Goal: Contribute content: Add original content to the website for others to see

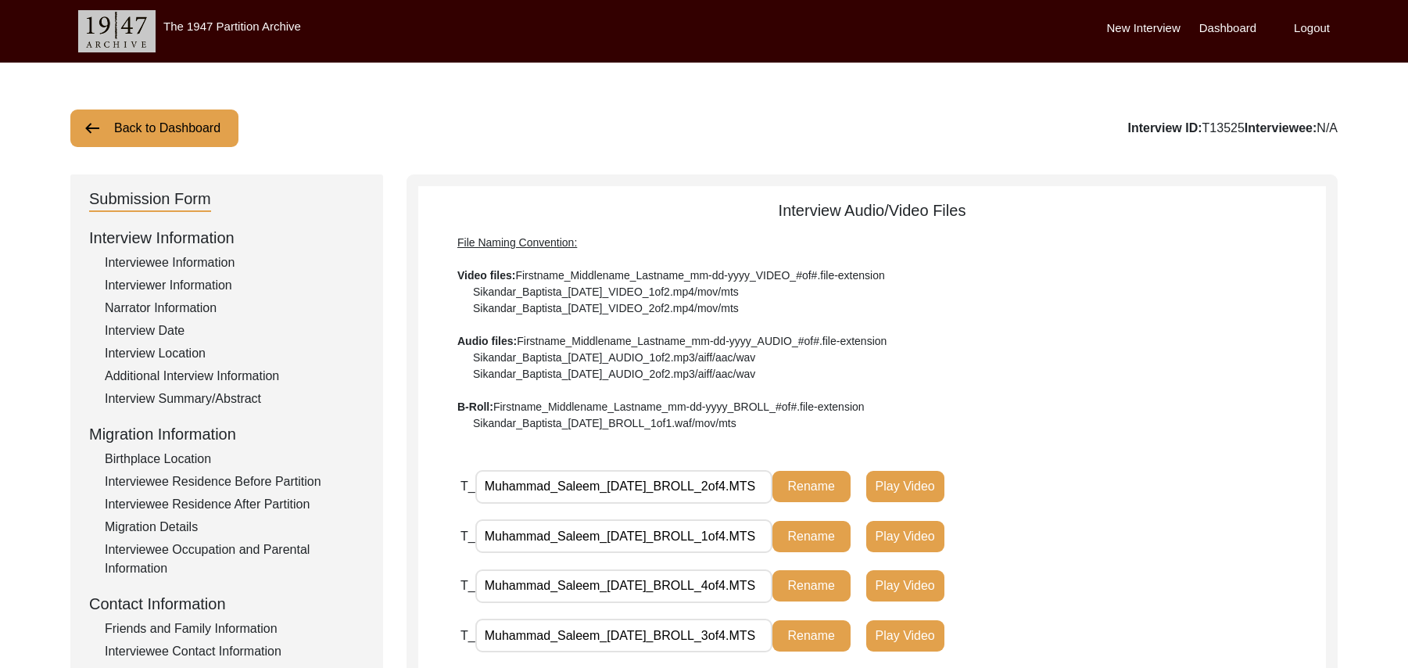
scroll to position [432, 0]
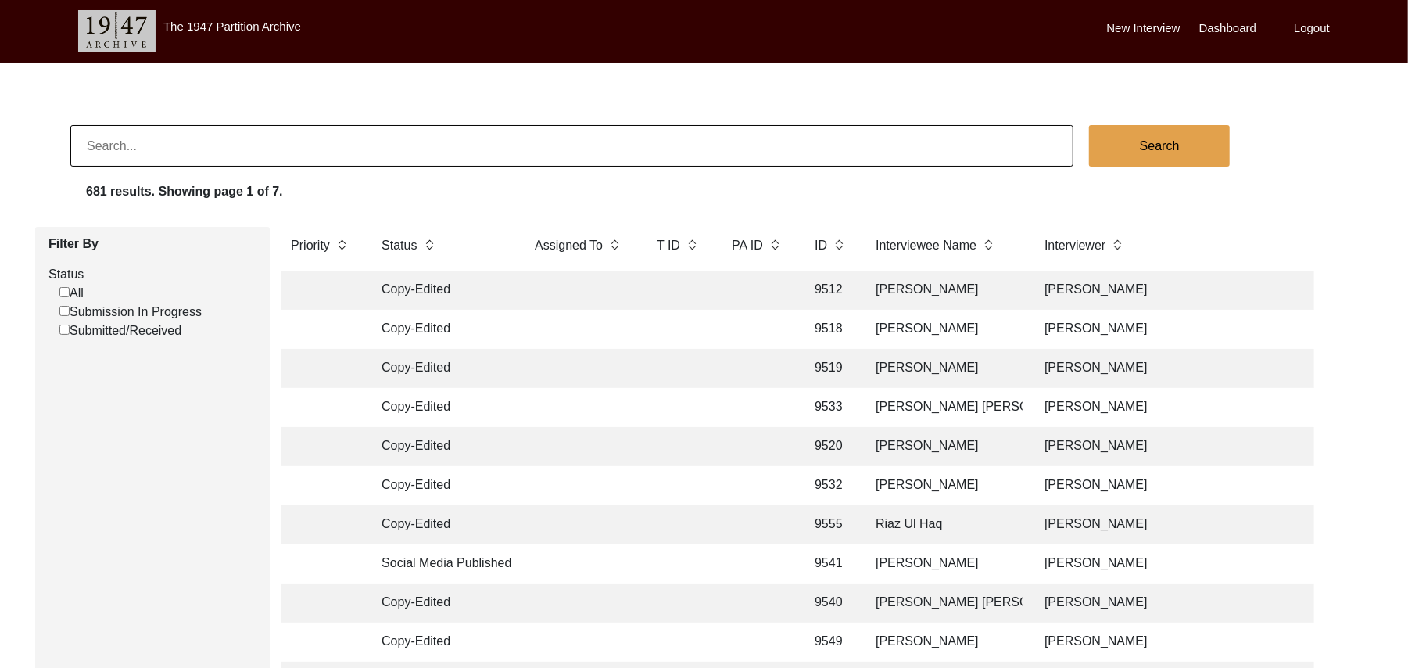
click at [64, 310] on input "Submission In Progress" at bounding box center [64, 311] width 10 height 10
checkbox input "false"
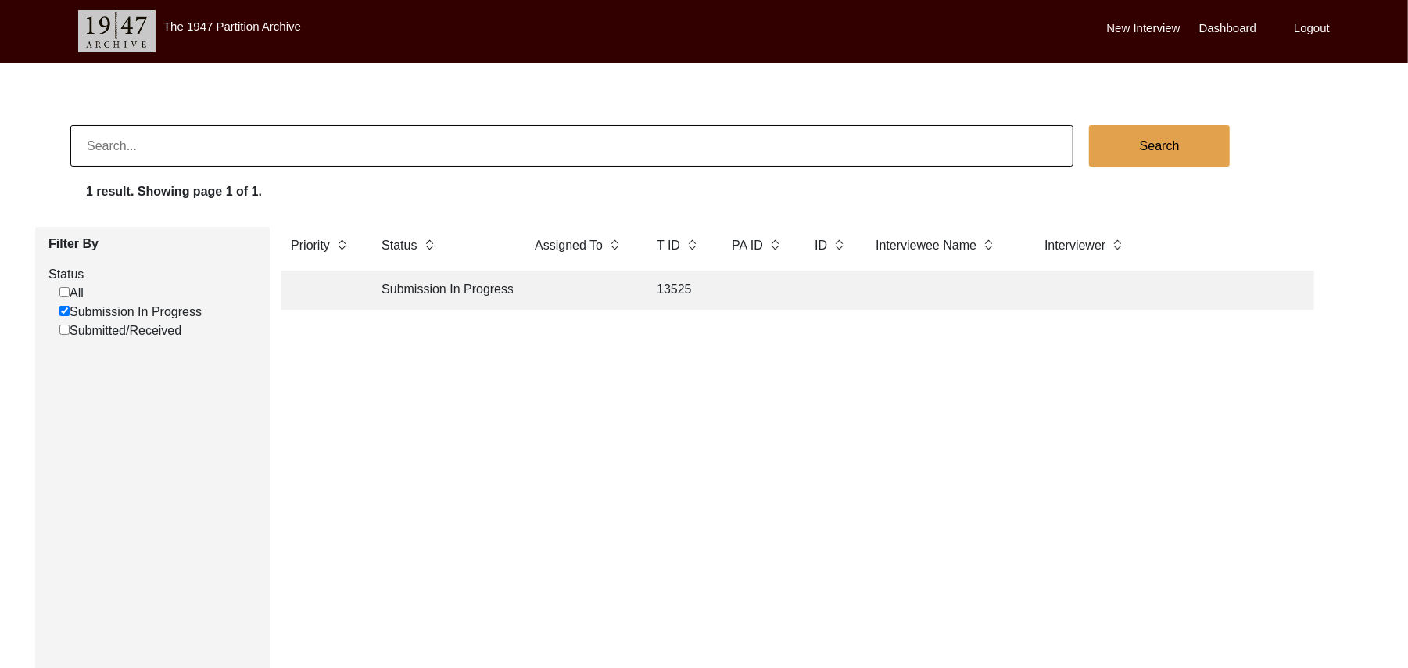
click at [667, 283] on td "13525" at bounding box center [679, 290] width 63 height 39
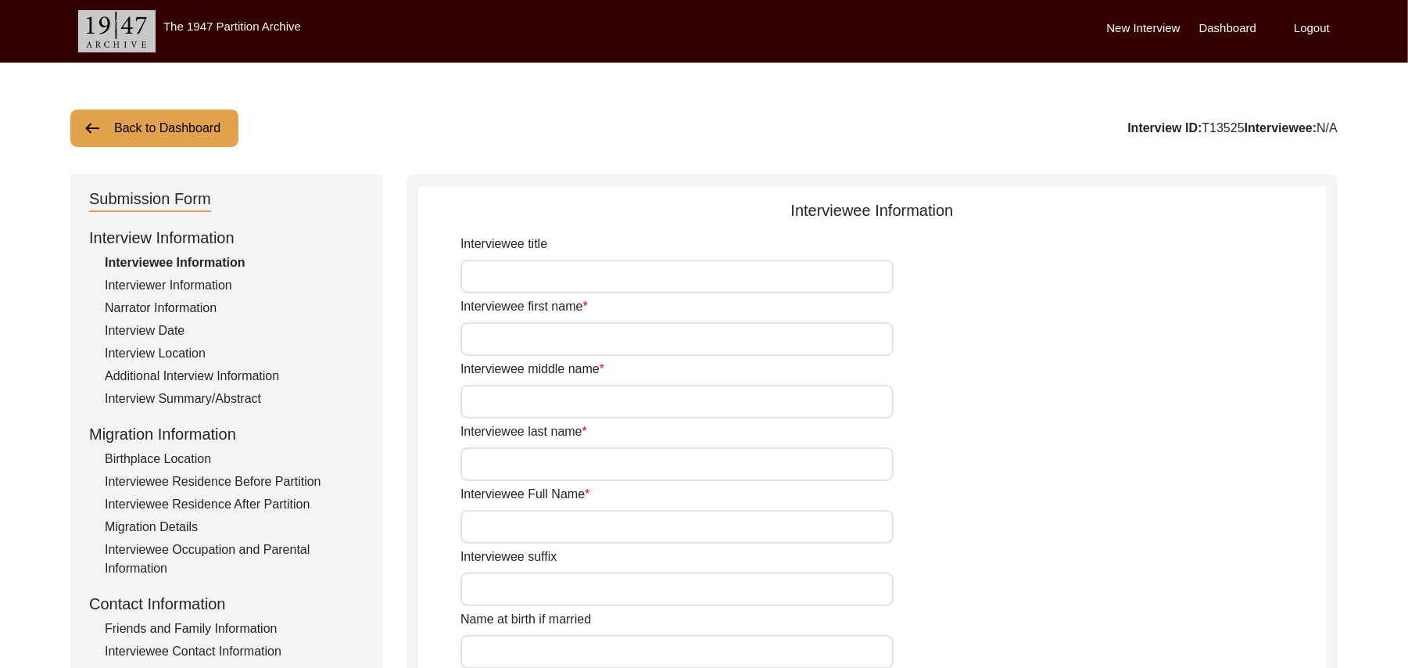
click at [249, 397] on div "Interview Summary/Abstract" at bounding box center [235, 398] width 260 height 19
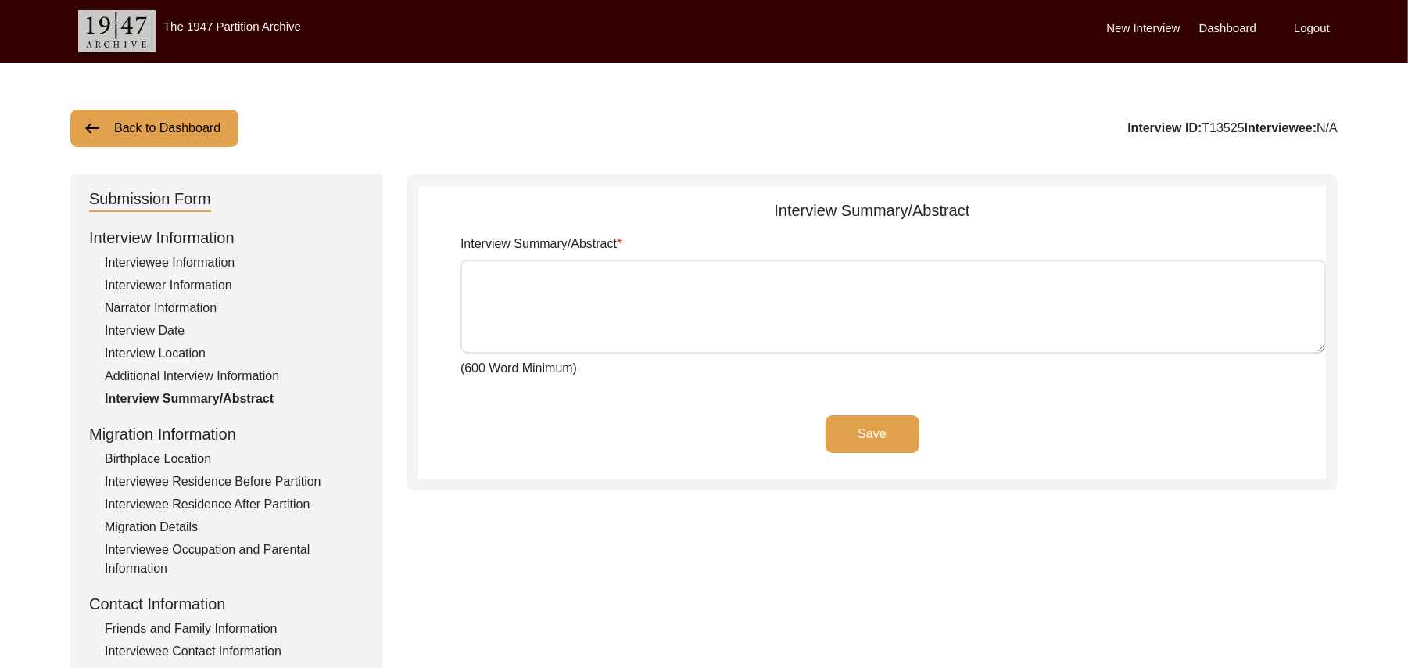
click at [479, 294] on textarea "Interview Summary/Abstract" at bounding box center [894, 307] width 866 height 94
paste textarea "Muhammad Saleem Muhammad Sarfraz Muhammad Saleem,(Gurdas named at the time of h…"
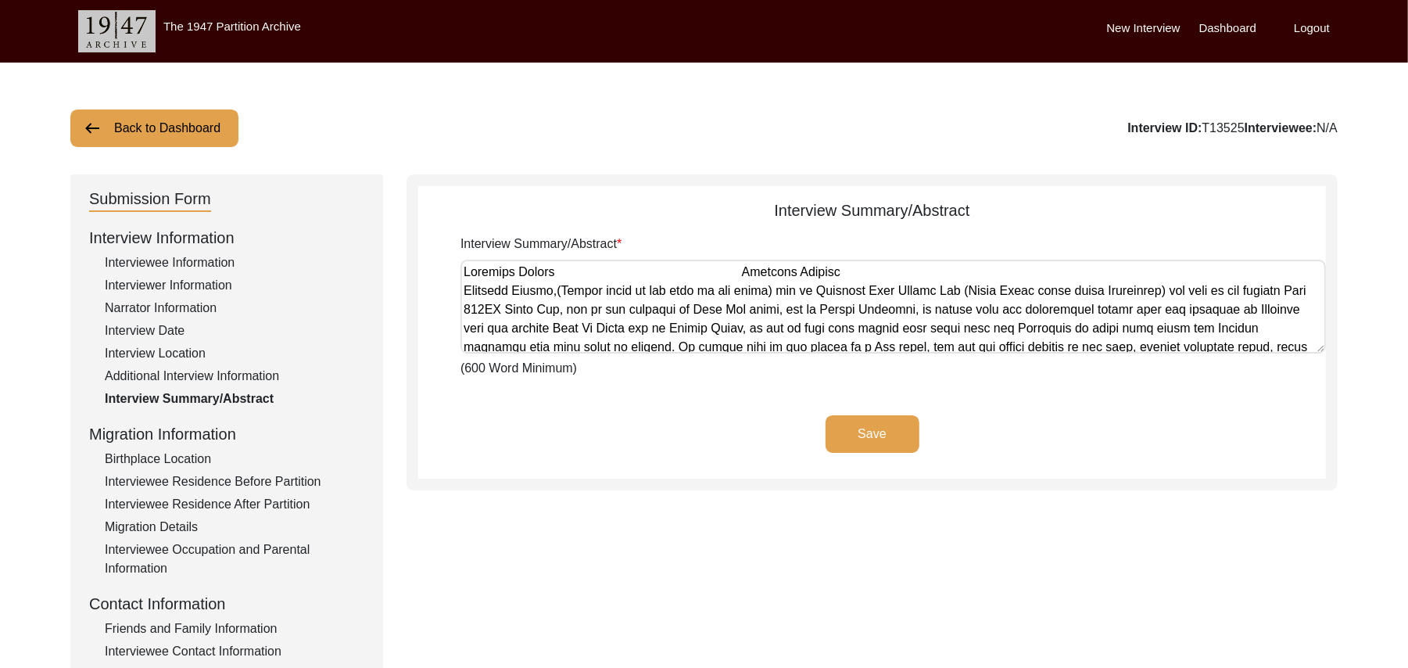
scroll to position [884, 0]
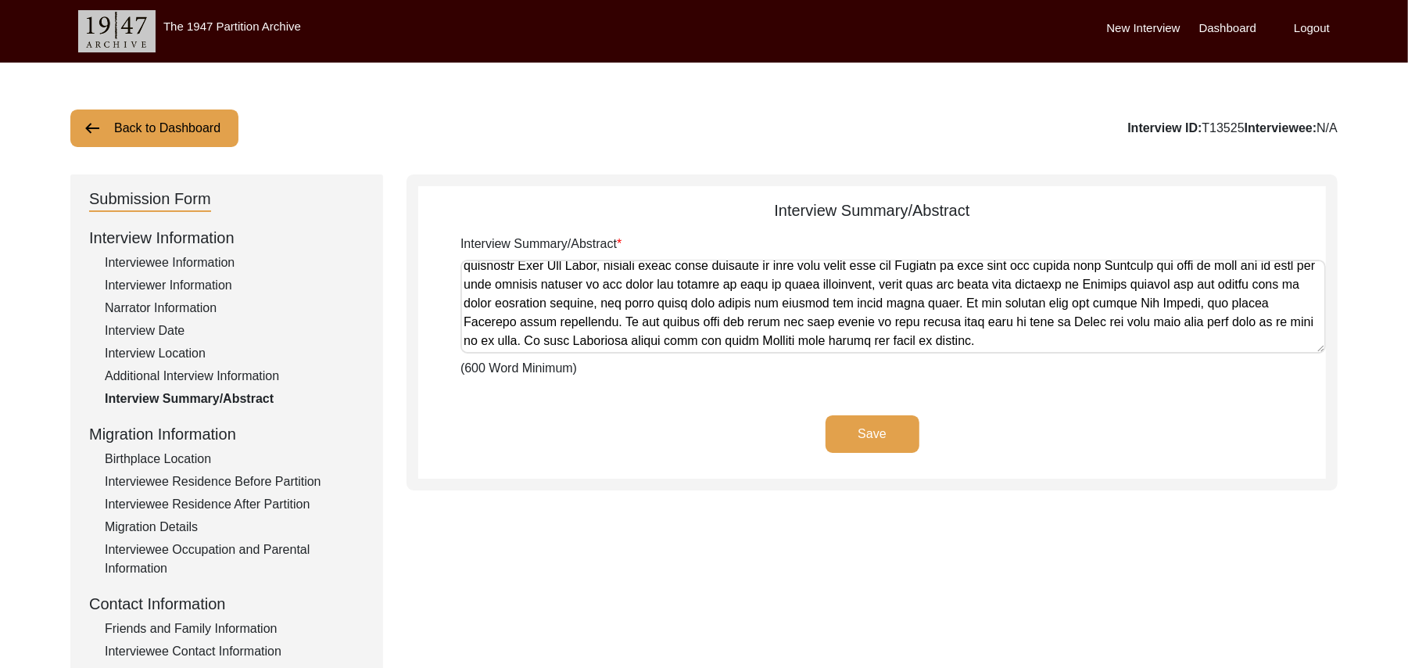
type textarea "Muhammad Saleem Muhammad Sarfraz Muhammad Saleem,(Gurdas named at the time of h…"
click at [843, 421] on button "Save" at bounding box center [873, 434] width 94 height 38
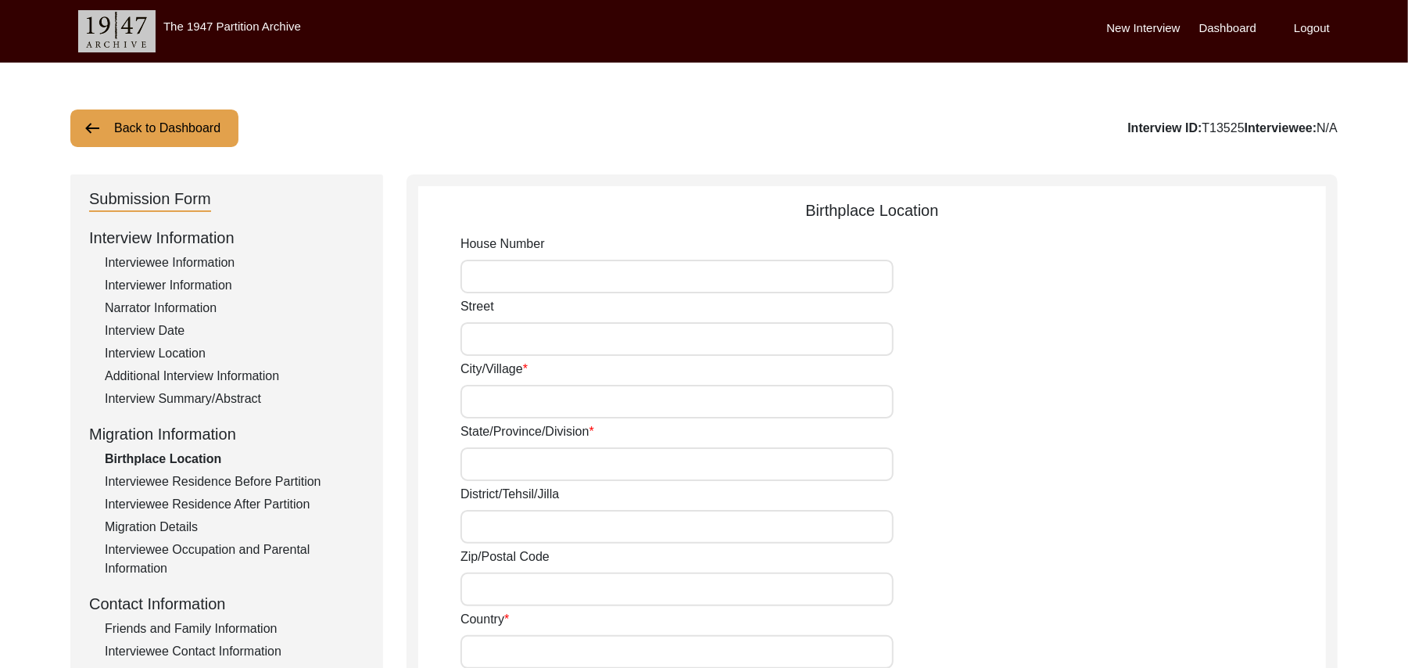
click at [224, 266] on div "Interviewee Information" at bounding box center [235, 262] width 260 height 19
click at [470, 277] on input "Interviewee title" at bounding box center [677, 277] width 433 height 34
type input "Mr"
click at [476, 335] on input "Interviewee first name" at bounding box center [677, 339] width 433 height 34
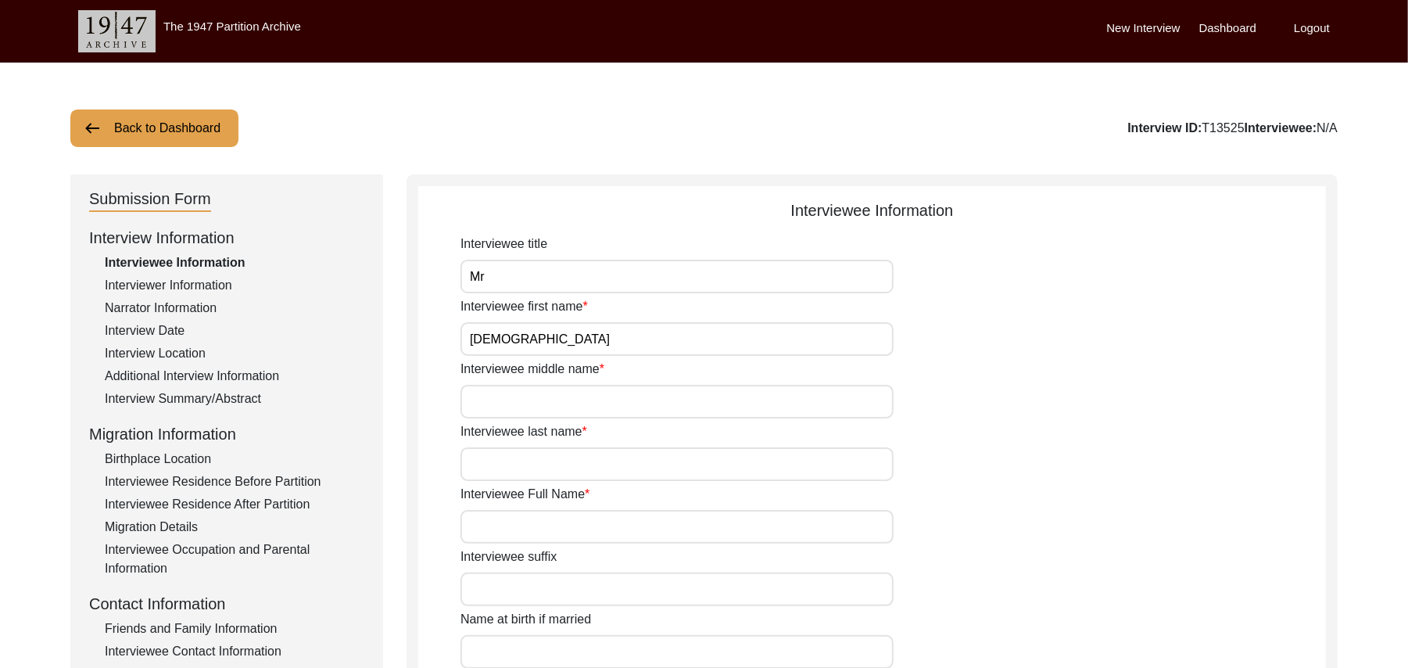
type input "Muhammad"
click at [486, 396] on input "Interviewee middle name" at bounding box center [677, 402] width 433 height 34
type input "Saleem"
click at [493, 464] on input "Interviewee last name" at bounding box center [677, 464] width 433 height 34
type input "N/A"
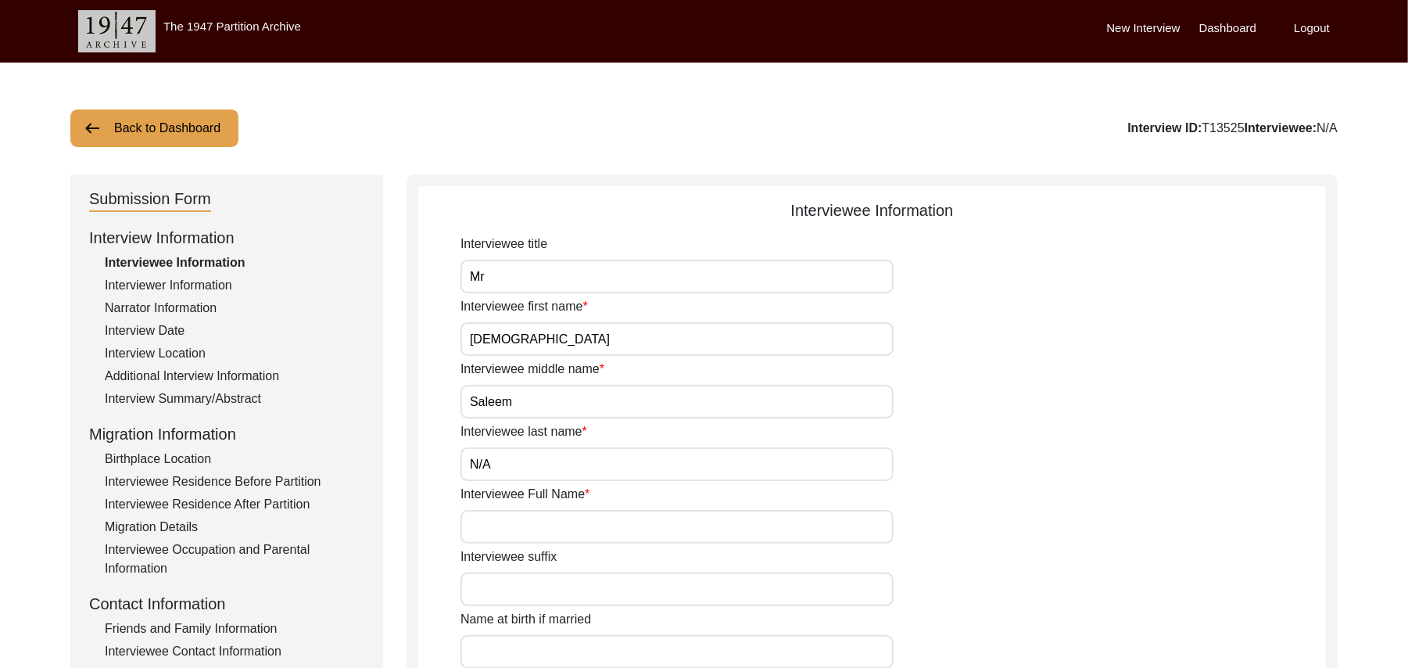
click at [508, 526] on input "Interviewee Full Name" at bounding box center [677, 527] width 433 height 34
type input "[PERSON_NAME]"
click at [514, 580] on input "Interviewee suffix" at bounding box center [677, 589] width 433 height 34
paste input "N/A"
type input "N"
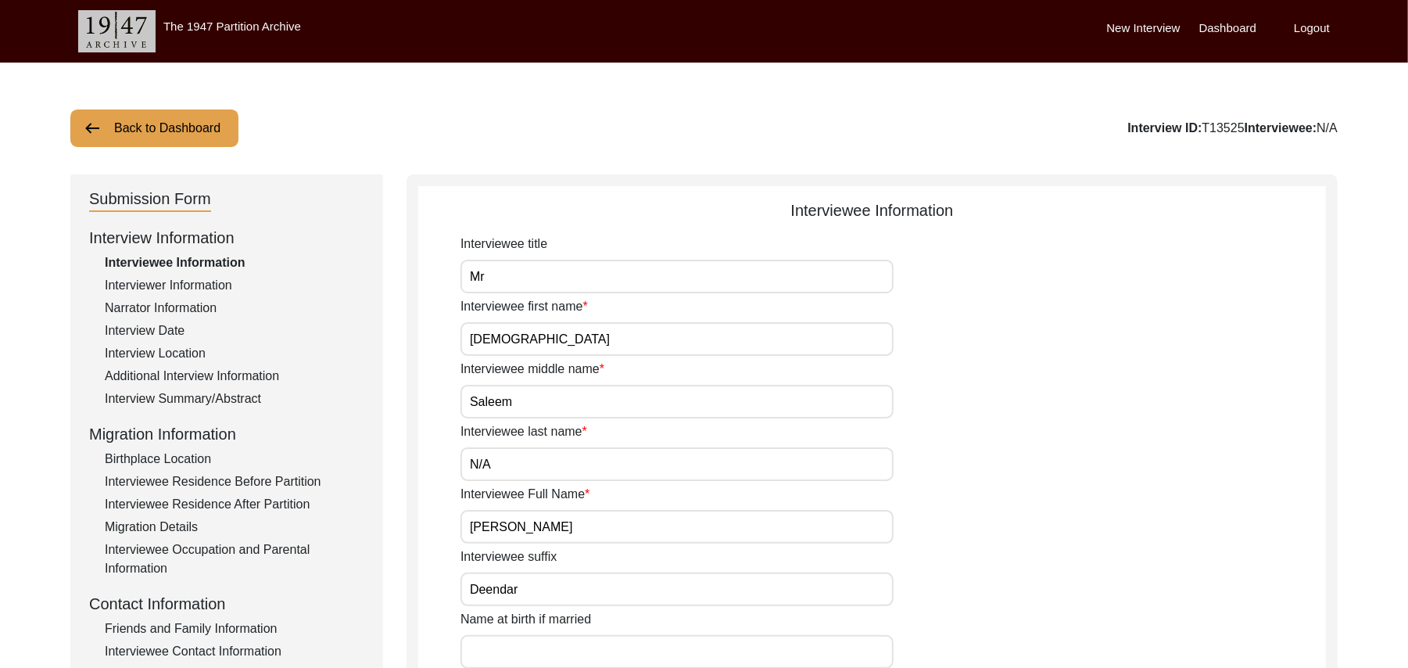
type input "Deendar"
click at [526, 660] on input "Name at birth if married" at bounding box center [677, 652] width 433 height 34
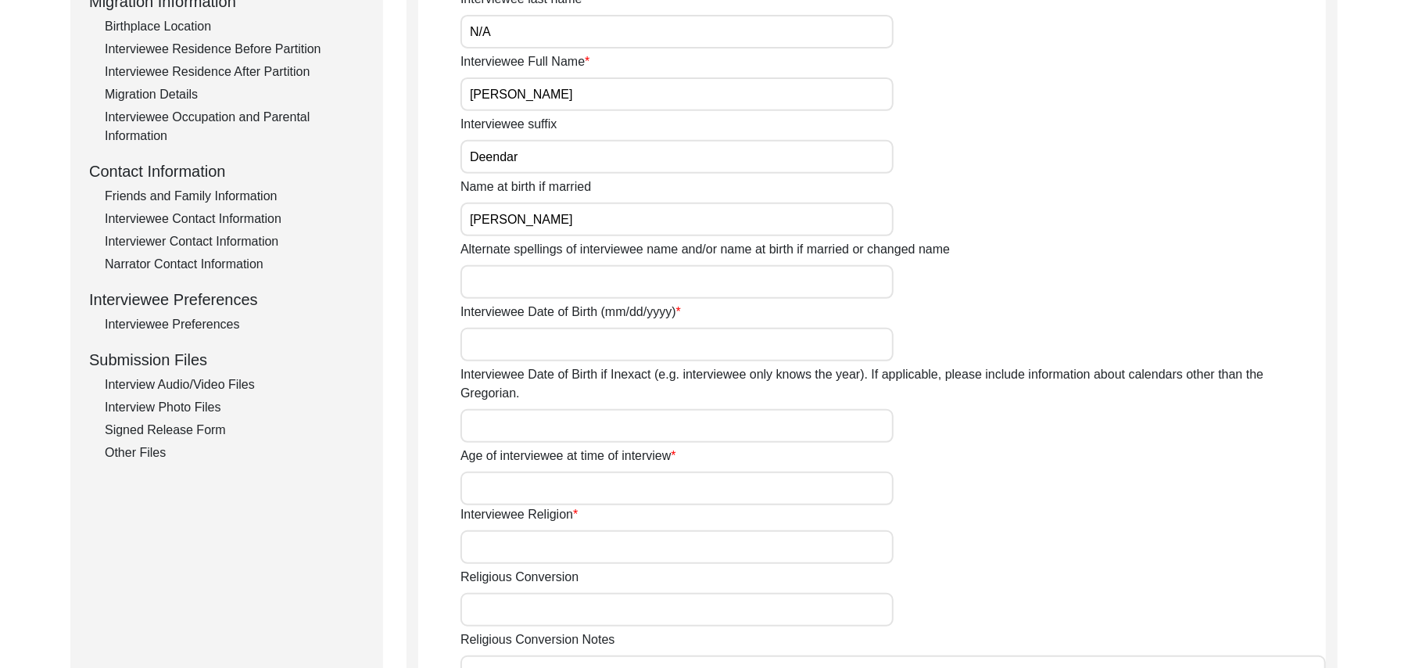
scroll to position [447, 0]
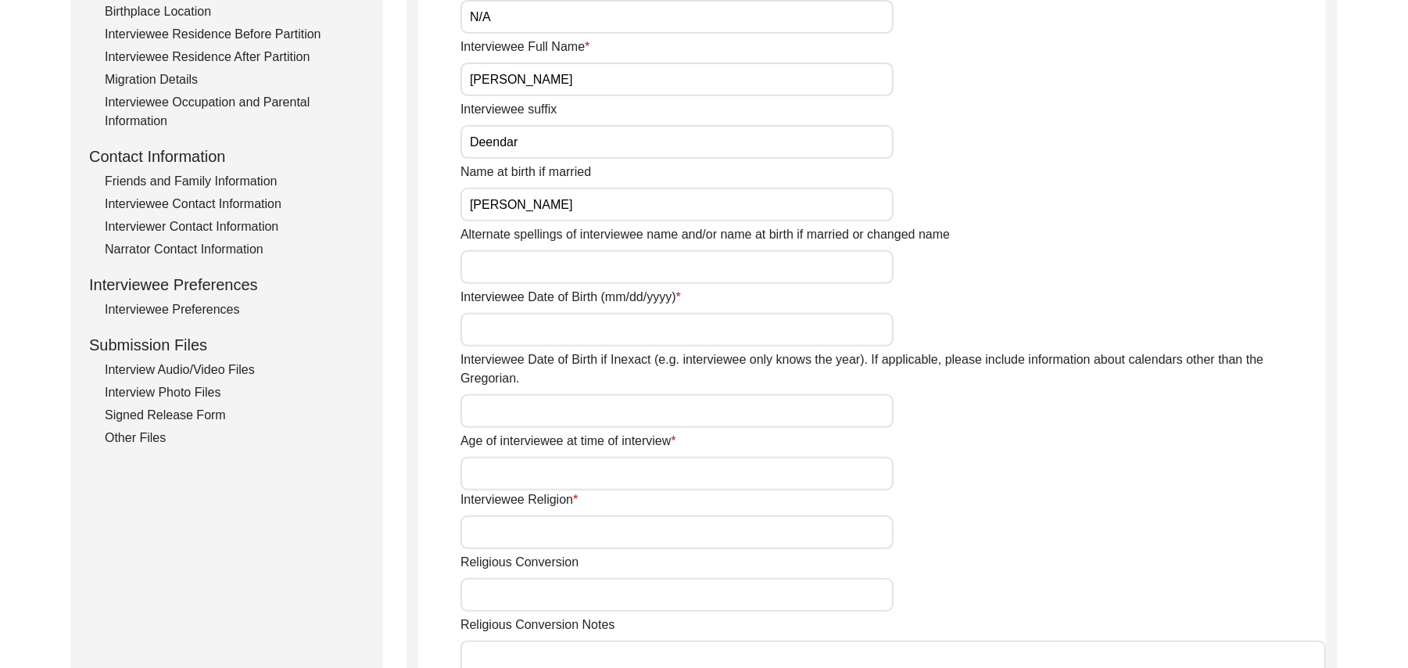
type input "[PERSON_NAME]"
click at [577, 267] on input "Alternate spellings of interviewee name and/or name at birth if married or chan…" at bounding box center [677, 267] width 433 height 34
type input "[PERSON_NAME]"
click at [587, 200] on input "[PERSON_NAME]" at bounding box center [677, 205] width 433 height 34
type input "M"
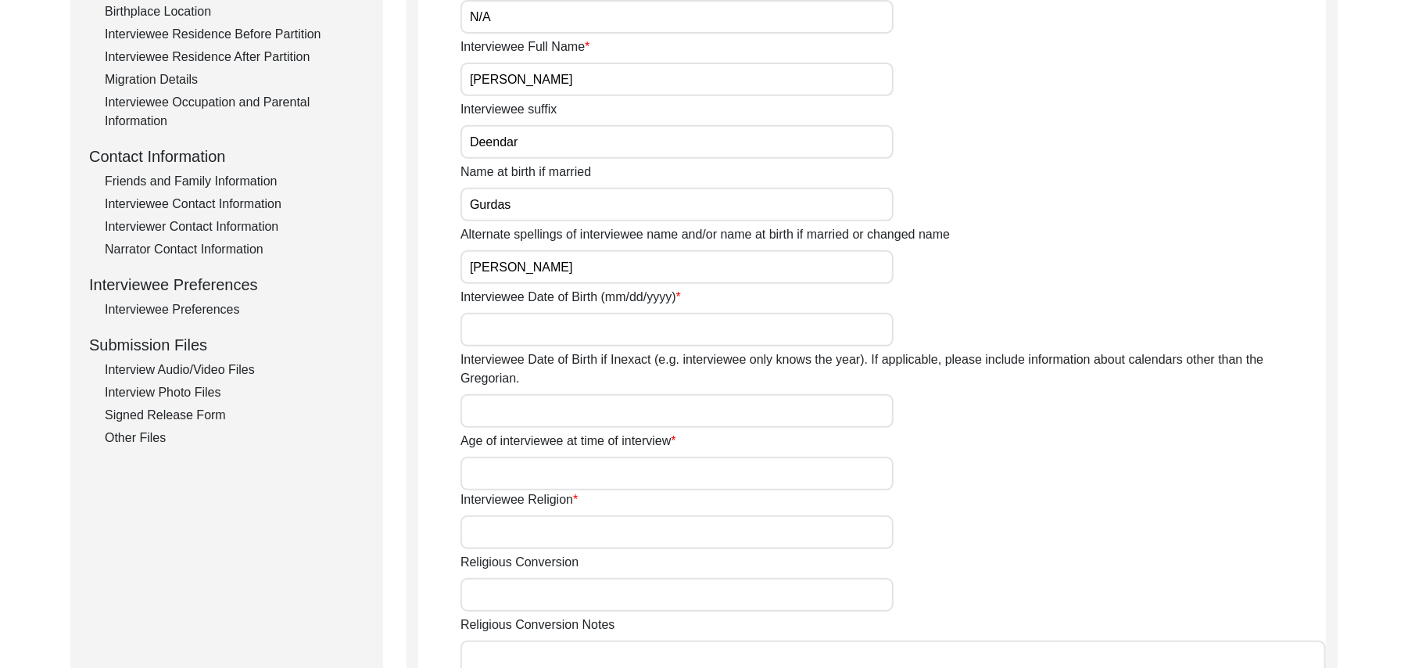
type input "Gurdas"
click at [577, 325] on input "Interviewee Date of Birth (mm/dd/yyyy)" at bounding box center [677, 330] width 433 height 34
type input "1922"
click at [551, 394] on input "Interviewee Date of Birth if Inexact (e.g. interviewee only knows the year). If…" at bounding box center [677, 411] width 433 height 34
type input "1922"
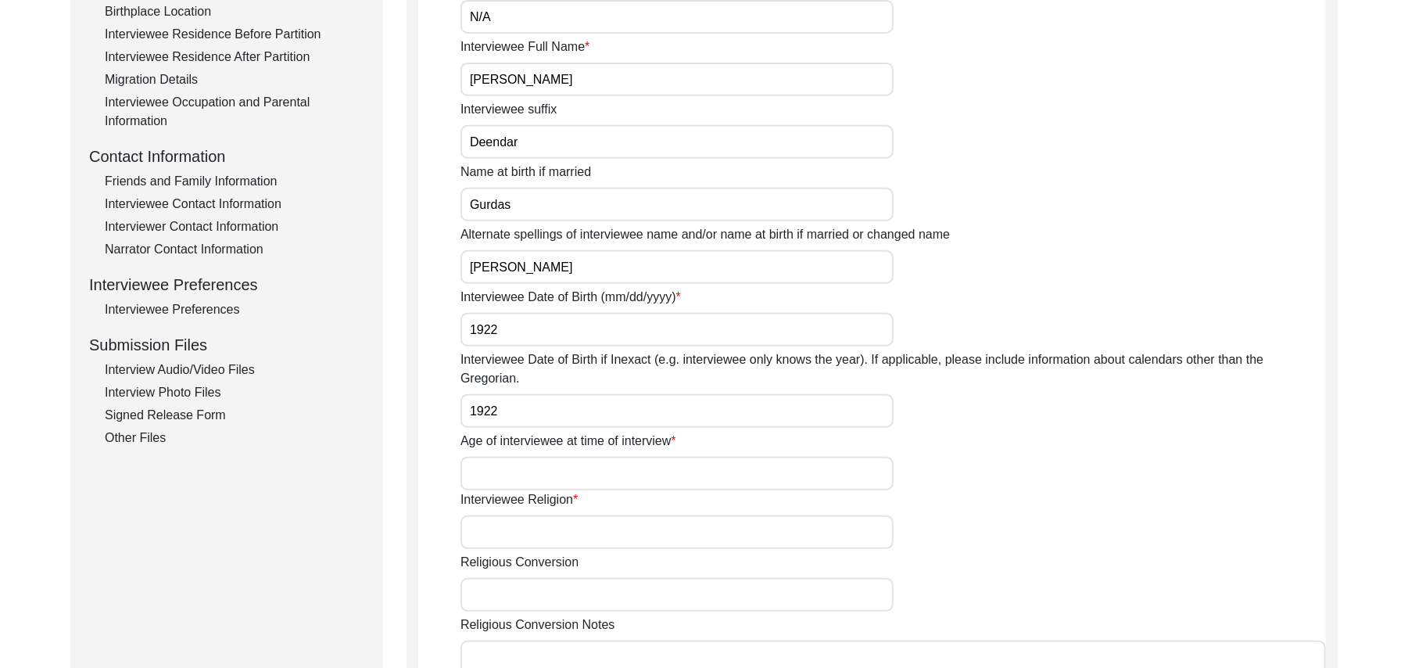
click at [543, 457] on input "Age of interviewee at time of interview" at bounding box center [677, 474] width 433 height 34
type input "103 Years"
click at [535, 515] on input "Interviewee Religion" at bounding box center [677, 532] width 433 height 34
type input "Islam"
click at [529, 578] on input "Religious Conversion" at bounding box center [677, 595] width 433 height 34
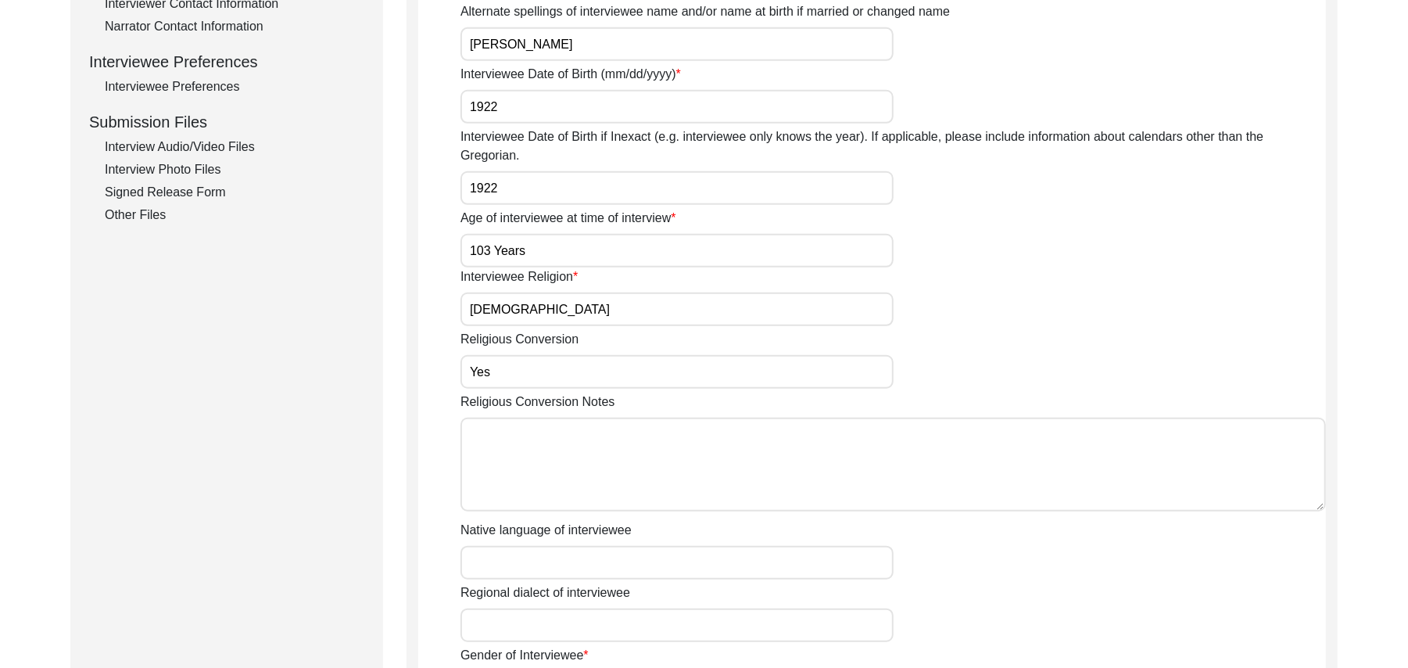
scroll to position [699, 0]
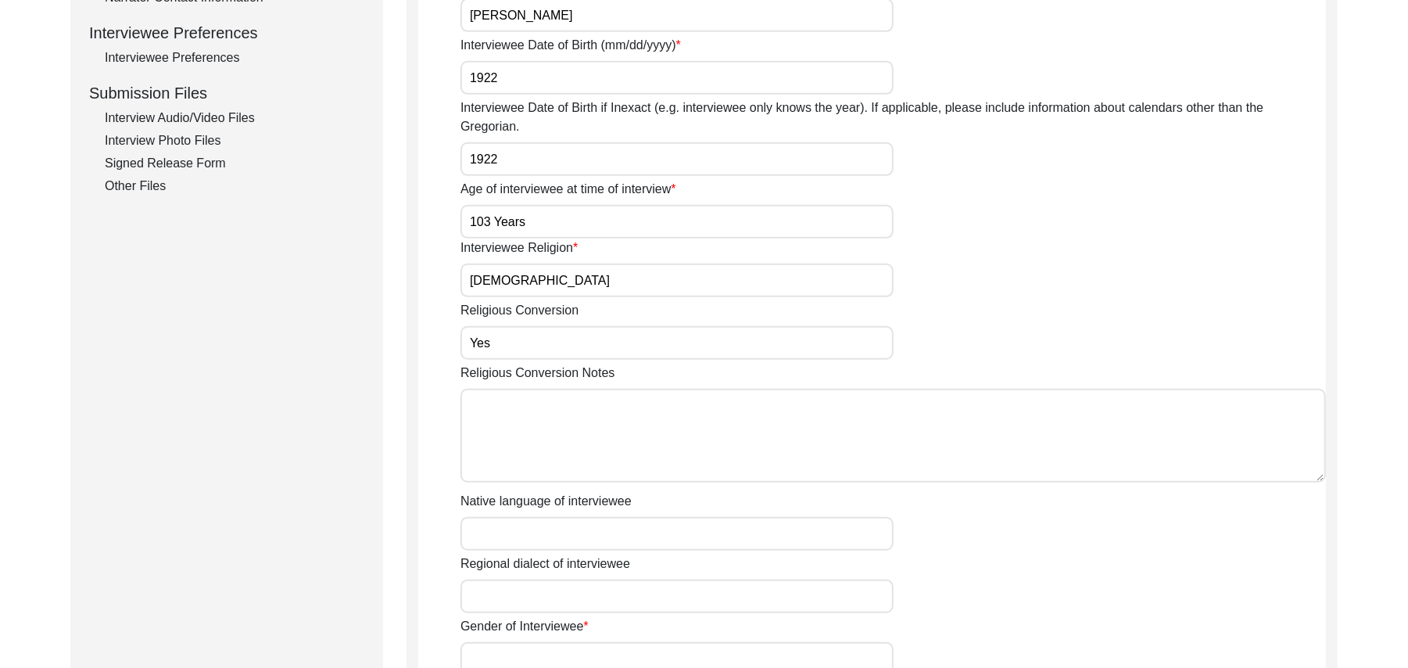
type input "Yes"
click at [898, 430] on textarea "Religious Conversion Notes" at bounding box center [894, 436] width 866 height 94
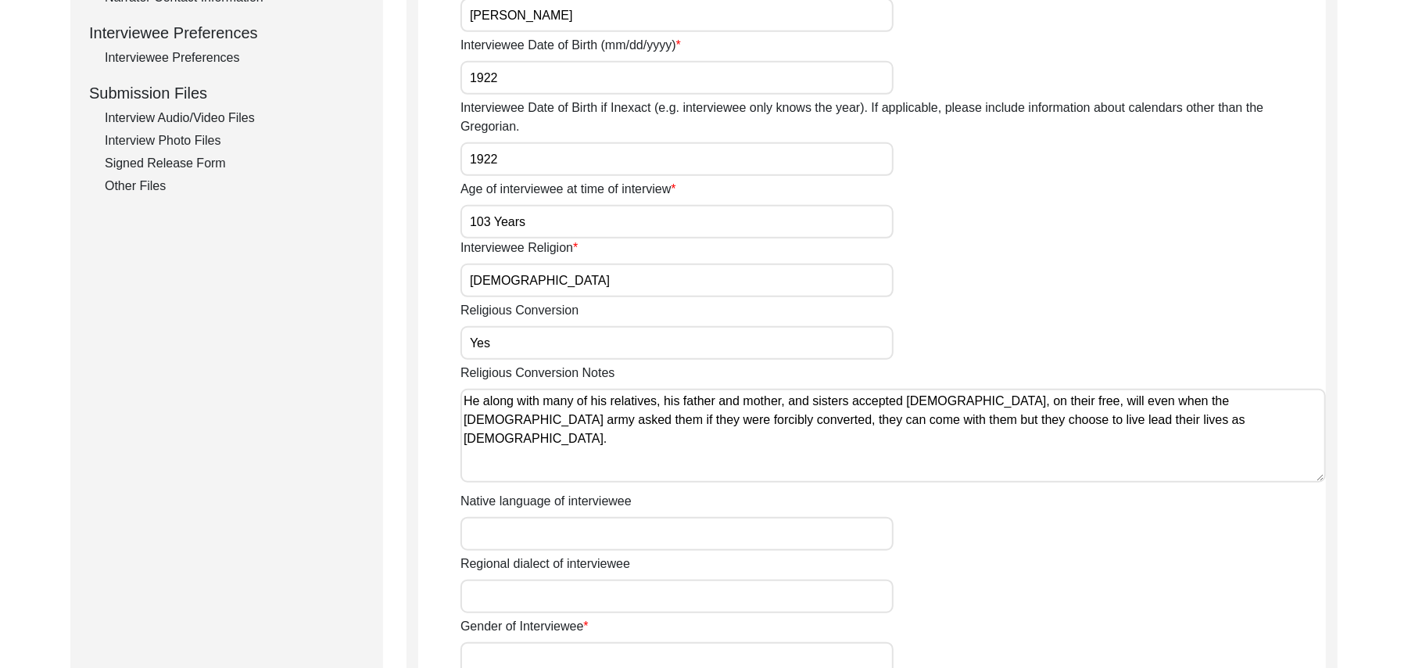
type textarea "He along with many of his relatives, his father and mother, and sisters accepte…"
click at [540, 517] on input "Native language of interviewee" at bounding box center [677, 534] width 433 height 34
type input "Punjabi"
click at [548, 579] on input "Regional dialect of interviewee" at bounding box center [677, 596] width 433 height 34
type input "Malwai"
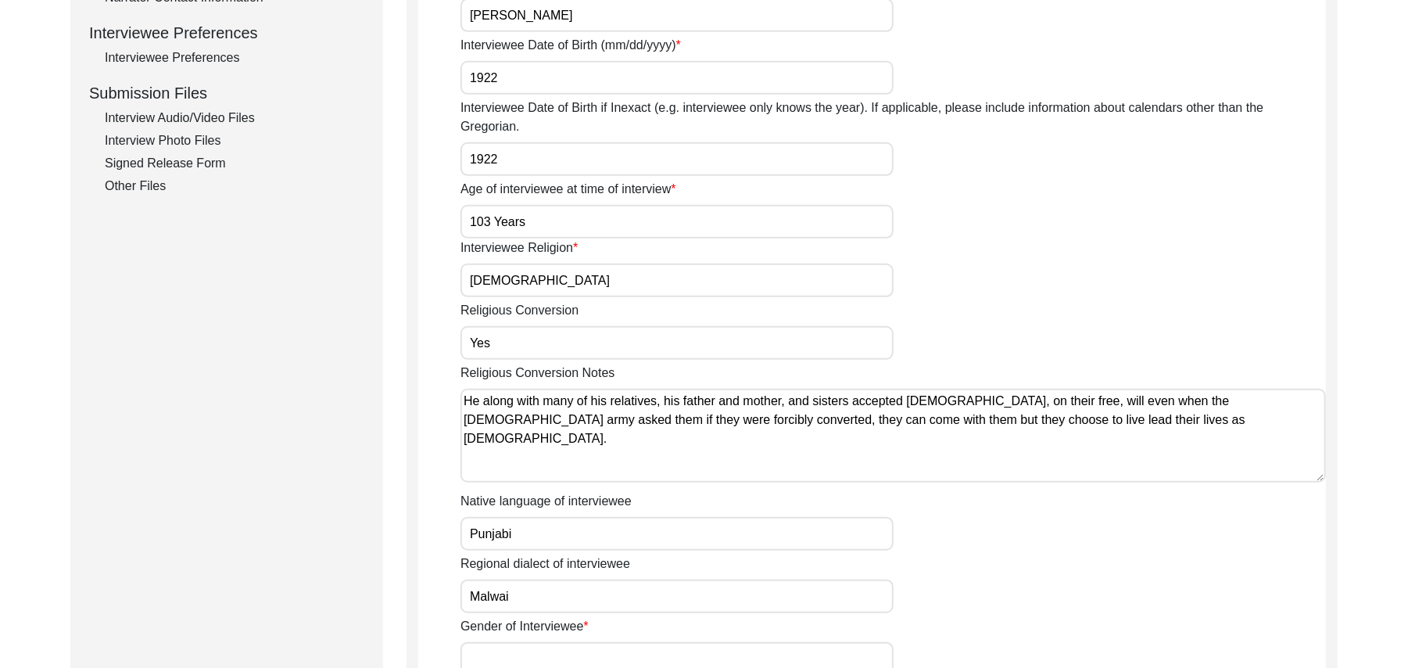
click at [539, 642] on input "Gender of Interviewee" at bounding box center [677, 659] width 433 height 34
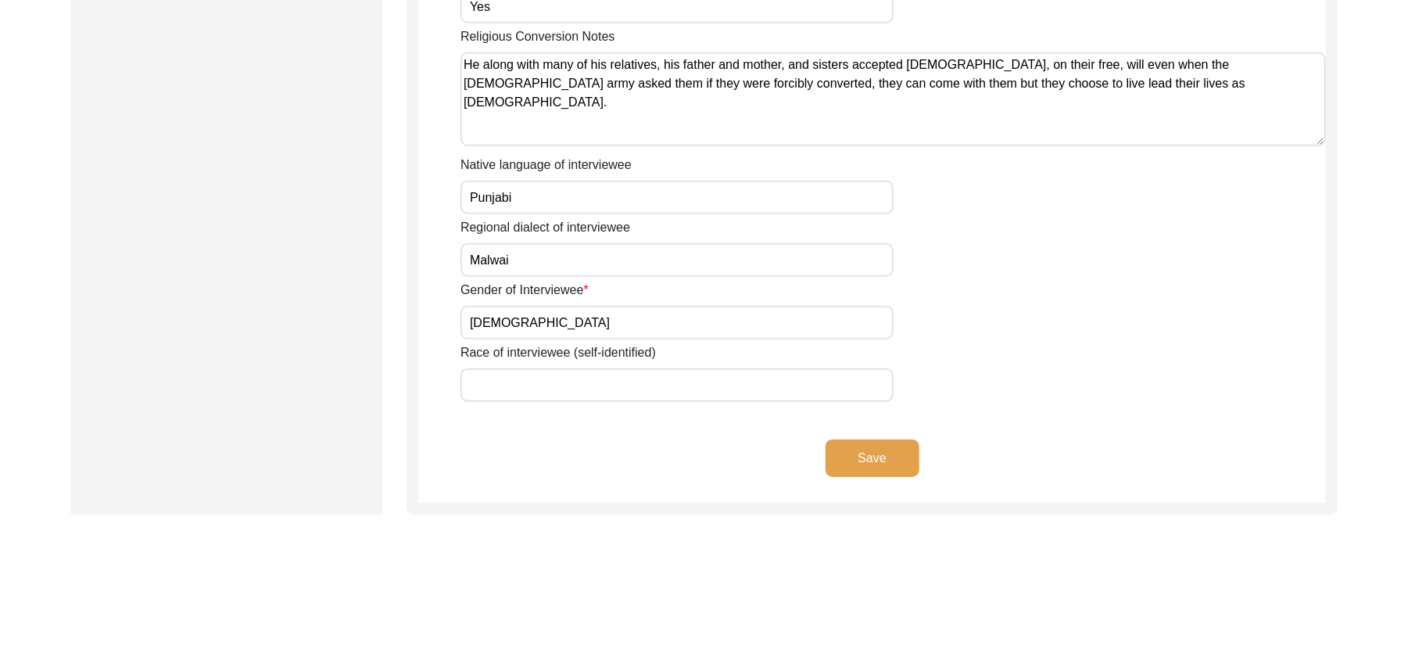
scroll to position [1085, 0]
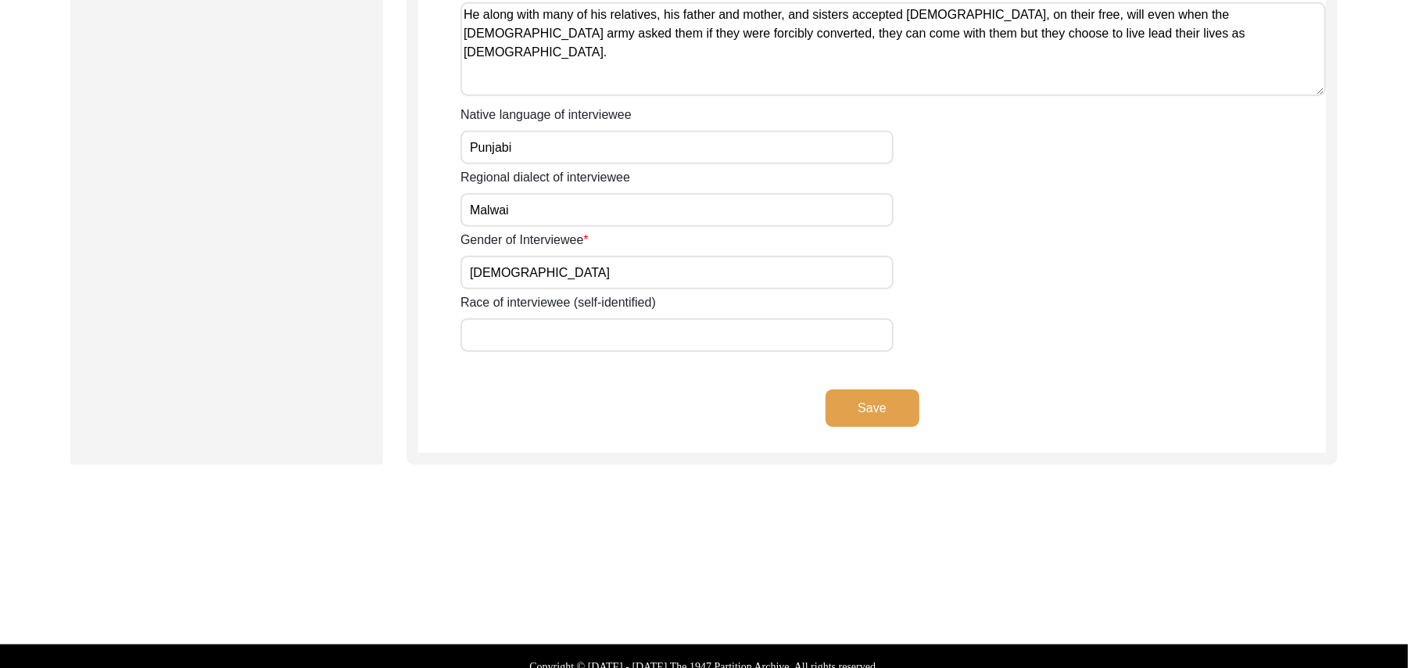
type input "Male"
click at [623, 321] on input "Race of interviewee (self-identified)" at bounding box center [677, 335] width 433 height 34
type input "Jut (Sindhu)"
click at [877, 389] on button "Save" at bounding box center [873, 408] width 94 height 38
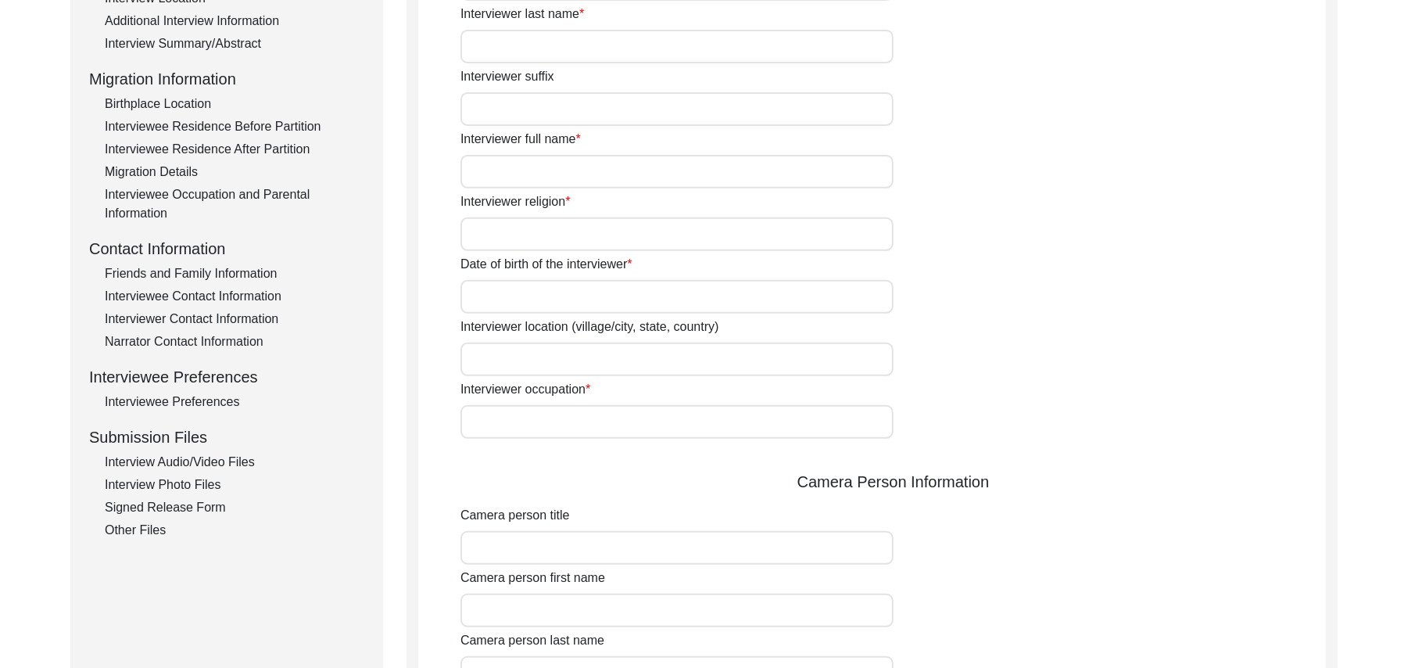
scroll to position [75, 0]
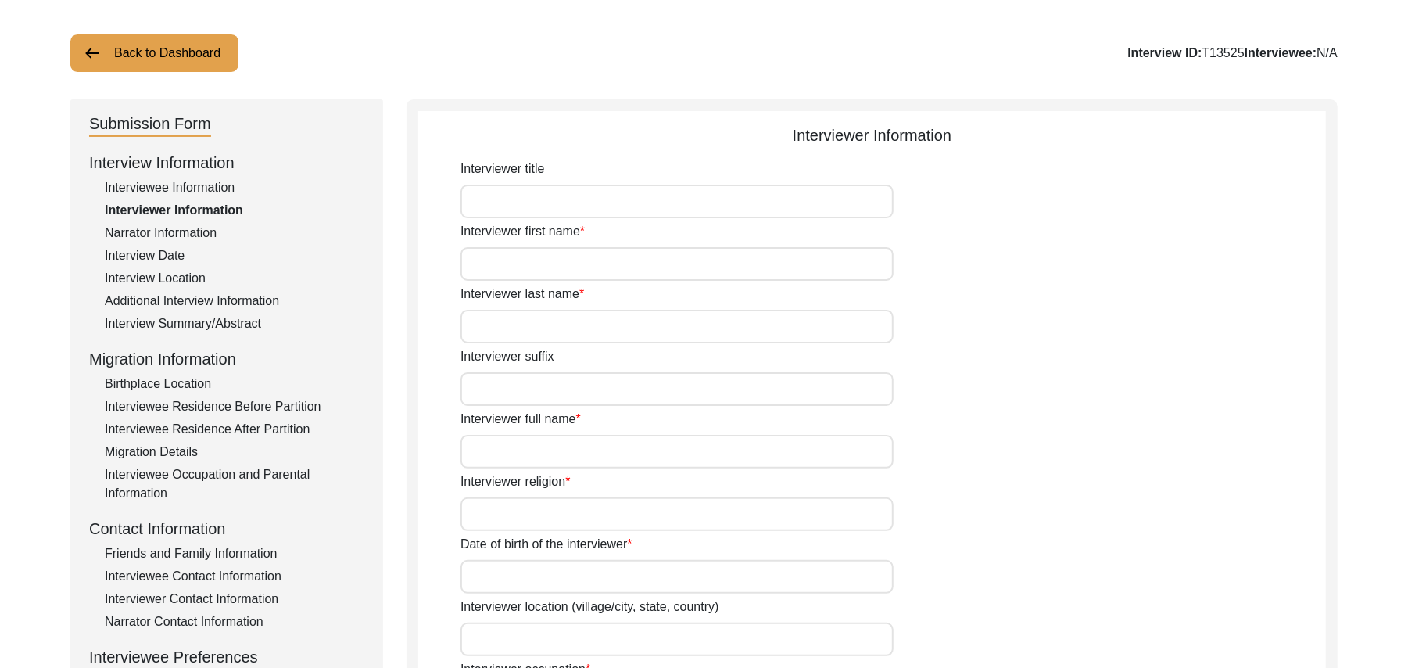
click at [655, 199] on input "Interviewer title" at bounding box center [677, 202] width 433 height 34
type input "Mr"
click at [610, 270] on input "Interviewer first name" at bounding box center [677, 264] width 433 height 34
type input "Muhammad"
click at [599, 336] on input "Interviewer last name" at bounding box center [677, 327] width 433 height 34
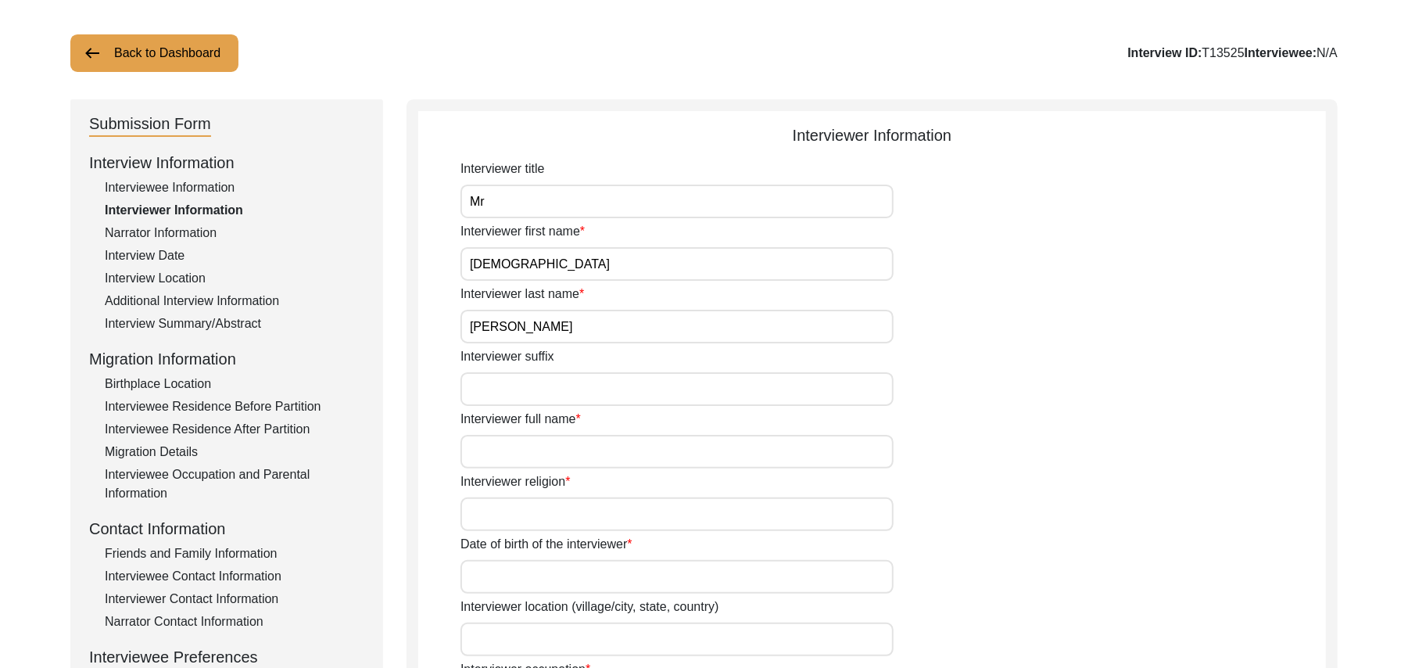
type input "Sarfraz"
click at [580, 388] on input "Interviewer suffix" at bounding box center [677, 389] width 433 height 34
paste input "N/A"
type input "N/A"
click at [568, 461] on input "Interviewer full name" at bounding box center [677, 452] width 433 height 34
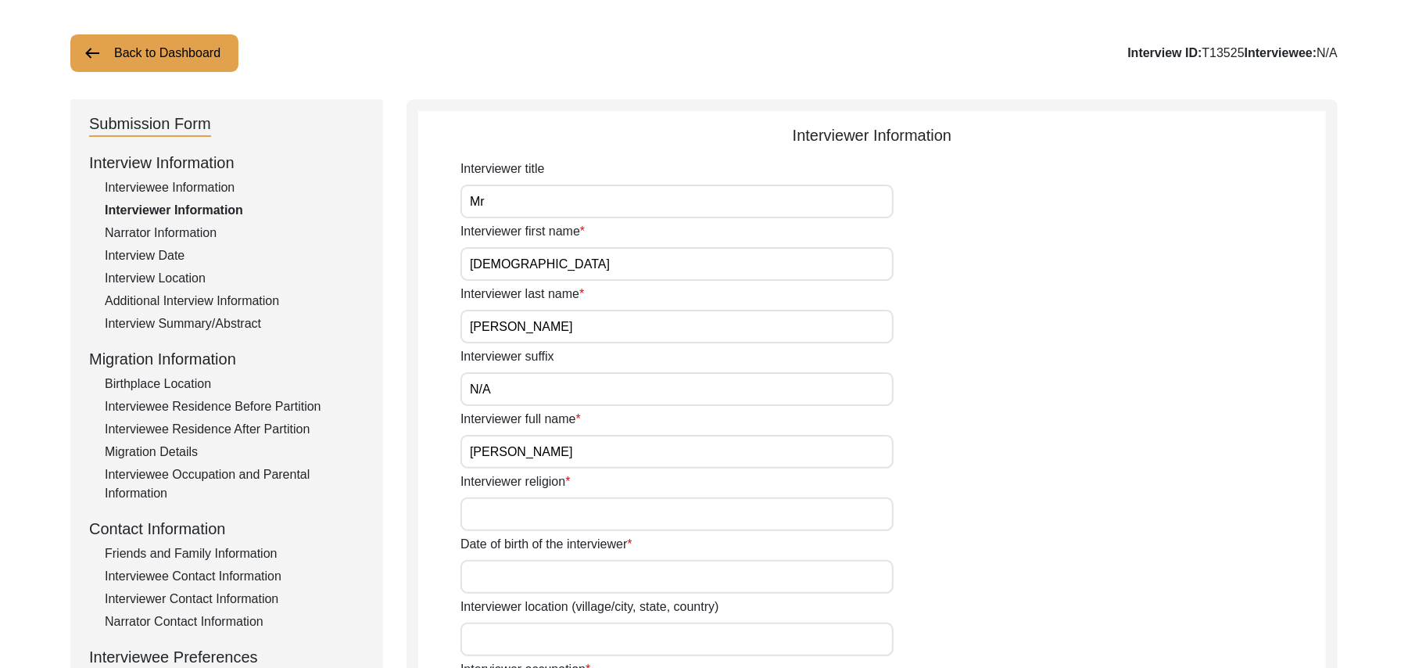
type input "Muhammad Sarfraz"
click at [558, 510] on input "Interviewer religion" at bounding box center [677, 514] width 433 height 34
type input "Islam"
click at [549, 582] on input "Date of birth of the interviewer" at bounding box center [677, 577] width 433 height 34
type input "10/01/1961"
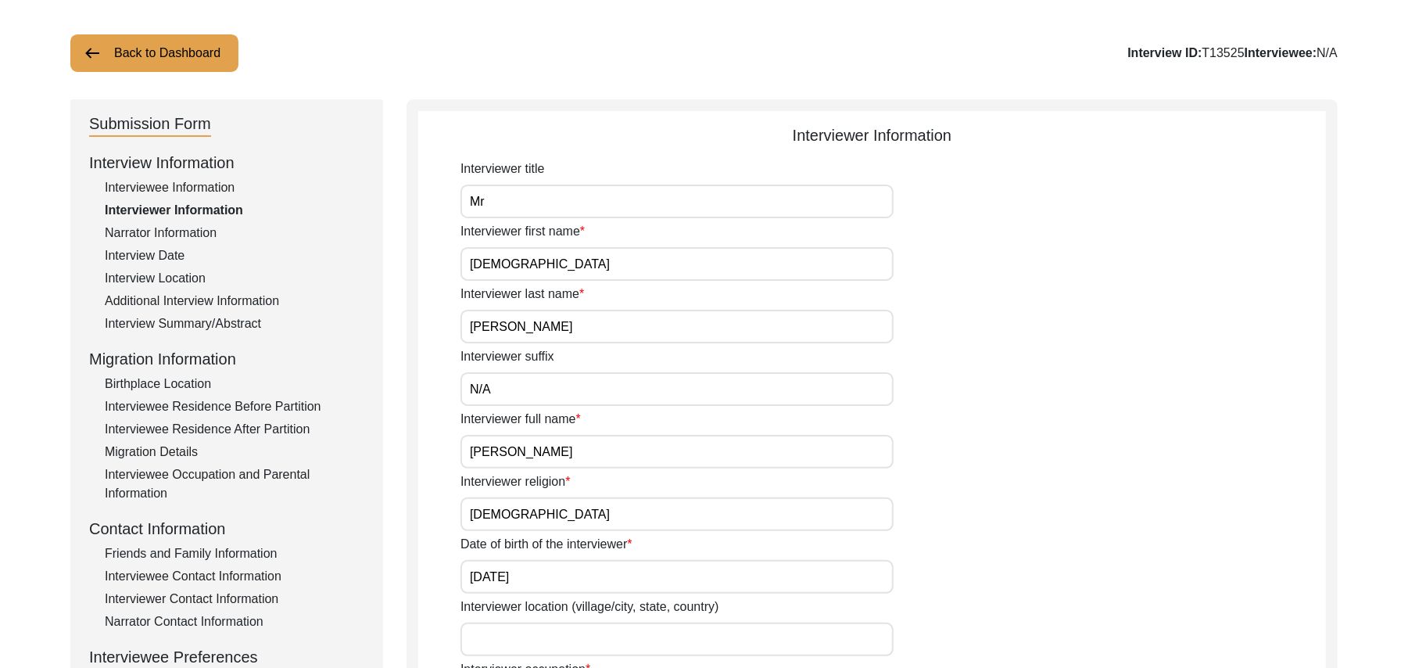
click at [542, 646] on input "Interviewer location (village/city, state, country)" at bounding box center [677, 639] width 433 height 34
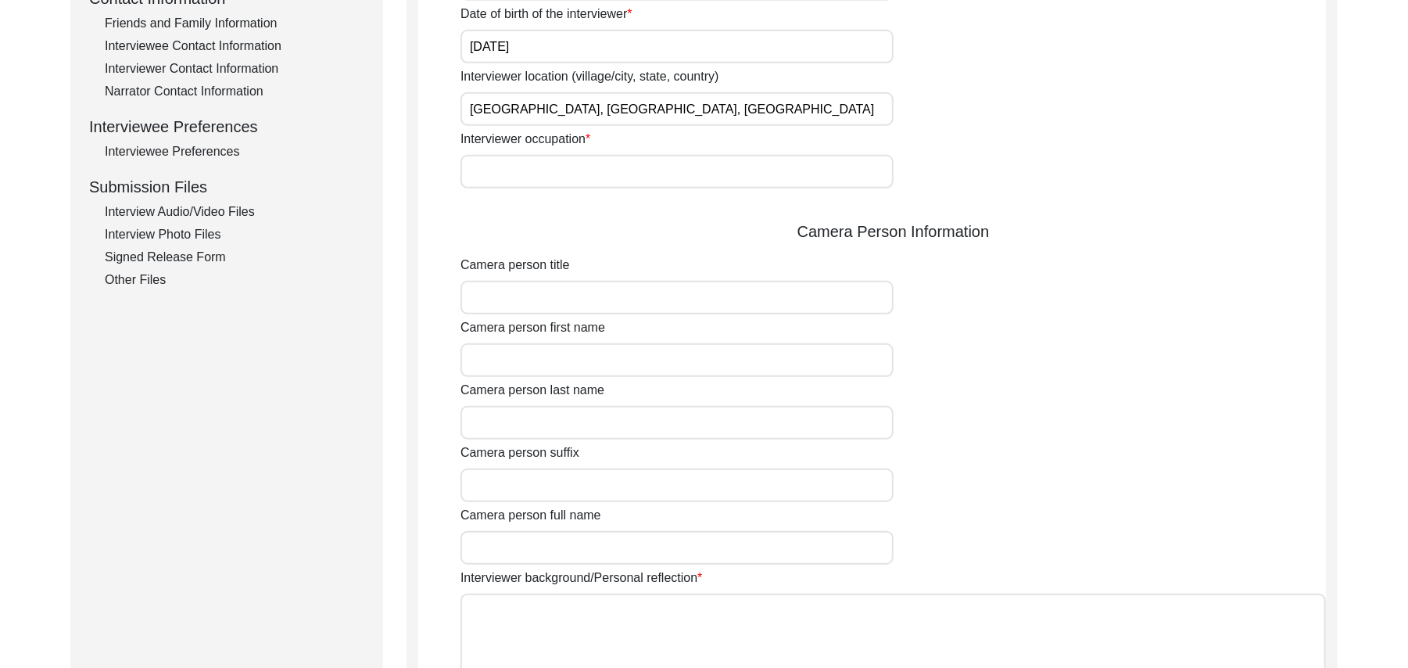
scroll to position [620, 0]
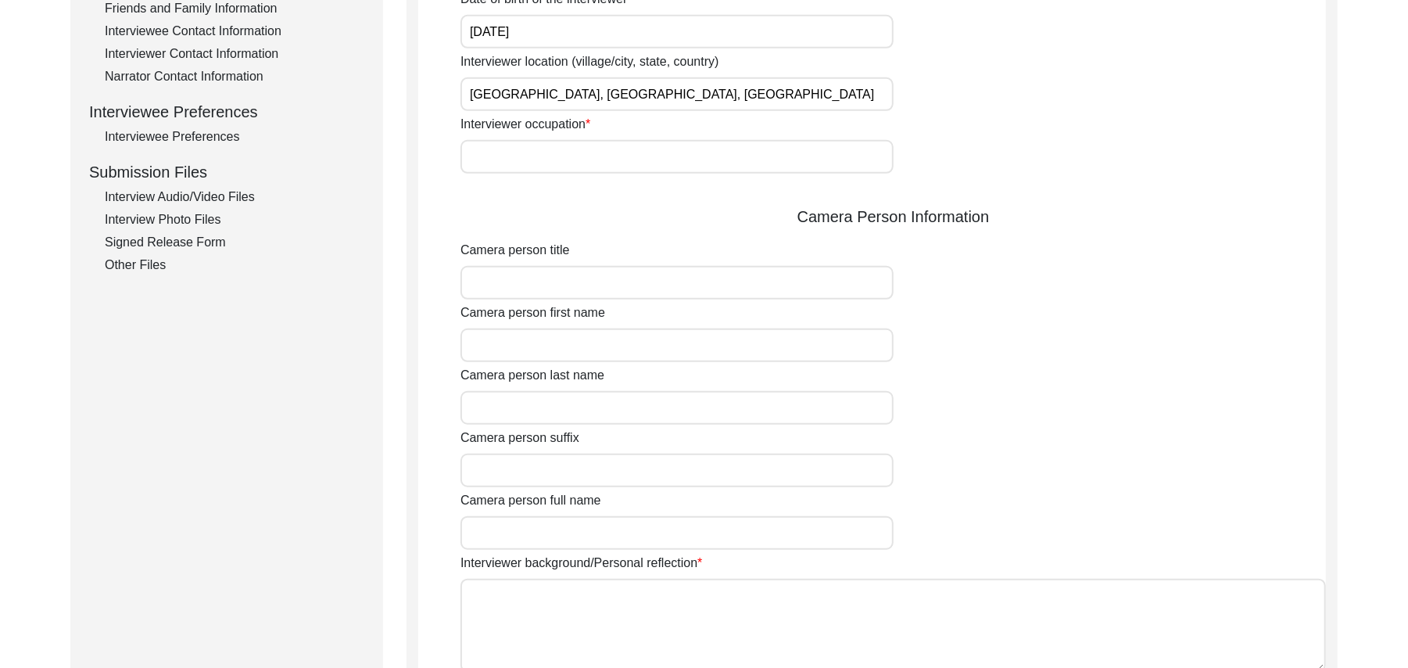
type input "Shorkot city, Punjab, Pakistan"
click at [671, 156] on input "Interviewer occupation" at bounding box center [677, 157] width 433 height 34
type input "Retired Govt Servant"
click at [623, 285] on input "Camera person title" at bounding box center [677, 283] width 433 height 34
type input "Mr"
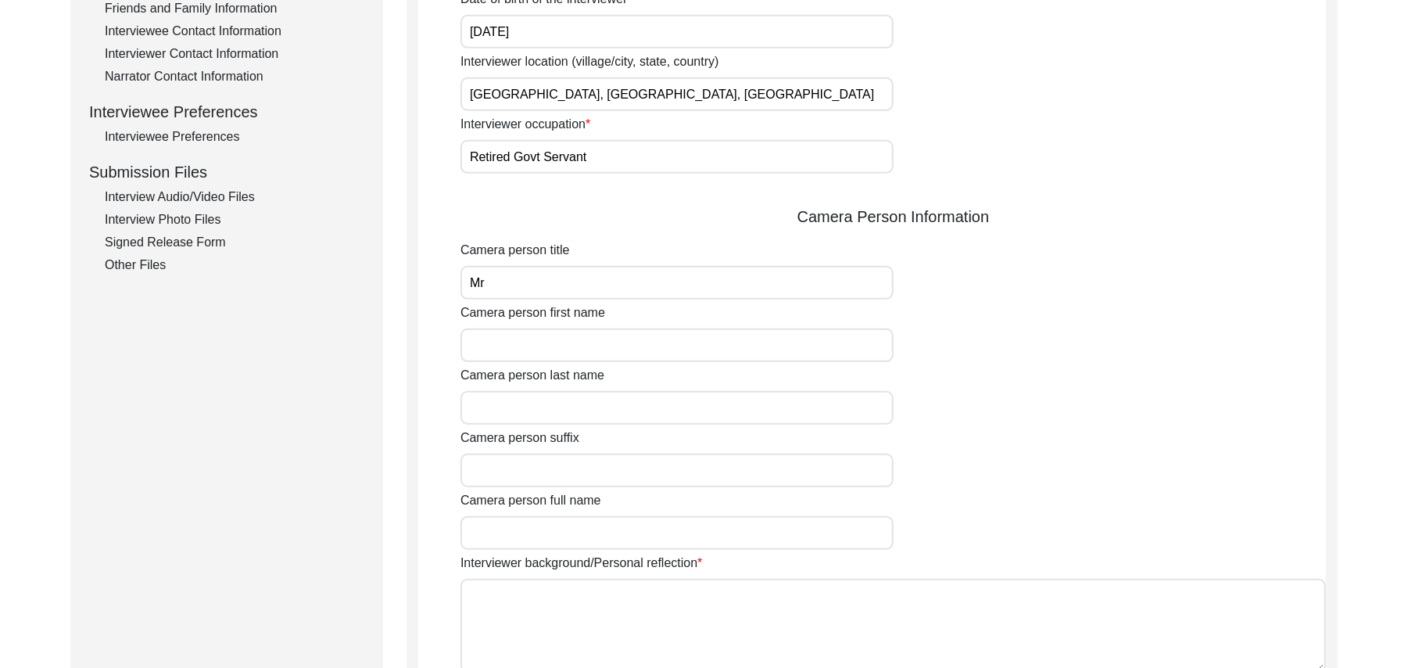
click at [592, 341] on input "Camera person first name" at bounding box center [677, 345] width 433 height 34
type input "Muhammad"
click at [558, 411] on input "Camera person last name" at bounding box center [677, 408] width 433 height 34
type input "Sarfraz"
click at [545, 467] on input "Camera person suffix" at bounding box center [677, 471] width 433 height 34
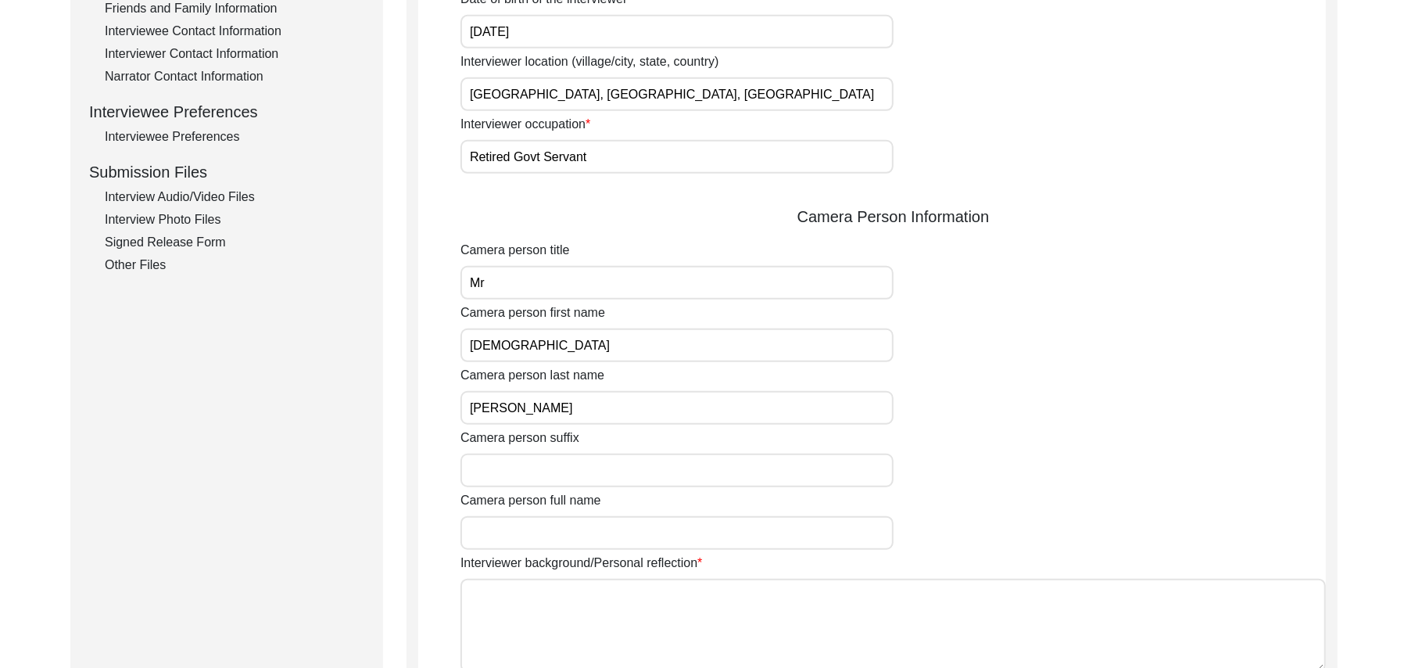
paste input "N/A"
type input "N/A"
click at [545, 533] on input "Camera person full name" at bounding box center [677, 533] width 433 height 34
type input "Muhammad Sarfraz"
click at [555, 621] on textarea "Interviewer background/Personal reflection" at bounding box center [894, 626] width 866 height 94
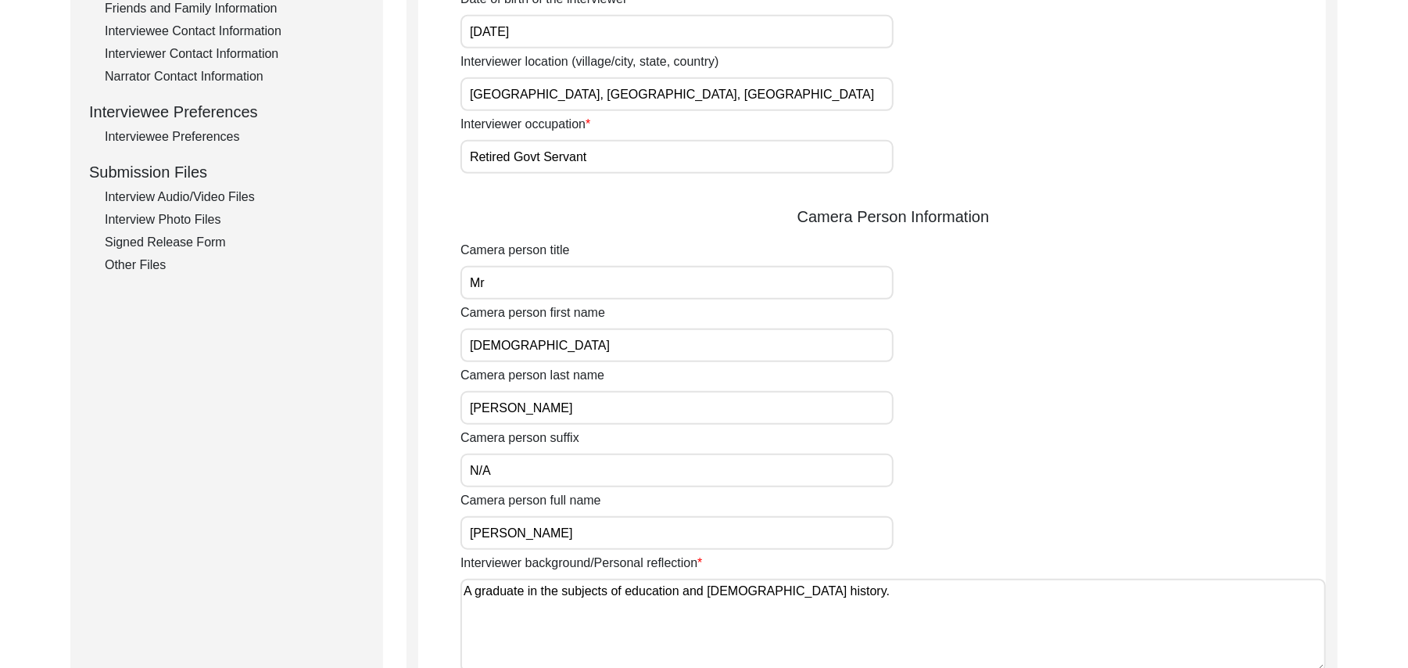
scroll to position [1004, 0]
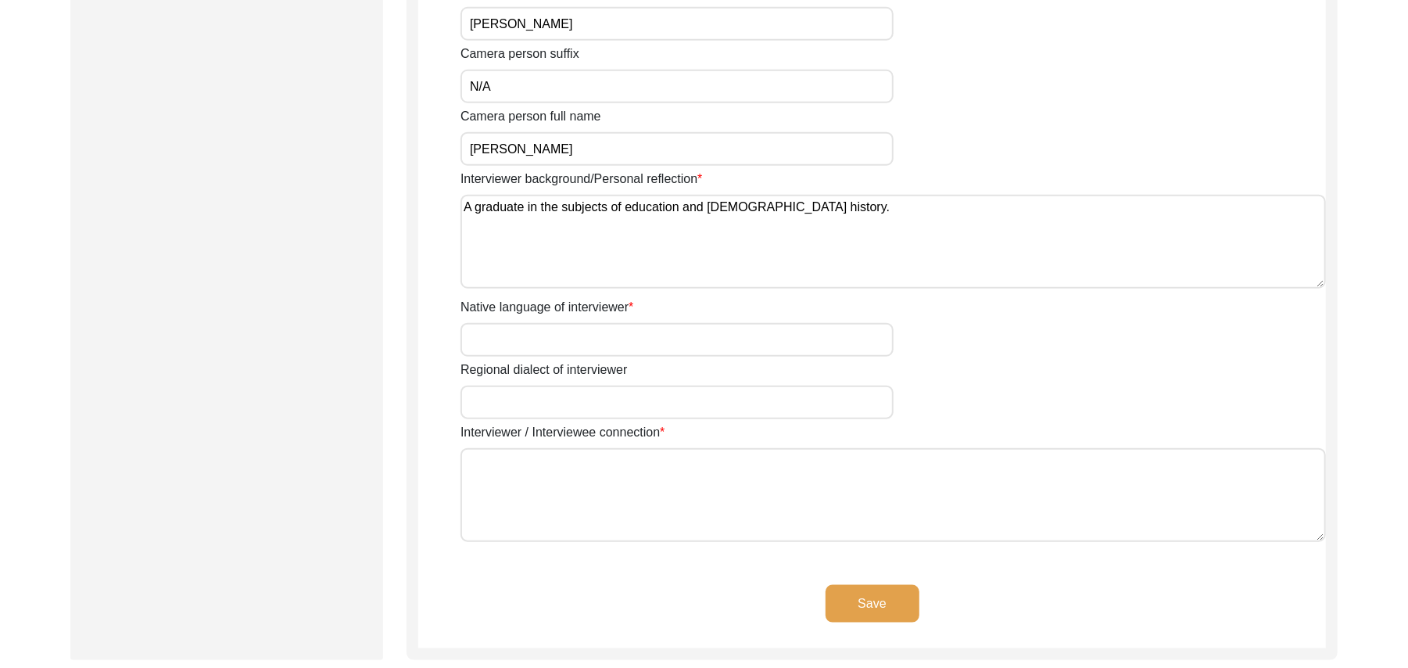
type textarea "A graduate in the subjects of education and Islamic history."
click at [699, 348] on input "Native language of interviewer" at bounding box center [677, 340] width 433 height 34
type input "Punjabi"
click at [685, 407] on input "Regional dialect of interviewer" at bounding box center [677, 403] width 433 height 34
type input "Malwai"
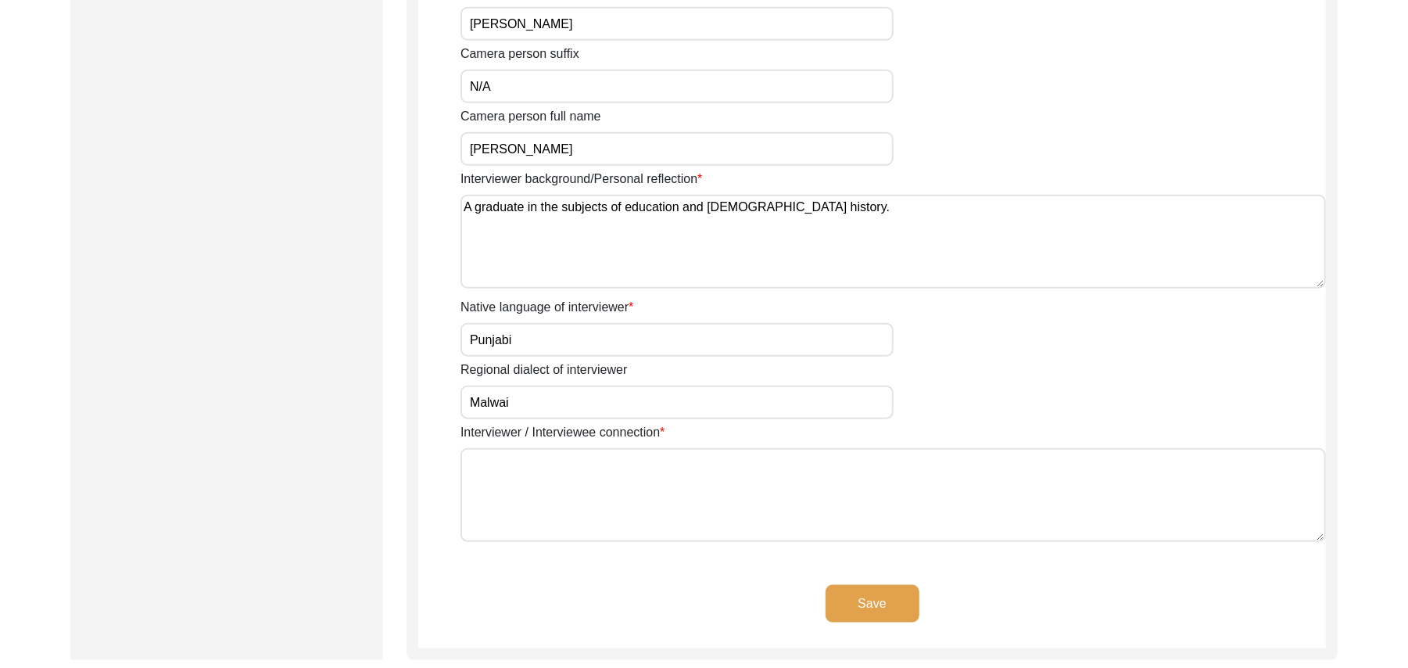
click at [661, 504] on textarea "Interviewer / Interviewee connection" at bounding box center [894, 495] width 866 height 94
paste textarea "N/A"
type textarea "N/A"
click at [870, 594] on button "Save" at bounding box center [873, 604] width 94 height 38
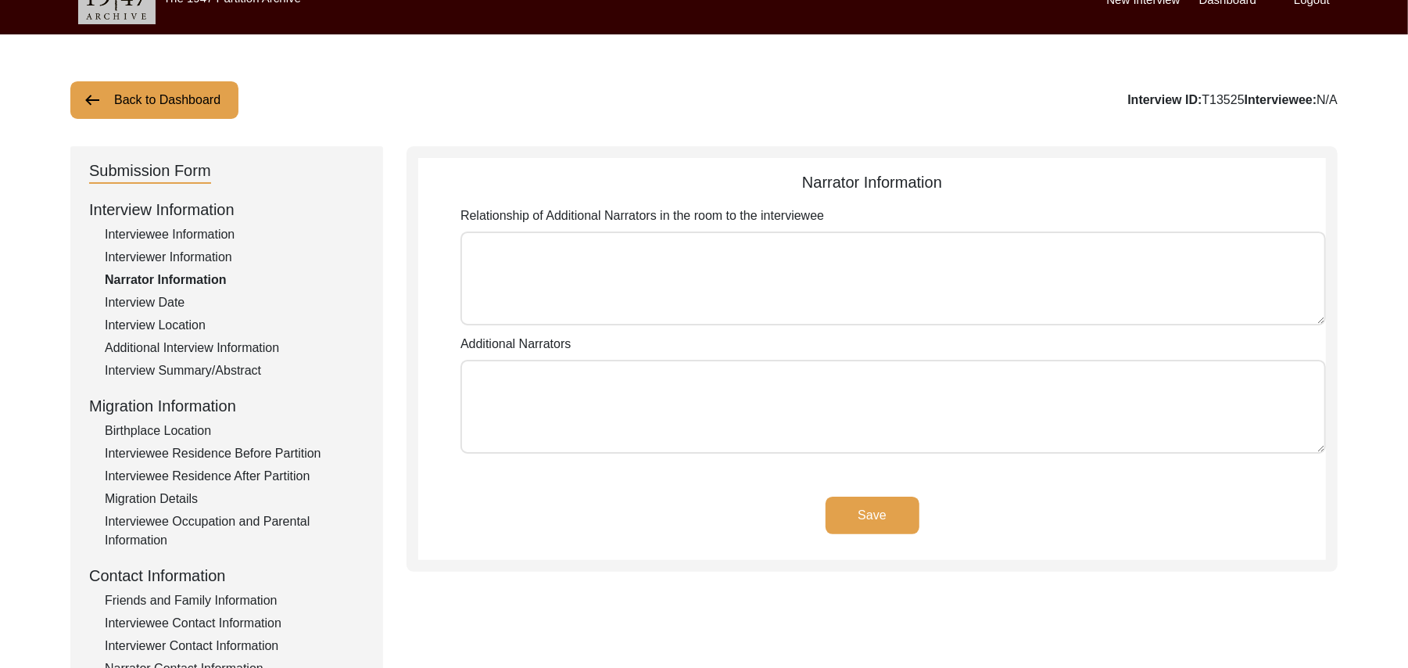
scroll to position [23, 0]
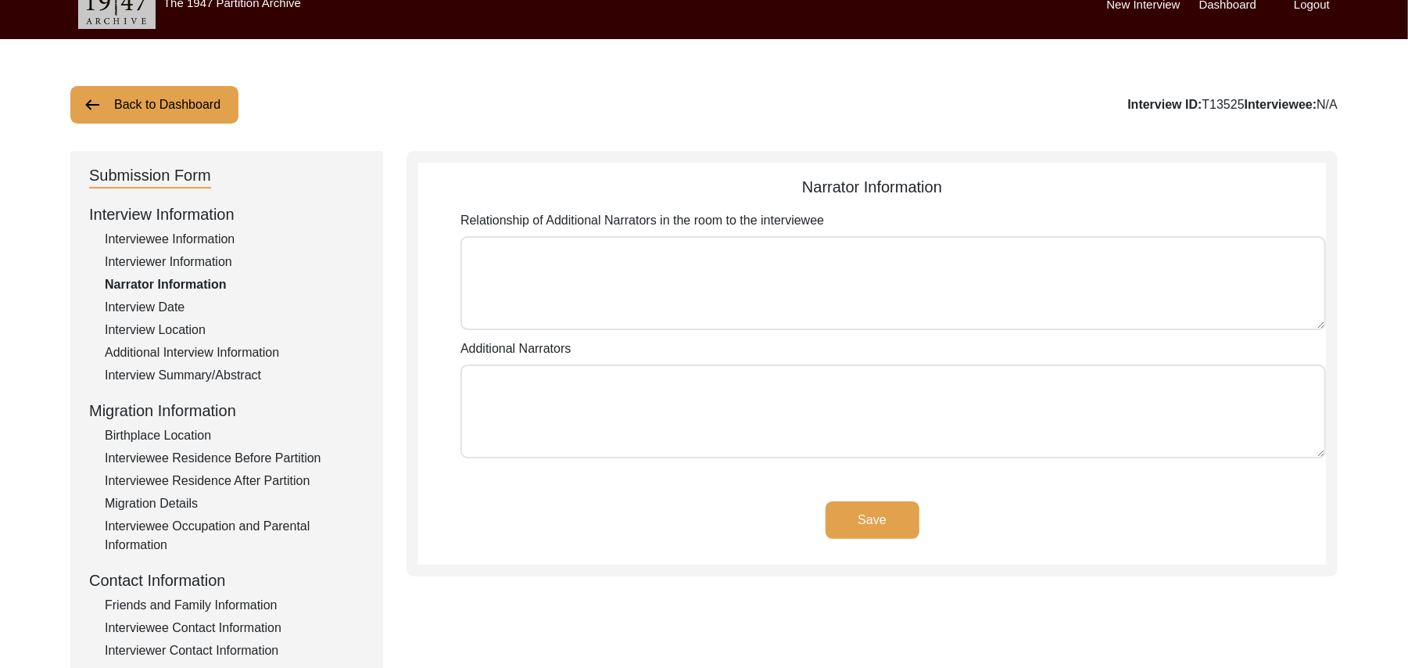
click at [742, 292] on textarea "Relationship of Additional Narrators in the room to the interviewee" at bounding box center [894, 283] width 866 height 94
paste textarea "N/A"
type textarea "N/A"
click at [666, 429] on textarea "Additional Narrators" at bounding box center [894, 411] width 866 height 94
paste textarea "N/A"
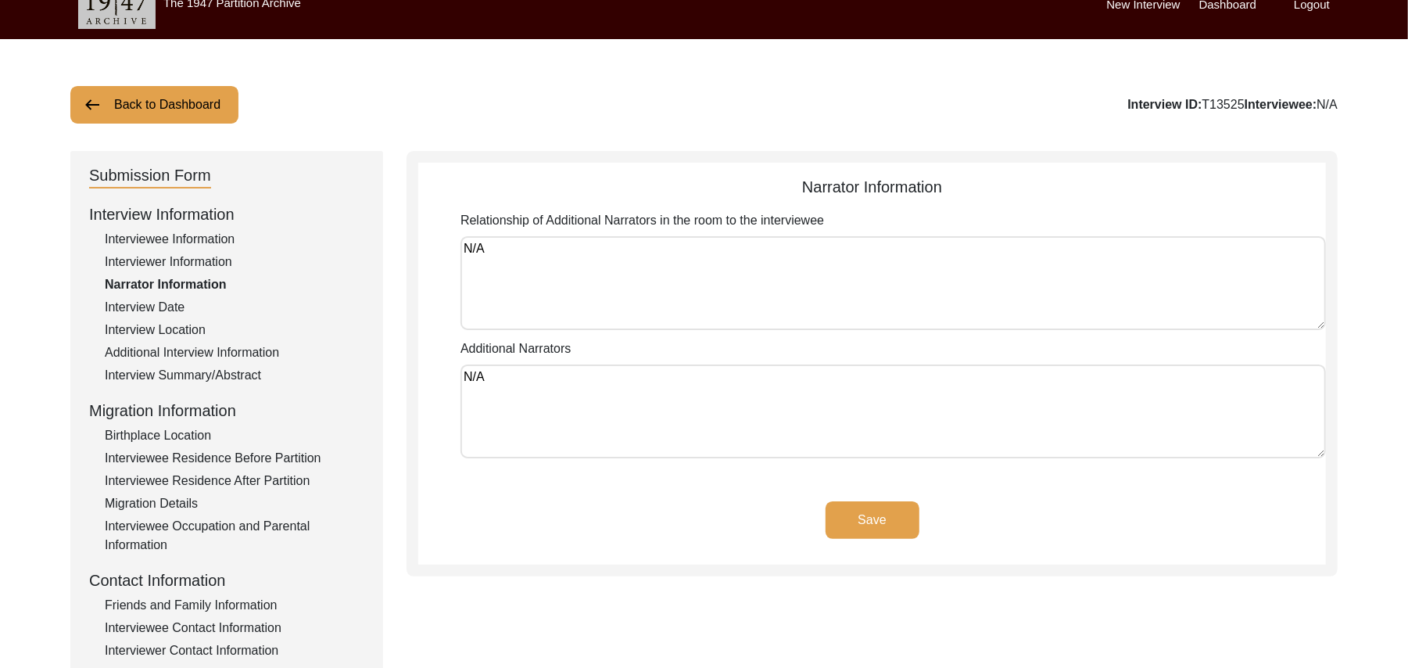
type textarea "N/A"
click at [858, 515] on button "Save" at bounding box center [873, 520] width 94 height 38
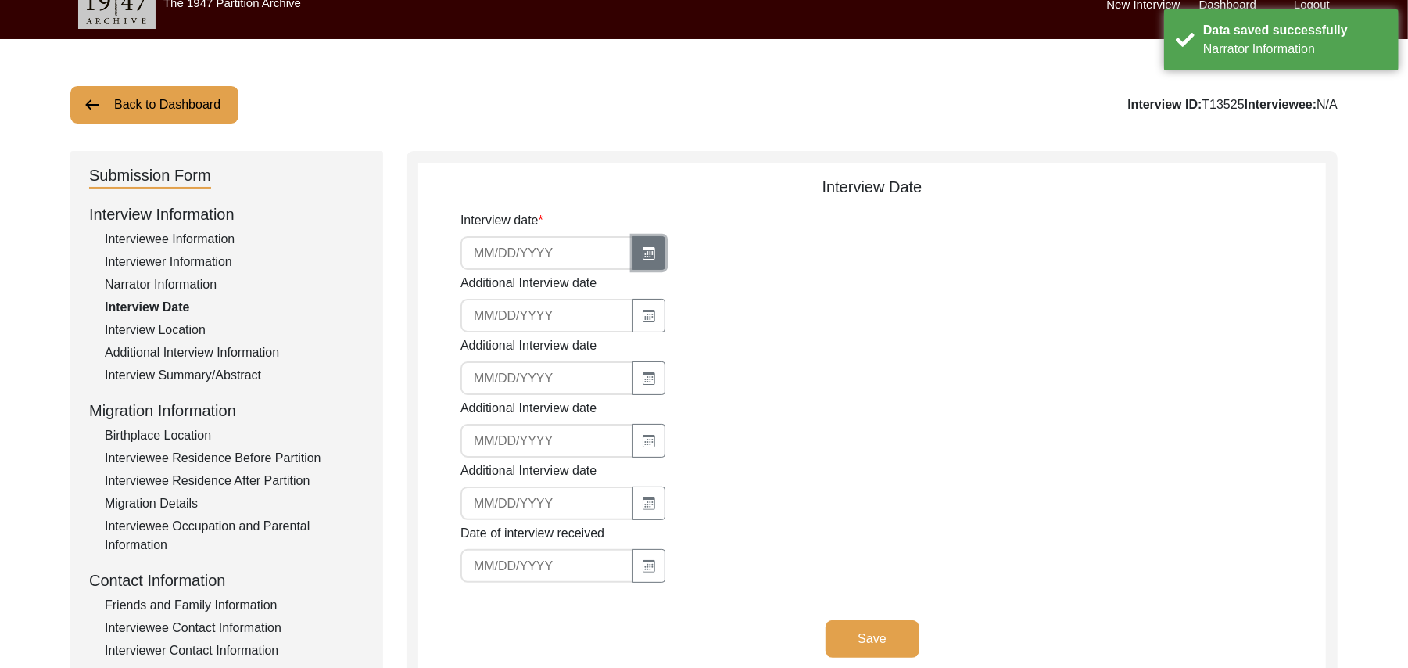
click at [643, 248] on icon "button" at bounding box center [649, 253] width 13 height 13
select select "9"
select select "2025"
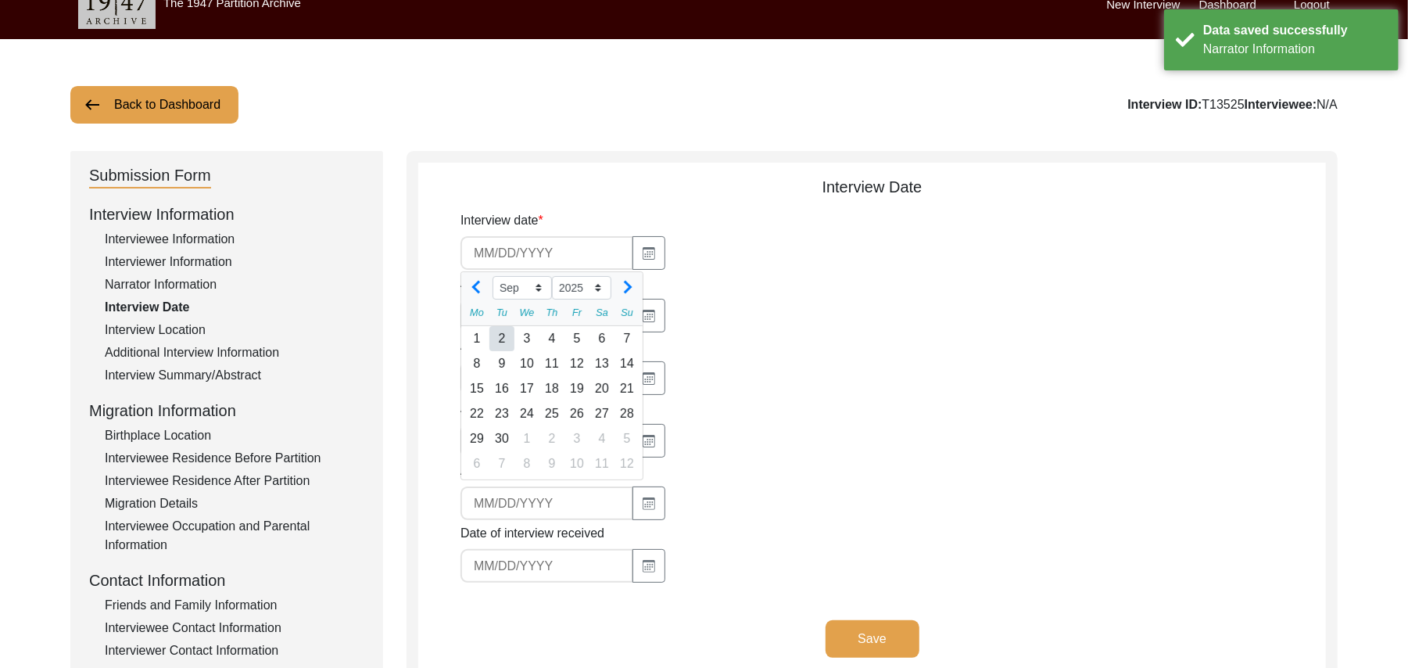
click at [501, 336] on div "2" at bounding box center [502, 338] width 25 height 25
type input "9/2/2025"
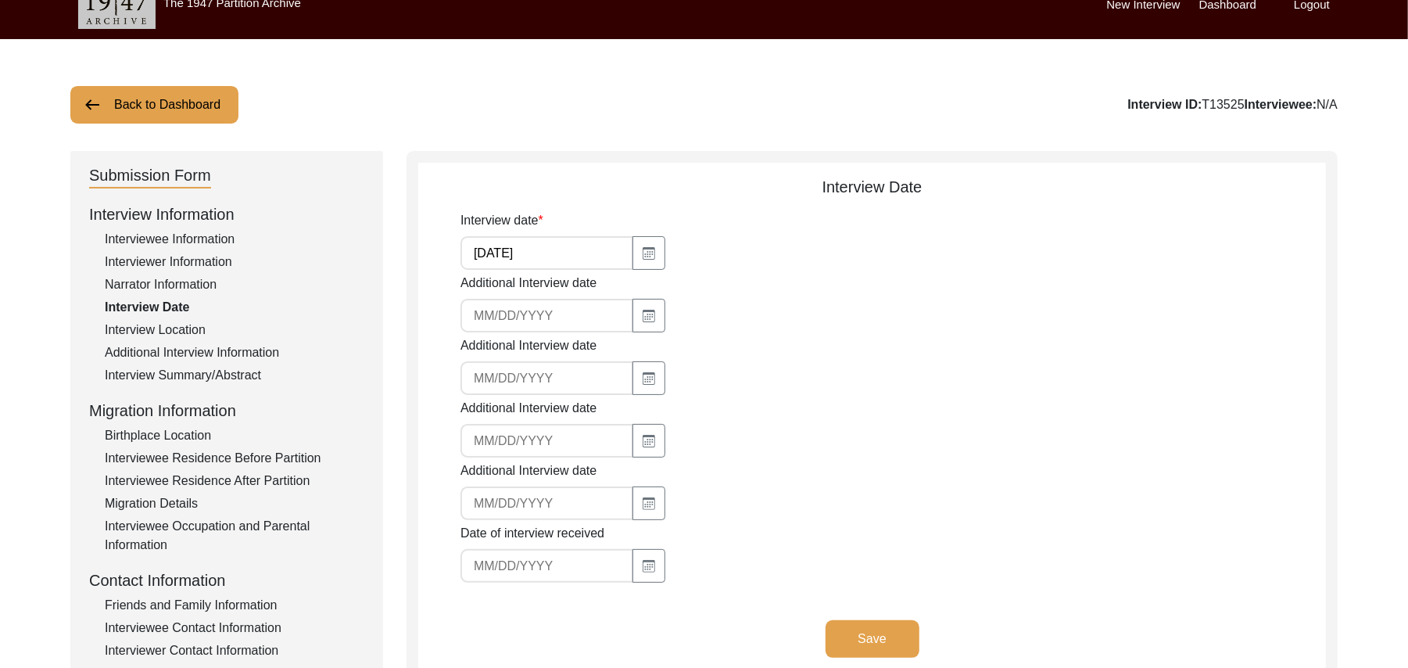
click at [863, 627] on button "Save" at bounding box center [873, 639] width 94 height 38
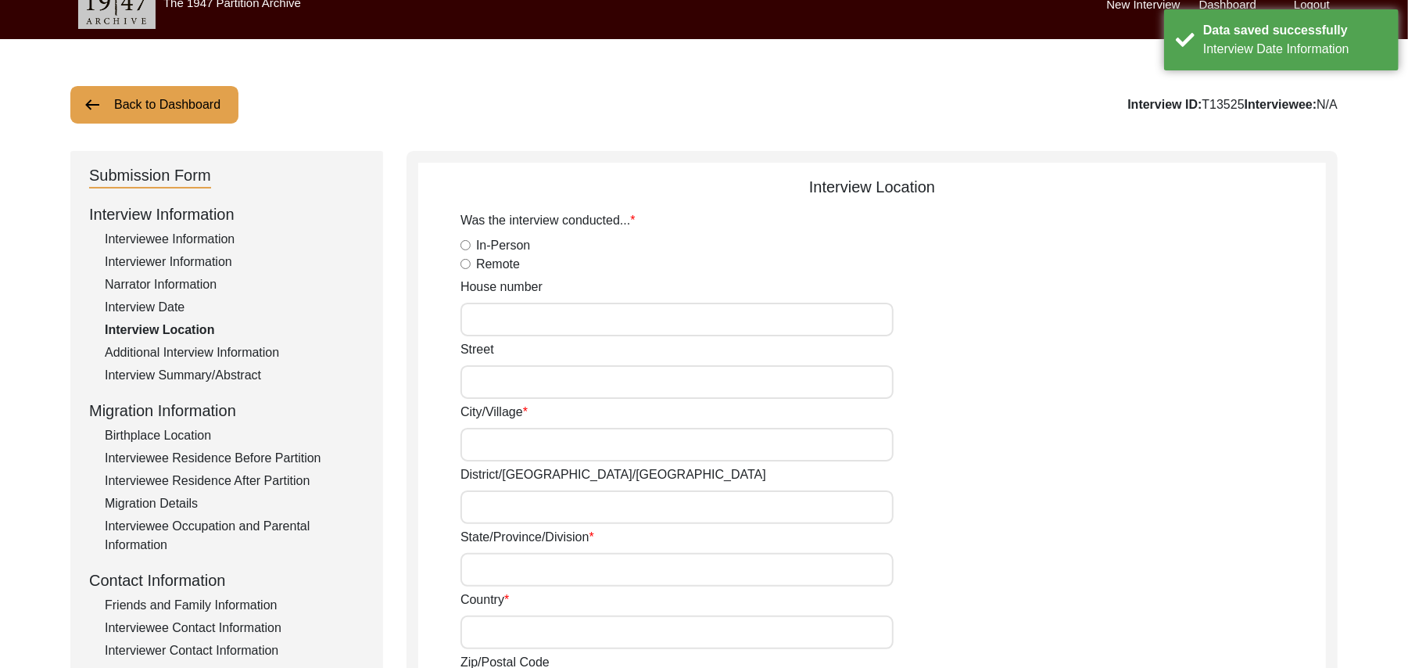
click at [466, 245] on input "In-Person" at bounding box center [466, 245] width 10 height 10
radio input "true"
click at [489, 322] on input "House number" at bounding box center [677, 320] width 433 height 34
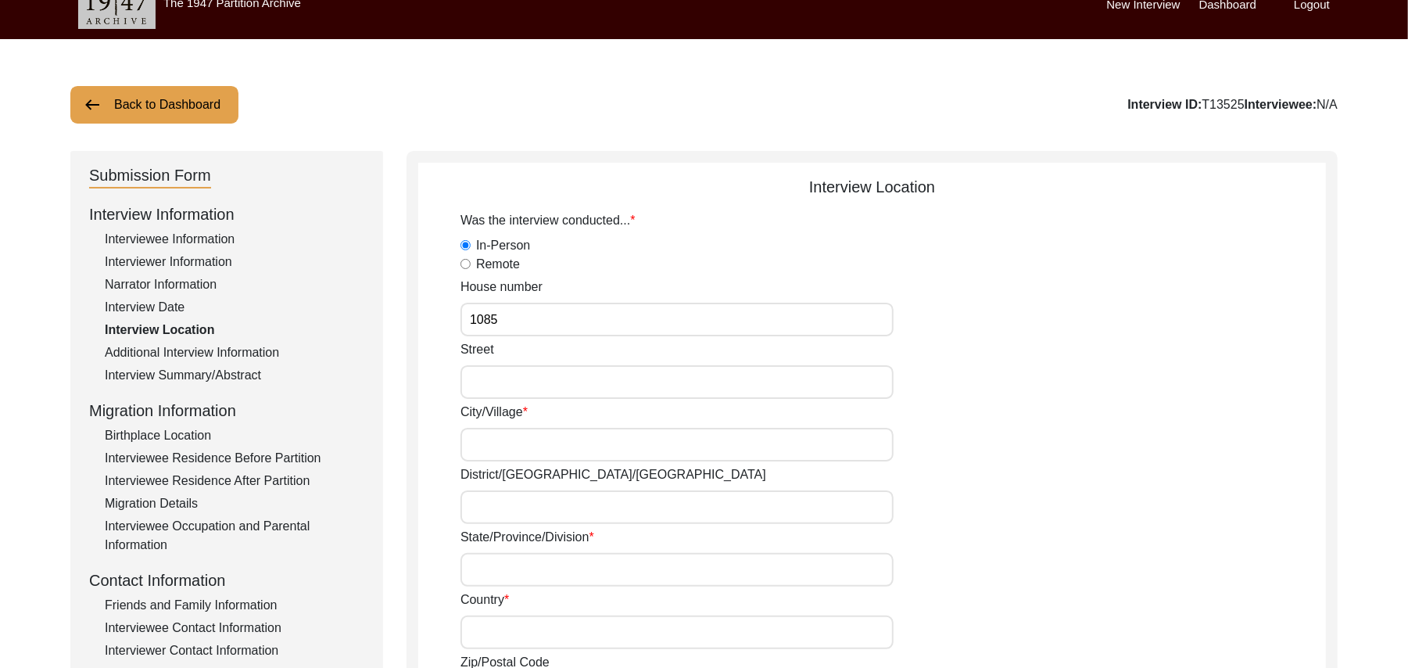
type input "1085"
click at [488, 377] on input "Street" at bounding box center [677, 382] width 433 height 34
paste input "N/A"
type input "N/A"
click at [482, 444] on input "City/Village" at bounding box center [677, 445] width 433 height 34
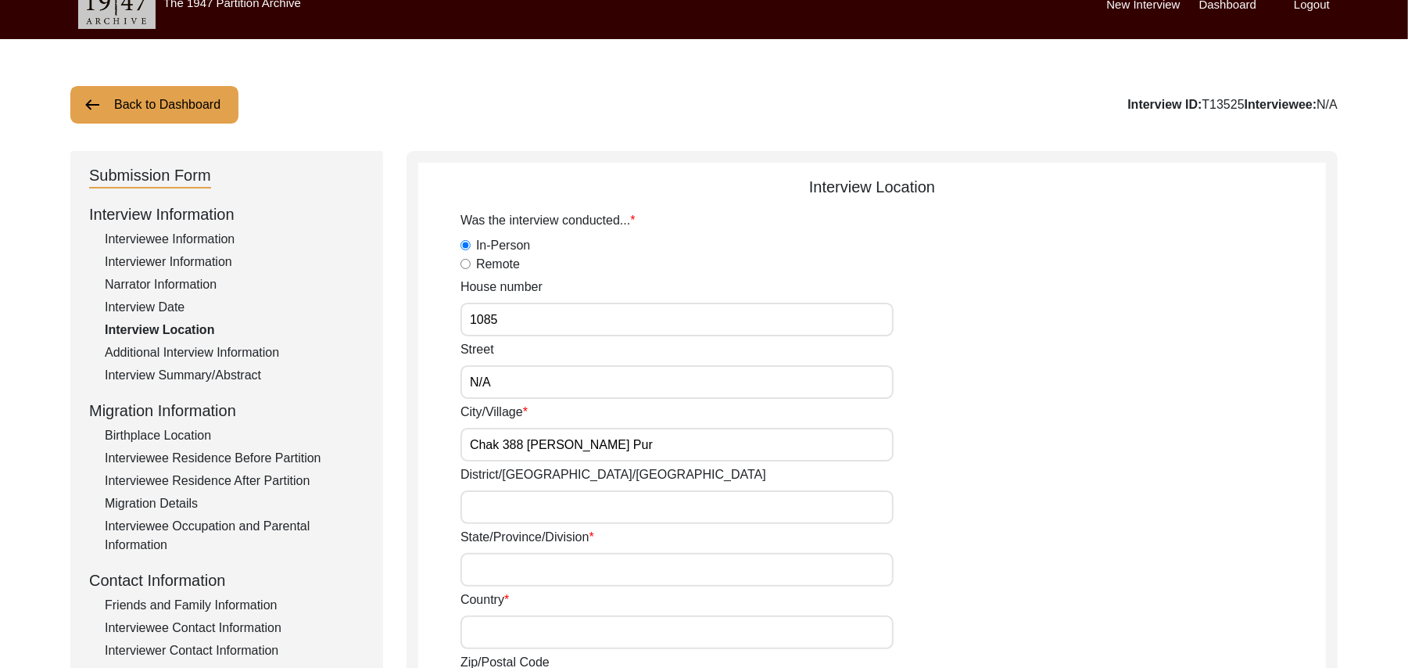
type input "Chak 388 JB Usman Pur"
click at [475, 507] on input "District/tehsil/Jilla" at bounding box center [677, 507] width 433 height 34
type input "Toba Tek Singh/ Toba Tek Singh"
click at [488, 569] on input "State/Province/Division" at bounding box center [677, 570] width 433 height 34
type input "Punjab"
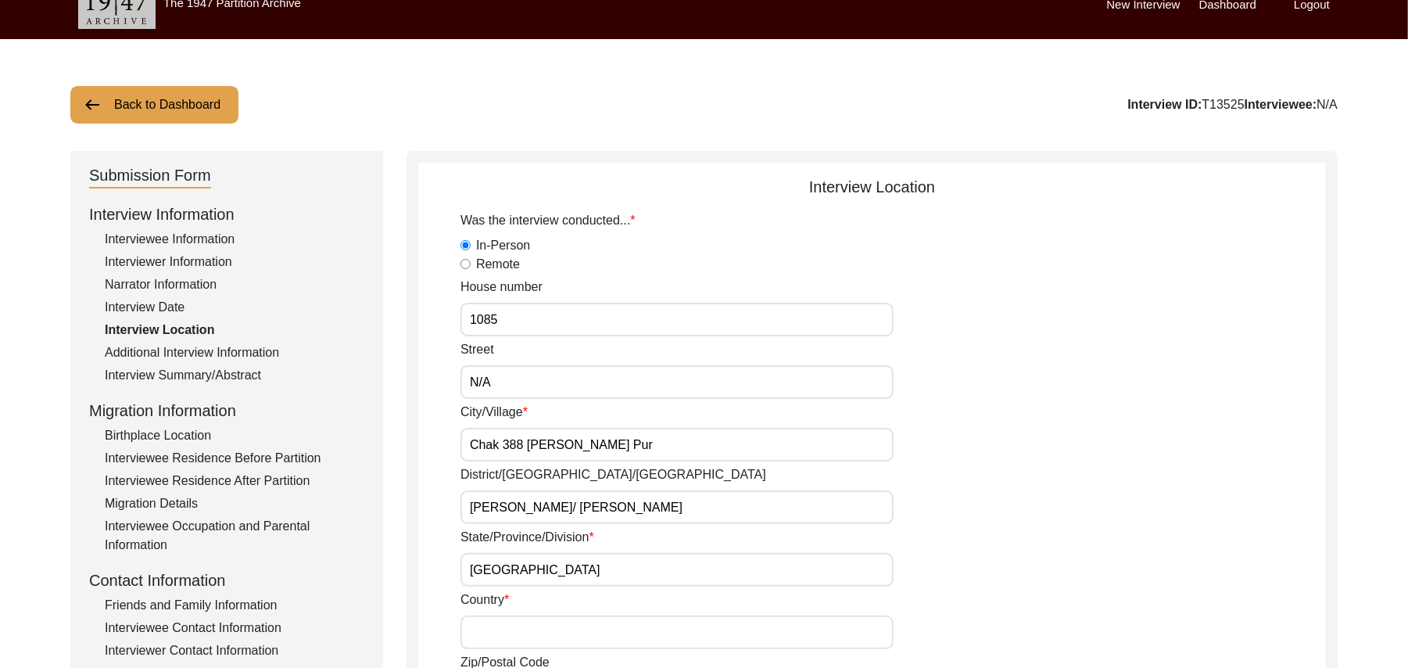
click at [495, 633] on input "Country" at bounding box center [677, 632] width 433 height 34
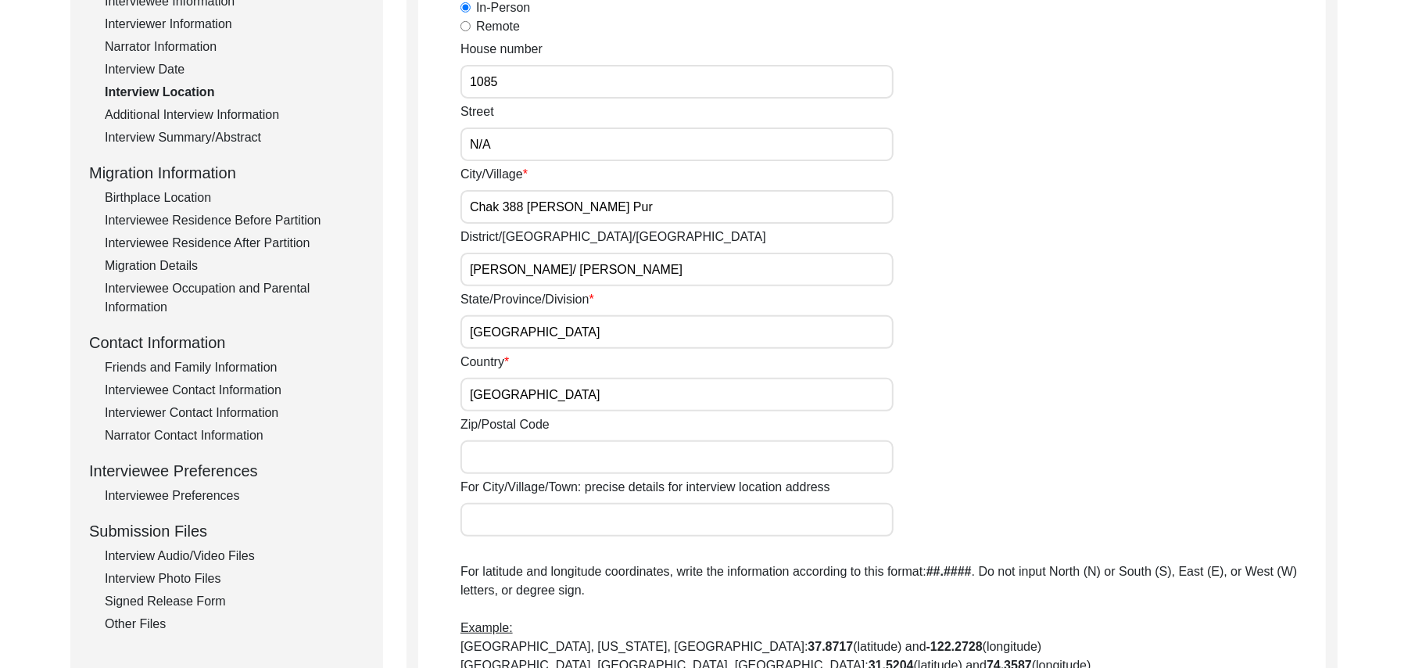
scroll to position [457, 0]
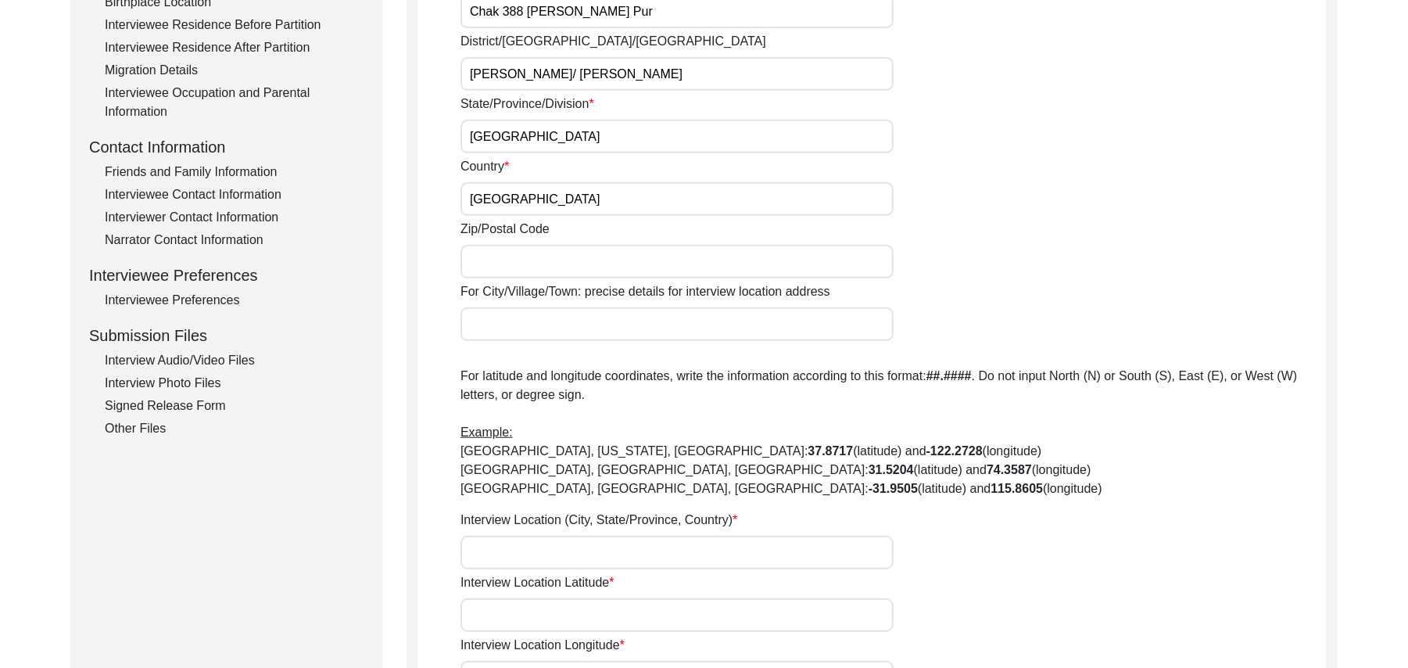
type input "Pakistan"
click at [591, 261] on input "Zip/Postal Code" at bounding box center [677, 262] width 433 height 34
type input "36051"
click at [570, 326] on input "For City/Village/Town: precise details for interview location address" at bounding box center [677, 324] width 433 height 34
type input "Chak 388JB/ Jhang Toba Road"
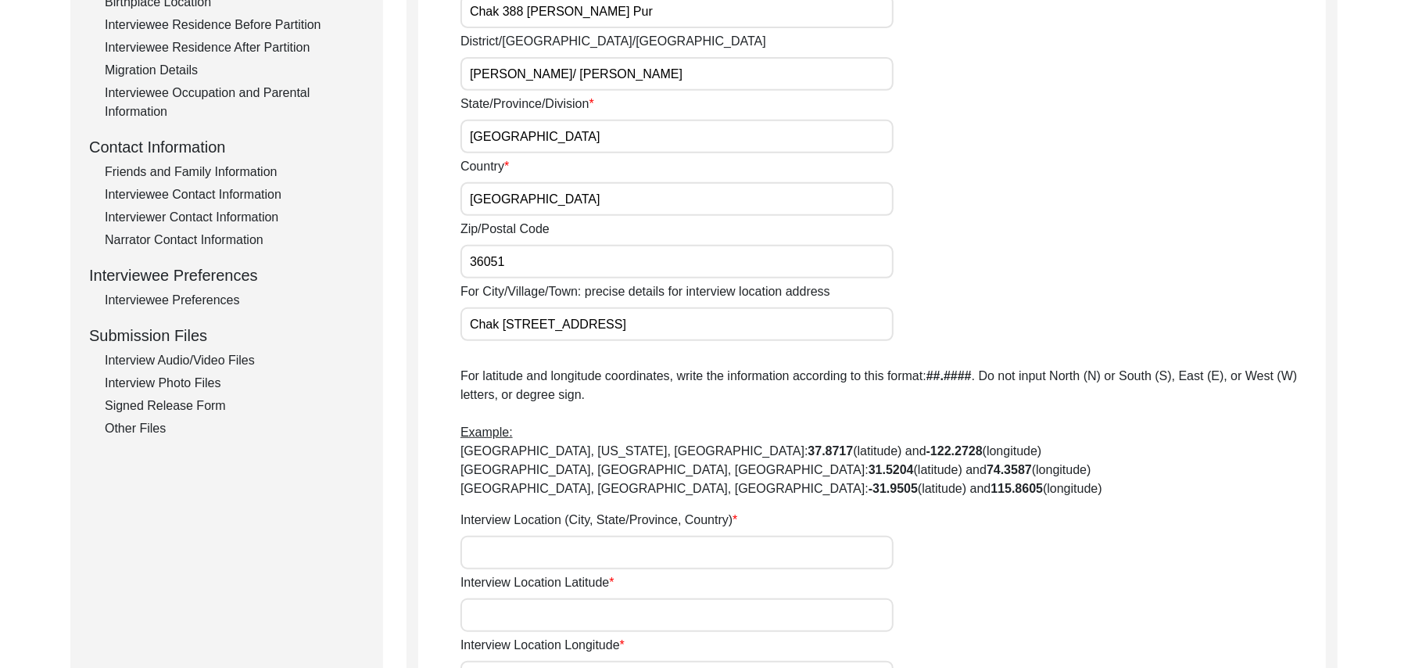
click at [526, 551] on input "Interview Location (City, State/Province, Country)" at bounding box center [677, 553] width 433 height 34
type input "Chak 388JB Usman Pur, Punjab, Pakistan"
click at [519, 617] on input "Interview Location Latitude" at bounding box center [677, 615] width 433 height 34
paste input "N/A"
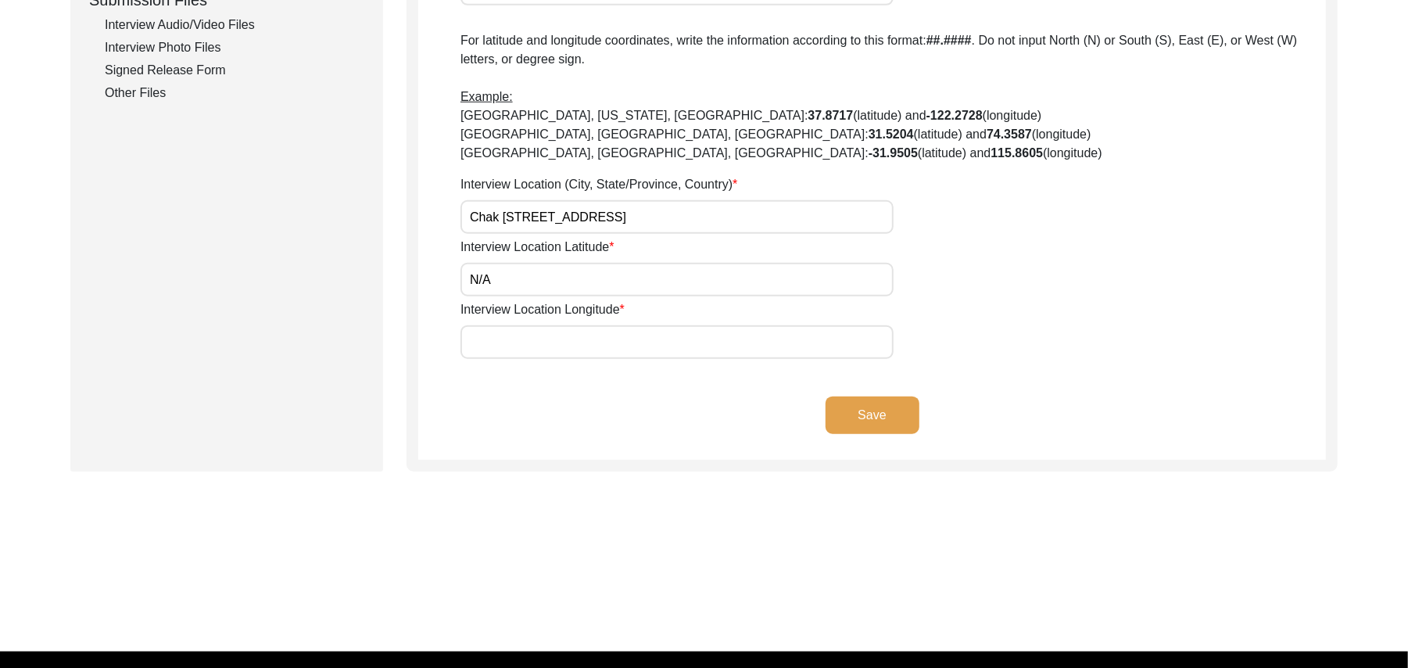
scroll to position [818, 0]
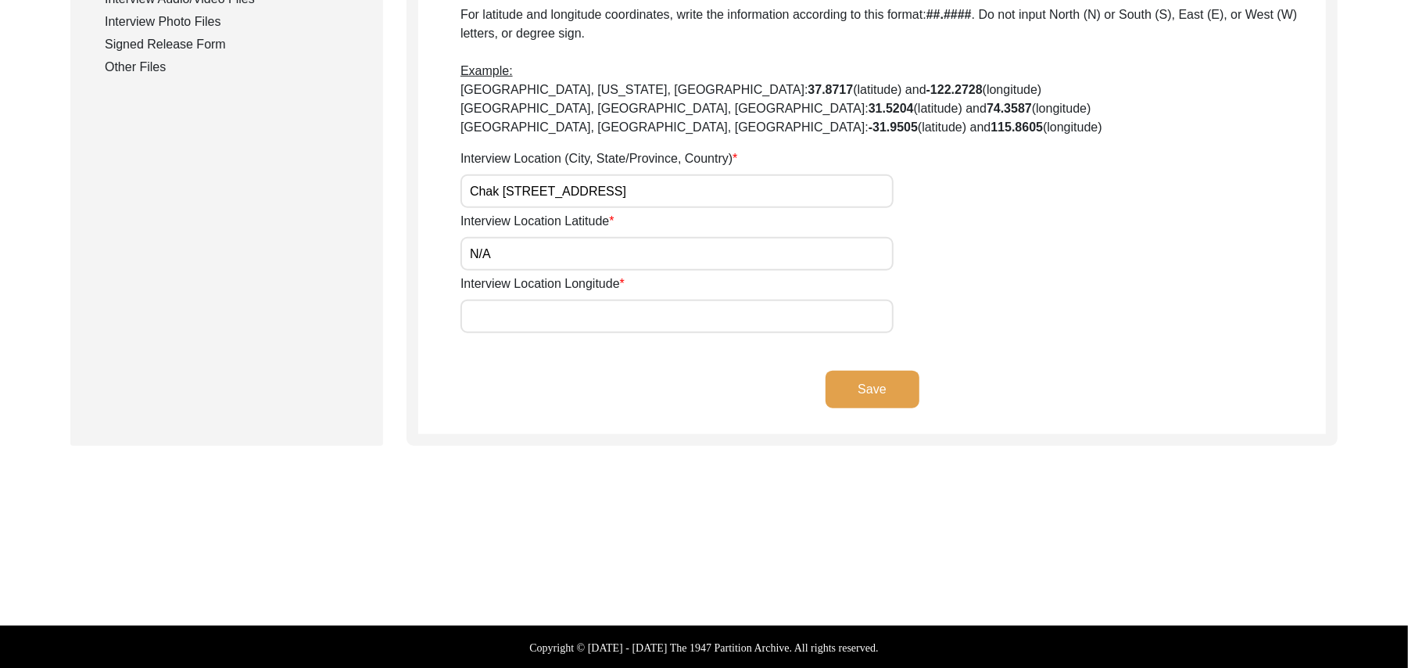
type input "N/A"
click at [640, 320] on input "Interview Location Longitude" at bounding box center [677, 317] width 433 height 34
paste input "N/A"
type input "N/A"
click at [905, 386] on button "Save" at bounding box center [873, 390] width 94 height 38
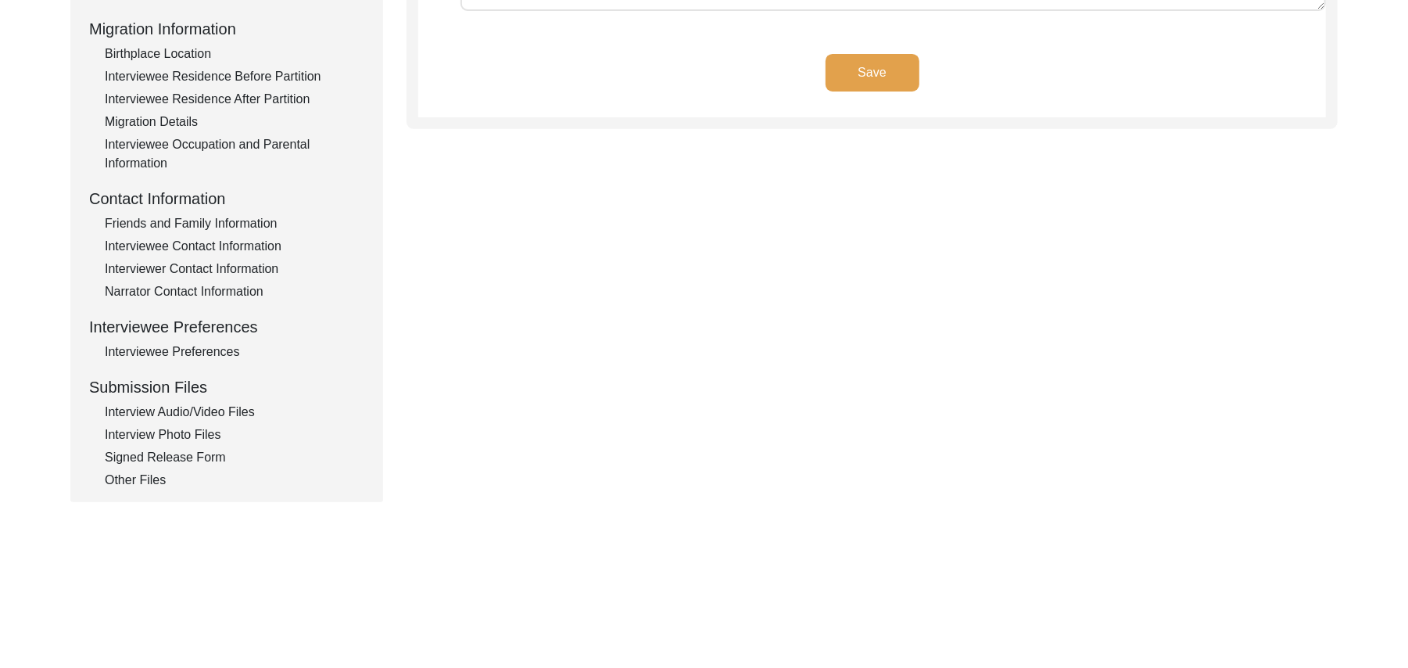
scroll to position [63, 0]
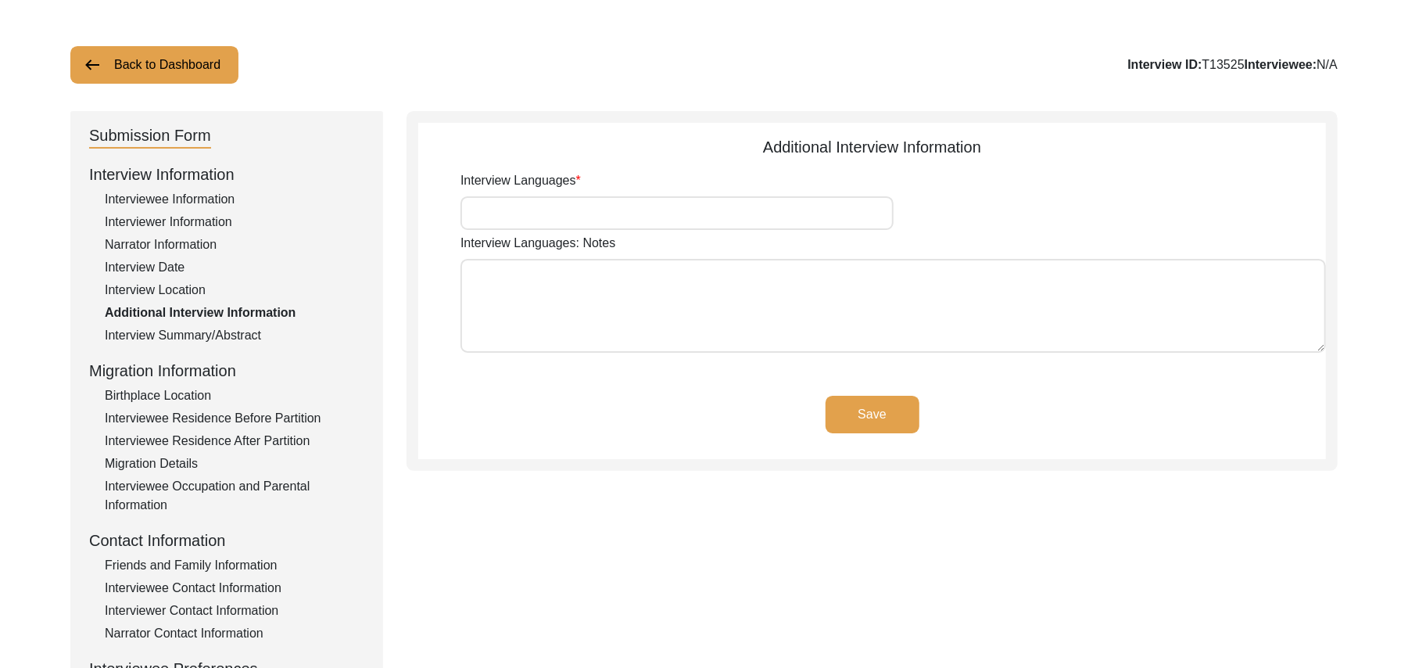
click at [708, 220] on input "Interview Languages" at bounding box center [677, 213] width 433 height 34
type input "Punjabi"
click at [692, 307] on textarea "Interview Languages: Notes" at bounding box center [894, 306] width 866 height 94
paste textarea "N/A"
type textarea "N/A"
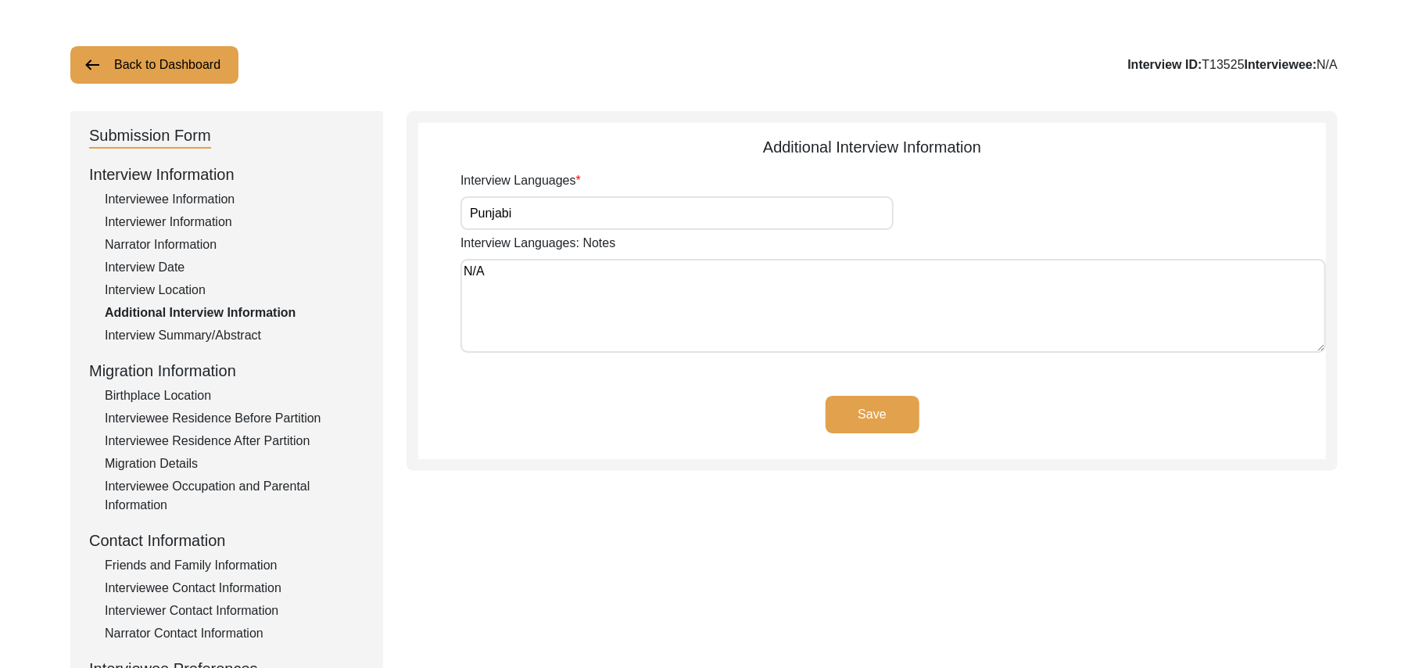
click at [891, 401] on button "Save" at bounding box center [873, 415] width 94 height 38
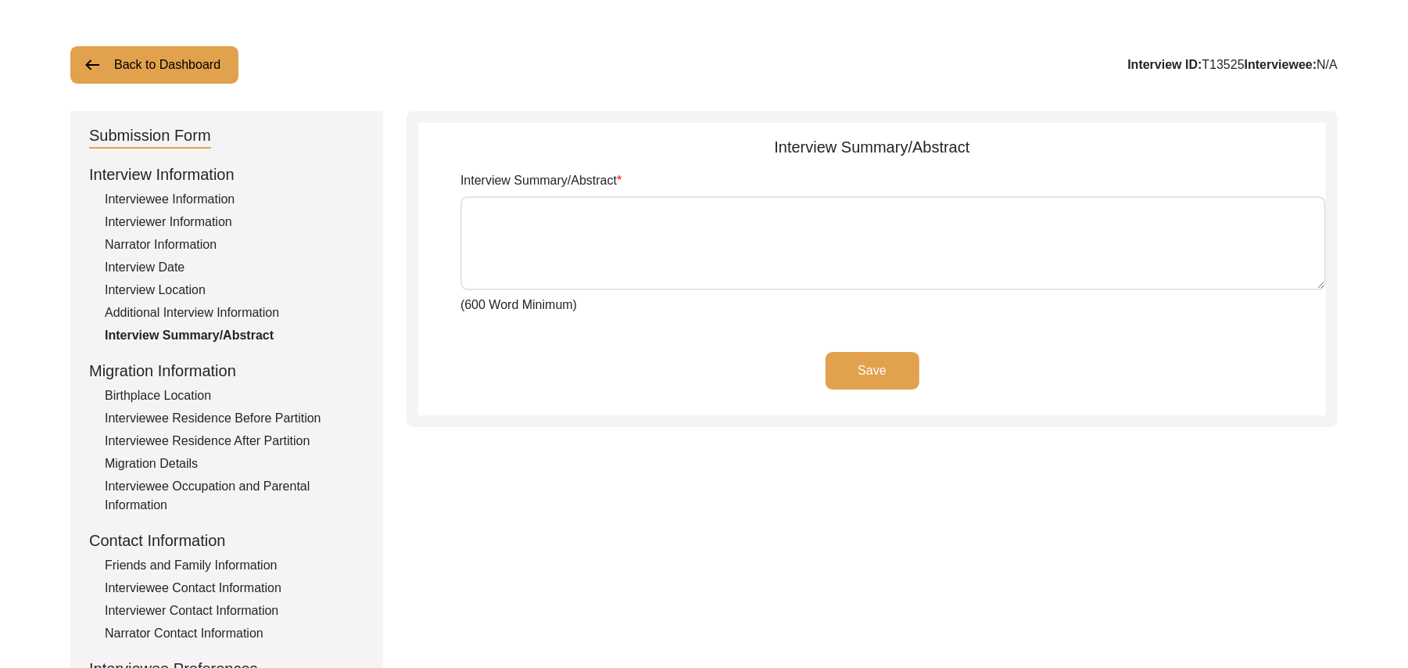
type textarea "Muhammad Saleem Muhammad Sarfraz Muhammad Saleem,(Gurdas named at the time of h…"
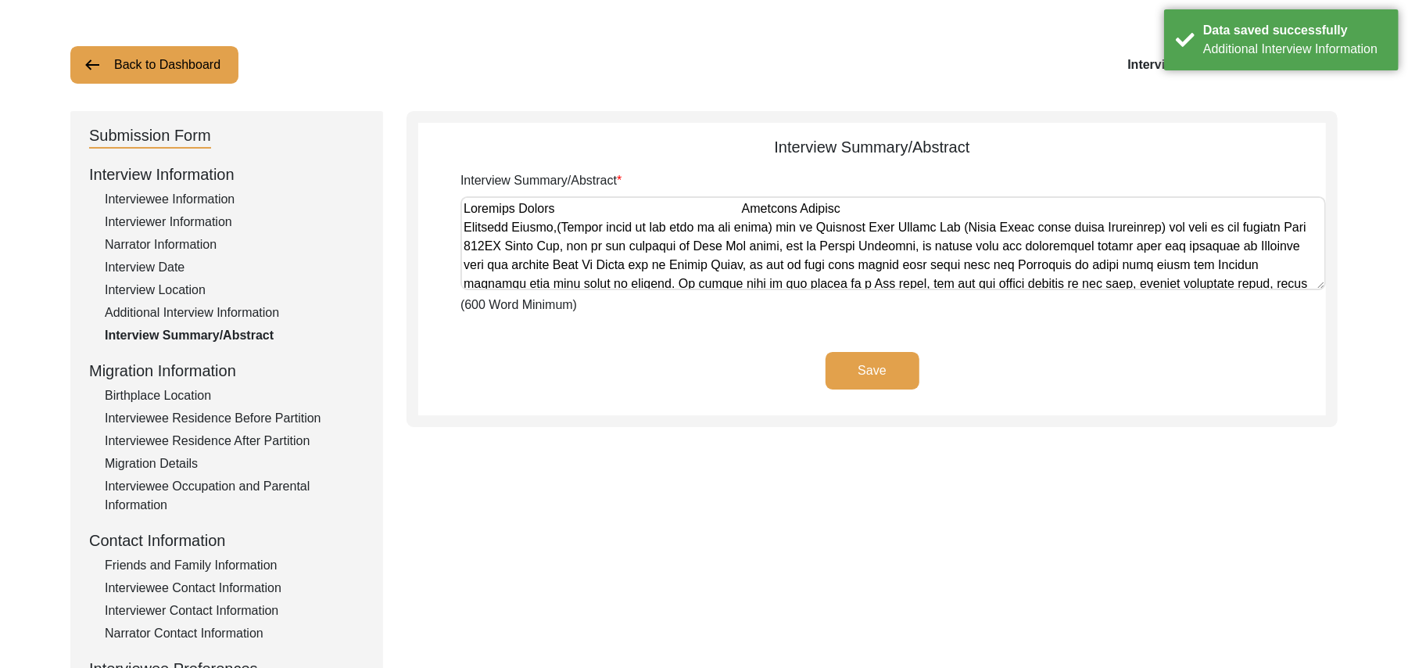
click at [199, 392] on div "Birthplace Location" at bounding box center [235, 395] width 260 height 19
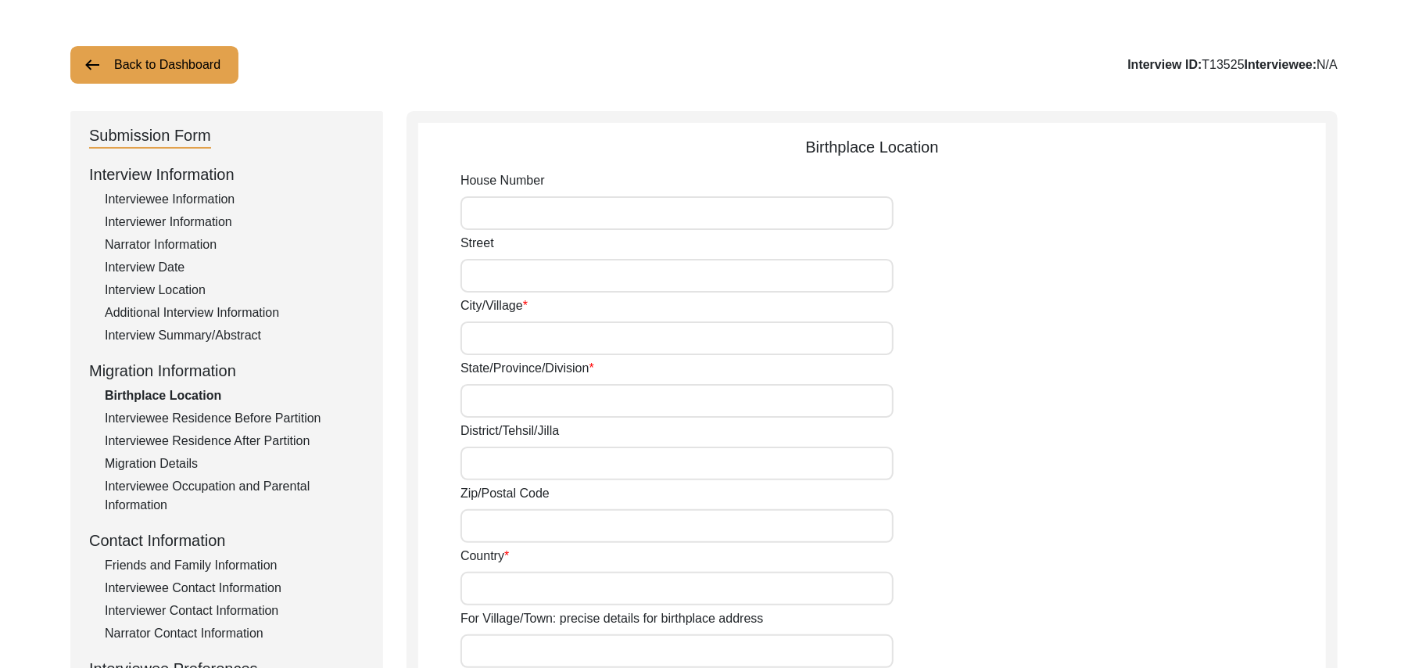
click at [472, 214] on input "House Number" at bounding box center [677, 213] width 433 height 34
paste input "N/A"
type input "N/A"
click at [476, 267] on input "Street" at bounding box center [677, 276] width 433 height 34
paste input "N/A"
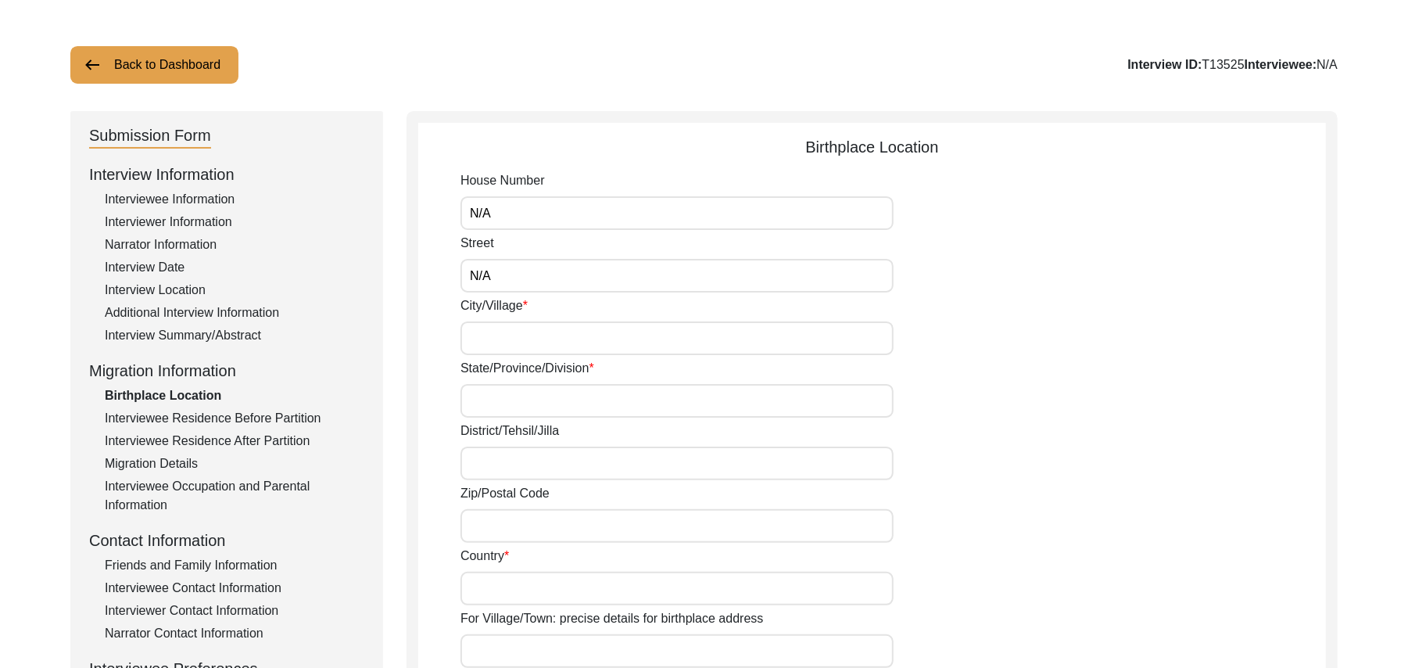
type input "N/A"
click at [491, 343] on input "City/Village" at bounding box center [677, 338] width 433 height 34
type input "Chak 388JB"
click at [486, 391] on input "State/Province/Division" at bounding box center [677, 401] width 433 height 34
type input "Punjab"
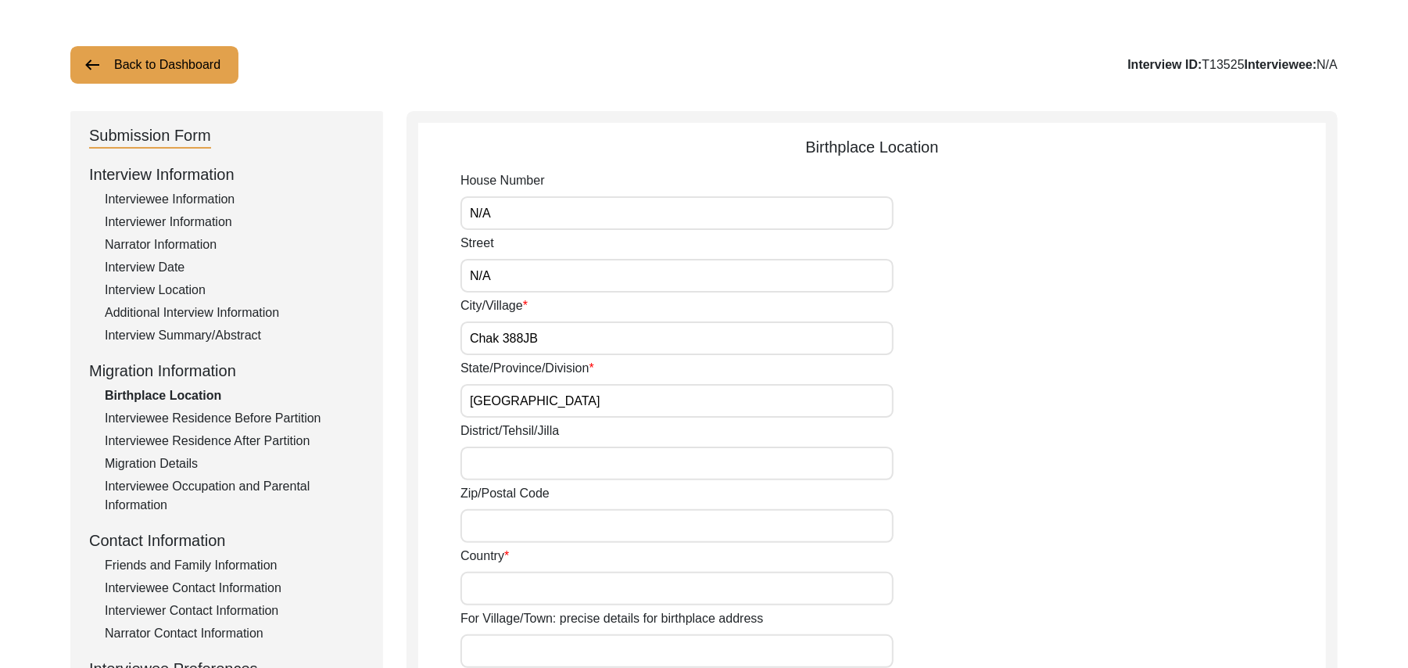
click at [494, 460] on input "District/Tehsil/Jilla" at bounding box center [677, 464] width 433 height 34
type input "Toba Tek Singh/ Toba Tek Singh"
click at [490, 524] on input "Zip/Postal Code" at bounding box center [677, 526] width 433 height 34
type input "36051"
click at [485, 587] on input "Country" at bounding box center [677, 589] width 433 height 34
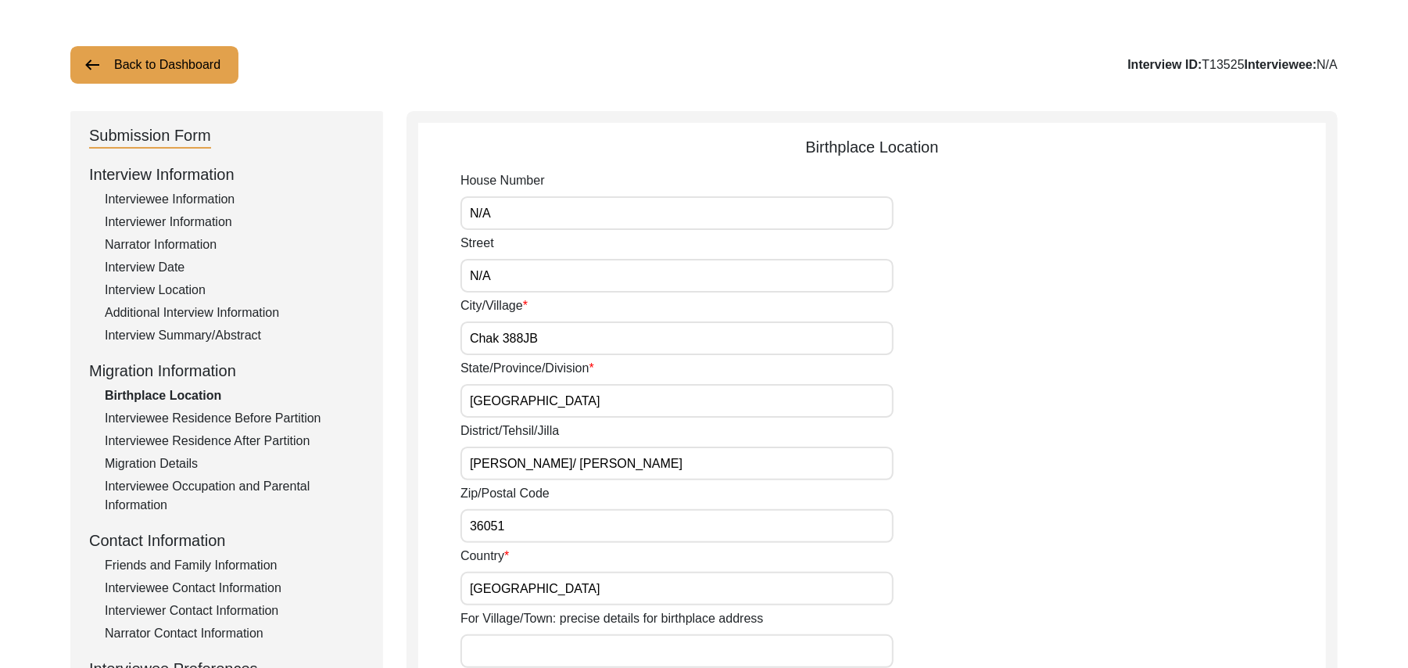
type input "Pakistan"
click at [499, 651] on input "For Village/Town: precise details for birthplace address" at bounding box center [677, 651] width 433 height 34
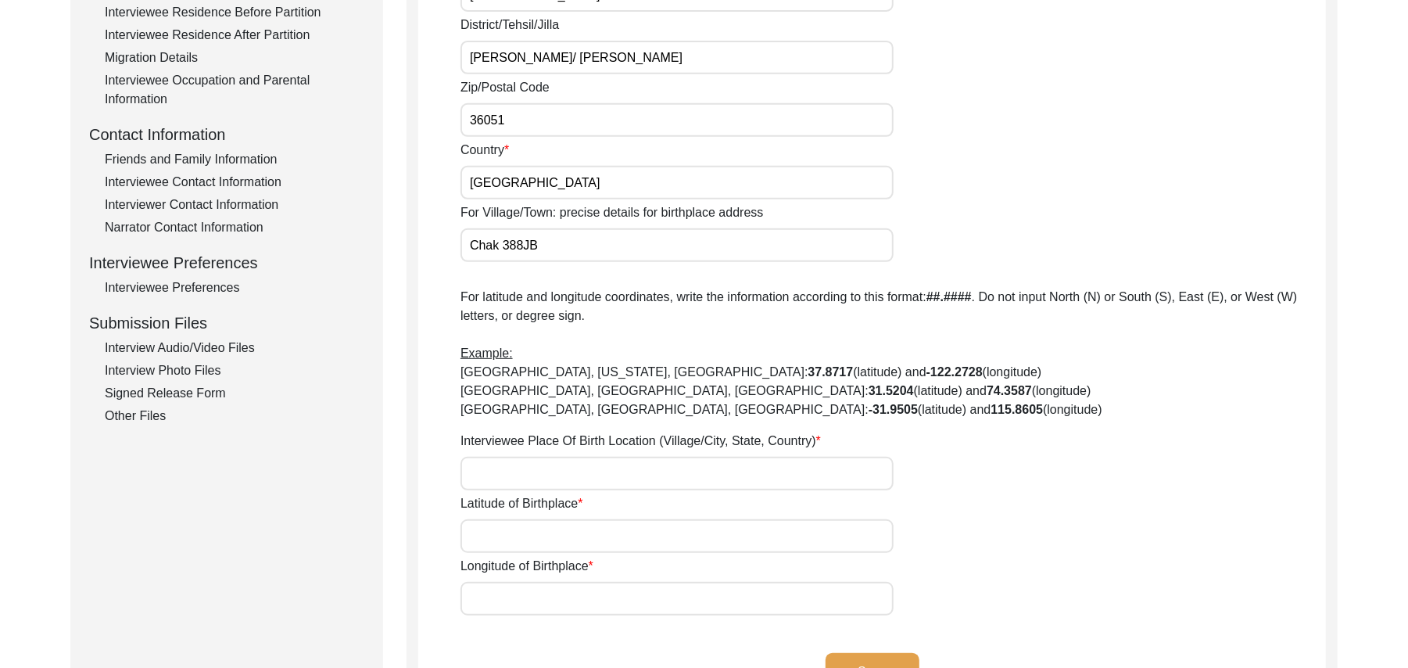
scroll to position [497, 0]
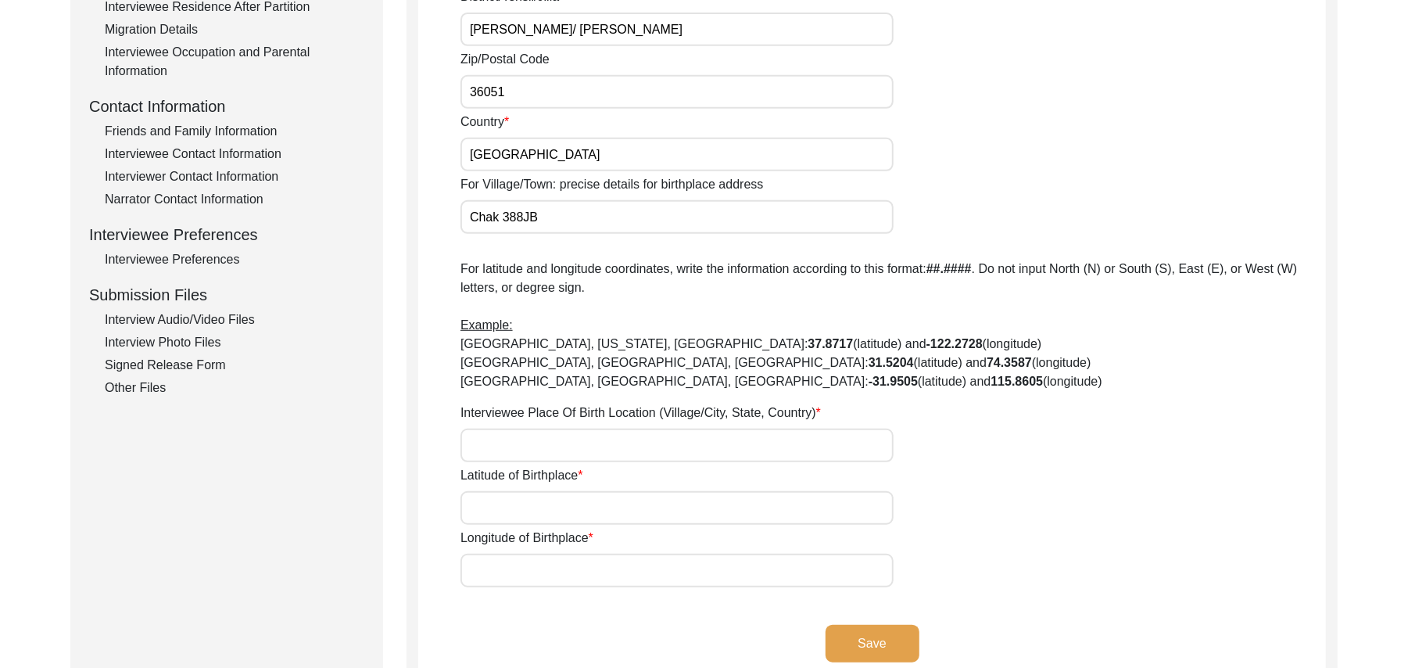
type input "Chak 388JB"
click at [621, 446] on input "Interviewee Place Of Birth Location (Village/City, State, Country)" at bounding box center [677, 446] width 433 height 34
type input "Chak 388JB Usmanpur, Punjab, Pakistan"
click at [614, 502] on input "Latitude of Birthplace" at bounding box center [677, 508] width 433 height 34
paste input "N/A"
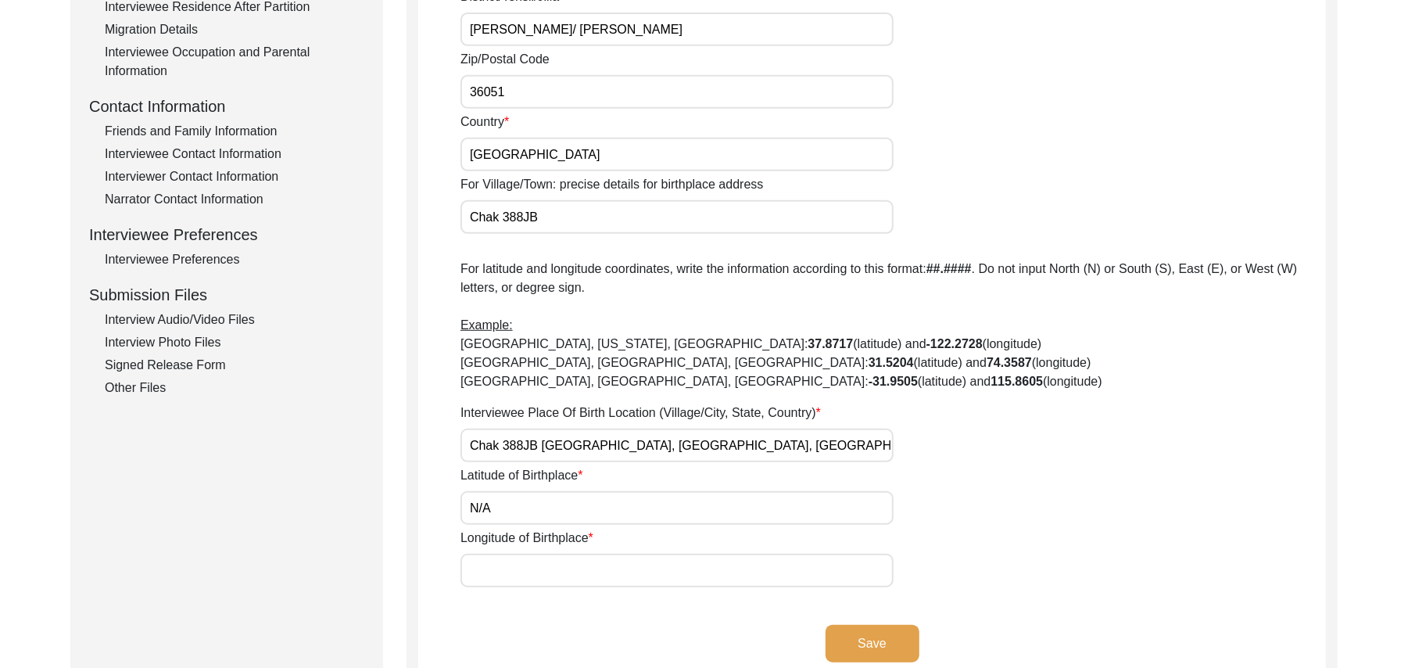
type input "N/A"
click at [608, 561] on input "Longitude of Birthplace" at bounding box center [677, 571] width 433 height 34
paste input "N/A"
type input "N/A"
click at [840, 638] on button "Save" at bounding box center [873, 644] width 94 height 38
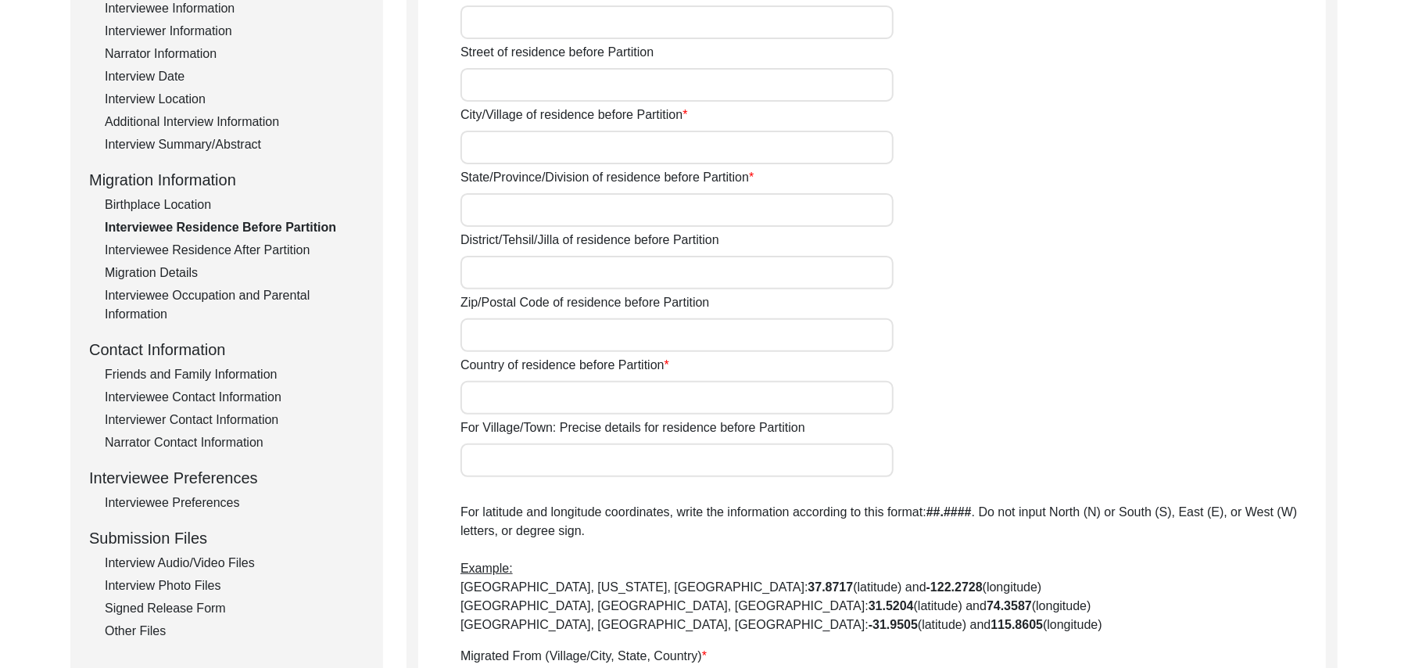
scroll to position [0, 0]
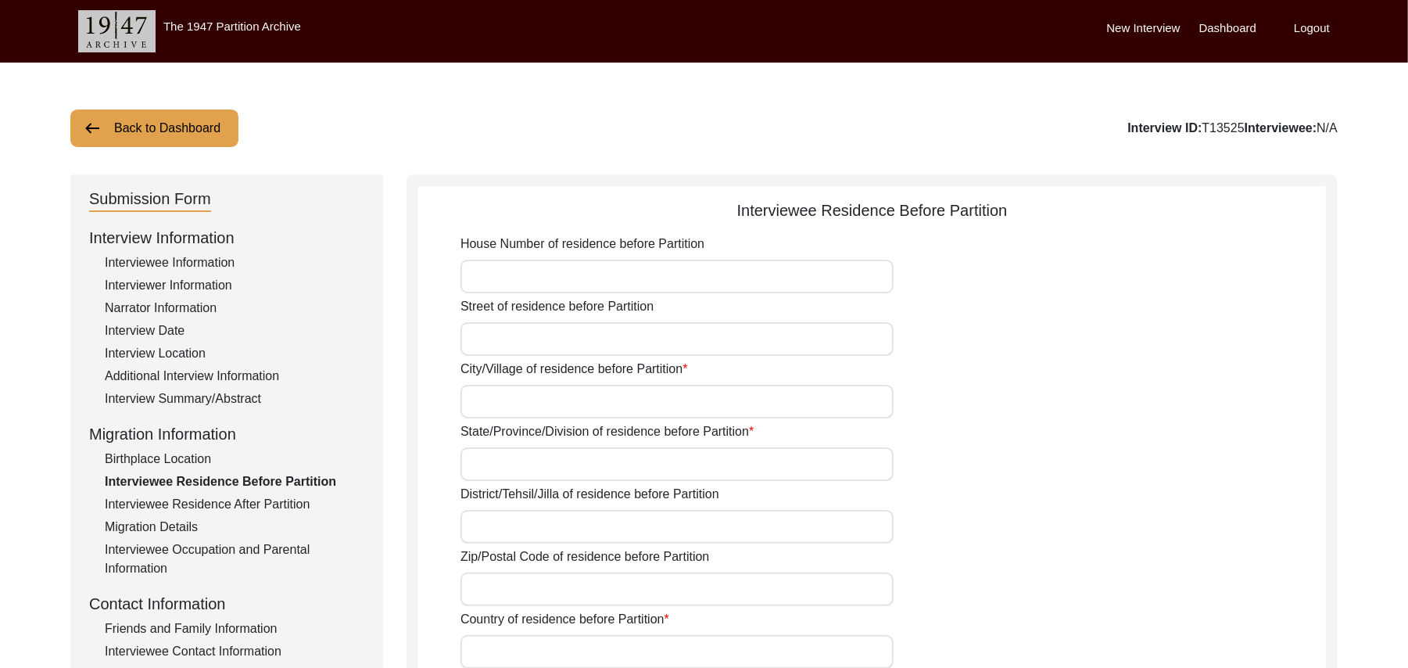
click at [637, 289] on input "House Number of residence before Partition" at bounding box center [677, 277] width 433 height 34
paste input "N/A"
type input "N/A"
click at [627, 347] on input "Street of residence before Partition" at bounding box center [677, 339] width 433 height 34
paste input "N/A"
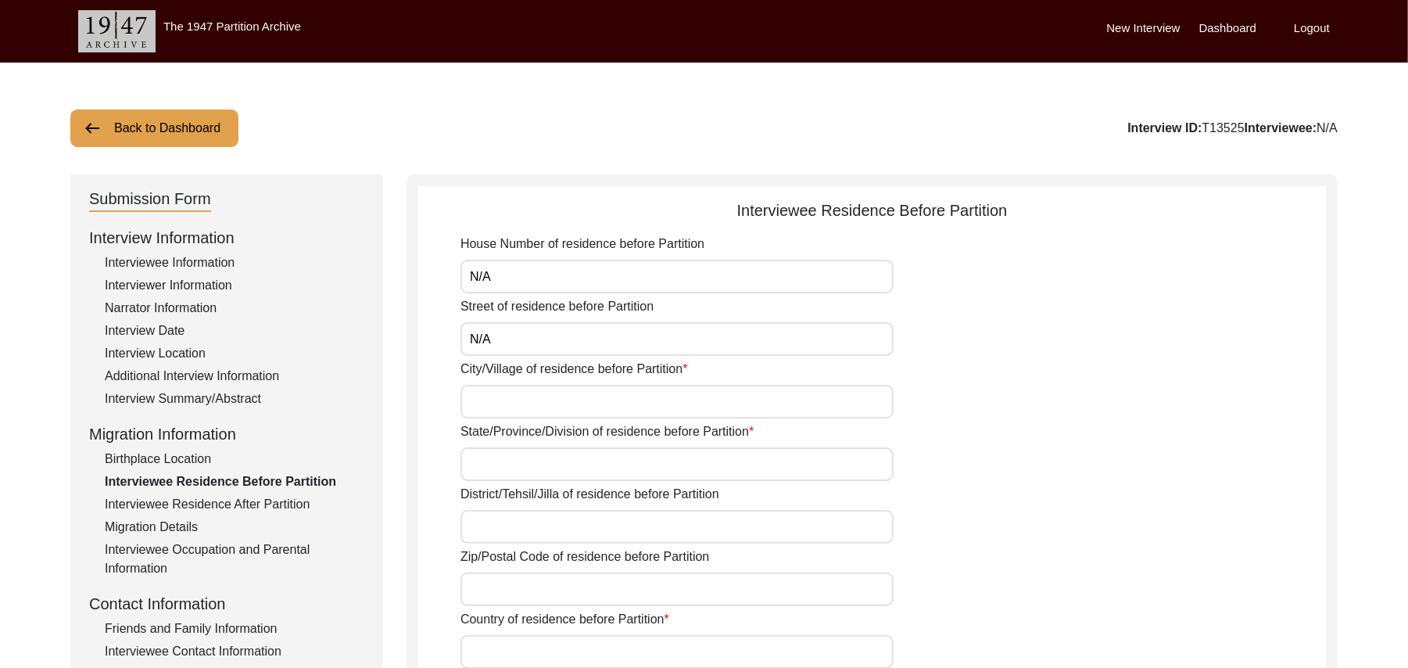
type input "N/A"
click at [599, 401] on input "City/Village of residence before Partition" at bounding box center [677, 402] width 433 height 34
type input "Chak 388JB"
click at [576, 463] on input "State/Province/Division of residence before Partition" at bounding box center [677, 464] width 433 height 34
type input "Punjab"
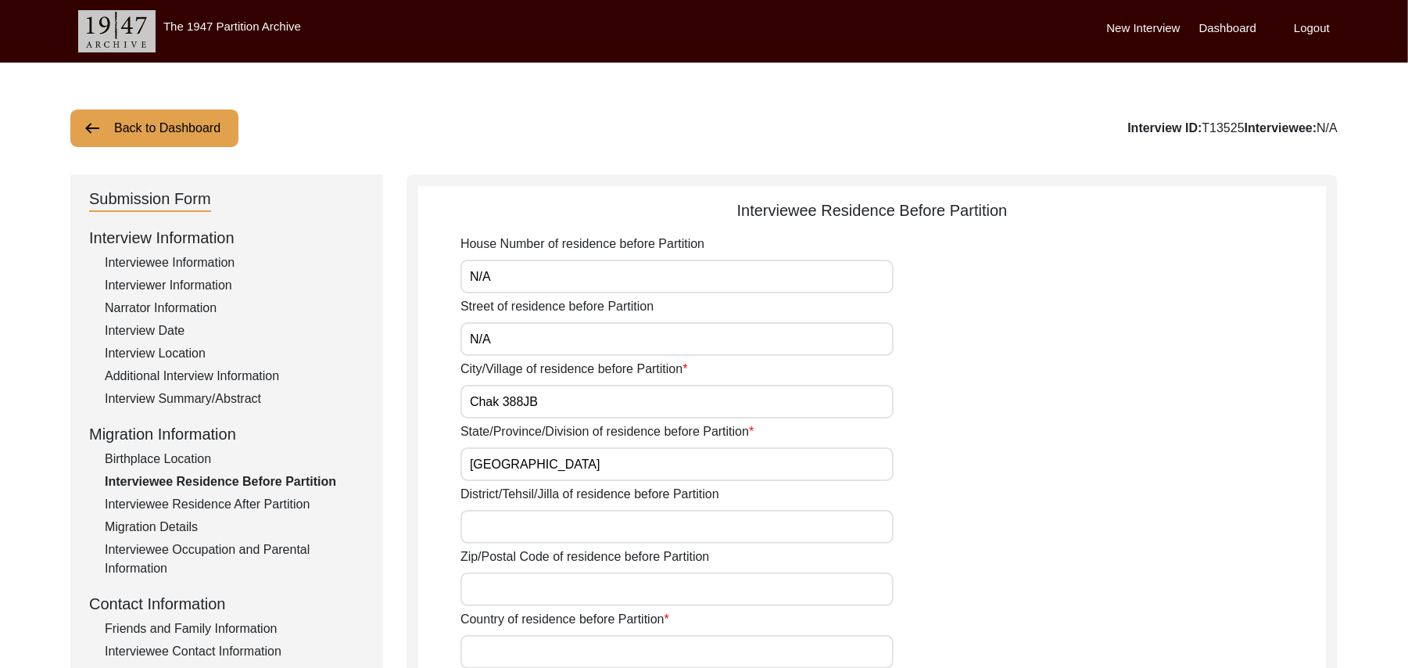
click at [565, 523] on input "District/Tehsil/Jilla of residence before Partition" at bounding box center [677, 527] width 433 height 34
type input "Toba Tek Singh/ Toba Tek Singh"
click at [568, 595] on input "Zip/Postal Code of residence before Partition" at bounding box center [677, 589] width 433 height 34
type input "36051"
click at [558, 649] on input "Country of residence before Partition" at bounding box center [677, 652] width 433 height 34
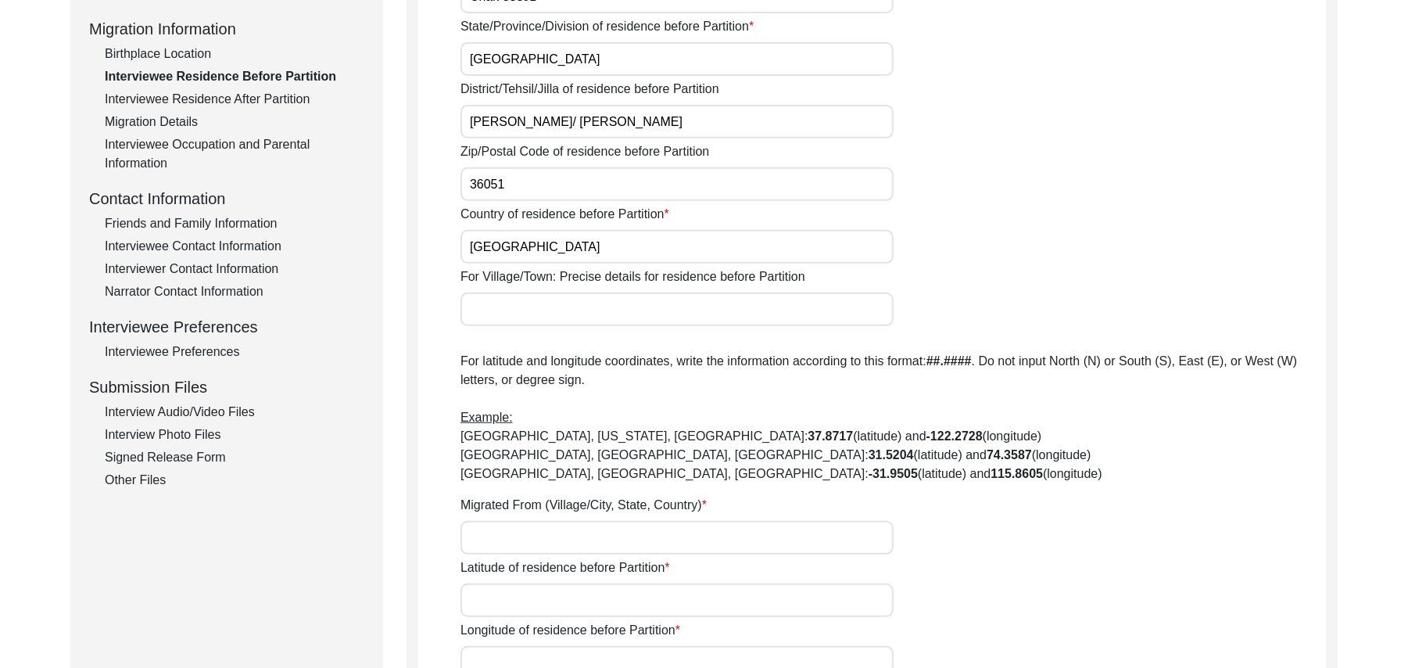
scroll to position [517, 0]
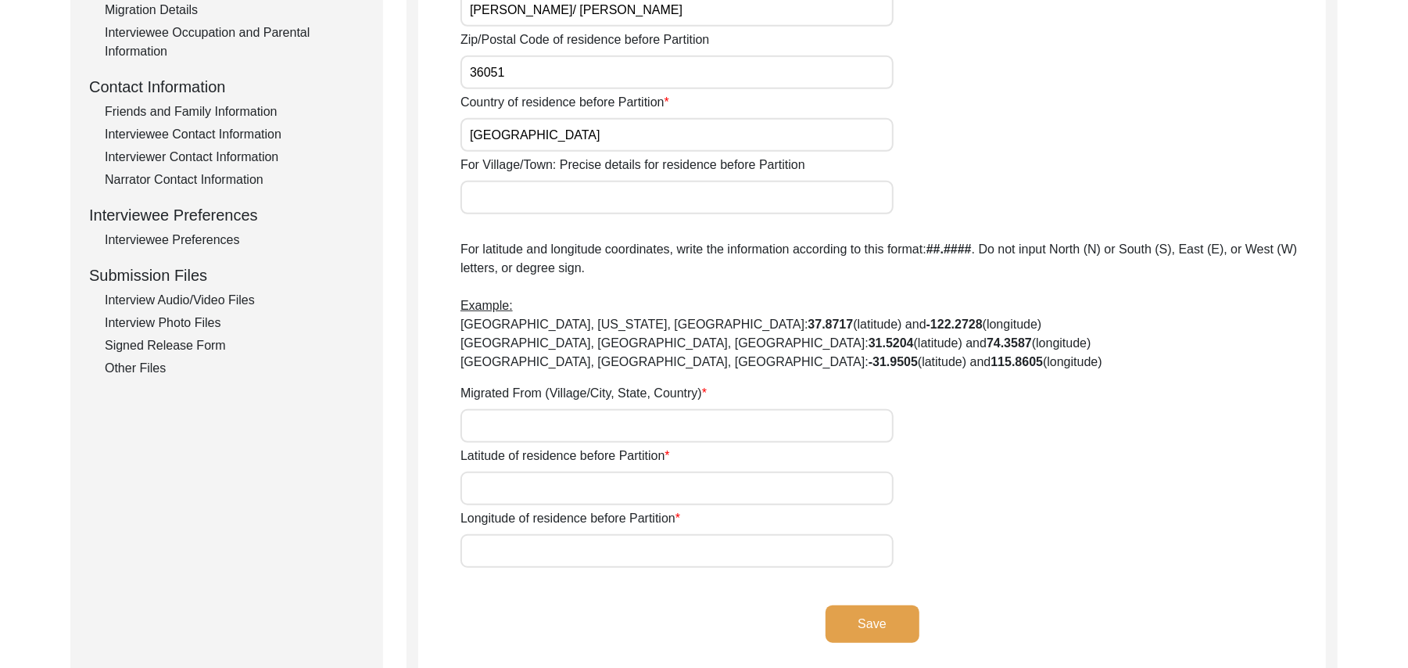
type input "Pakistan"
click at [590, 192] on input "For Village/Town: Precise details for residence before Partition" at bounding box center [677, 198] width 433 height 34
type input "Chak 388JB"
click at [532, 414] on input "Migrated From (Village/City, State, Country)" at bounding box center [677, 426] width 433 height 34
type input "Did Not Migrate"
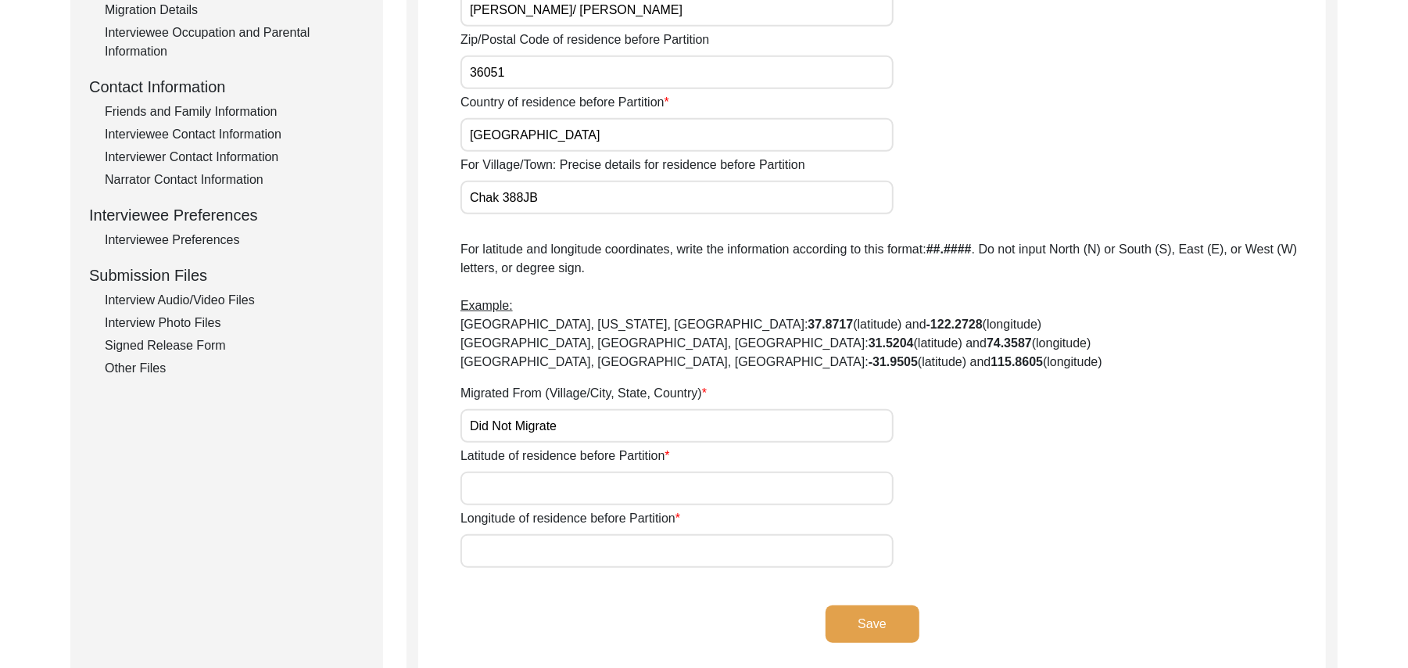
click at [536, 480] on input "Latitude of residence before Partition" at bounding box center [677, 489] width 433 height 34
paste input "N/A"
type input "N/A"
click at [549, 548] on input "Longitude of residence before Partition" at bounding box center [677, 551] width 433 height 34
paste input "N/A"
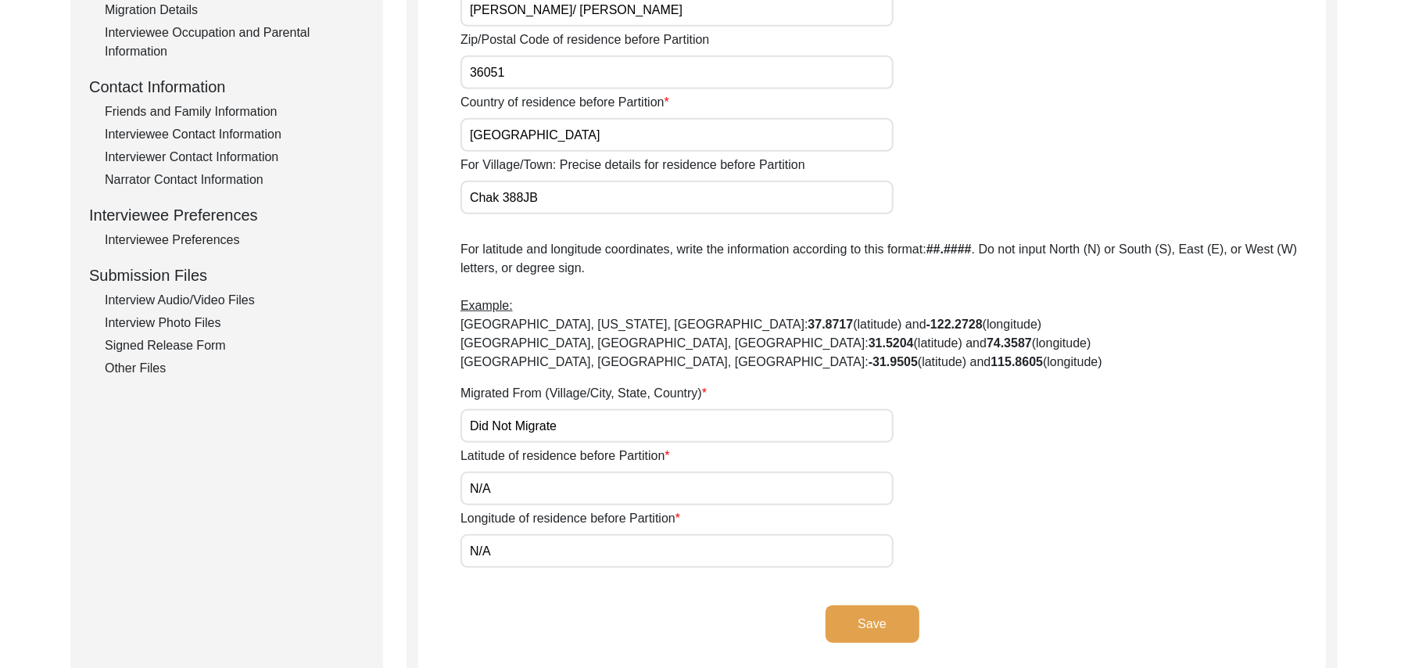
type input "N/A"
click at [859, 614] on button "Save" at bounding box center [873, 624] width 94 height 38
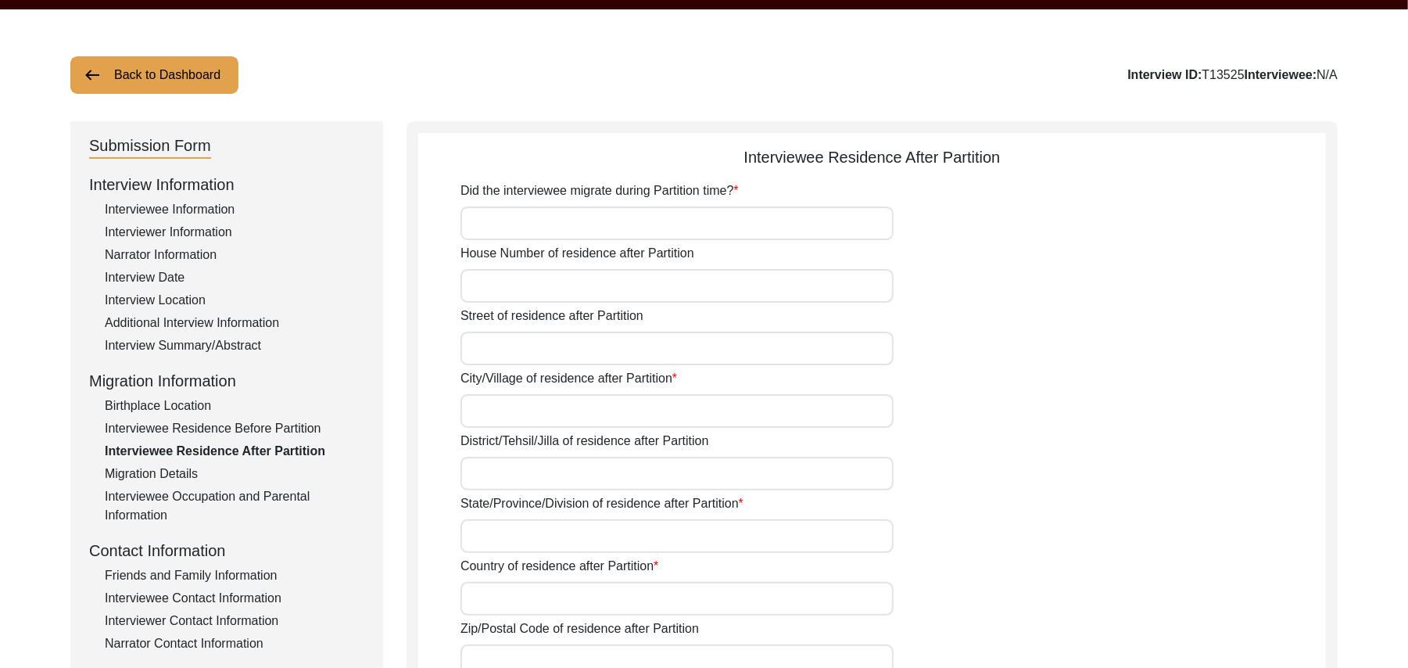
scroll to position [0, 0]
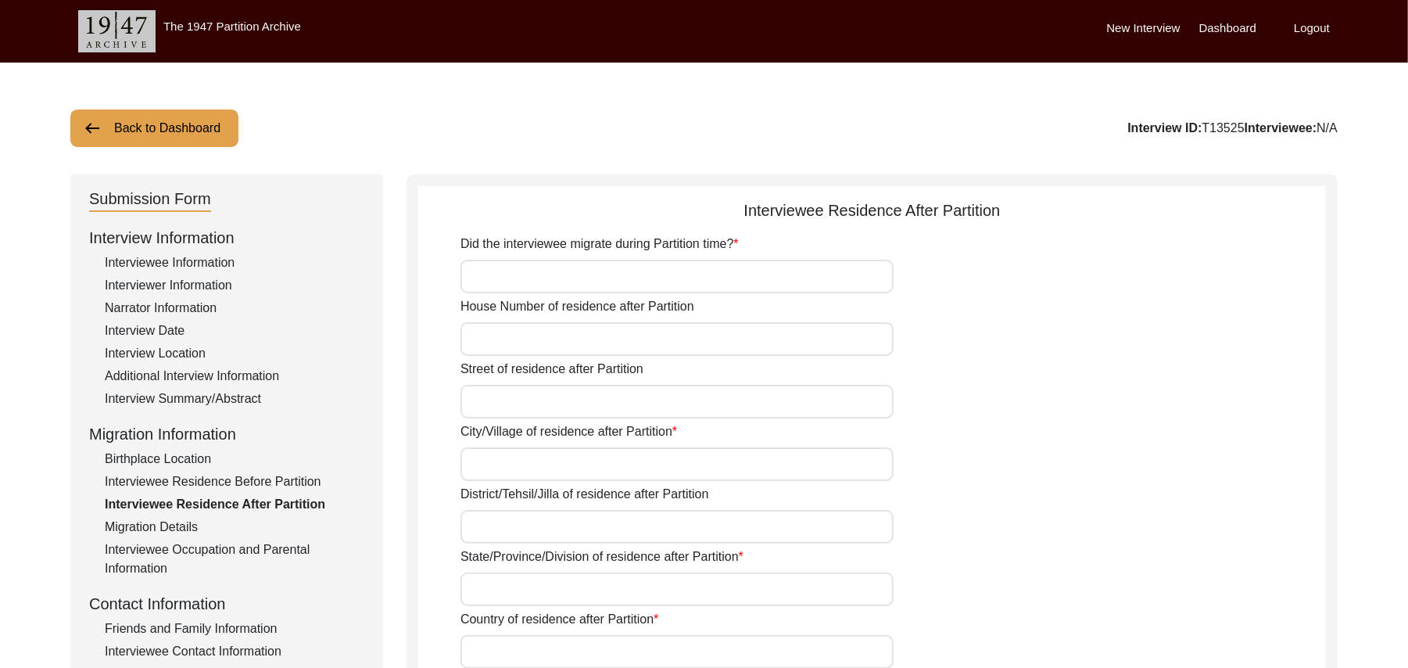
click at [705, 292] on input "Did the interviewee migrate during Partition time?" at bounding box center [677, 277] width 433 height 34
type input "No"
click at [687, 346] on input "House Number of residence after Partition" at bounding box center [677, 339] width 433 height 34
paste input "N/A"
type input "N/A"
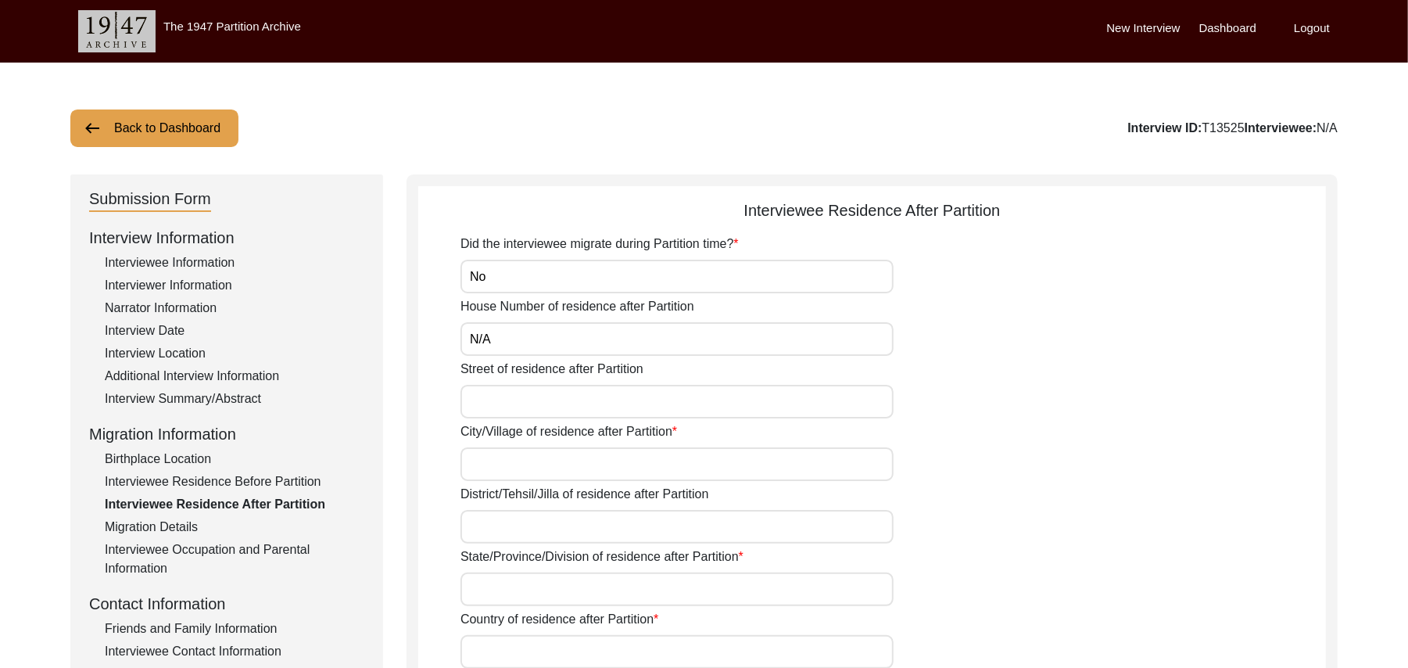
click at [658, 401] on input "Street of residence after Partition" at bounding box center [677, 402] width 433 height 34
paste input "N/A"
type input "N/A"
click at [614, 465] on input "City/Village of residence after Partition" at bounding box center [677, 464] width 433 height 34
type input "Chak 388JB"
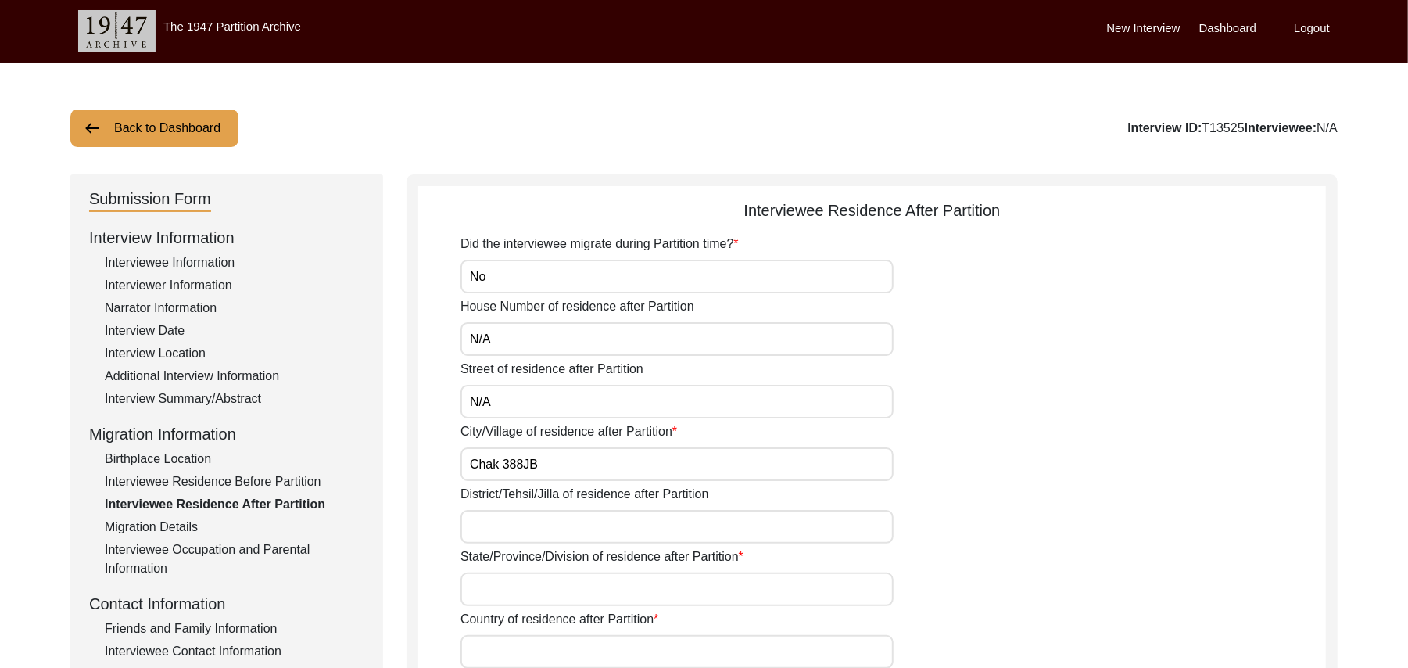
click at [567, 530] on input "District/Tehsil/Jilla of residence after Partition" at bounding box center [677, 527] width 433 height 34
type input "Toba Tek Singh/ Toba Tek Singh"
click at [570, 598] on input "State/Province/Division of residence after Partition" at bounding box center [677, 589] width 433 height 34
type input "Punjab"
click at [577, 657] on input "Country of residence after Partition" at bounding box center [677, 652] width 433 height 34
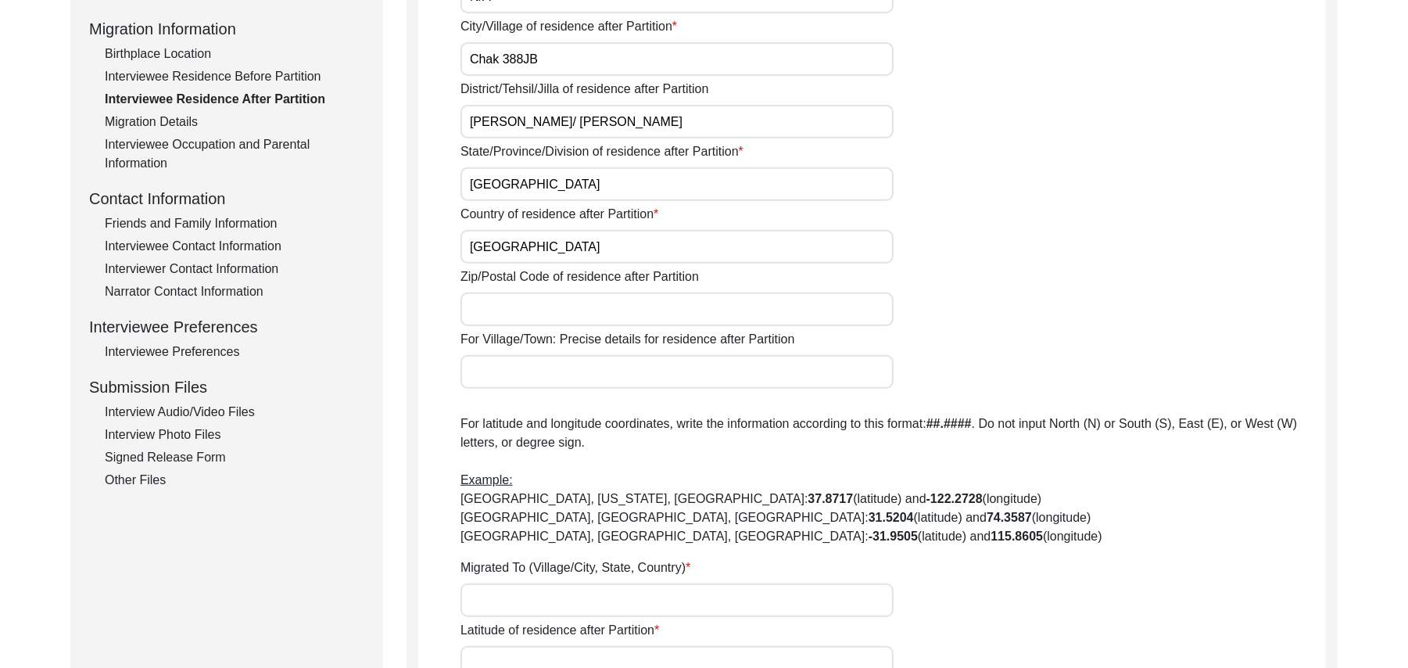
scroll to position [475, 0]
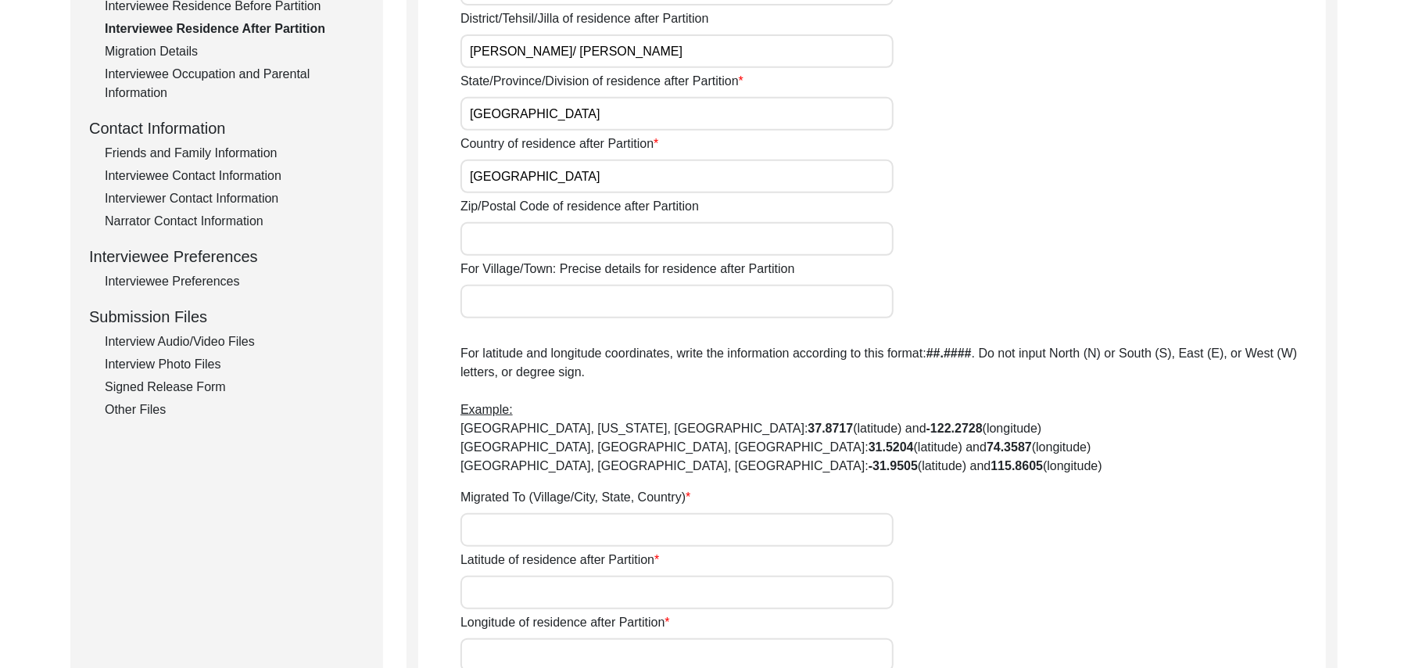
type input "Pakistan"
click at [610, 252] on input "Zip/Postal Code of residence after Partition" at bounding box center [677, 239] width 433 height 34
type input "36051"
click at [582, 307] on input "For Village/Town: Precise details for residence after Partition" at bounding box center [677, 302] width 433 height 34
type input "Chak 388 JB"
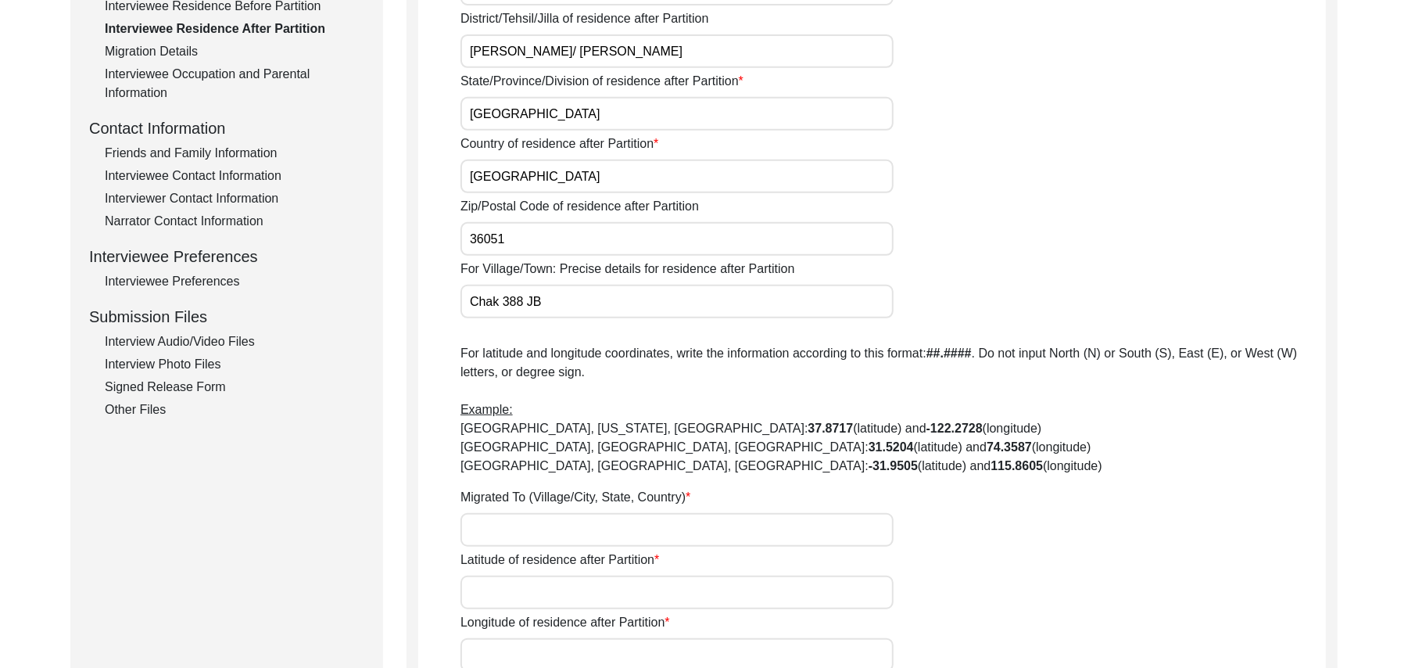
click at [522, 524] on input "Migrated To (Village/City, State, Country)" at bounding box center [677, 530] width 433 height 34
type input "Did Not Migrate"
click at [526, 593] on input "Latitude of residence after Partition" at bounding box center [677, 593] width 433 height 34
paste input "N/A"
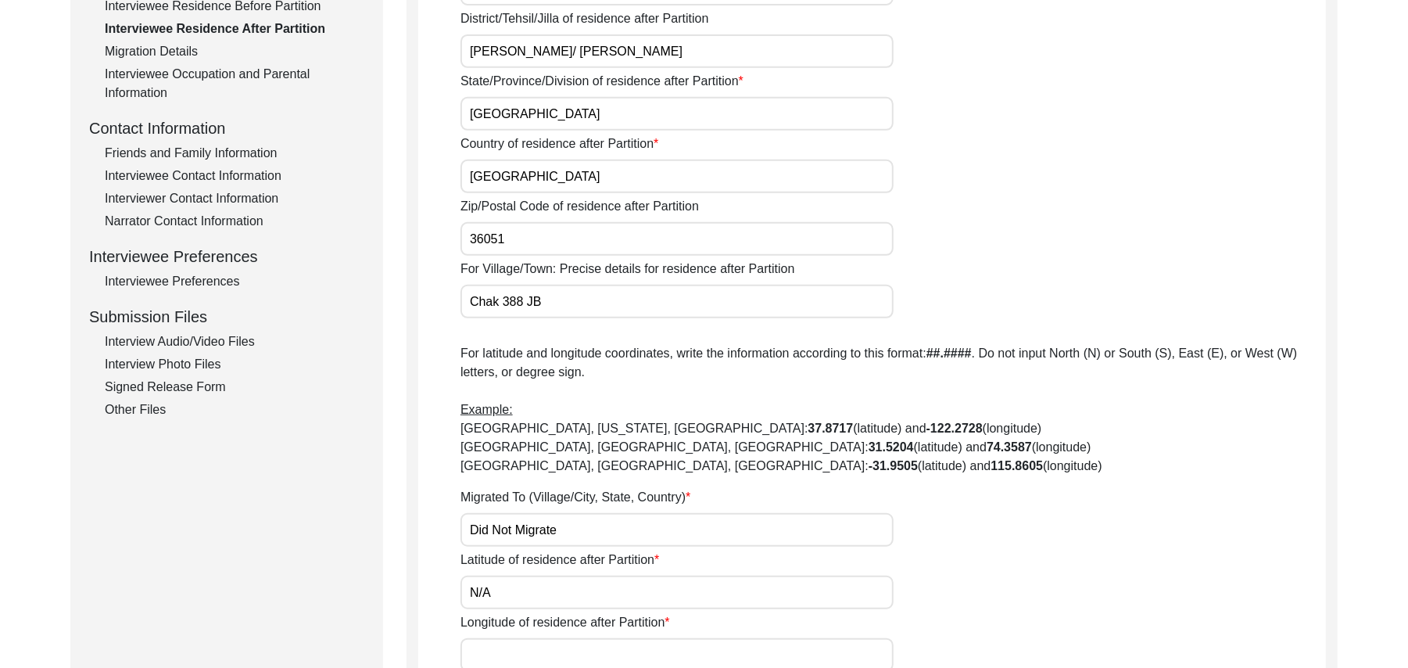
type input "N/A"
click at [539, 649] on input "Longitude of residence after Partition" at bounding box center [677, 655] width 433 height 34
paste input "N/A"
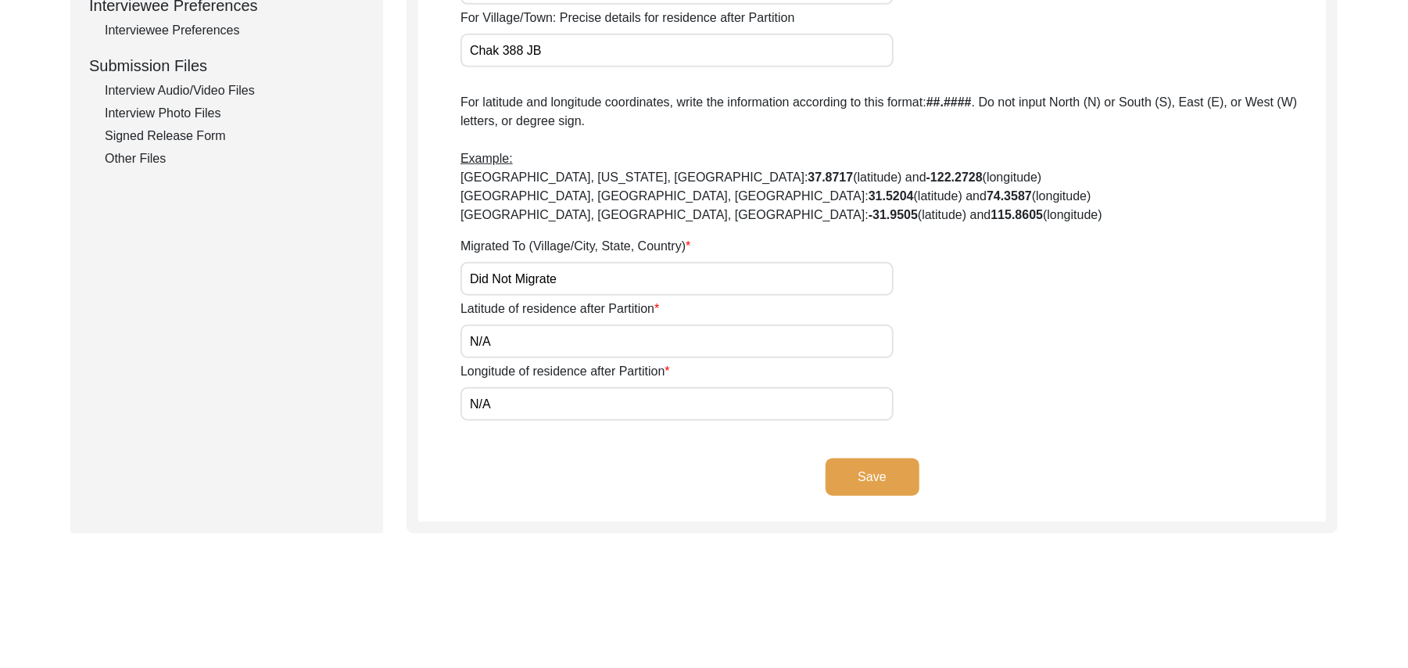
scroll to position [814, 0]
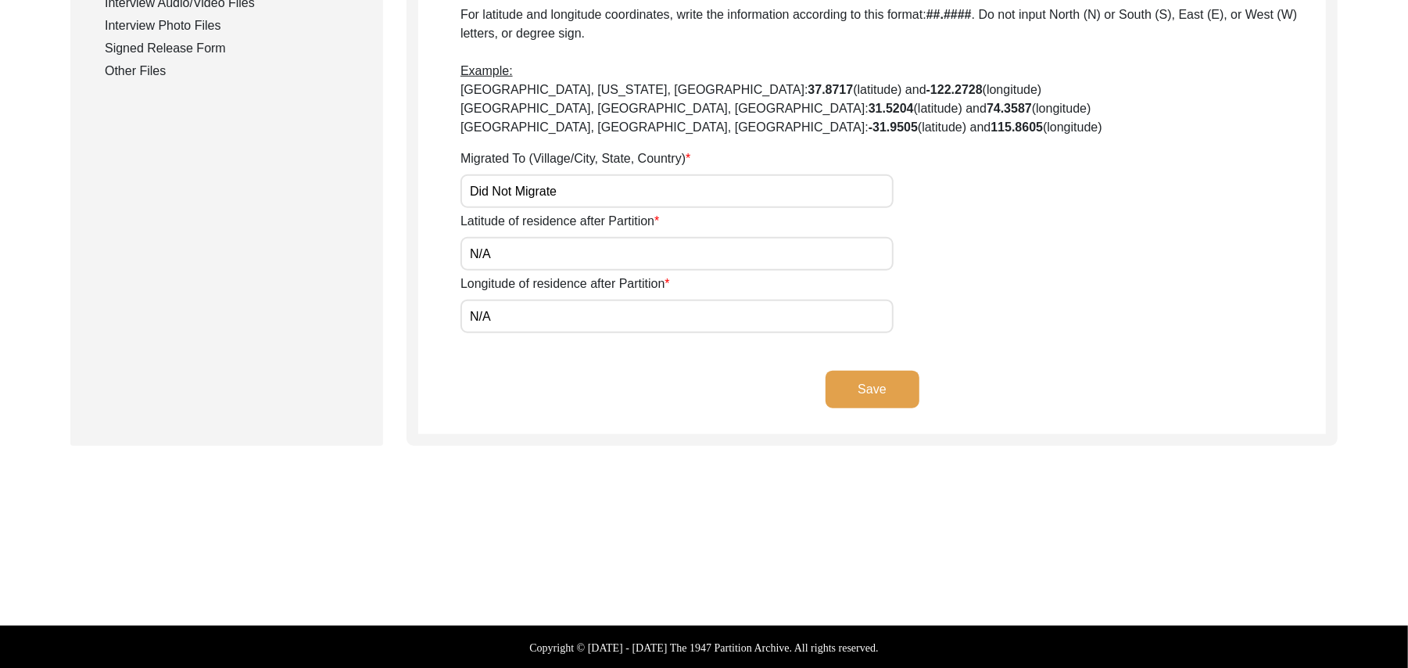
type input "N/A"
click at [842, 382] on button "Save" at bounding box center [873, 390] width 94 height 38
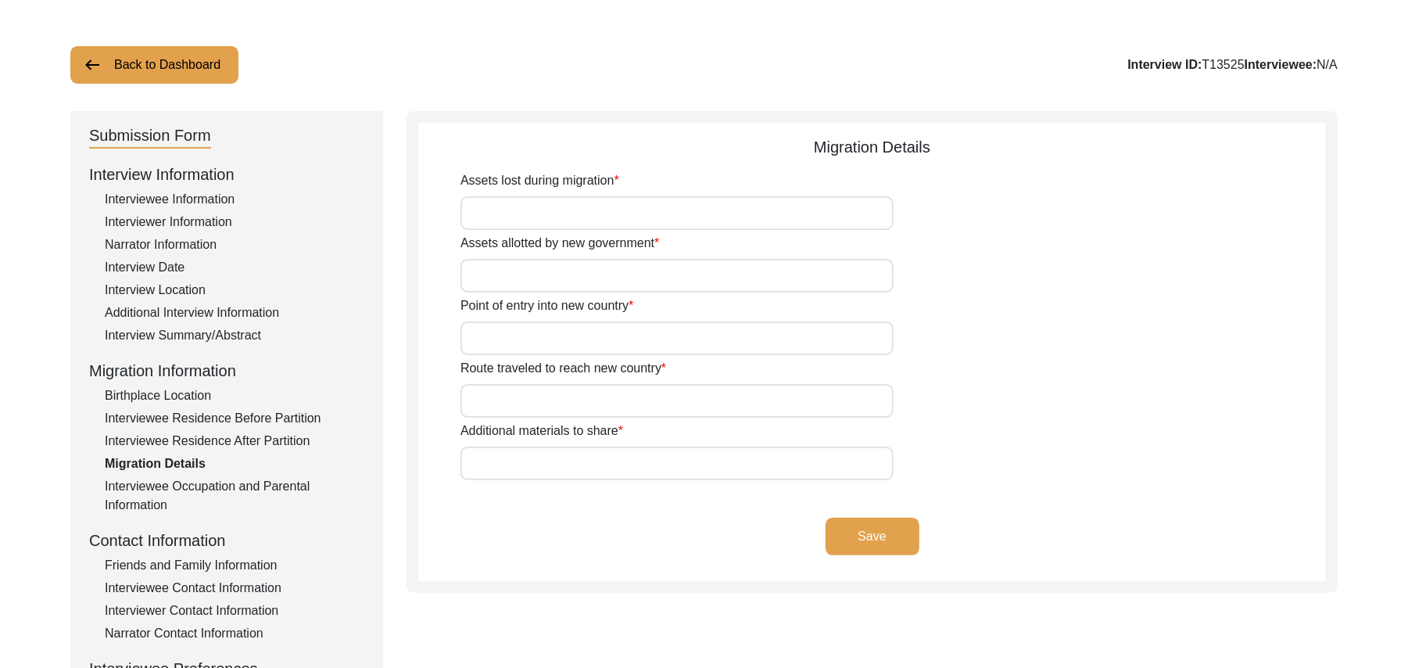
scroll to position [35, 0]
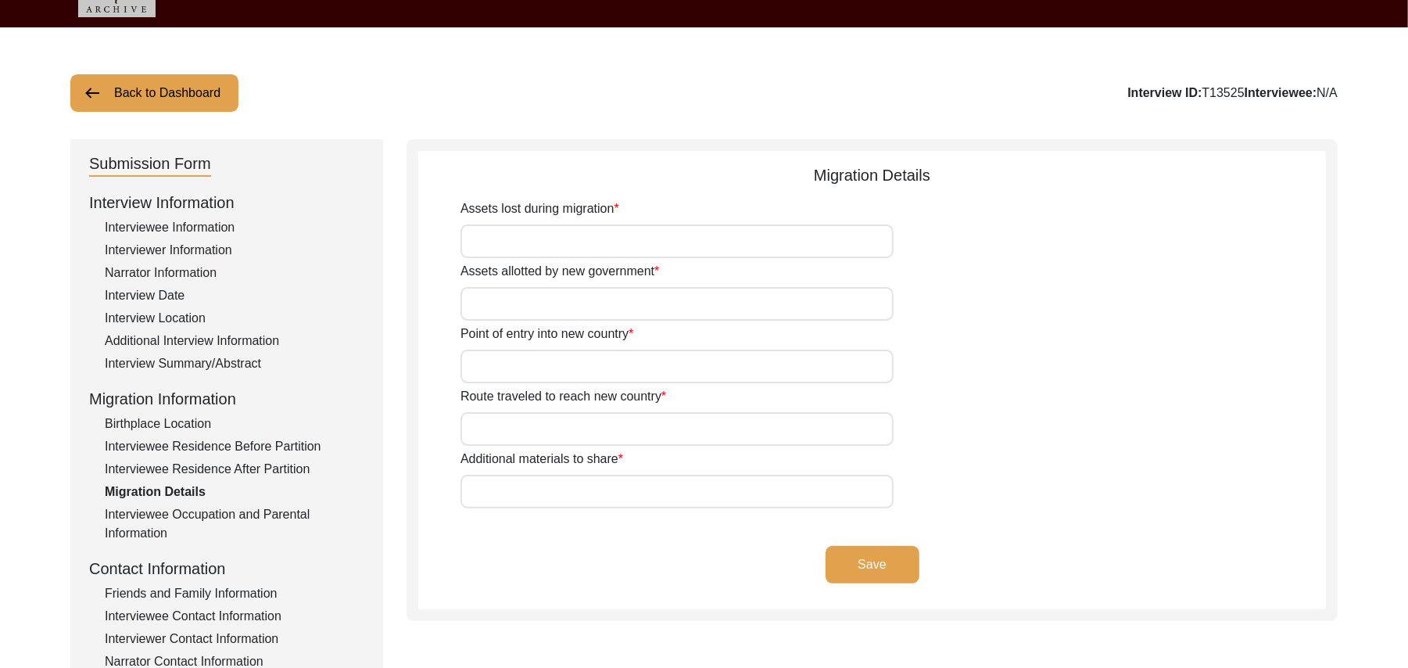
click at [637, 236] on input "Assets lost during migration" at bounding box center [677, 241] width 433 height 34
paste input "N/A"
type input "N/A"
click at [594, 297] on input "Assets allotted by new government" at bounding box center [677, 304] width 433 height 34
paste input "N/A"
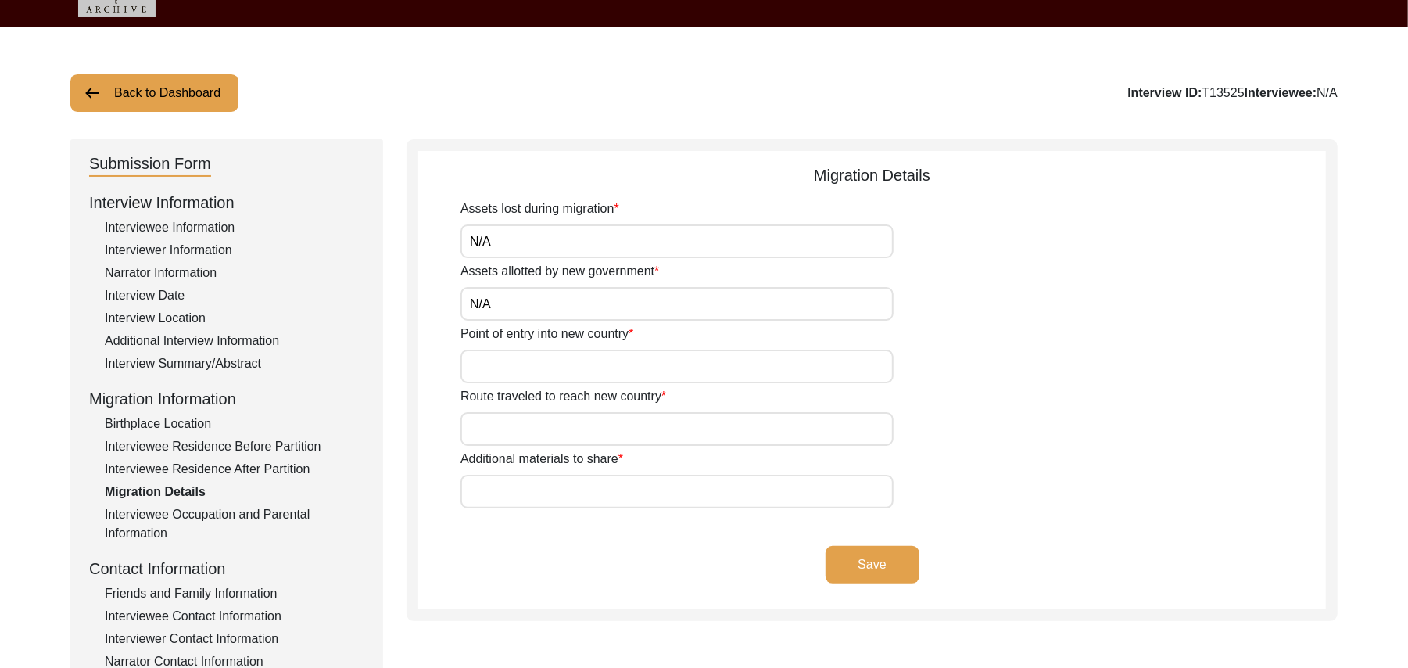
type input "N/A"
click at [561, 361] on input "Point of entry into new country" at bounding box center [677, 367] width 433 height 34
paste input "N/A"
type input "N/A"
click at [545, 419] on input "Route traveled to reach new country" at bounding box center [677, 429] width 433 height 34
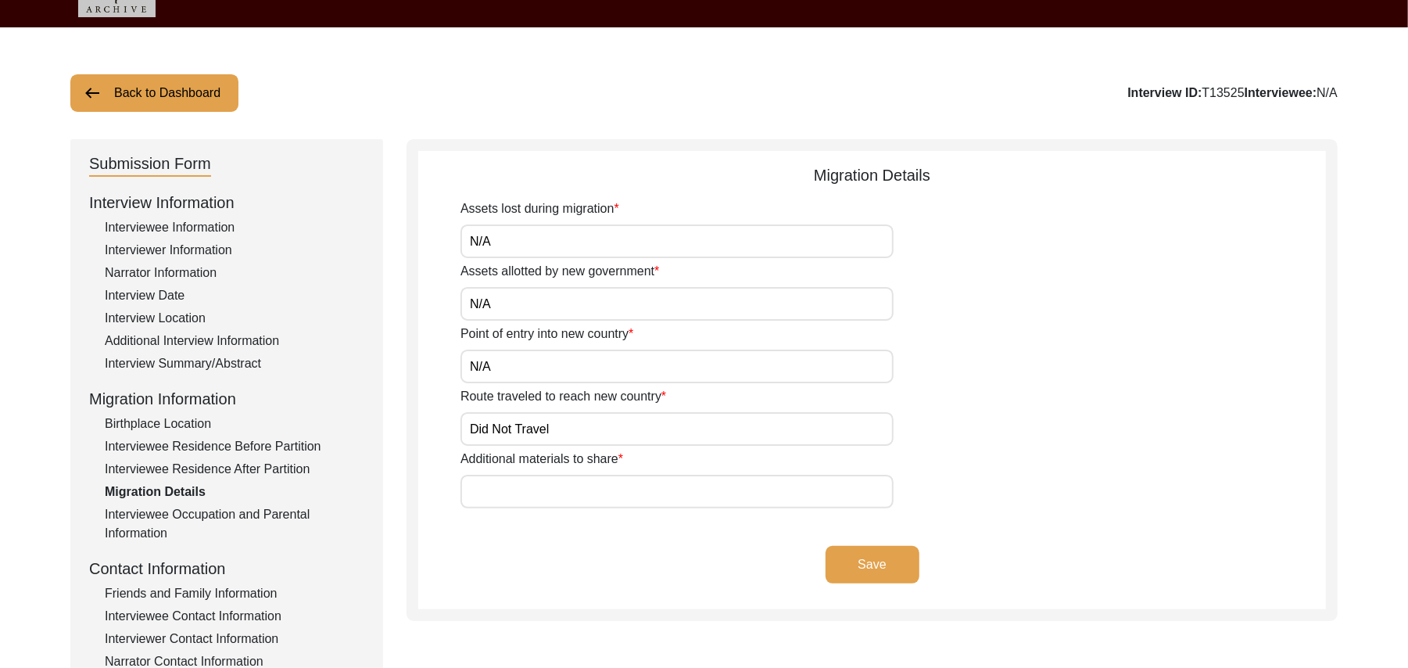
type input "Did Not Travel"
click at [526, 489] on input "Additional materials to share" at bounding box center [677, 492] width 433 height 34
paste input "N/A"
type input "N/A"
click at [860, 564] on button "Save" at bounding box center [873, 565] width 94 height 38
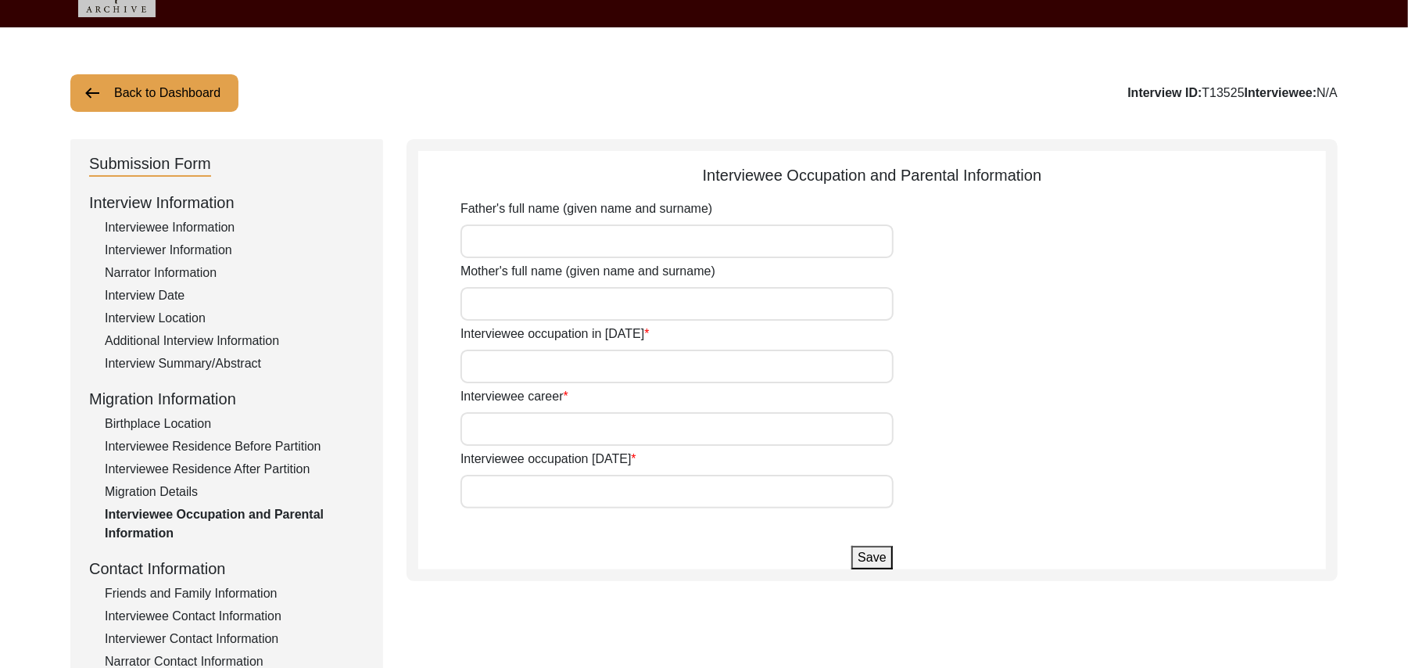
click at [615, 246] on input "Father's full name (given name and surname)" at bounding box center [677, 241] width 433 height 34
type input "Muhammad Deen"
click at [633, 300] on input "Mother's full name (given name and surname)" at bounding box center [677, 304] width 433 height 34
click at [529, 303] on input "Mother's full name (given name and surname)" at bounding box center [677, 304] width 433 height 34
type input "Muhammad Bibi"
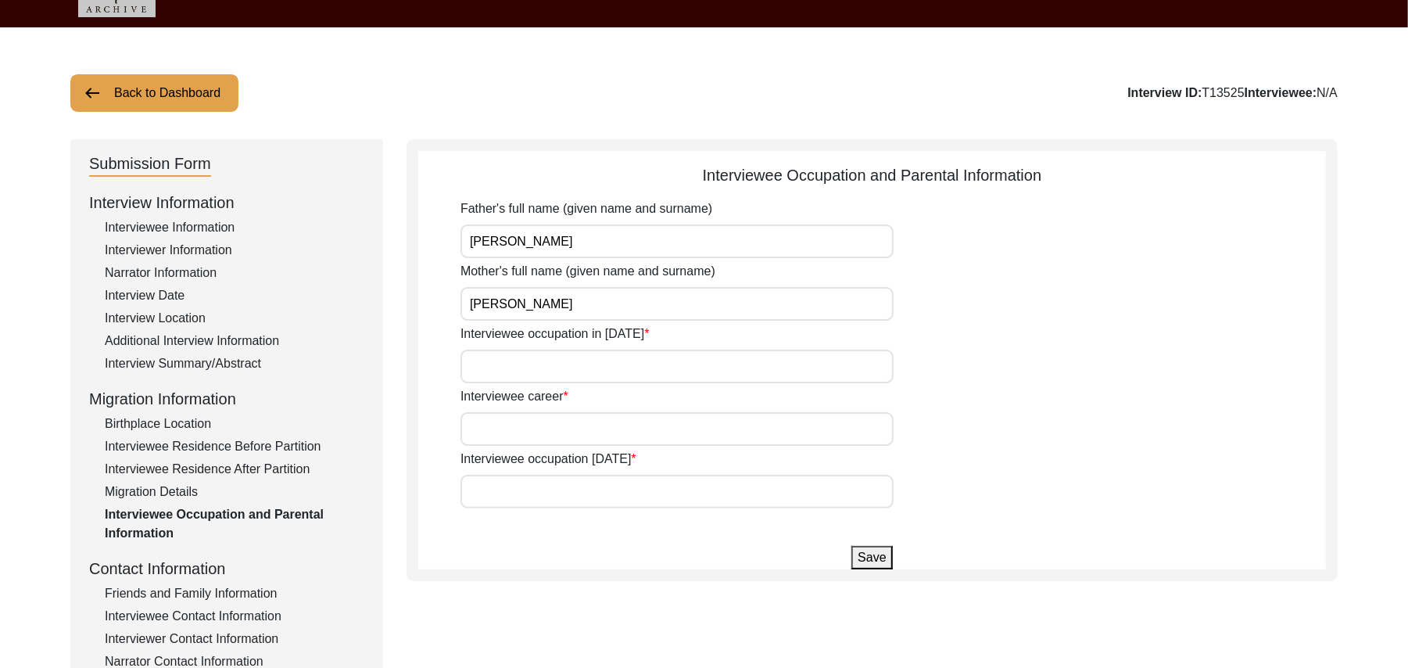
click at [539, 360] on input "Interviewee occupation in 1947" at bounding box center [677, 367] width 433 height 34
type input "Farmer"
click at [539, 427] on input "Interviewee career" at bounding box center [677, 429] width 433 height 34
type input "Farmer"
click at [539, 486] on input "Interviewee occupation today" at bounding box center [677, 492] width 433 height 34
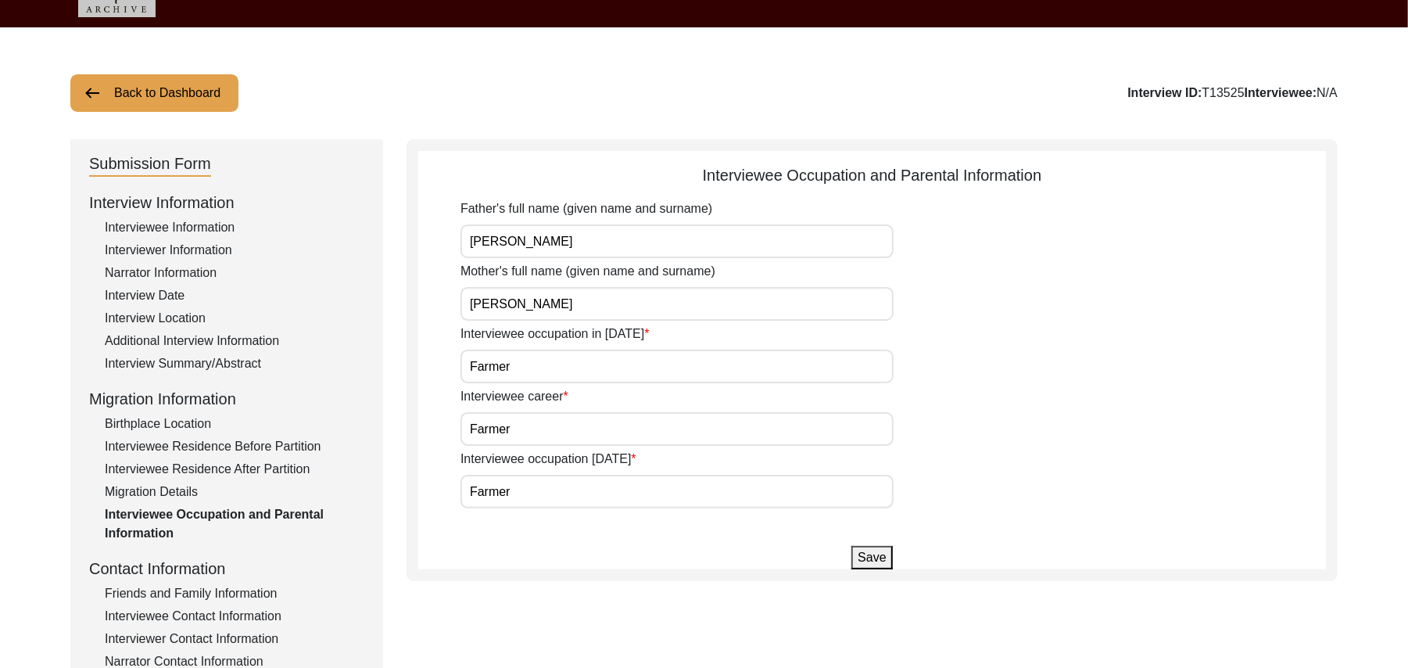
type input "Farmer"
click at [864, 557] on button "Save" at bounding box center [872, 557] width 41 height 23
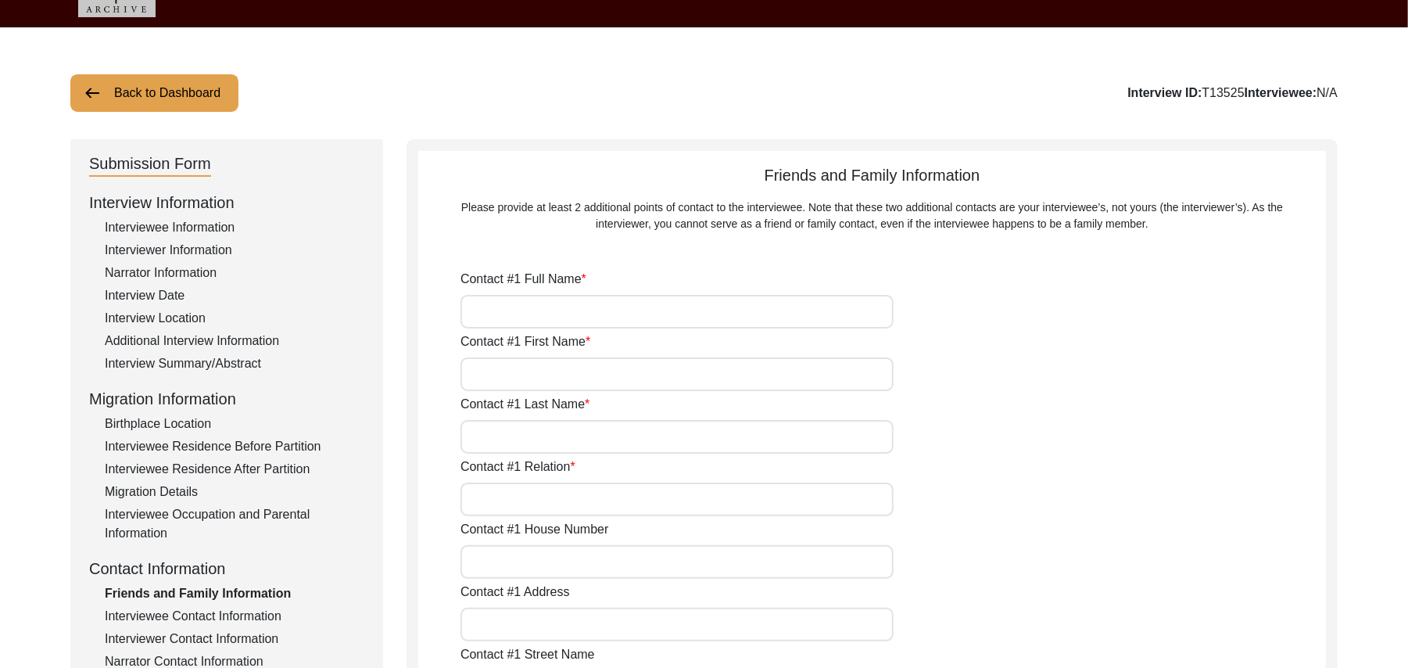
click at [554, 308] on input "Contact #1 Full Name" at bounding box center [677, 312] width 433 height 34
type input "Zubair ul Haq"
click at [521, 372] on input "Contact #1 First Name" at bounding box center [677, 374] width 433 height 34
type input "Zubair"
click at [524, 435] on input "Contact #1 Last Name" at bounding box center [677, 437] width 433 height 34
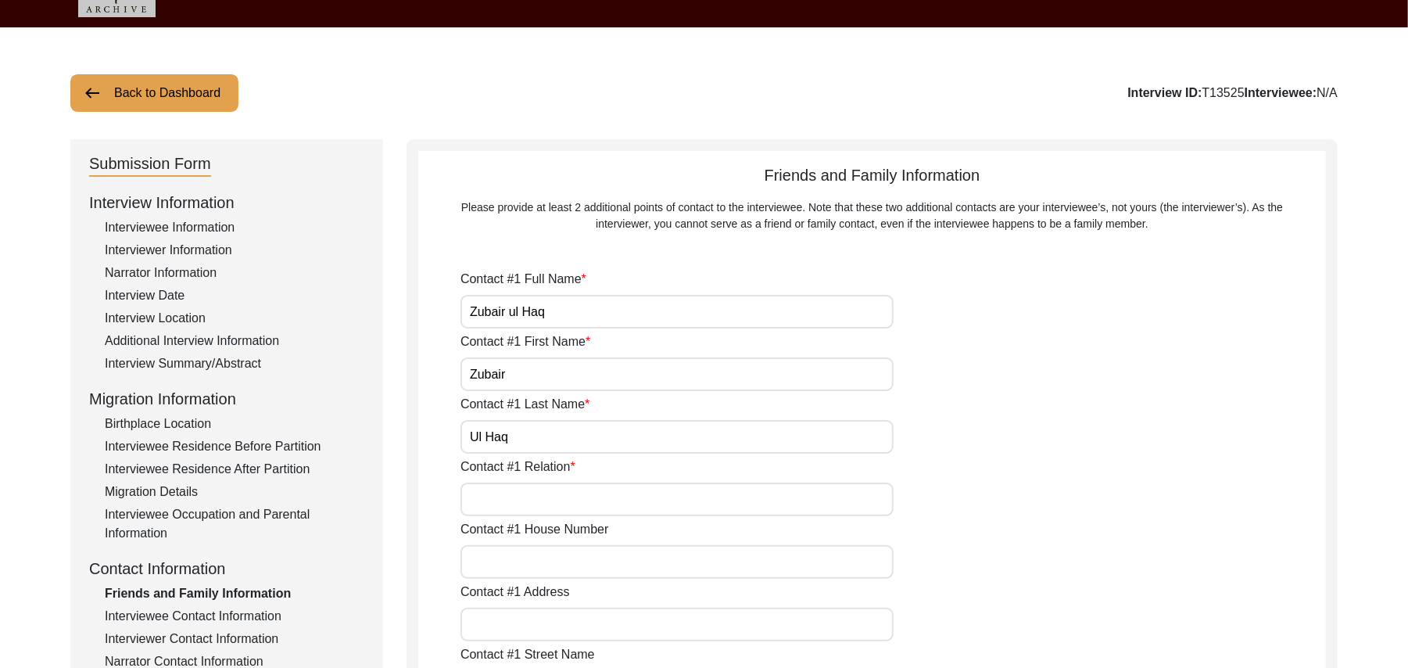
type input "Ul Haq"
click at [529, 495] on input "Contact #1 Relation" at bounding box center [677, 499] width 433 height 34
type input "Son"
click at [536, 565] on input "Contact #1 House Number" at bounding box center [677, 562] width 433 height 34
type input "1085"
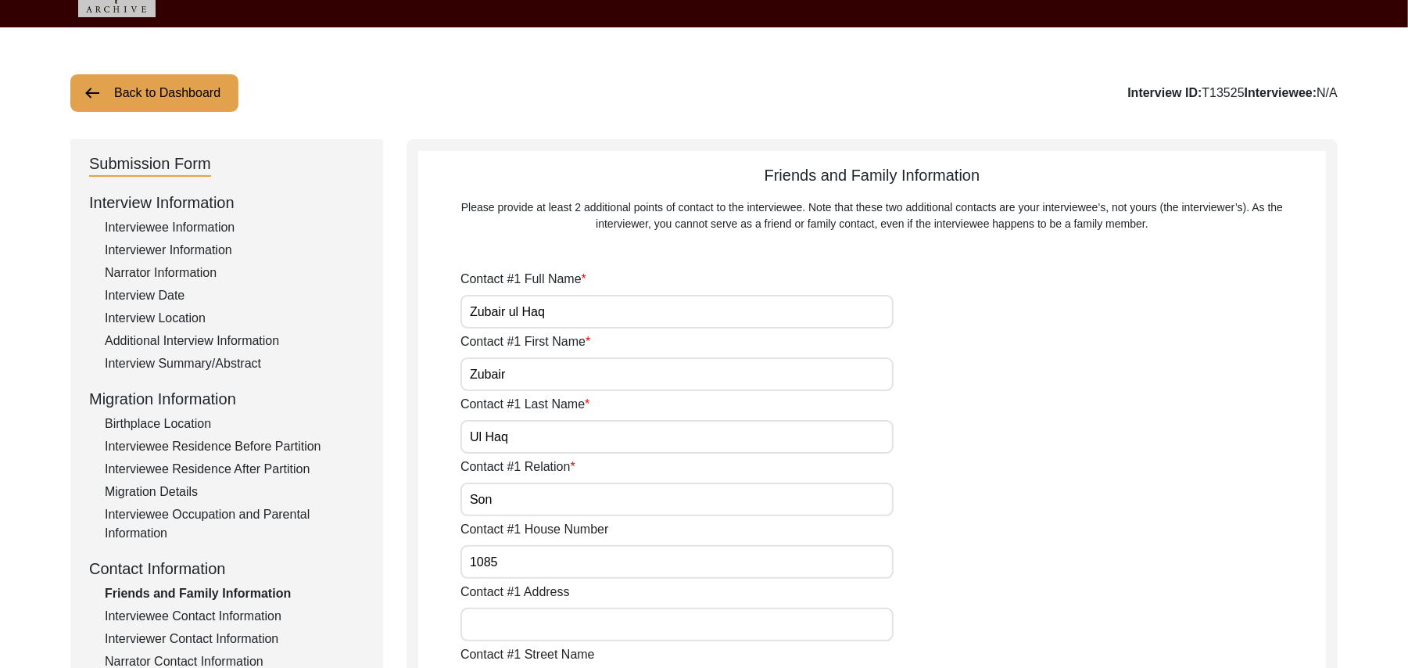
click at [542, 629] on input "Contact #1 Address" at bounding box center [677, 625] width 433 height 34
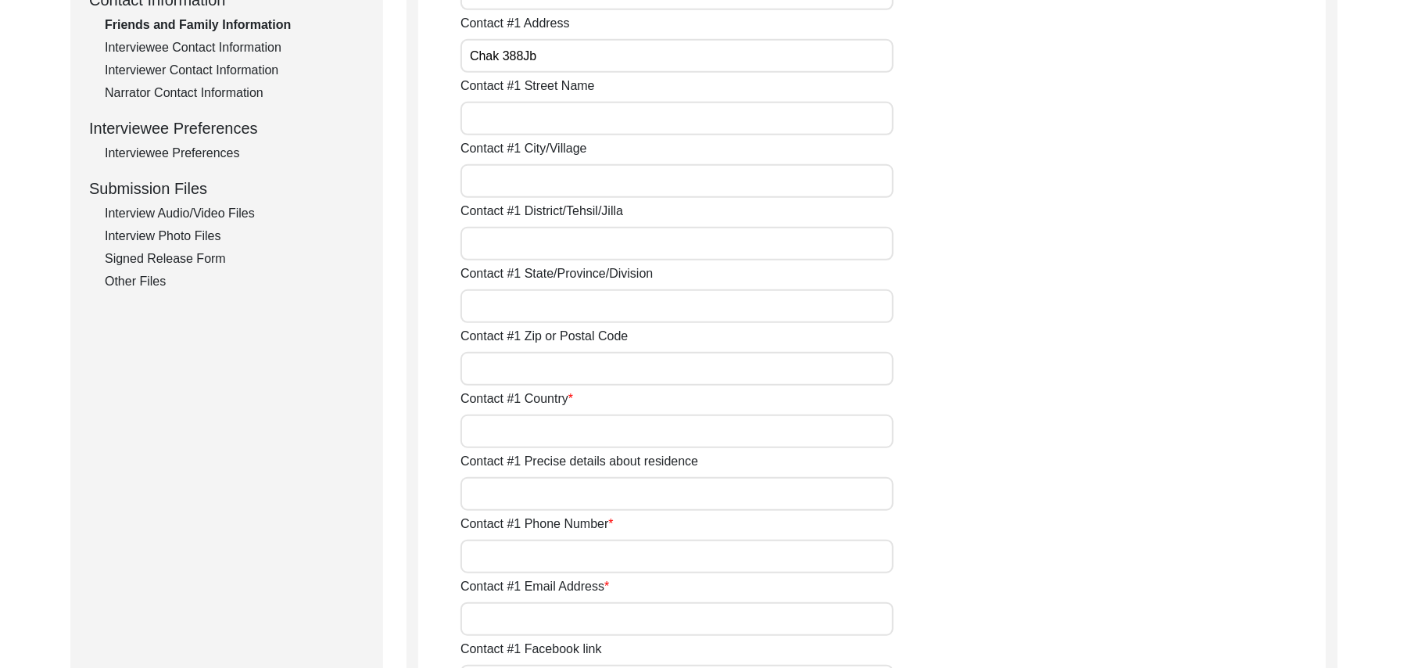
scroll to position [667, 0]
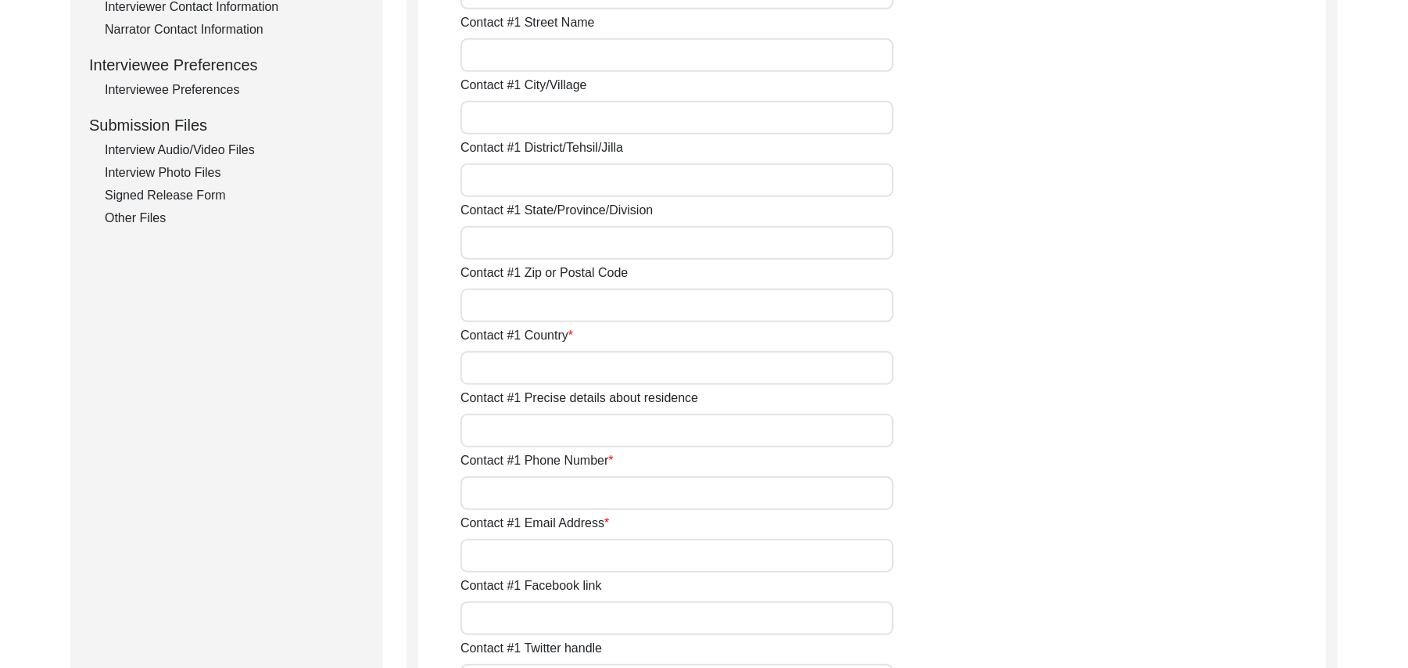
type input "Chak 388Jb"
click at [673, 53] on input "Contact #1 Street Name" at bounding box center [677, 55] width 433 height 34
paste input "N/A"
type input "N/A"
click at [630, 119] on input "Contact #1 City/Village" at bounding box center [677, 118] width 433 height 34
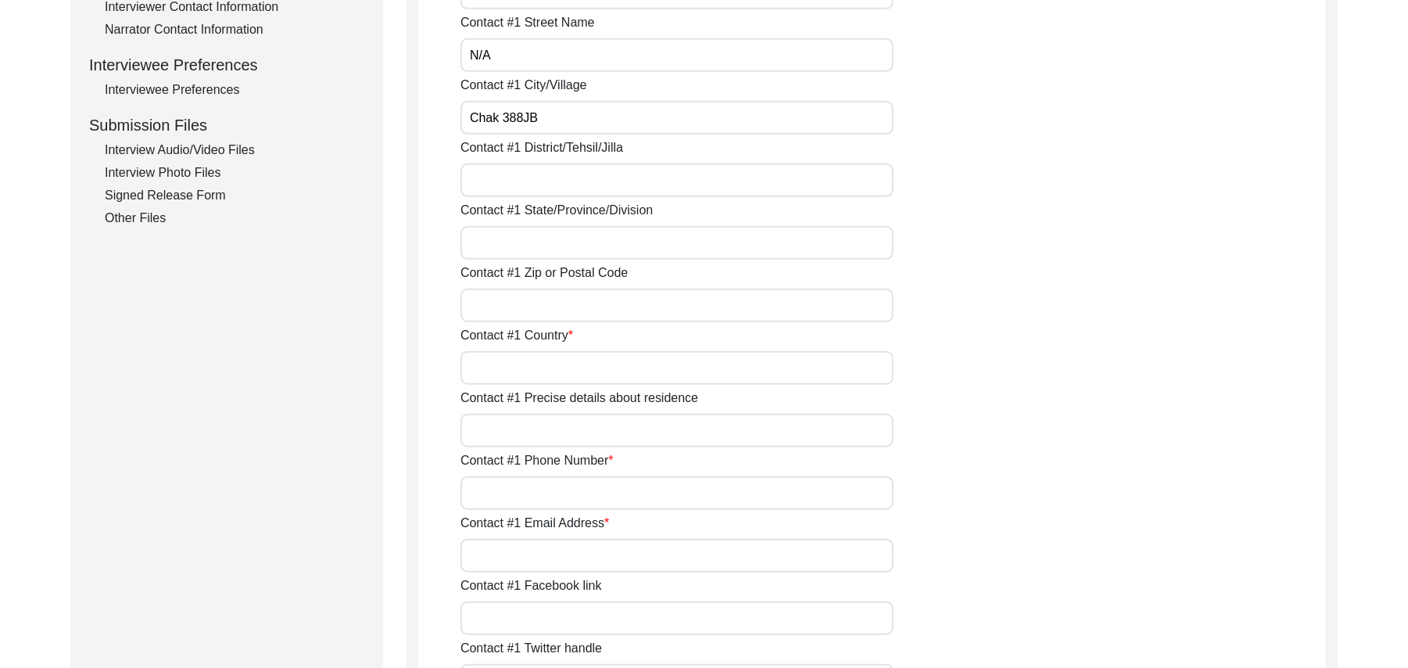
type input "Chak 388JB"
click at [610, 182] on input "Contact #1 District/Tehsil/Jilla" at bounding box center [677, 180] width 433 height 34
type input "Toba Tek Singh/ Toba Tek Singh"
click at [582, 248] on input "Contact #1 State/Province/Division" at bounding box center [677, 243] width 433 height 34
type input "Punjab"
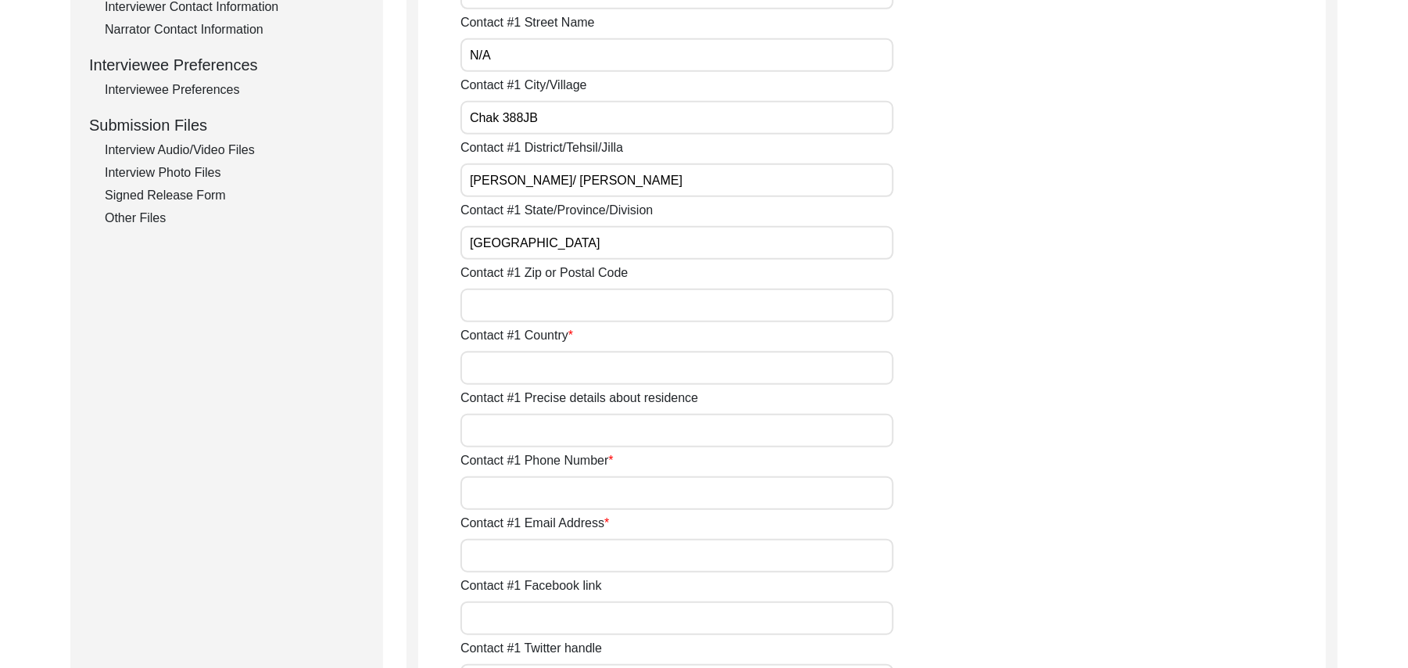
click at [576, 310] on input "Contact #1 Zip or Postal Code" at bounding box center [677, 306] width 433 height 34
type input "36051"
click at [561, 371] on input "Contact #1 Country" at bounding box center [677, 368] width 433 height 34
type input "Pakistan"
click at [558, 429] on input "Contact #1 Precise details about residence" at bounding box center [677, 431] width 433 height 34
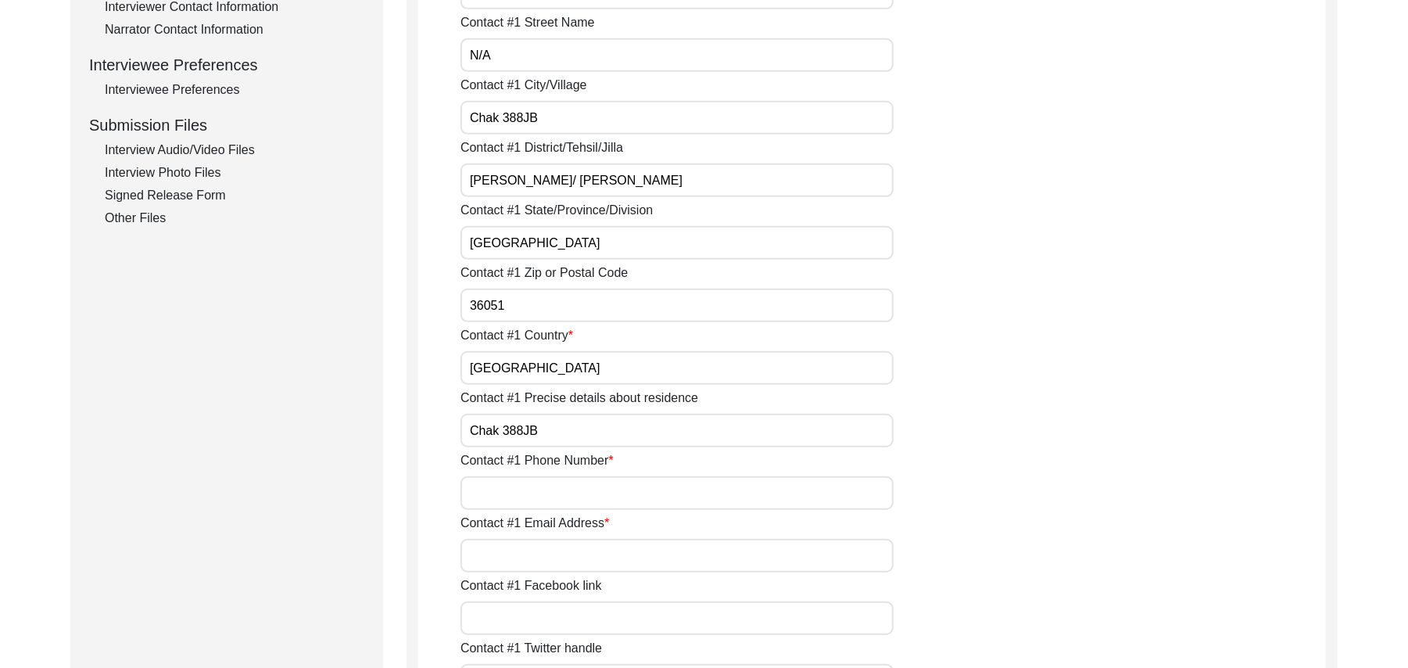
type input "Chak 388JB"
click at [554, 496] on input "Contact #1 Phone Number" at bounding box center [677, 493] width 433 height 34
type input "03416847763"
click at [547, 554] on input "Contact #1 Email Address" at bounding box center [677, 556] width 433 height 34
paste input "N/A"
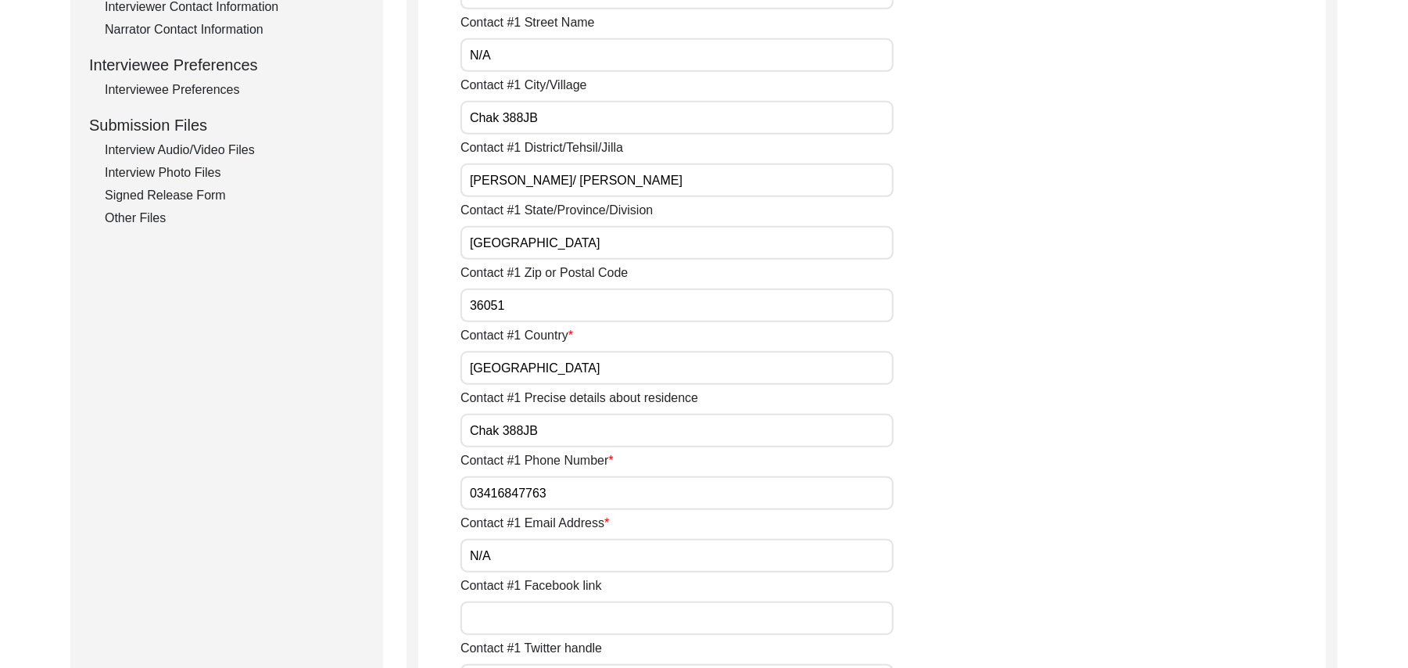
type input "N/A"
click at [542, 608] on input "Contact #1 Facebook link" at bounding box center [677, 618] width 433 height 34
paste input "N/A"
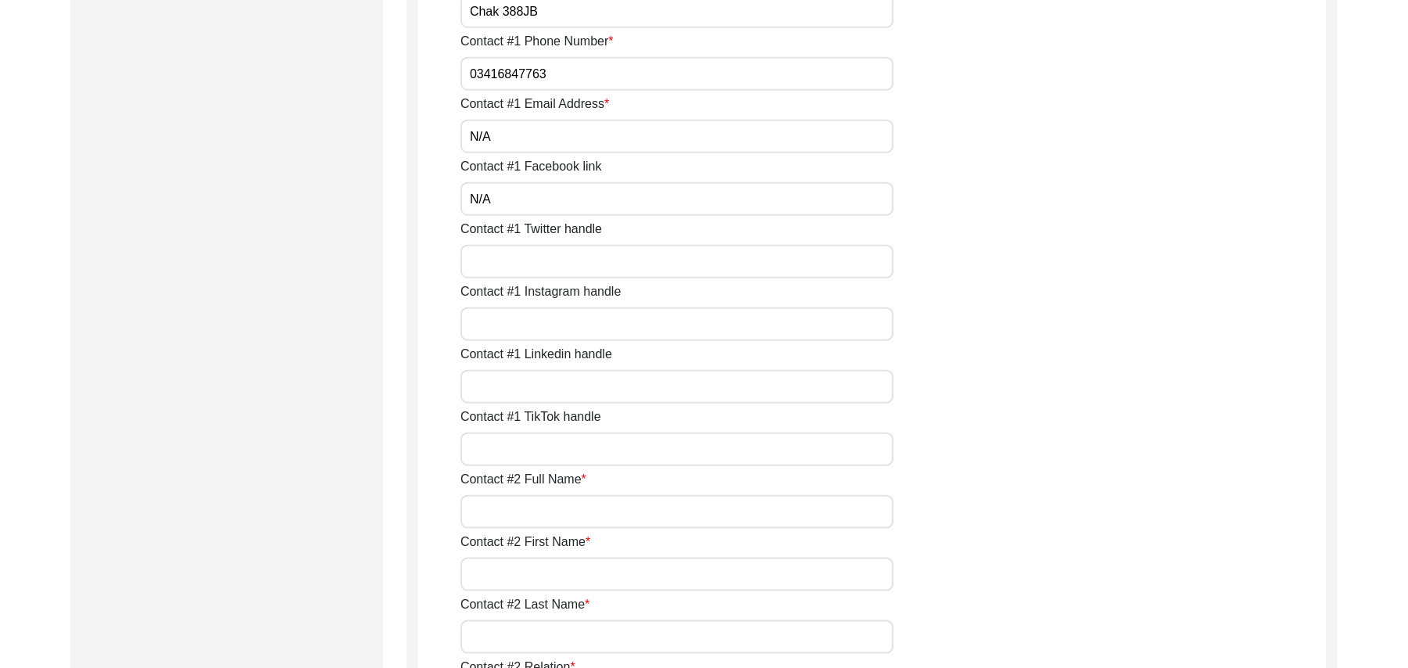
scroll to position [1198, 0]
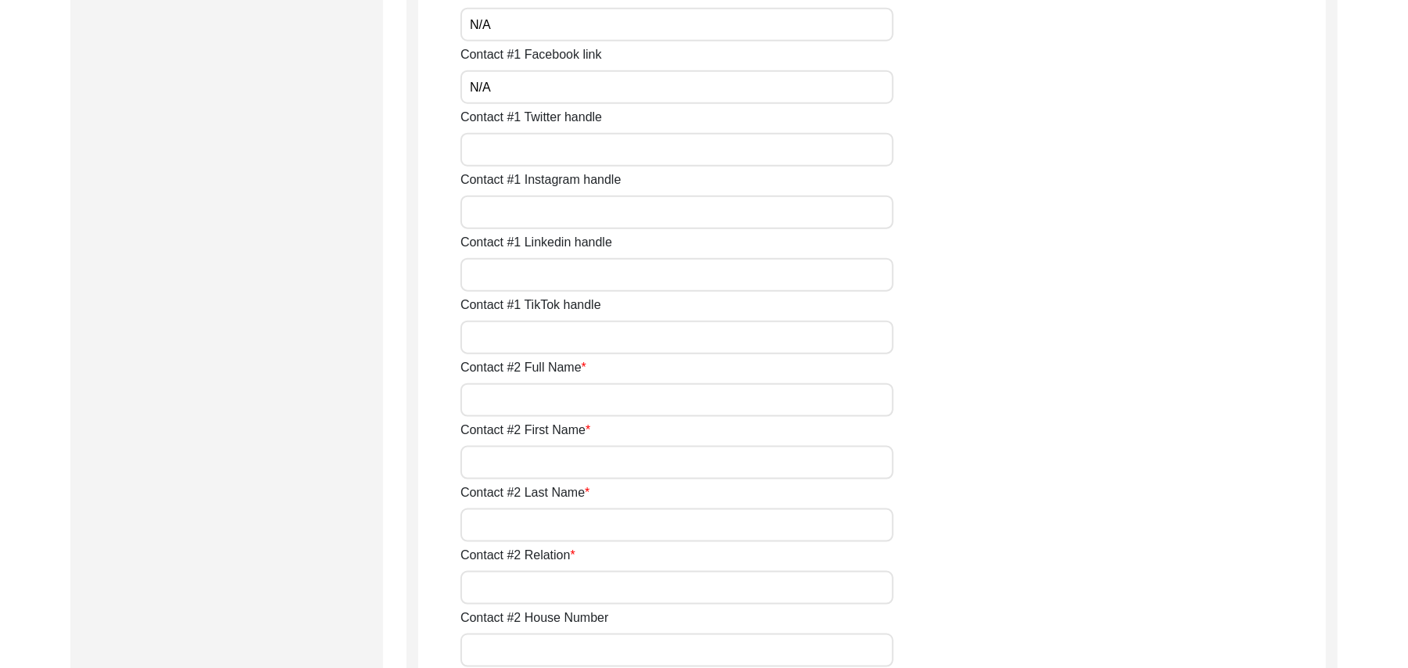
type input "N/A"
click at [543, 158] on input "Contact #1 Twitter handle" at bounding box center [677, 150] width 433 height 34
paste input "N/A"
type input "N/A"
click at [555, 213] on input "Contact #1 Instagram handle" at bounding box center [677, 213] width 433 height 34
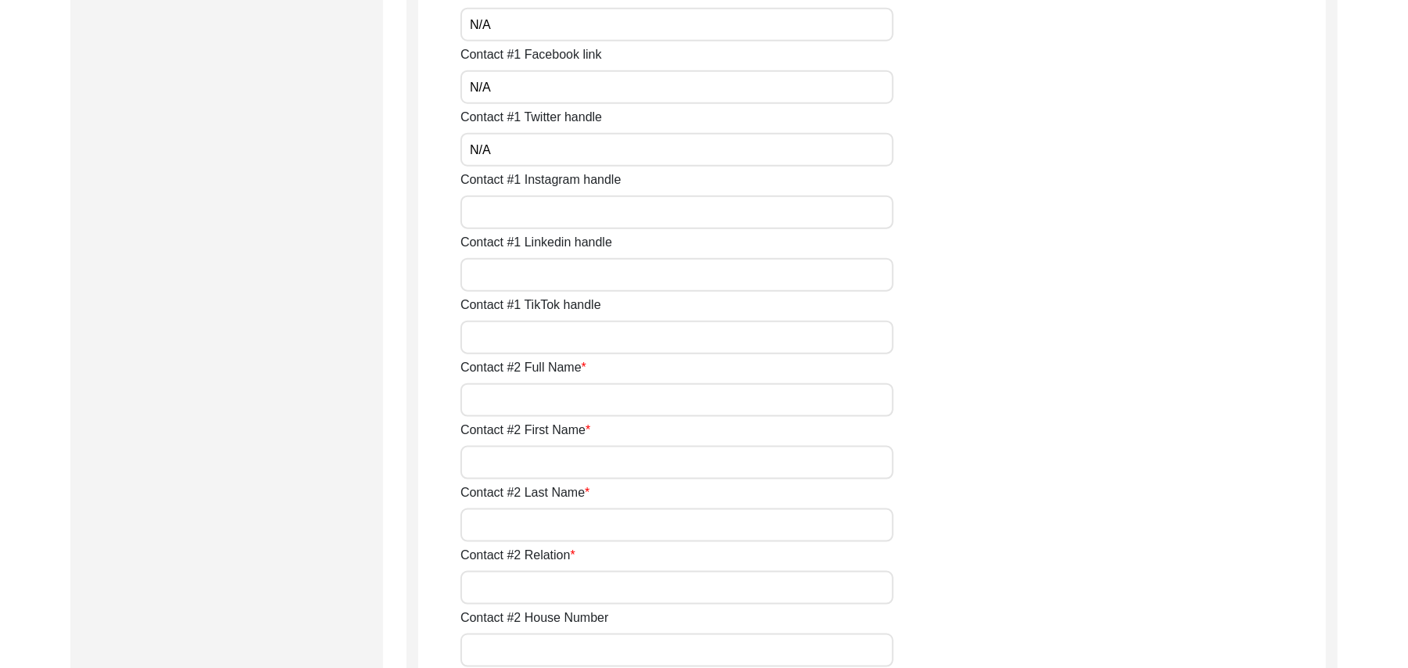
paste input "N/A"
type input "N/A"
click at [557, 274] on input "Contact #1 Linkedin handle" at bounding box center [677, 275] width 433 height 34
paste input "N/A"
type input "N/A"
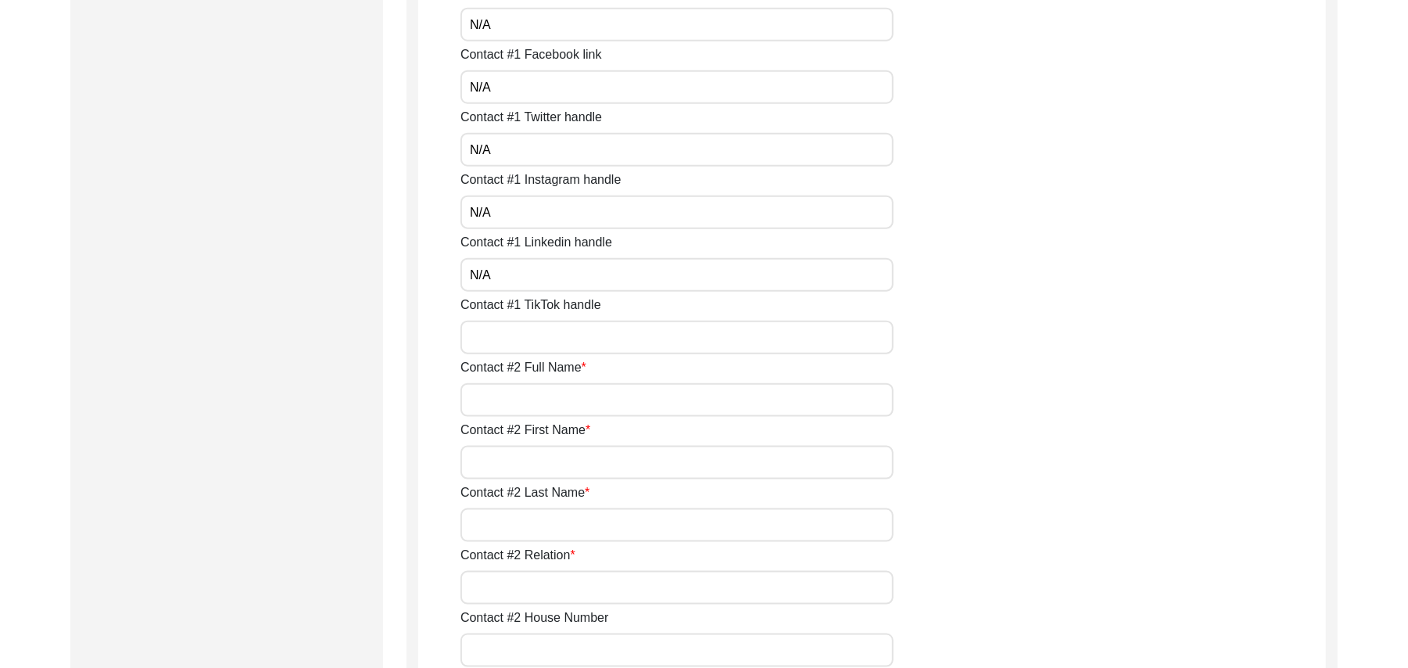
click at [558, 345] on input "Contact #1 TikTok handle" at bounding box center [677, 338] width 433 height 34
paste input "N/A"
type input "N/A"
click at [567, 399] on input "Contact #2 Full Name" at bounding box center [677, 400] width 433 height 34
type input "Zubair"
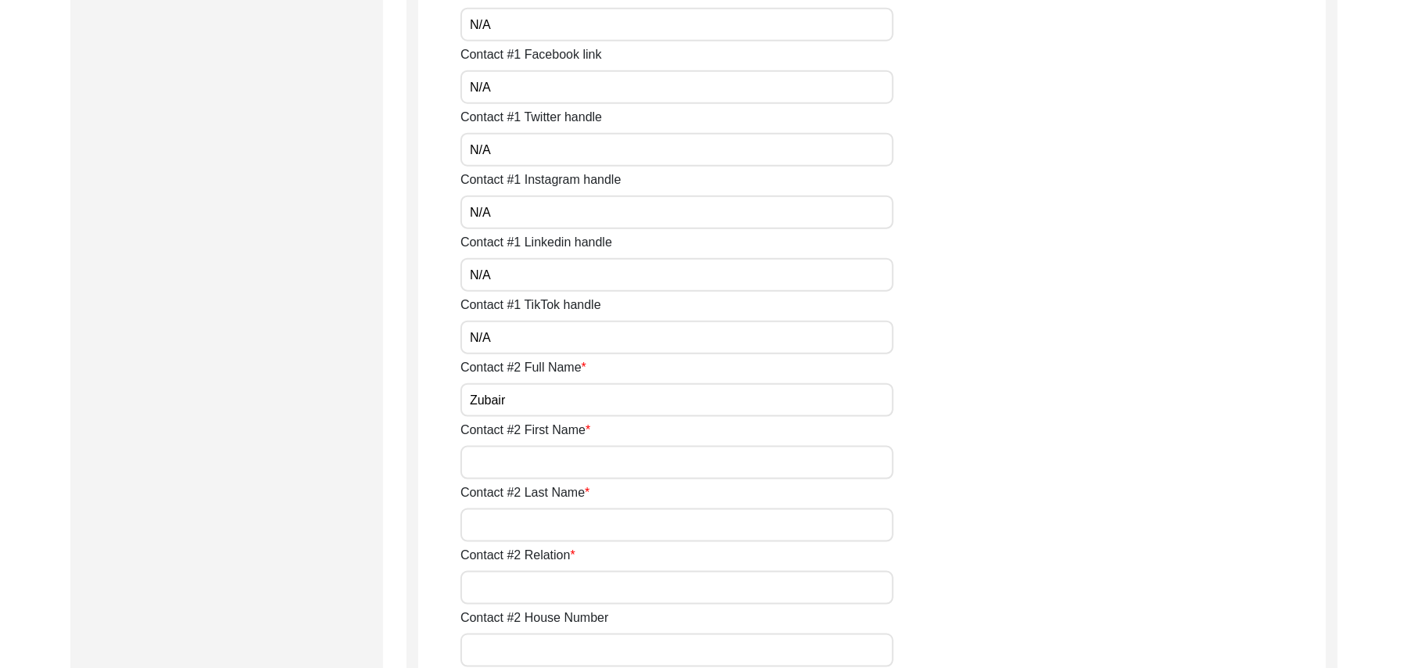
click at [545, 458] on input "Contact #2 First Name" at bounding box center [677, 463] width 433 height 34
type input "Zubair"
click at [554, 529] on input "Contact #2 Last Name" at bounding box center [677, 525] width 433 height 34
paste input "N/A"
type input "N/A"
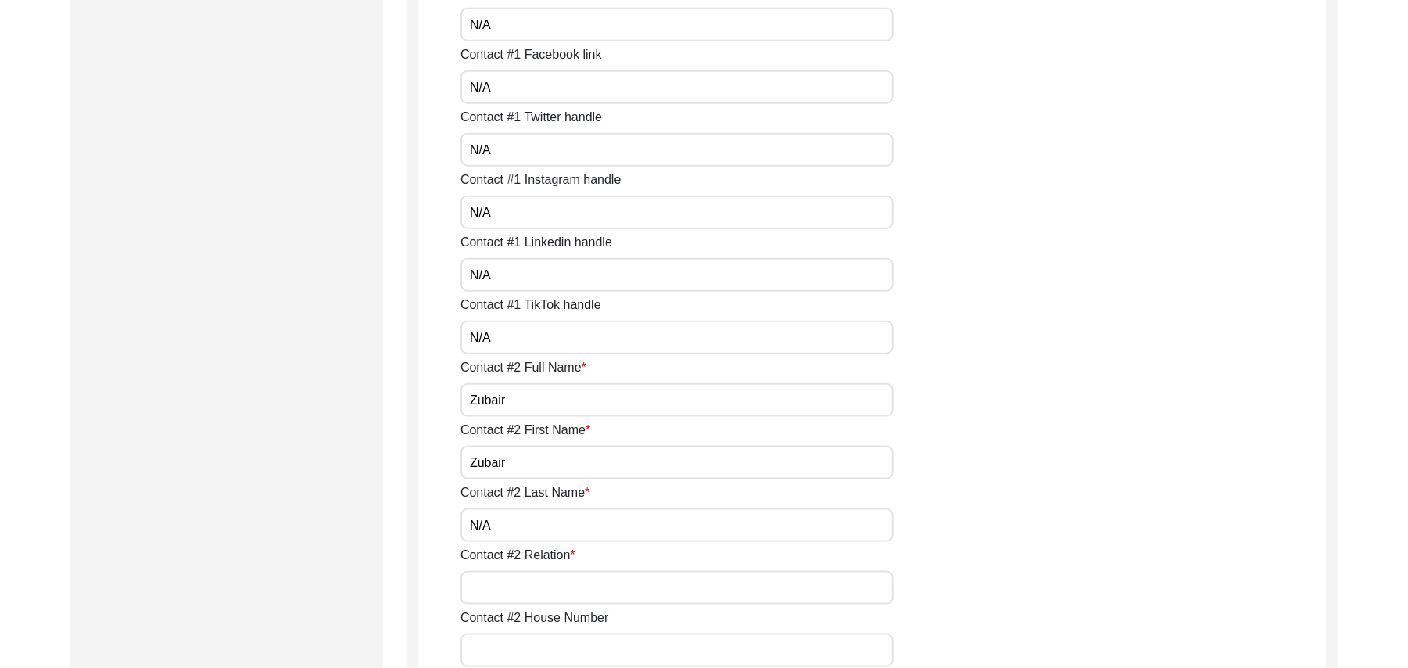
click at [552, 586] on input "Contact #2 Relation" at bounding box center [677, 588] width 433 height 34
type input "Grandson"
click at [552, 651] on input "Contact #2 House Number" at bounding box center [677, 650] width 433 height 34
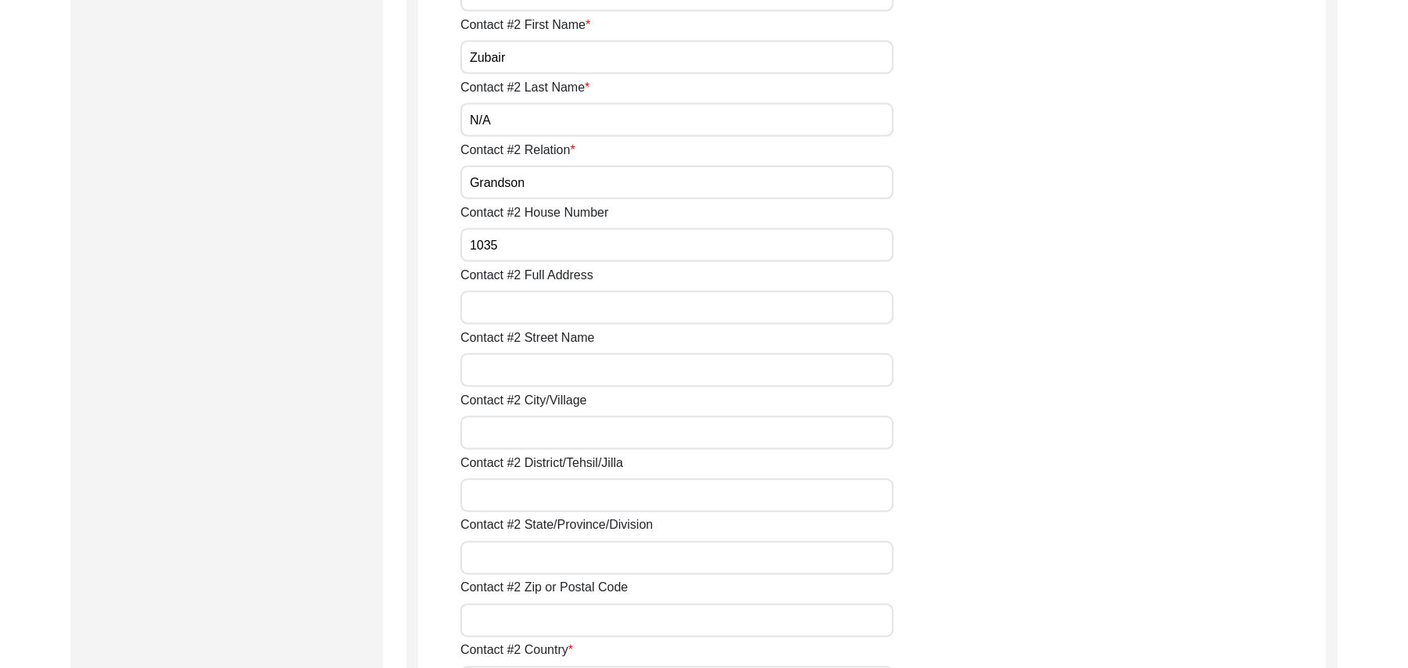
scroll to position [1687, 0]
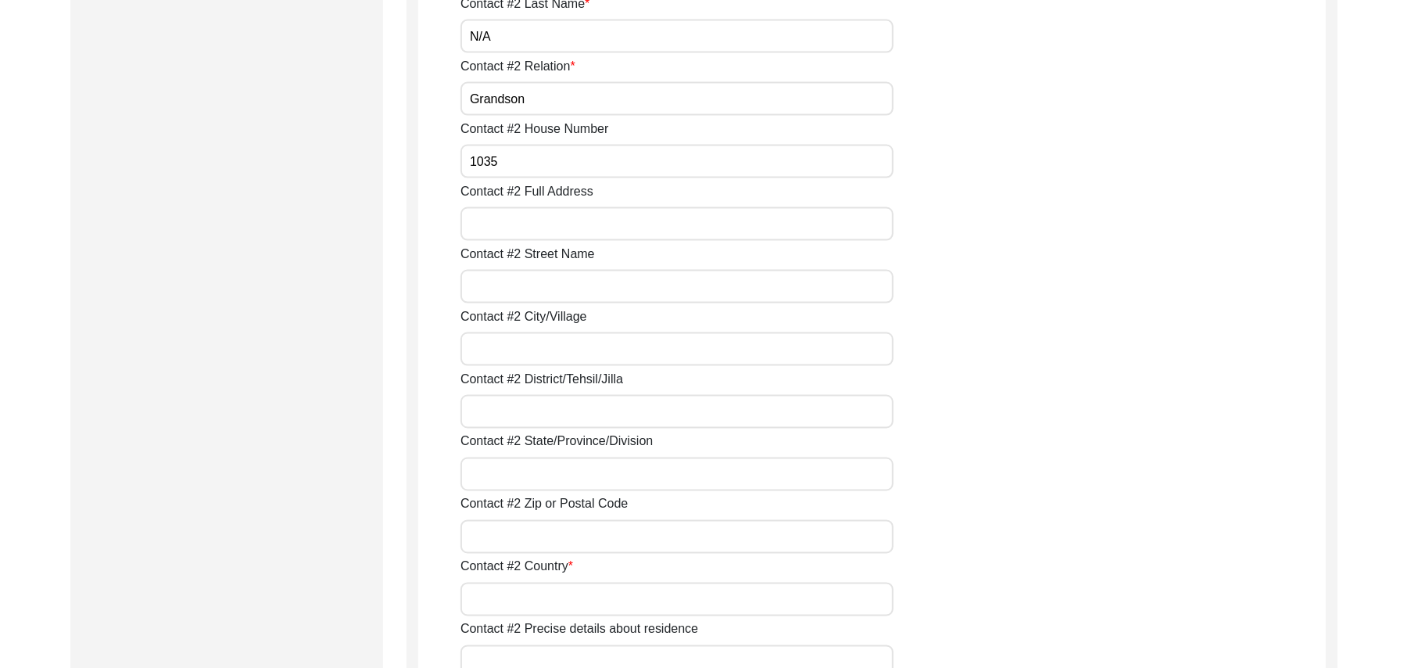
type input "1035"
click at [508, 229] on input "Contact #2 Full Address" at bounding box center [677, 224] width 433 height 34
type input "Chak 388JB"
click at [533, 291] on input "Contact #2 Street Name" at bounding box center [677, 287] width 433 height 34
paste input "N/A"
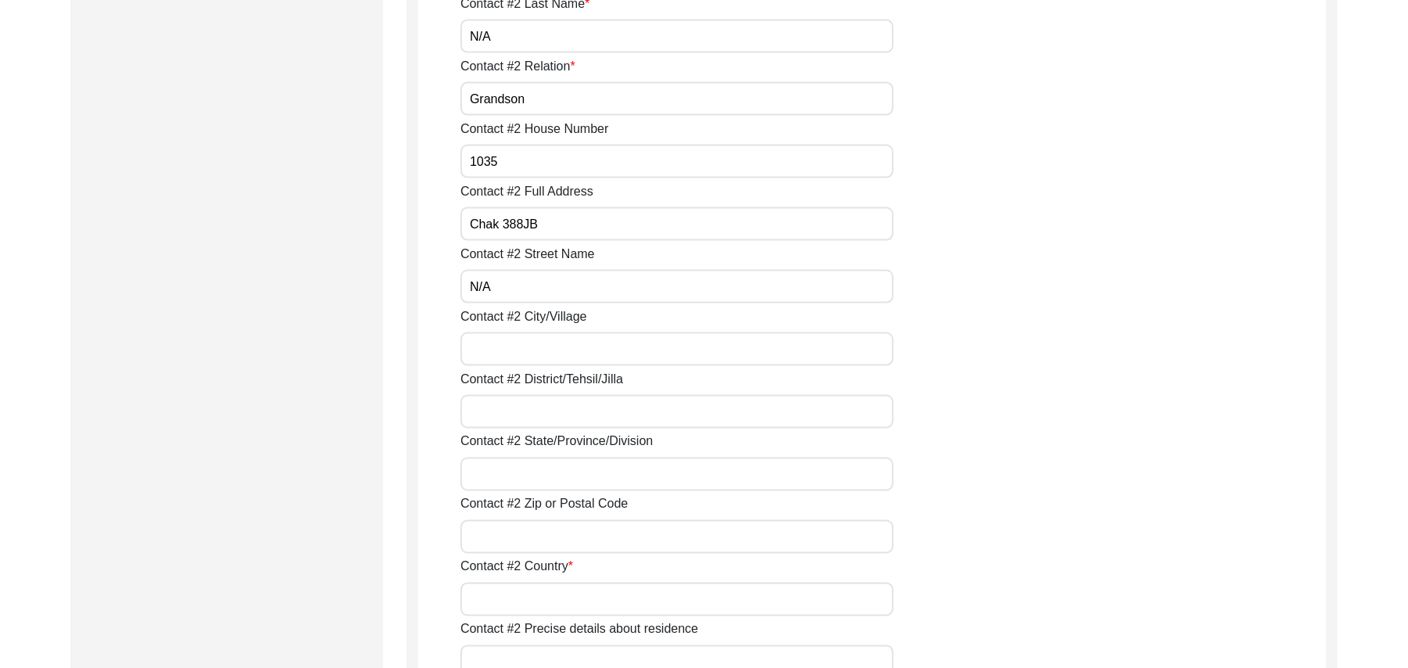
type input "N/A"
click at [547, 348] on input "Contact #2 City/Village" at bounding box center [677, 349] width 433 height 34
type input "Chak 388JB"
click at [548, 411] on input "Contact #2 District/Tehsil/Jilla" at bounding box center [677, 412] width 433 height 34
type input "Toba Tek Singh/ Toba Tek Singh"
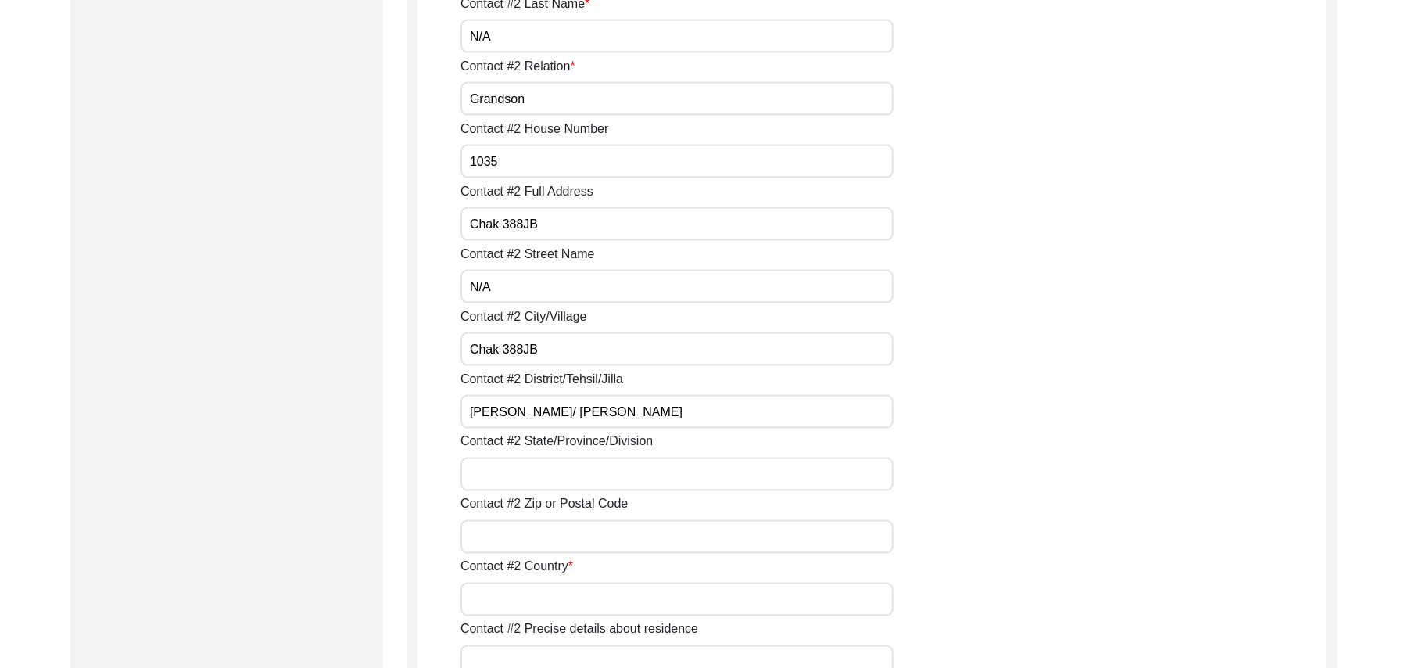
click at [536, 475] on input "Contact #2 State/Province/Division" at bounding box center [677, 474] width 433 height 34
type input "Punjab"
click at [532, 542] on input "Contact #2 Zip or Postal Code" at bounding box center [677, 537] width 433 height 34
type input "36051"
click at [542, 602] on input "Contact #2 Country" at bounding box center [677, 600] width 433 height 34
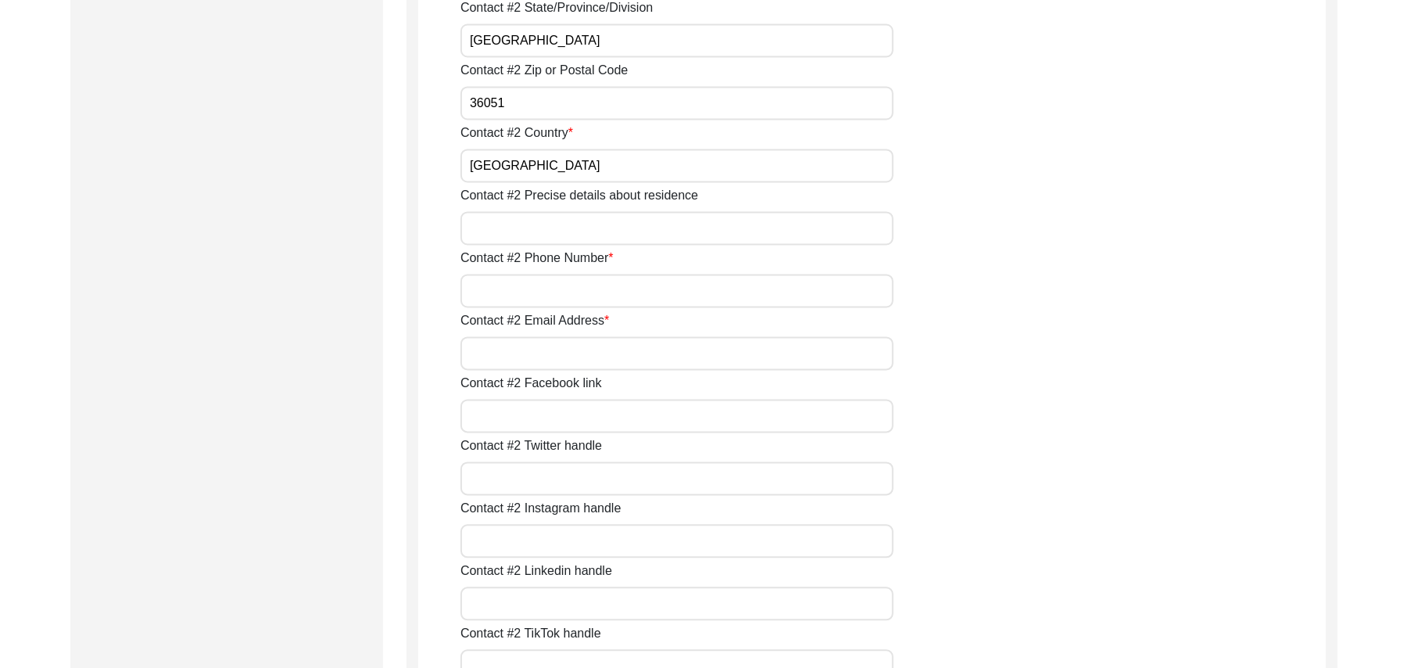
scroll to position [2204, 0]
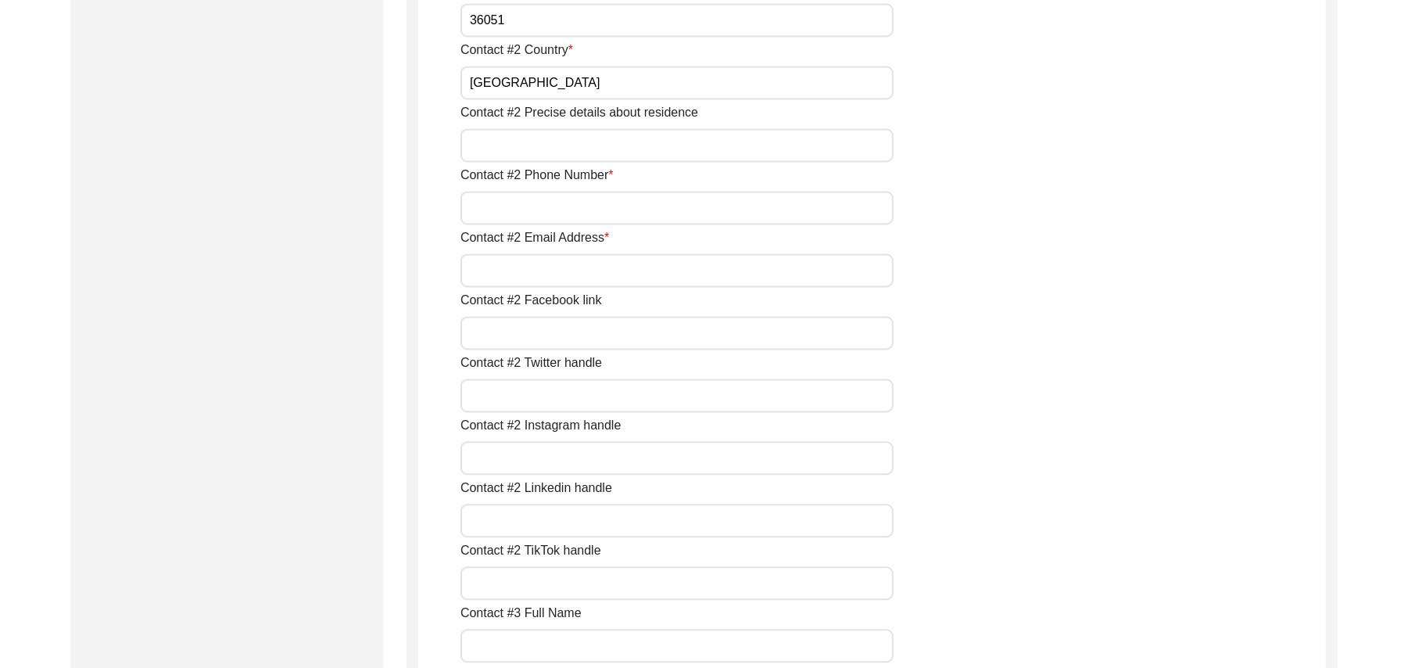
type input "Pakistan"
click at [546, 145] on input "Contact #2 Precise details about residence" at bounding box center [677, 145] width 433 height 34
type input "Chak 388JB"
click at [539, 205] on input "Contact #2 Phone Number" at bounding box center [677, 208] width 433 height 34
type input "03156810388"
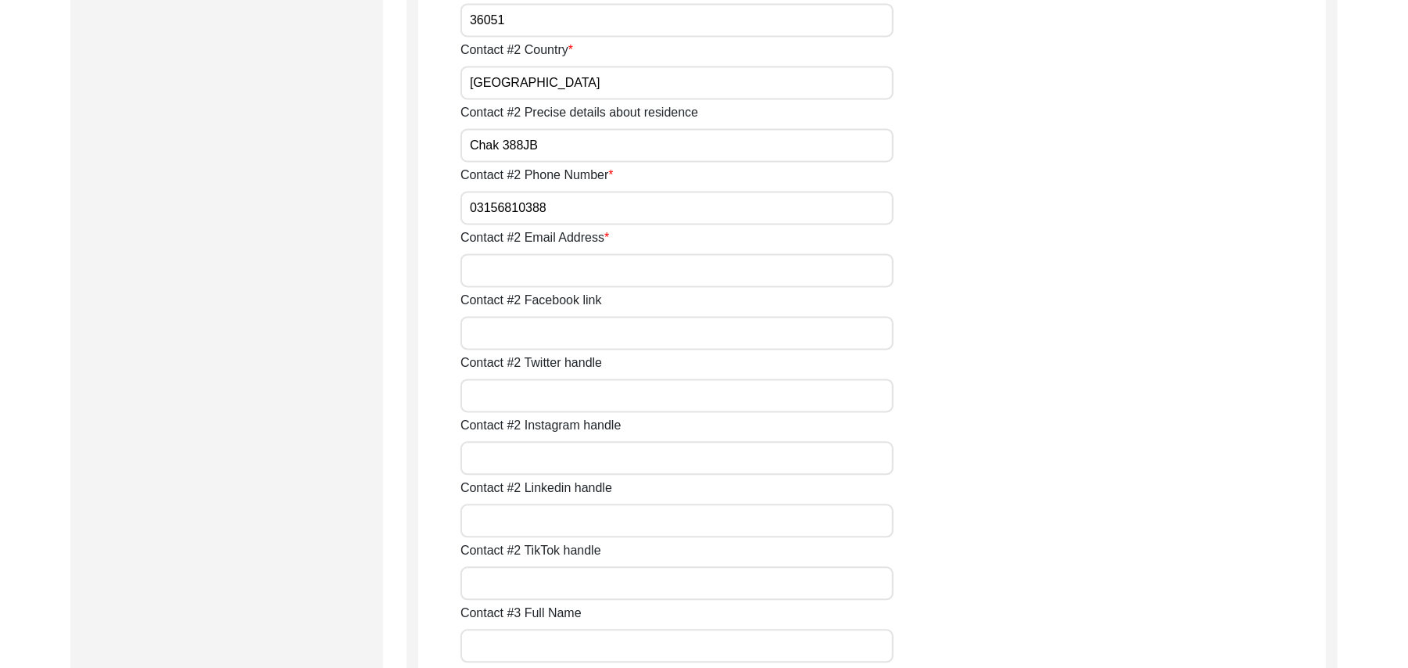
click at [538, 267] on input "Contact #2 Email Address" at bounding box center [677, 270] width 433 height 34
paste input "N/A"
type input "N/A"
click at [529, 333] on input "Contact #2 Facebook link" at bounding box center [677, 333] width 433 height 34
paste input "N/A"
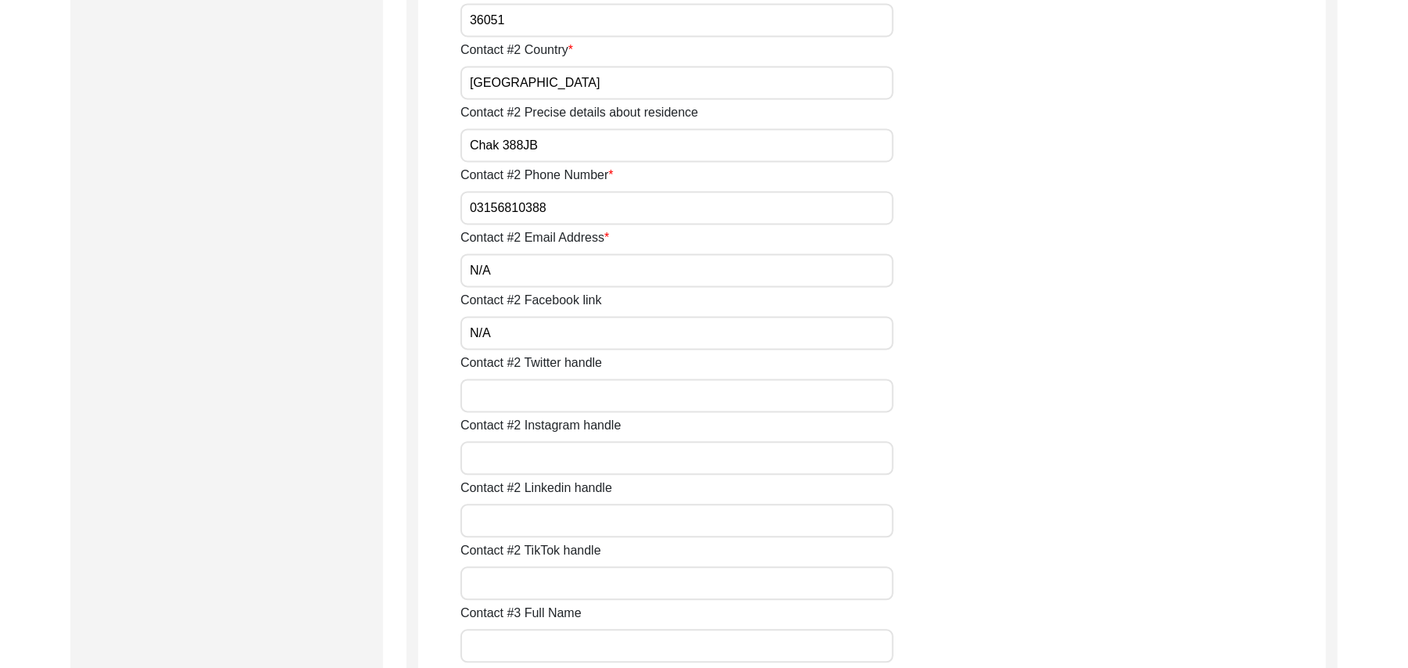
type input "N/A"
click at [536, 407] on input "Contact #2 Twitter handle" at bounding box center [677, 395] width 433 height 34
paste input "N/A"
type input "N/A"
click at [544, 464] on input "Contact #2 Instagram handle" at bounding box center [677, 458] width 433 height 34
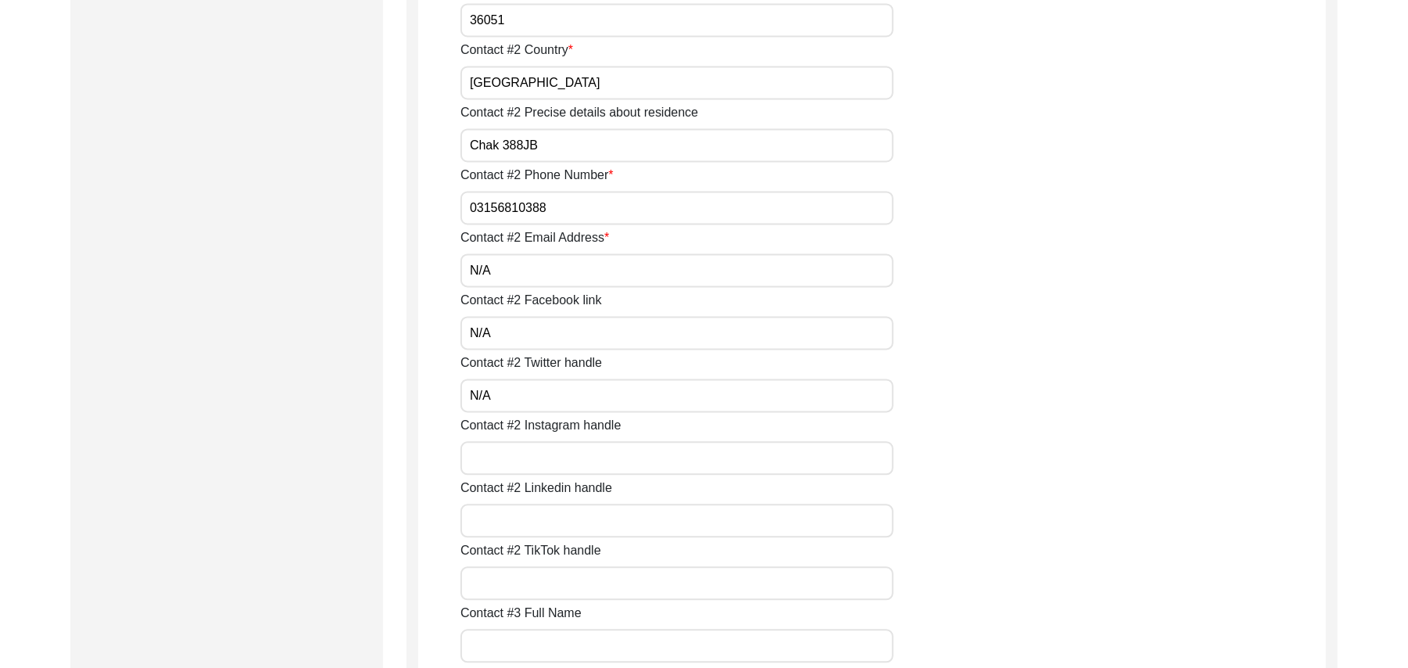
paste input "N/A"
type input "N/A"
click at [533, 510] on input "Contact #2 Linkedin handle" at bounding box center [677, 521] width 433 height 34
paste input "N/A"
type input "N/A"
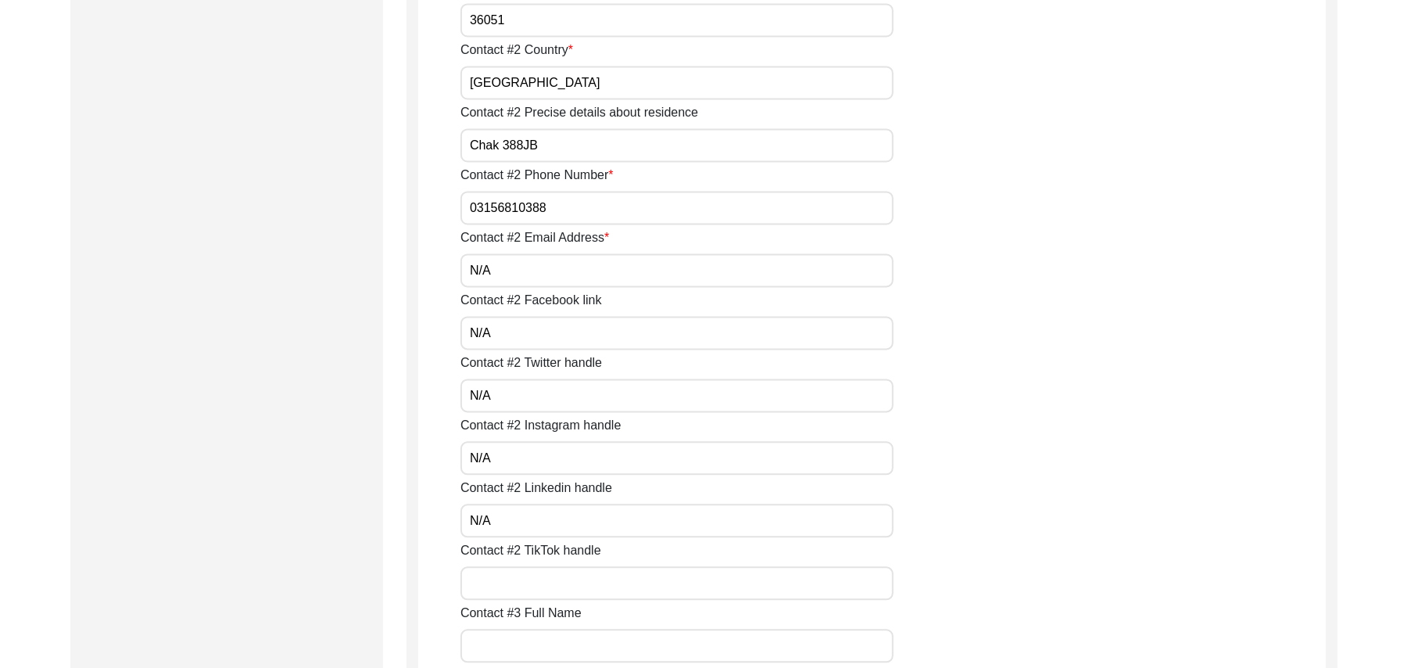
click at [511, 586] on input "Contact #2 TikTok handle" at bounding box center [677, 583] width 433 height 34
paste input "N/A"
type input "N/A"
click at [511, 633] on input "Contact #3 Full Name" at bounding box center [677, 646] width 433 height 34
paste input "N/A"
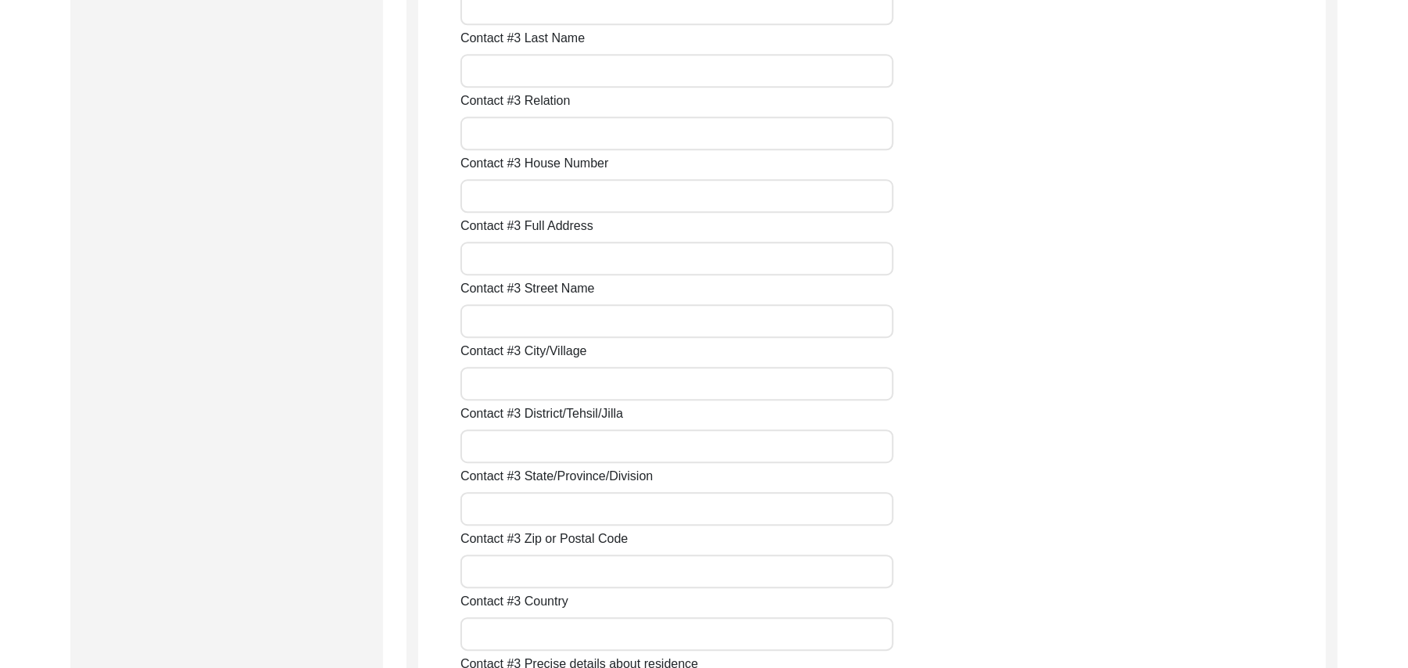
scroll to position [2862, 0]
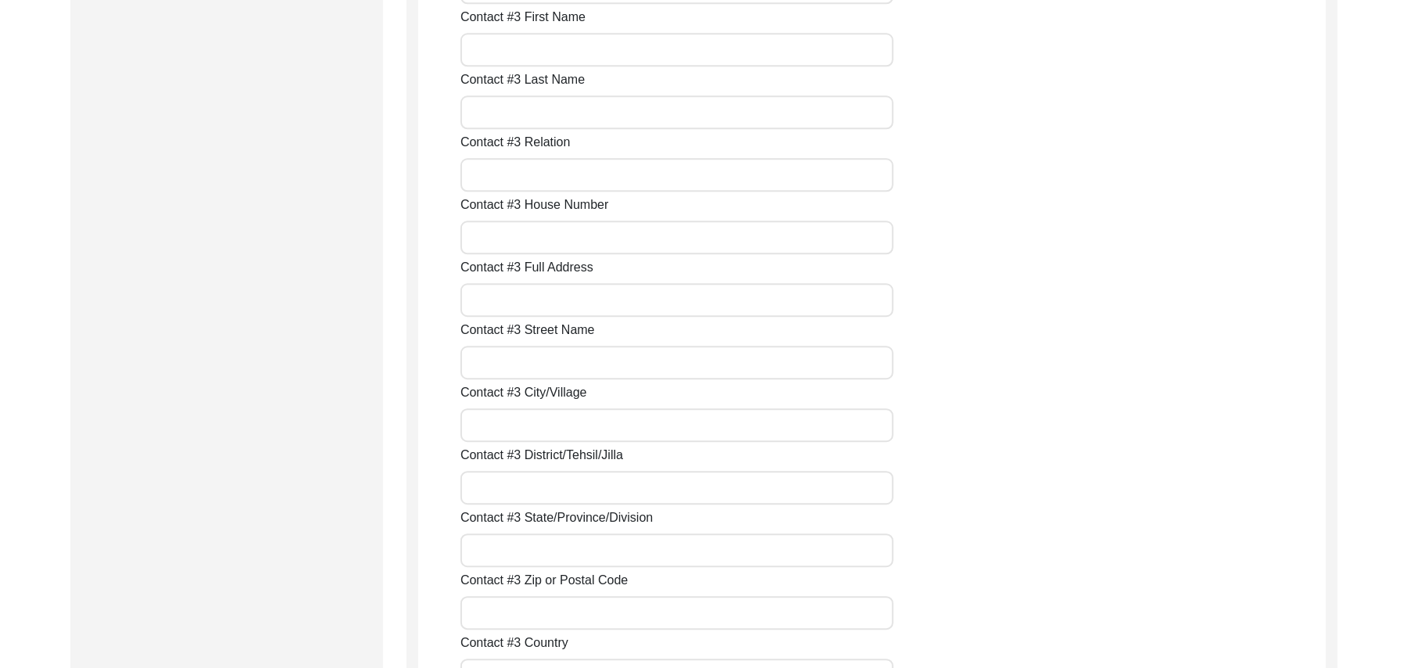
type input "N/A"
click at [732, 48] on input "Contact #3 First Name" at bounding box center [677, 50] width 433 height 34
paste input "N/A"
type input "N/A"
click at [704, 106] on input "Contact #3 Last Name" at bounding box center [677, 112] width 433 height 34
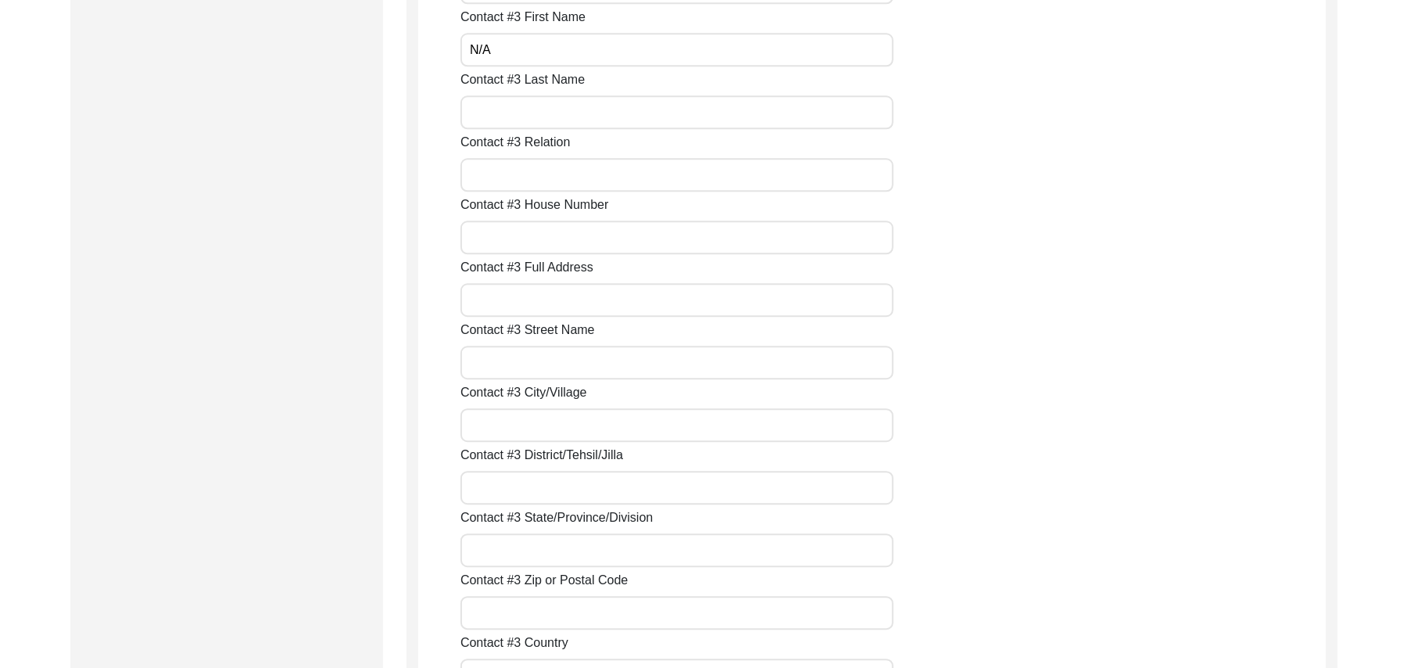
paste input "N/A"
type input "N/A"
click at [663, 172] on input "Contact #3 Relation" at bounding box center [677, 175] width 433 height 34
paste input "N/A"
type input "N/A"
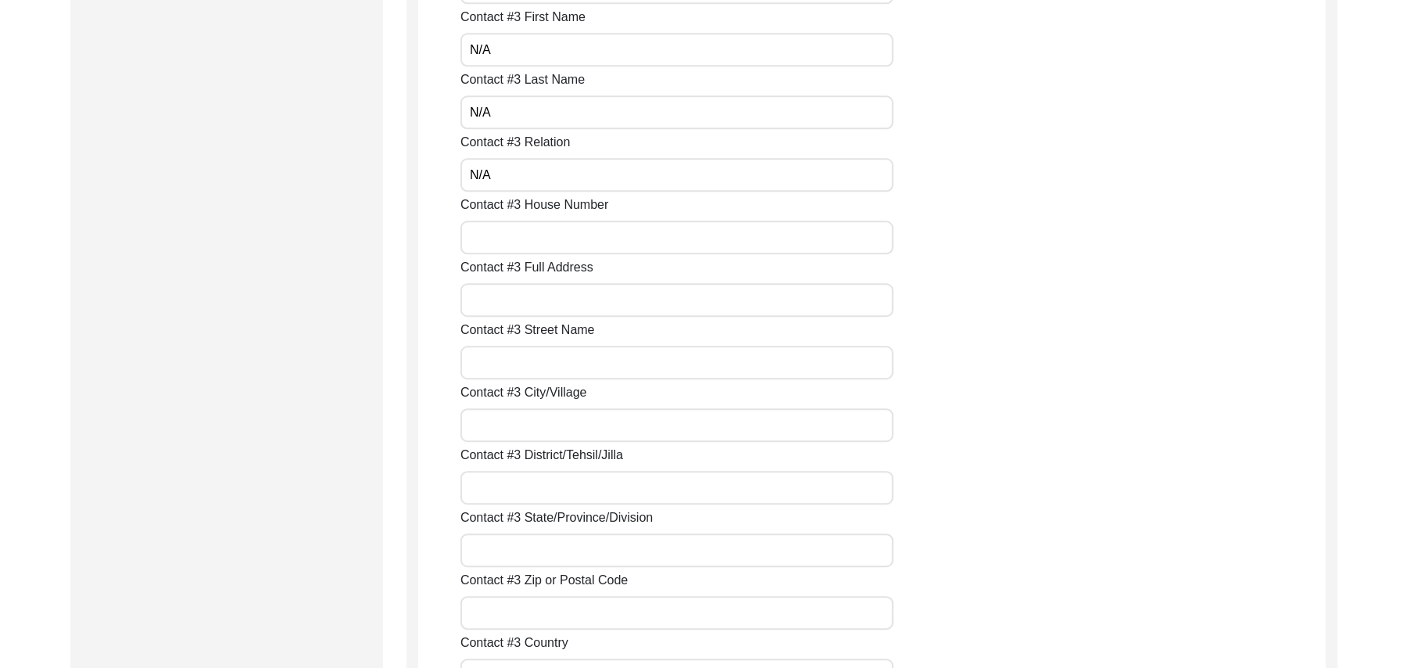
click at [640, 231] on input "Contact #3 House Number" at bounding box center [677, 238] width 433 height 34
paste input "N/A"
type input "N/A"
click at [614, 294] on input "Contact #3 Full Address" at bounding box center [677, 300] width 433 height 34
paste input "N/A"
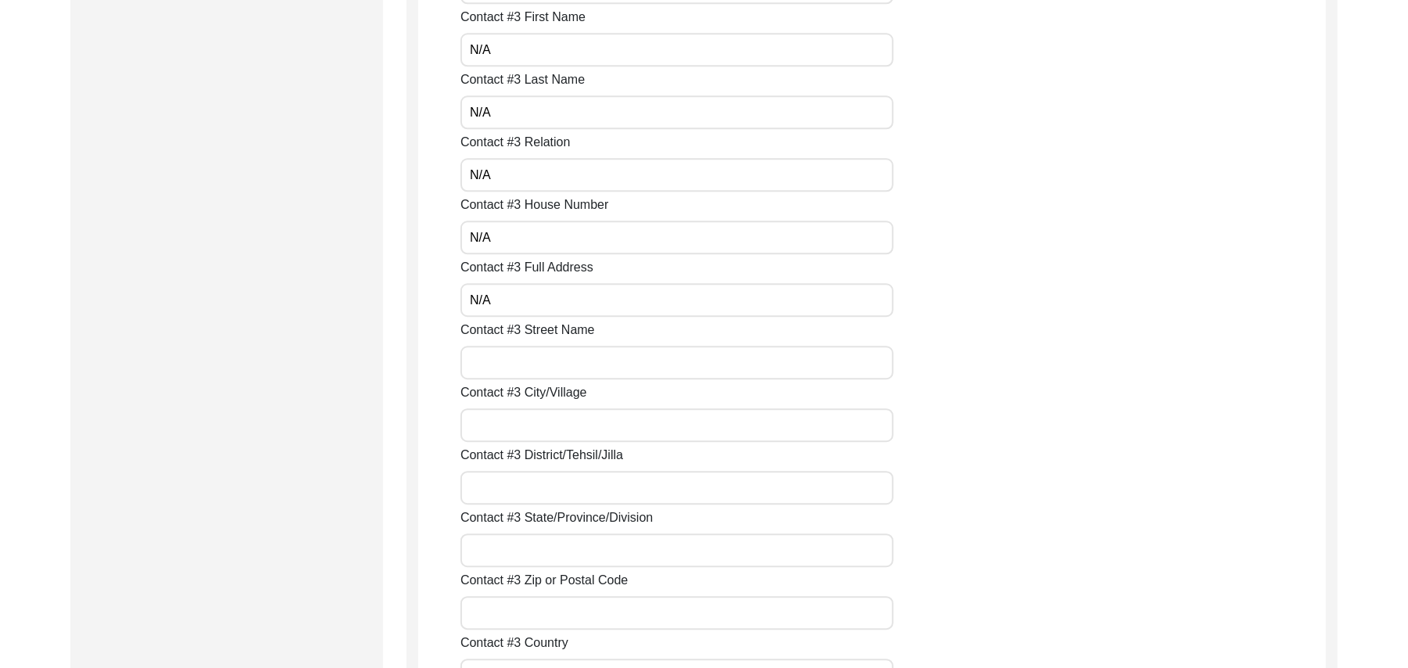
type input "N/A"
click at [589, 354] on input "Contact #3 Street Name" at bounding box center [677, 363] width 433 height 34
paste input "N/A"
type input "N/A"
click at [576, 418] on input "Contact #3 City/Village" at bounding box center [677, 425] width 433 height 34
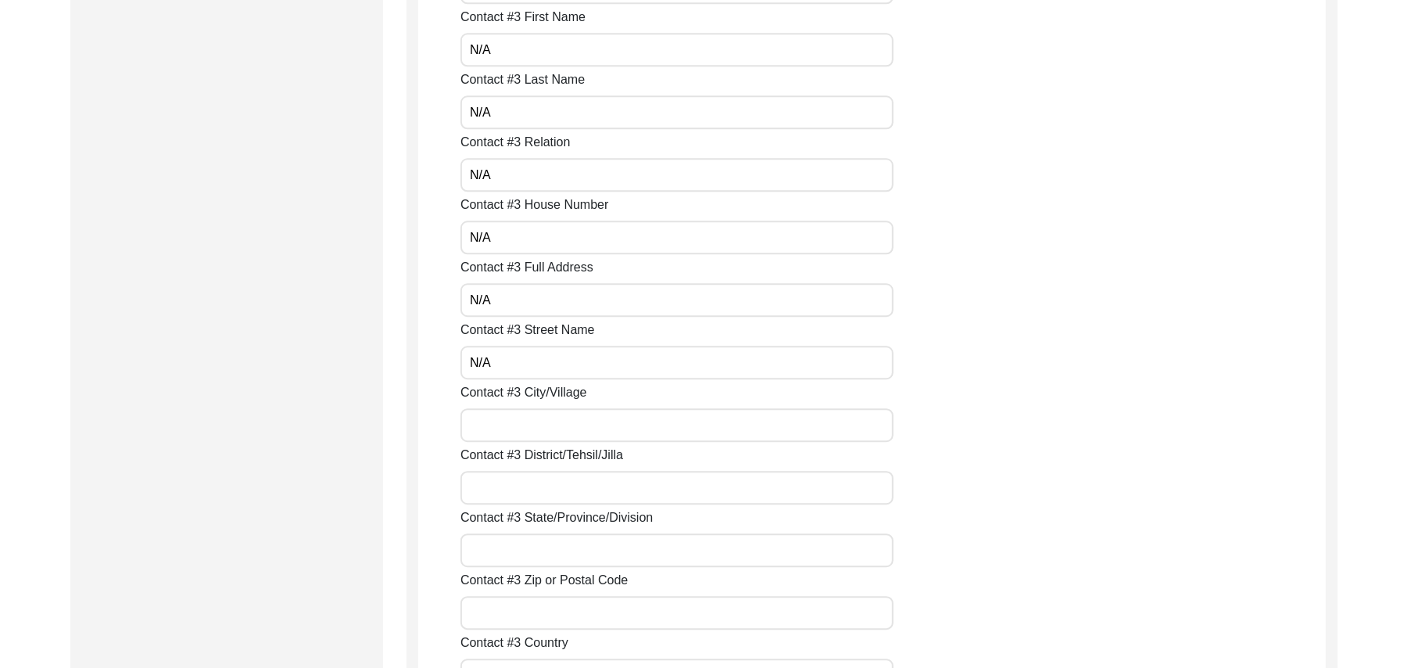
paste input "N/A"
type input "N/A"
click at [563, 488] on input "Contact #3 District/Tehsil/Jilla" at bounding box center [677, 488] width 433 height 34
paste input "N/A"
type input "N/A"
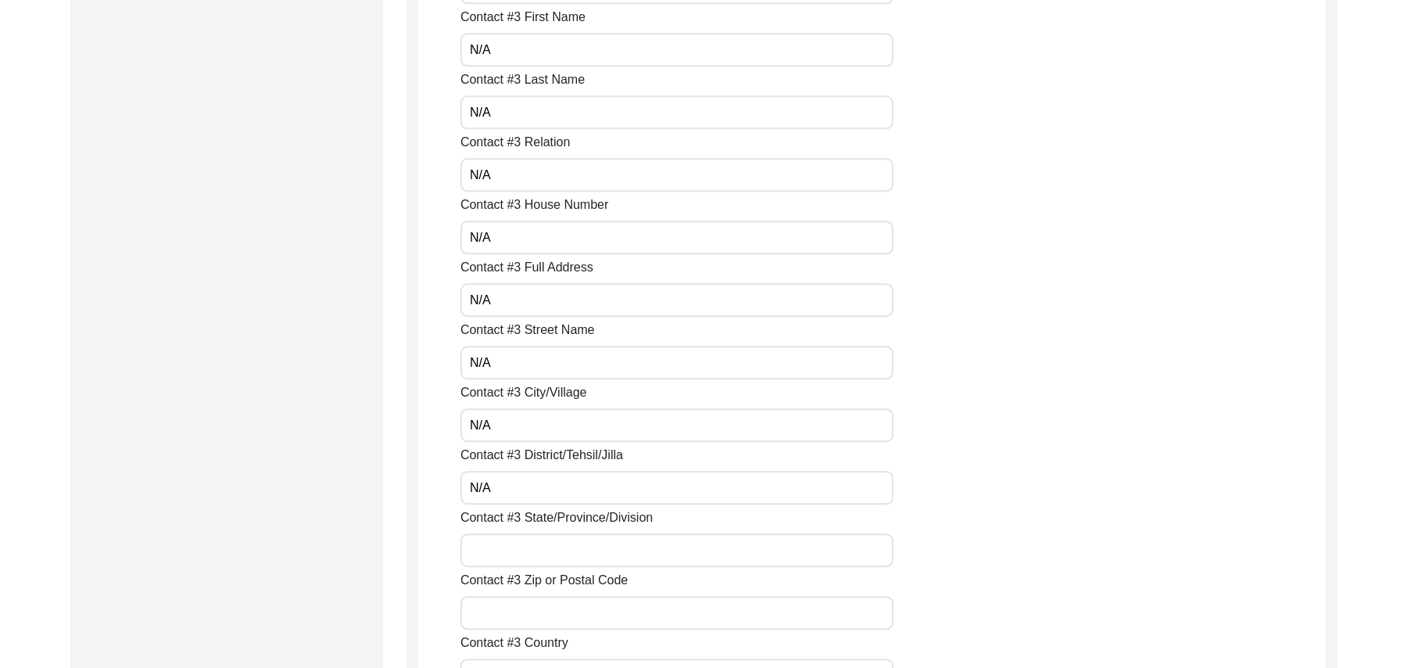
click at [548, 551] on input "Contact #3 State/Province/Division" at bounding box center [677, 550] width 433 height 34
paste input "N/A"
type input "N/A"
click at [541, 623] on input "Contact #3 Zip or Postal Code" at bounding box center [677, 613] width 433 height 34
paste input "N/A"
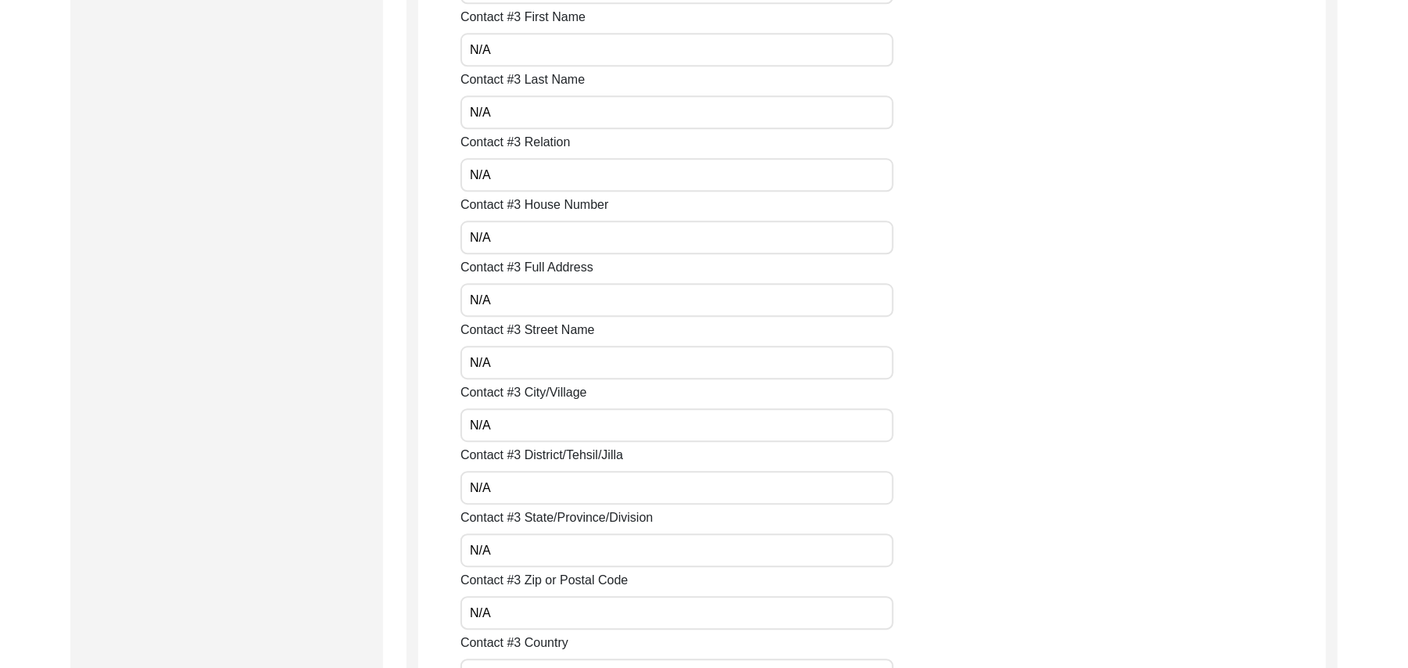
type input "N/A"
click at [546, 663] on input "Contact #3 Country" at bounding box center [677, 675] width 433 height 34
paste input "N/A"
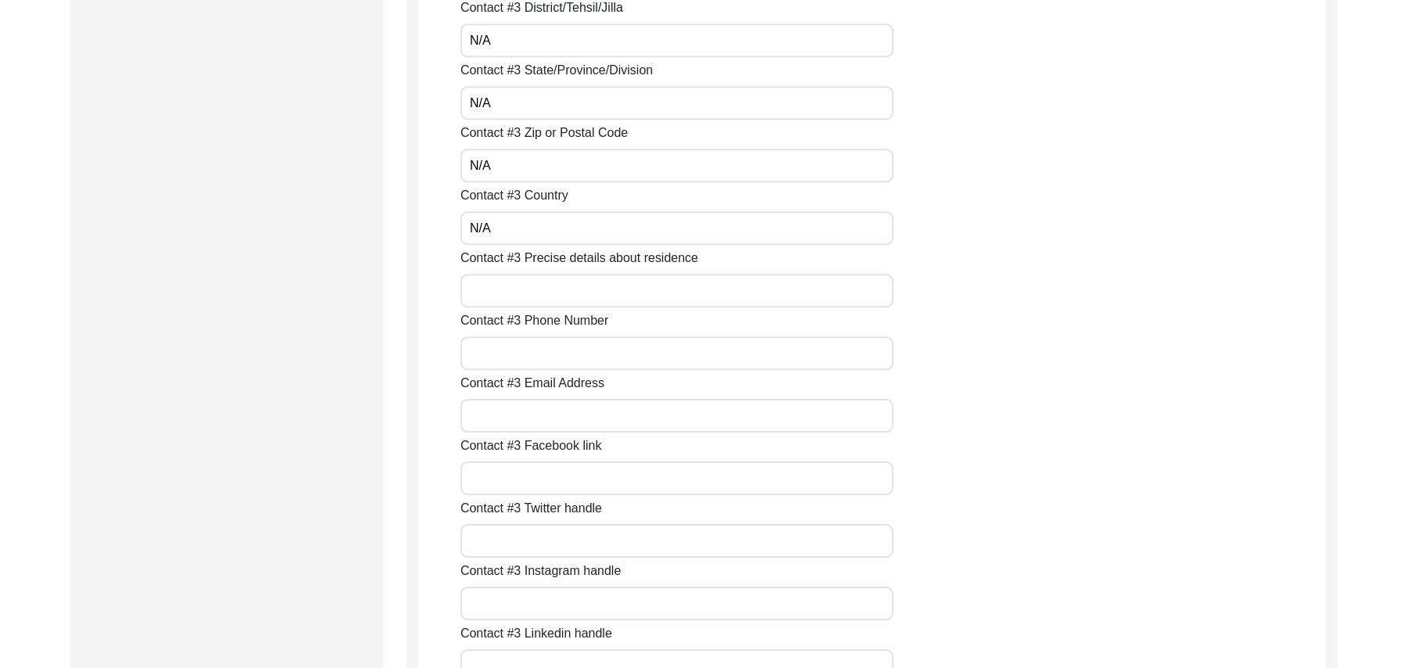
scroll to position [3378, 0]
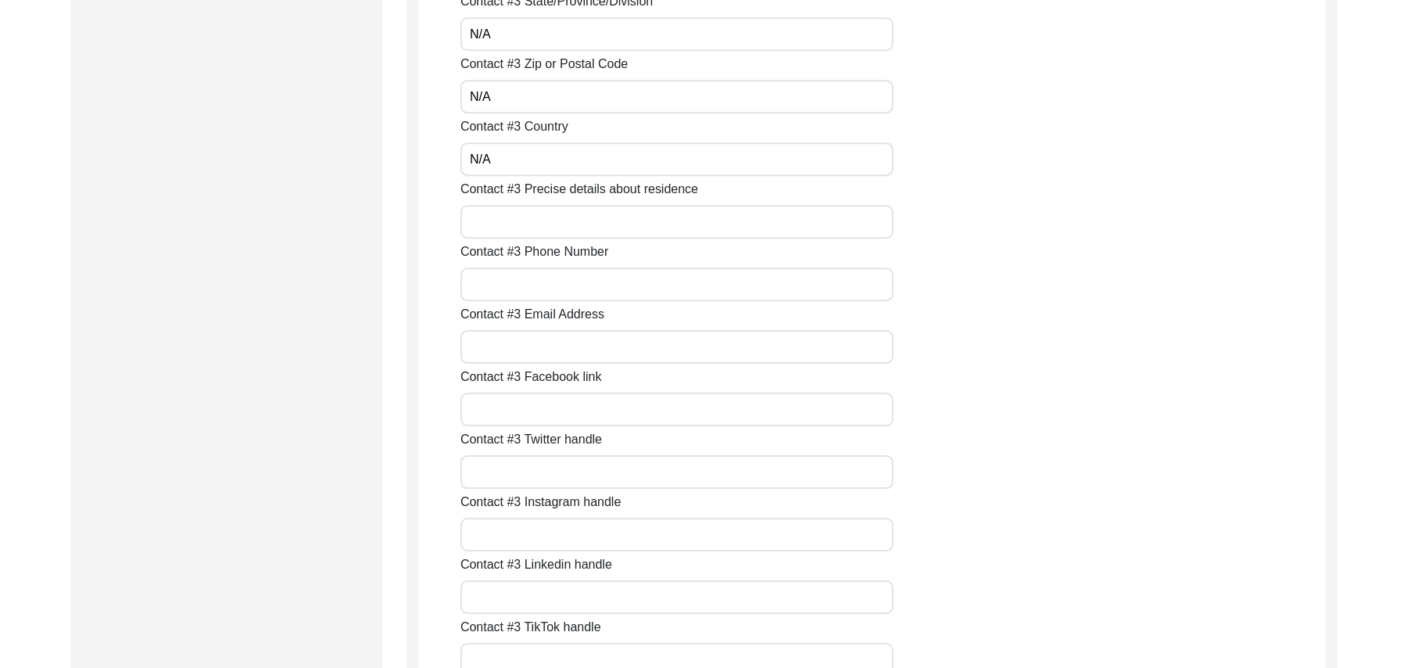
type input "N/A"
click at [676, 231] on input "Contact #3 Precise details about residence" at bounding box center [677, 222] width 433 height 34
paste input "N/A"
type input "N/A"
click at [651, 277] on input "Contact #3 Phone Number" at bounding box center [677, 284] width 433 height 34
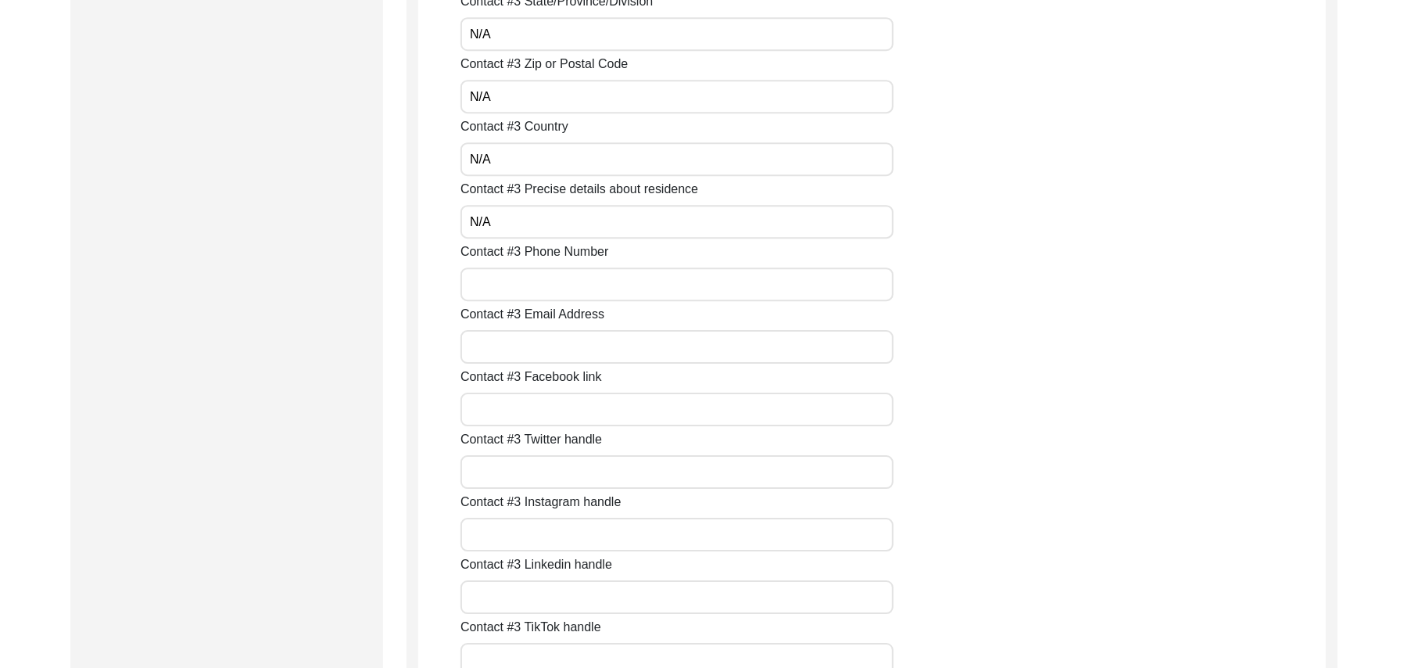
paste input "N/A"
type input "N/A"
click at [613, 352] on input "Contact #3 Email Address" at bounding box center [677, 347] width 433 height 34
paste input "N/A"
type input "N/A"
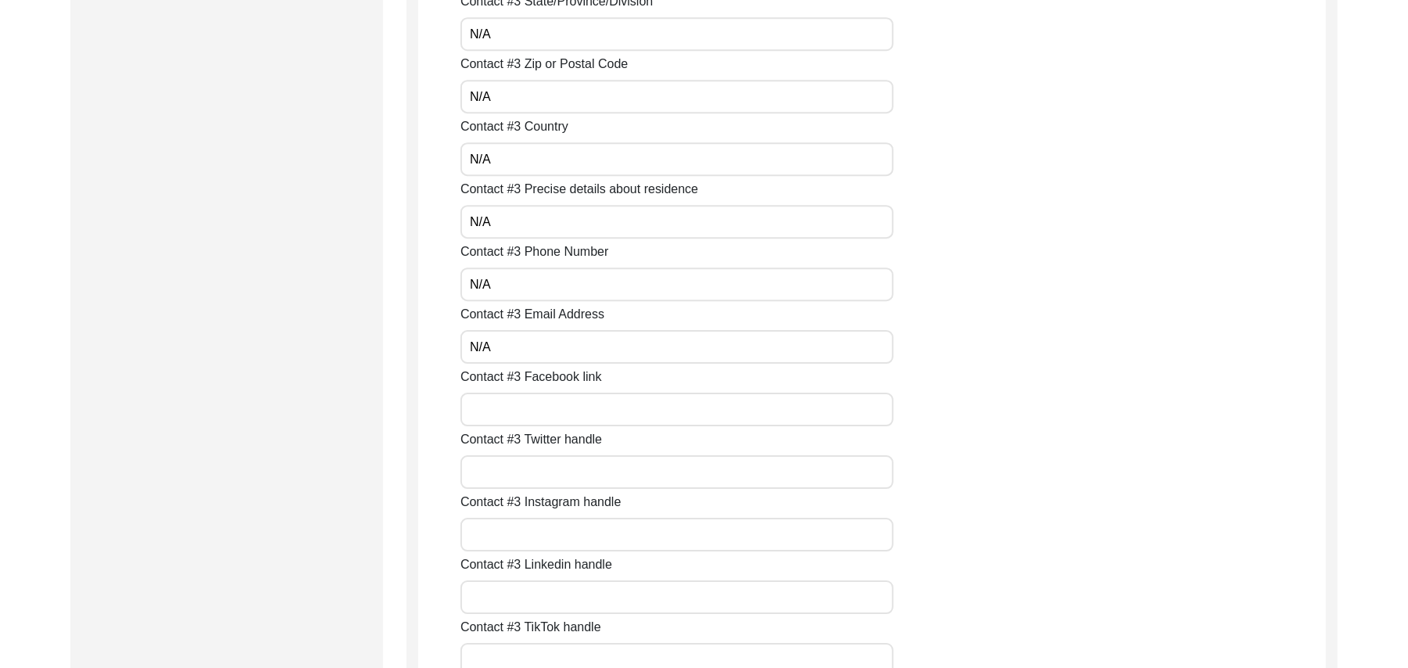
click at [587, 408] on input "Contact #3 Facebook link" at bounding box center [677, 410] width 433 height 34
paste input "N/A"
type input "N/A"
click at [574, 467] on input "Contact #3 Twitter handle" at bounding box center [677, 472] width 433 height 34
paste input "N/A"
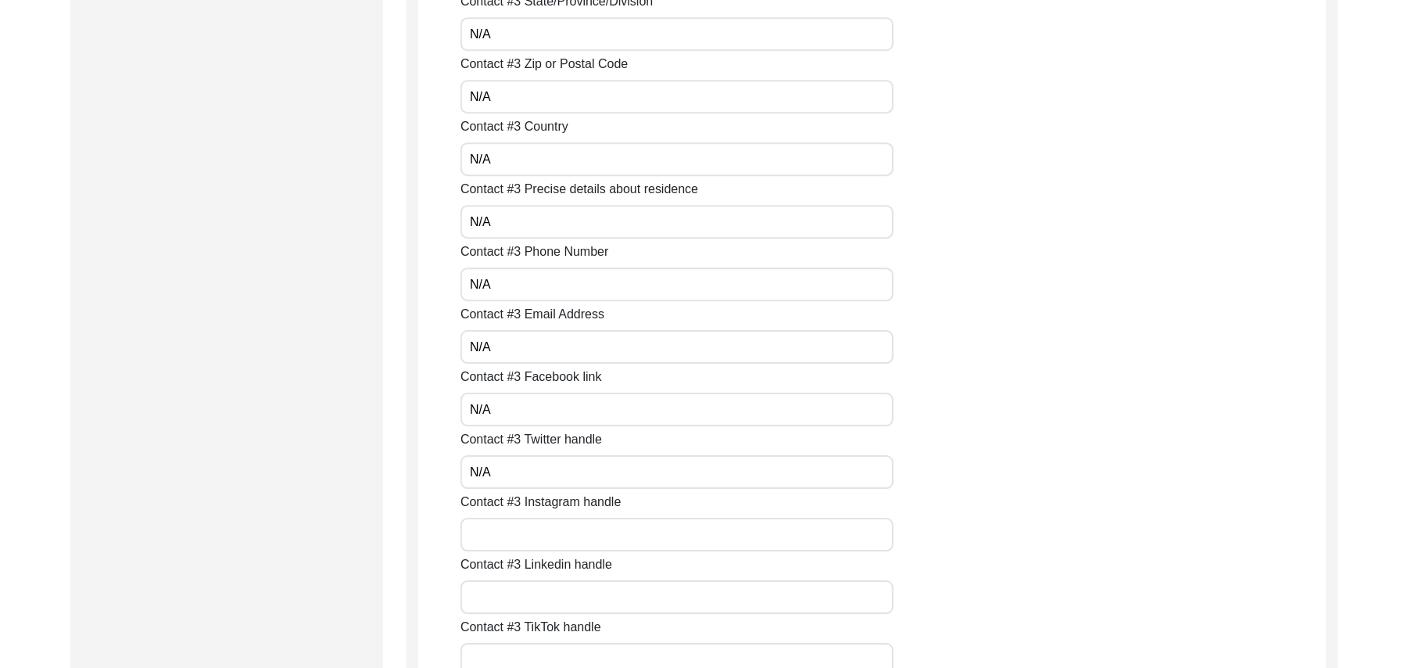
type input "N/A"
click at [561, 533] on input "Contact #3 Instagram handle" at bounding box center [677, 535] width 433 height 34
paste input "N/A"
type input "N/A"
click at [551, 599] on input "Contact #3 Linkedin handle" at bounding box center [677, 597] width 433 height 34
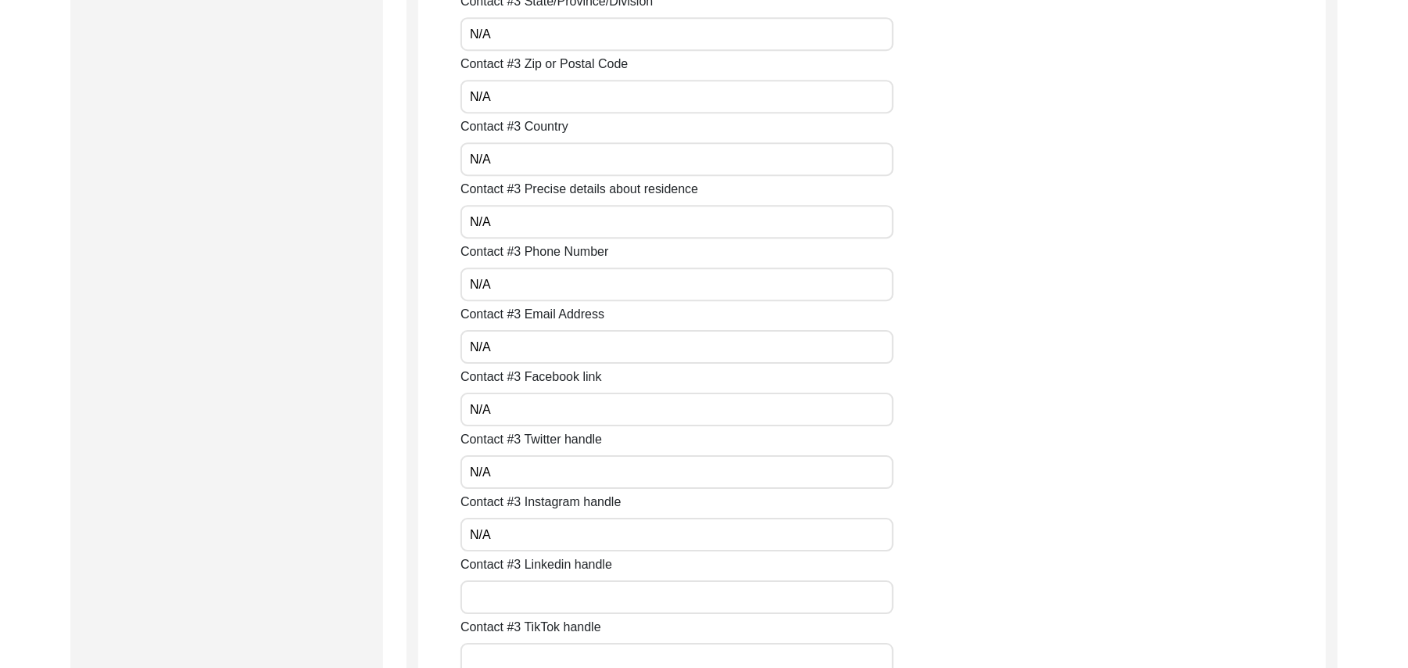
paste input "N/A"
type input "N/A"
click at [557, 649] on input "Contact #3 TikTok handle" at bounding box center [677, 660] width 433 height 34
paste input "N/A"
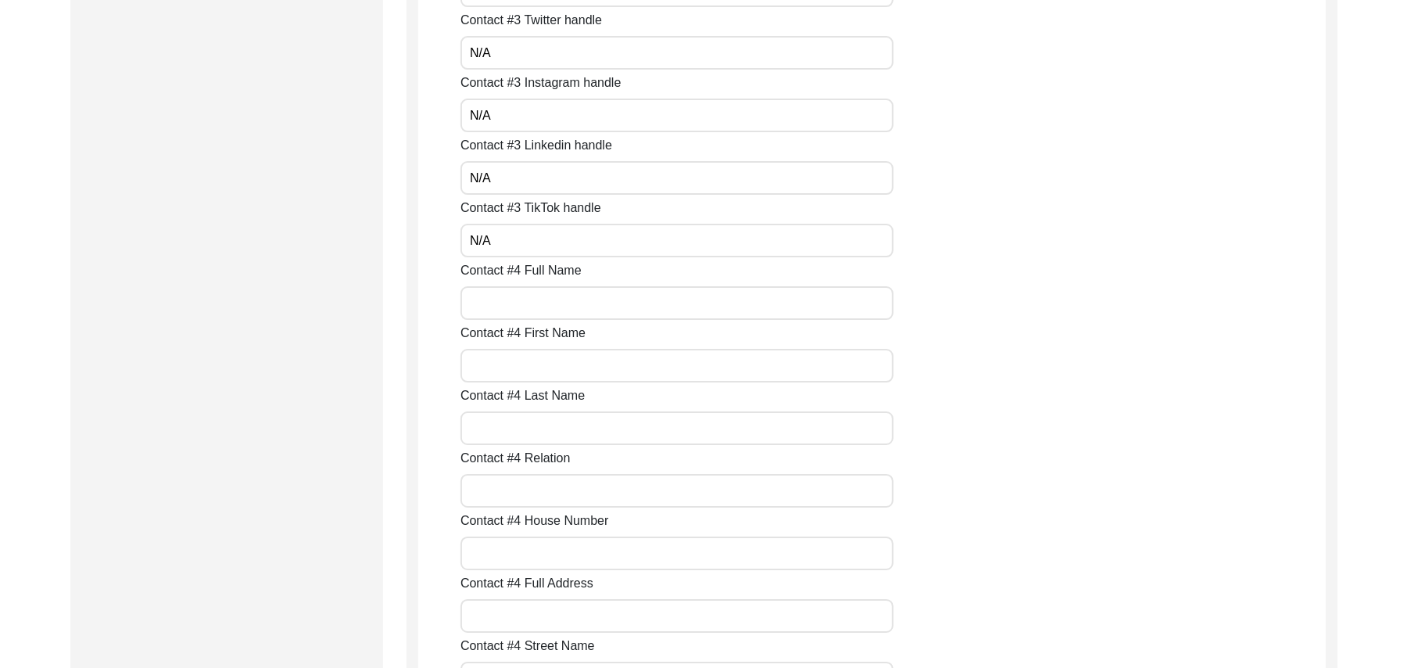
scroll to position [3924, 0]
type input "N/A"
click at [551, 164] on input "Contact #4 Full Name" at bounding box center [677, 177] width 433 height 34
paste input "N/A"
type input "N/A"
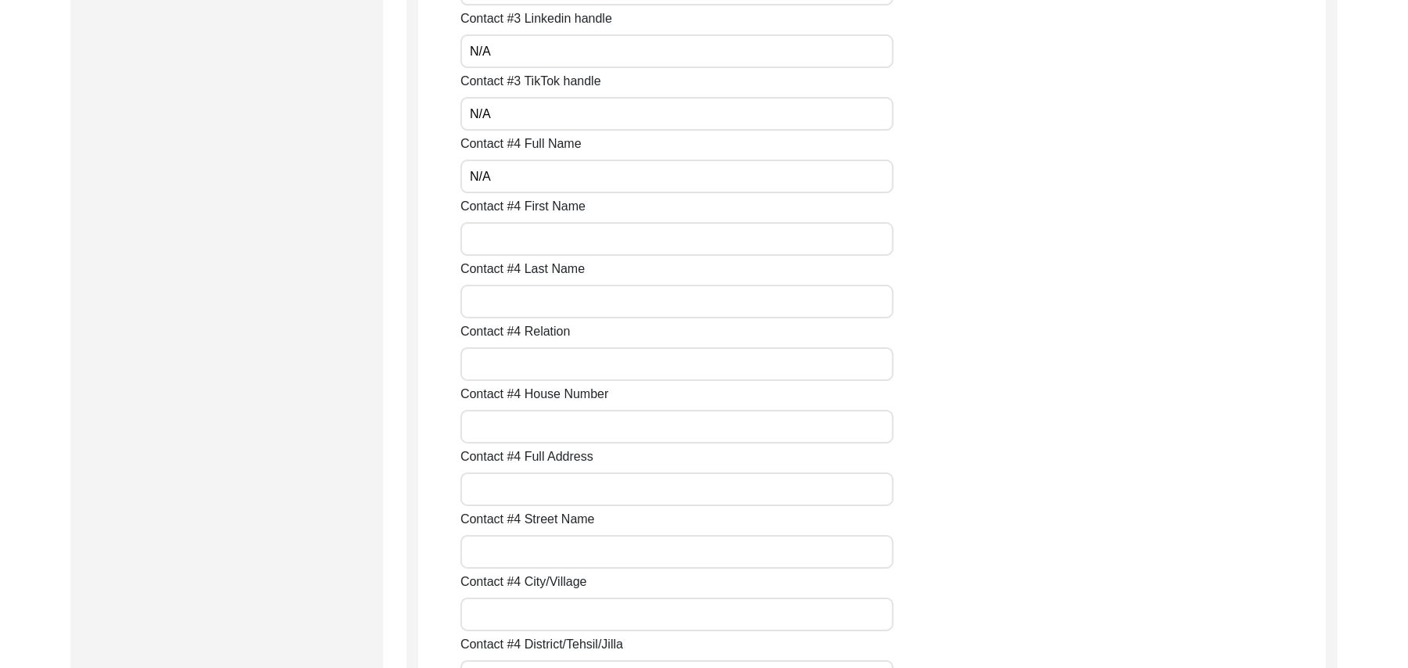
click at [549, 230] on input "Contact #4 First Name" at bounding box center [677, 239] width 433 height 34
paste input "N/A"
type input "N/A"
click at [557, 301] on input "Contact #4 Last Name" at bounding box center [677, 302] width 433 height 34
paste input "N/A"
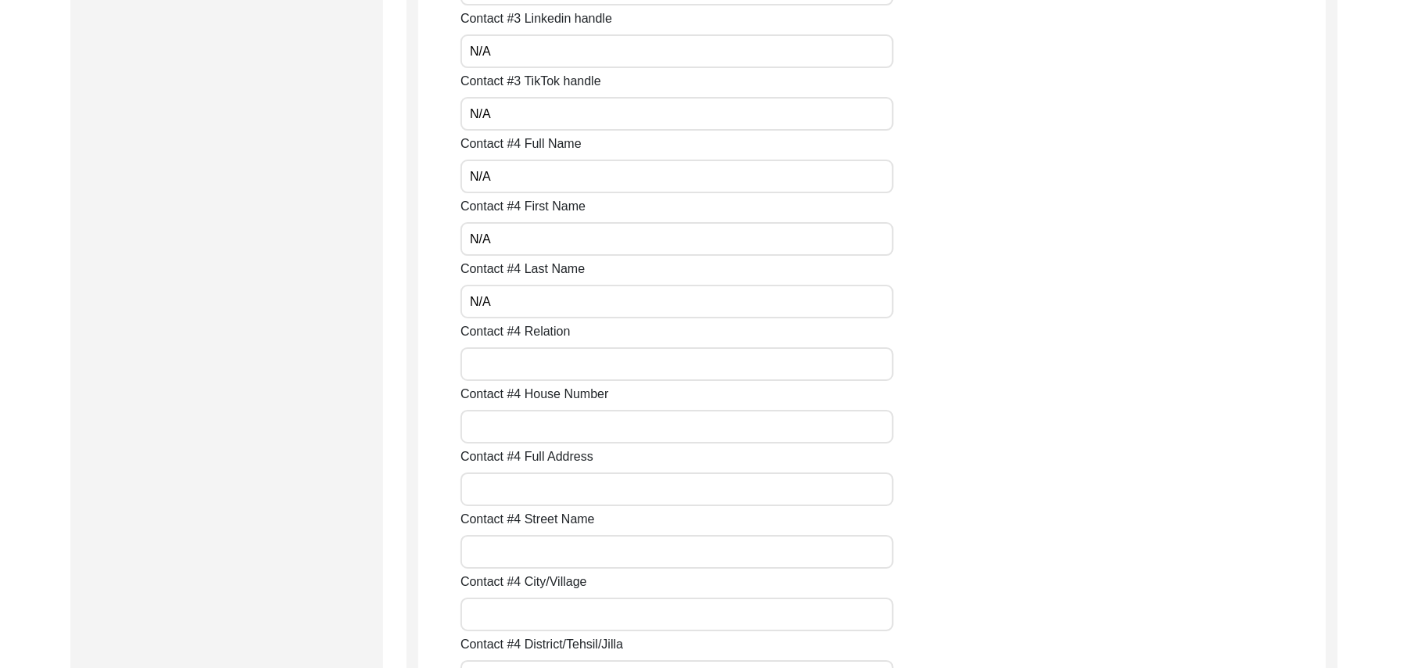
type input "N/A"
click at [542, 367] on input "Contact #4 Relation" at bounding box center [677, 364] width 433 height 34
paste input "N/A"
type input "N/A"
click at [540, 426] on input "Contact #4 House Number" at bounding box center [677, 427] width 433 height 34
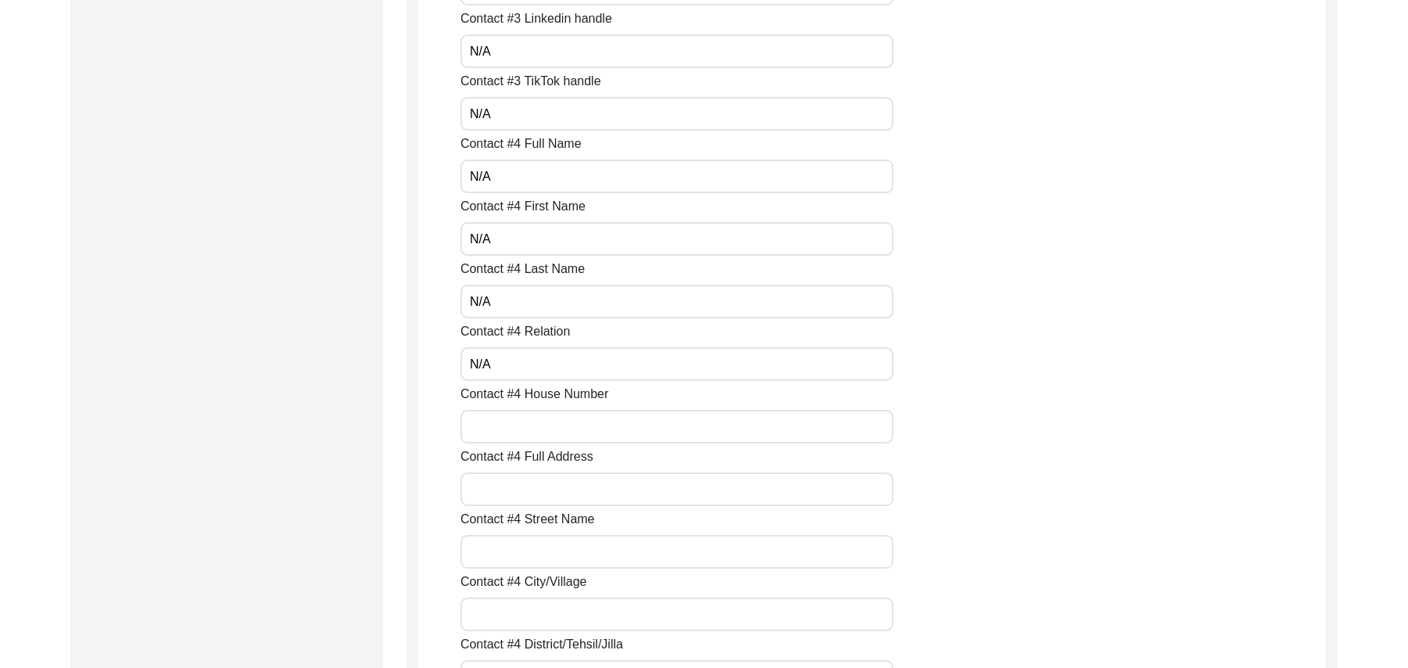
paste input "N/A"
type input "N/A"
click at [536, 485] on input "Contact #4 Full Address" at bounding box center [677, 489] width 433 height 34
paste input "N/A"
type input "N/A"
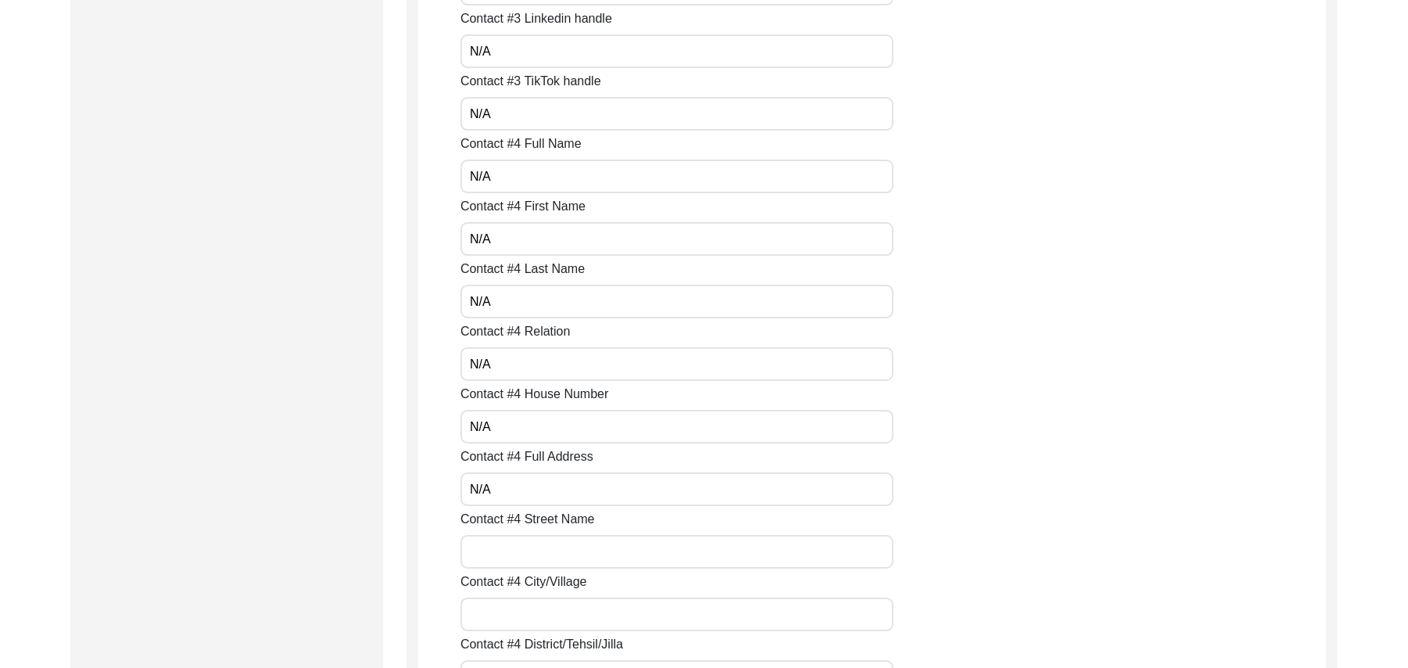
click at [533, 549] on input "Contact #4 Street Name" at bounding box center [677, 552] width 433 height 34
paste input "N/A"
type input "N/A"
click at [522, 610] on input "Contact #4 City/Village" at bounding box center [677, 614] width 433 height 34
paste input "N/A"
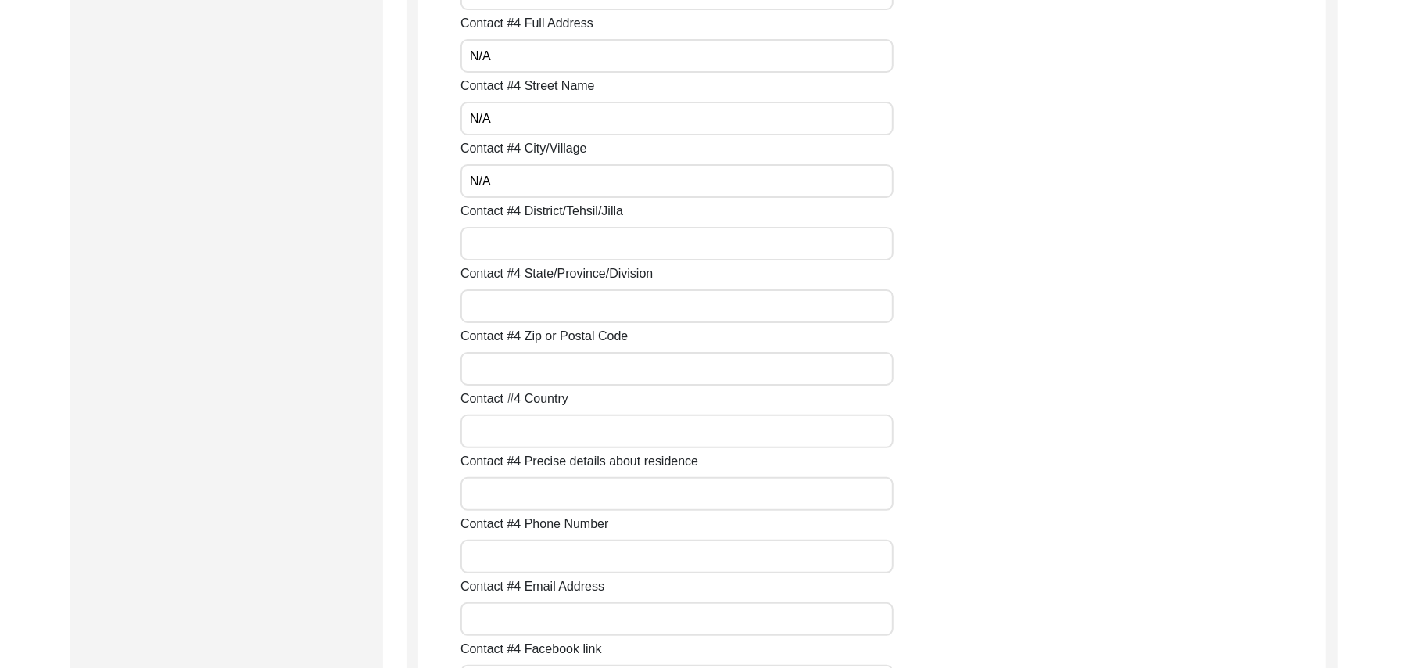
scroll to position [4427, 0]
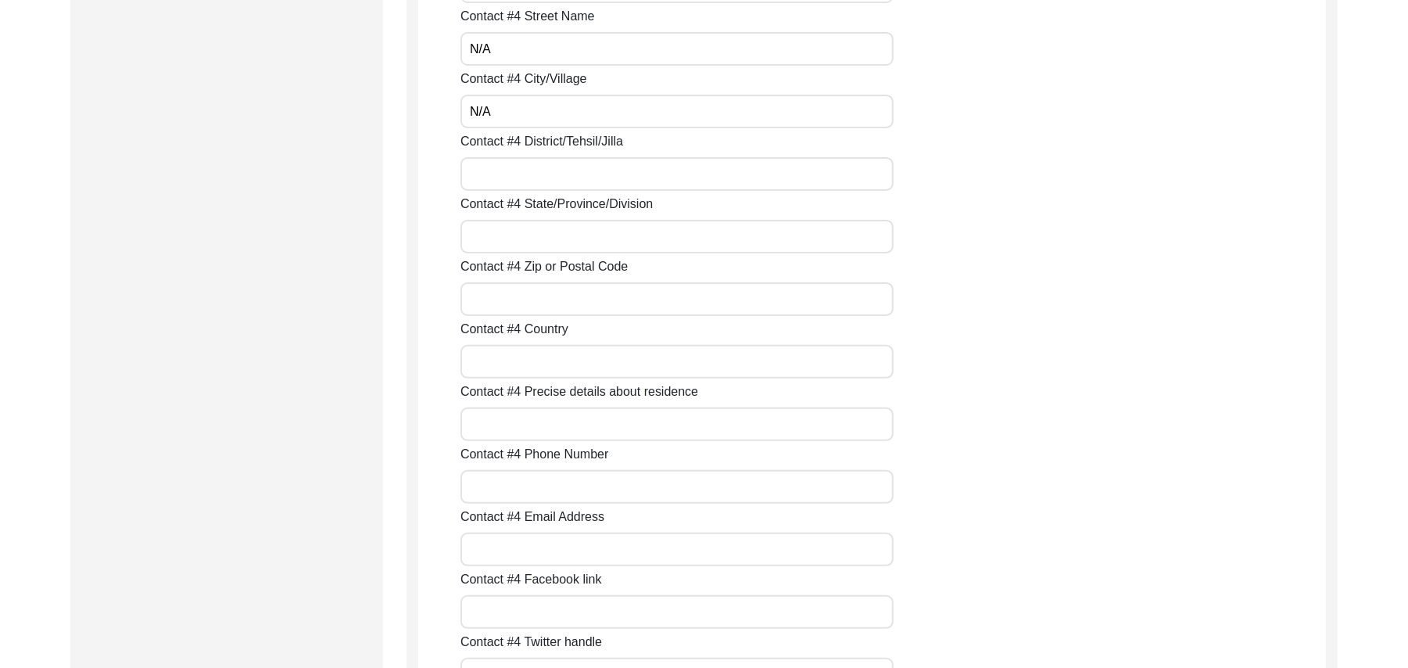
type input "N/A"
click at [637, 177] on input "Contact #4 District/Tehsil/Jilla" at bounding box center [677, 174] width 433 height 34
paste input "N/A"
type input "N/A"
click at [620, 231] on input "Contact #4 State/Province/Division" at bounding box center [677, 237] width 433 height 34
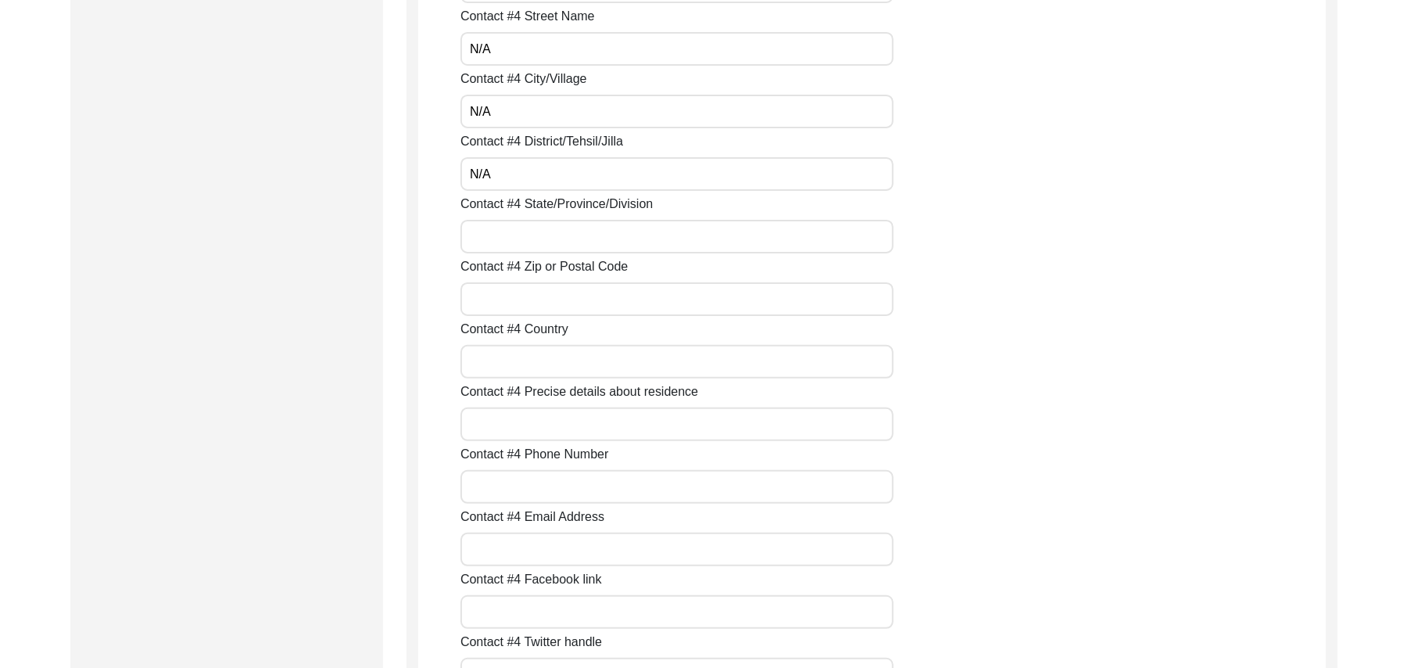
paste input "N/A"
type input "N/A"
click at [602, 295] on input "Contact #4 Zip or Postal Code" at bounding box center [677, 299] width 433 height 34
paste input "N/A"
type input "N/A"
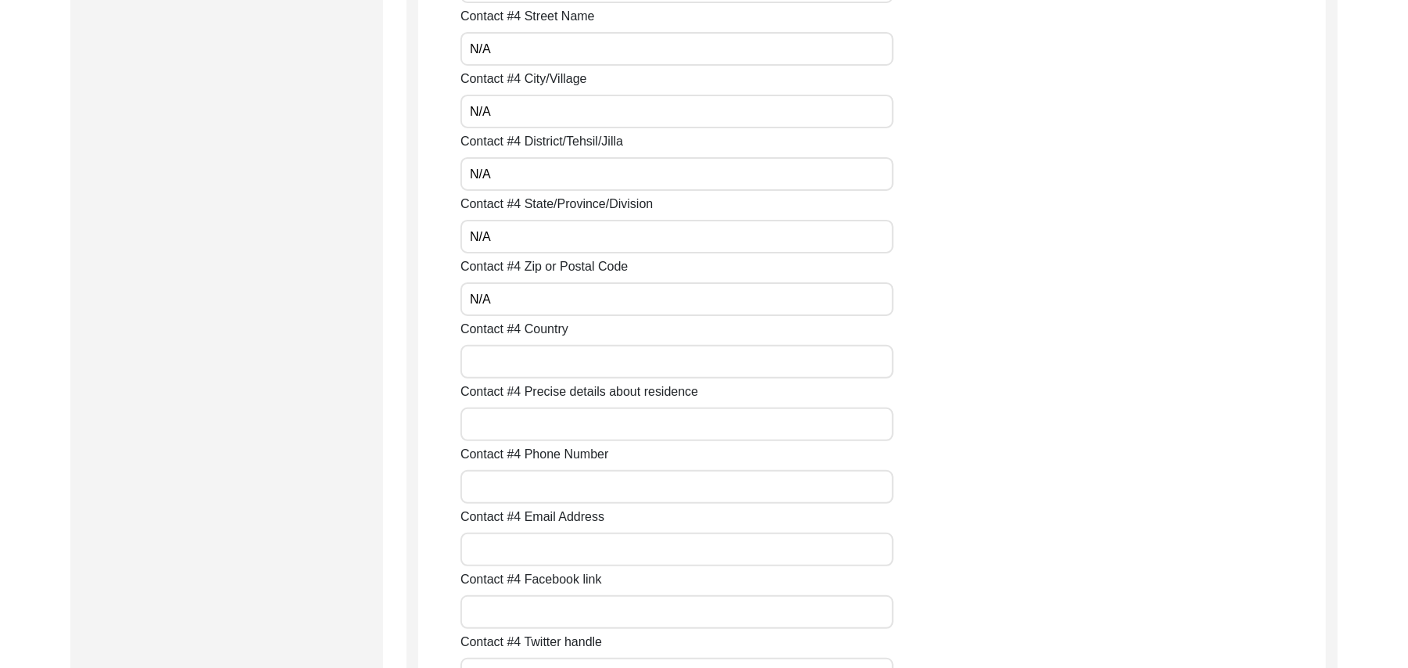
click at [582, 361] on input "Contact #4 Country" at bounding box center [677, 362] width 433 height 34
paste input "N/A"
type input "N/A"
click at [568, 414] on input "Contact #4 Precise details about residence" at bounding box center [677, 424] width 433 height 34
paste input "N/A"
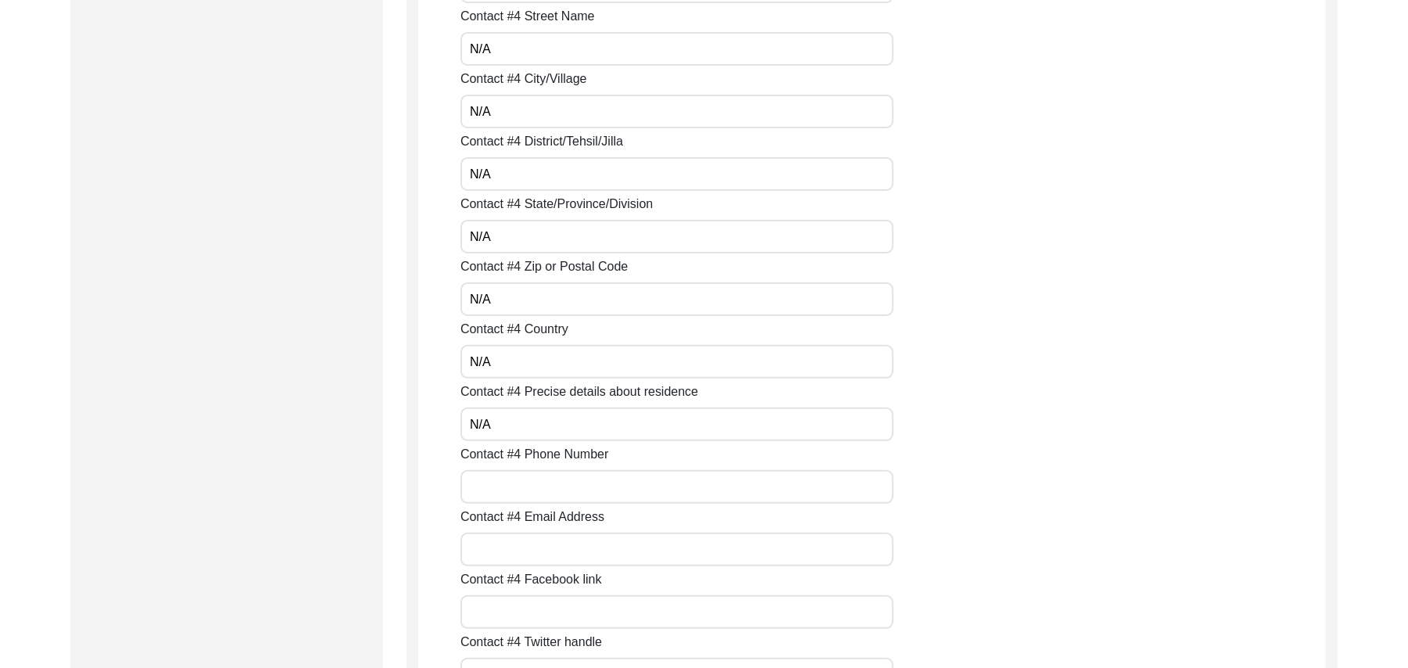
type input "N/A"
click at [563, 479] on input "Contact #4 Phone Number" at bounding box center [677, 487] width 433 height 34
paste input "N/A"
type input "N/A"
click at [554, 555] on input "Contact #4 Email Address" at bounding box center [677, 550] width 433 height 34
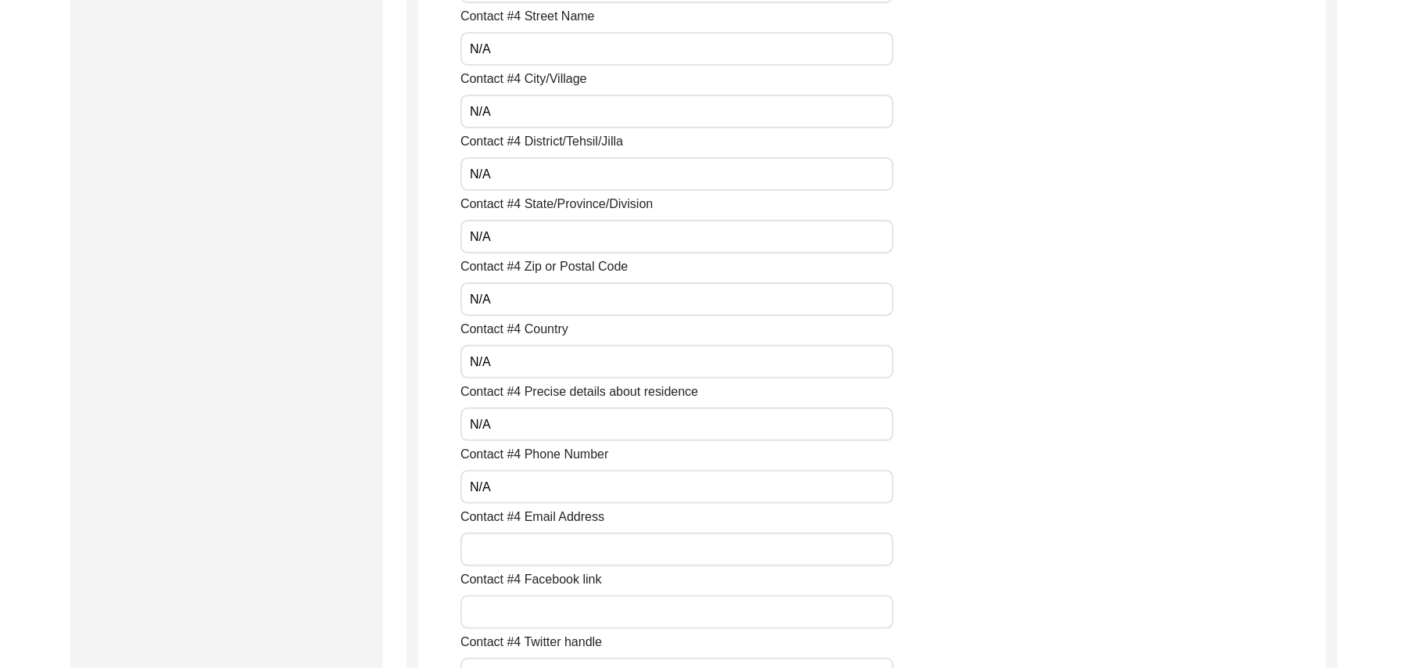
paste input "N/A"
type input "N/A"
click at [549, 615] on input "Contact #4 Facebook link" at bounding box center [677, 612] width 433 height 34
paste input "N/A"
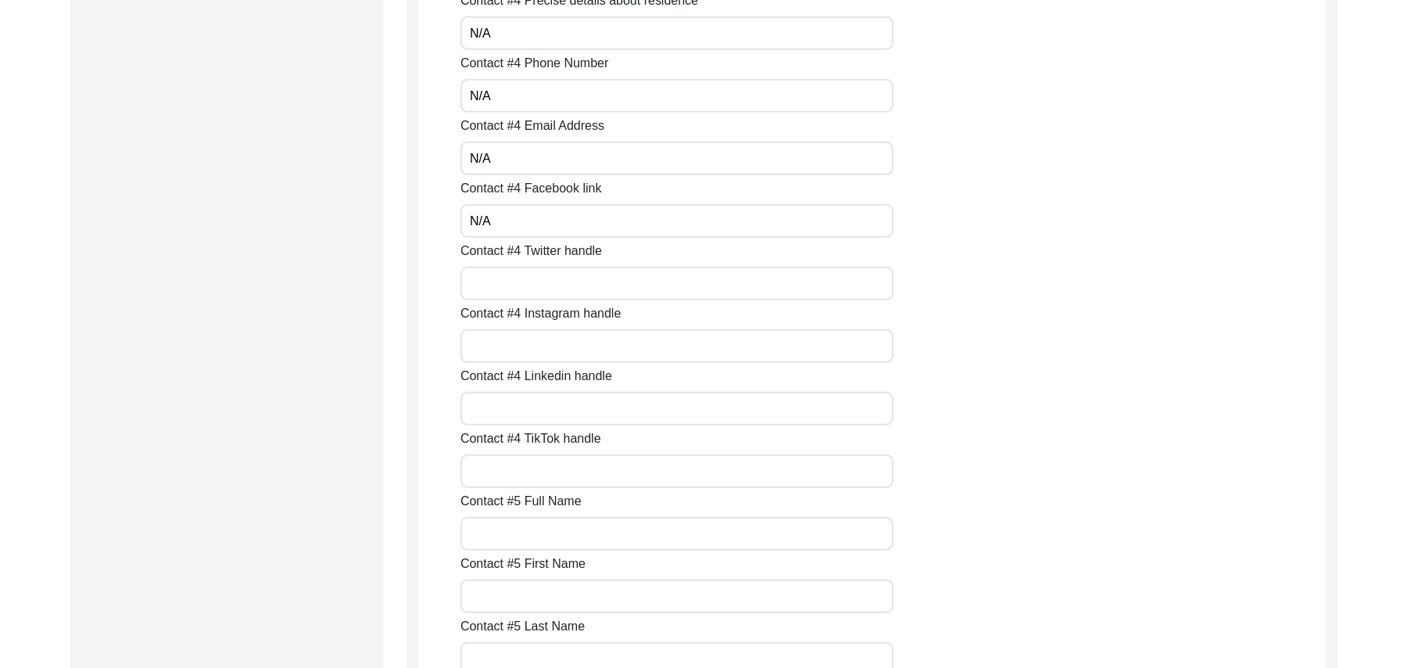
scroll to position [4959, 0]
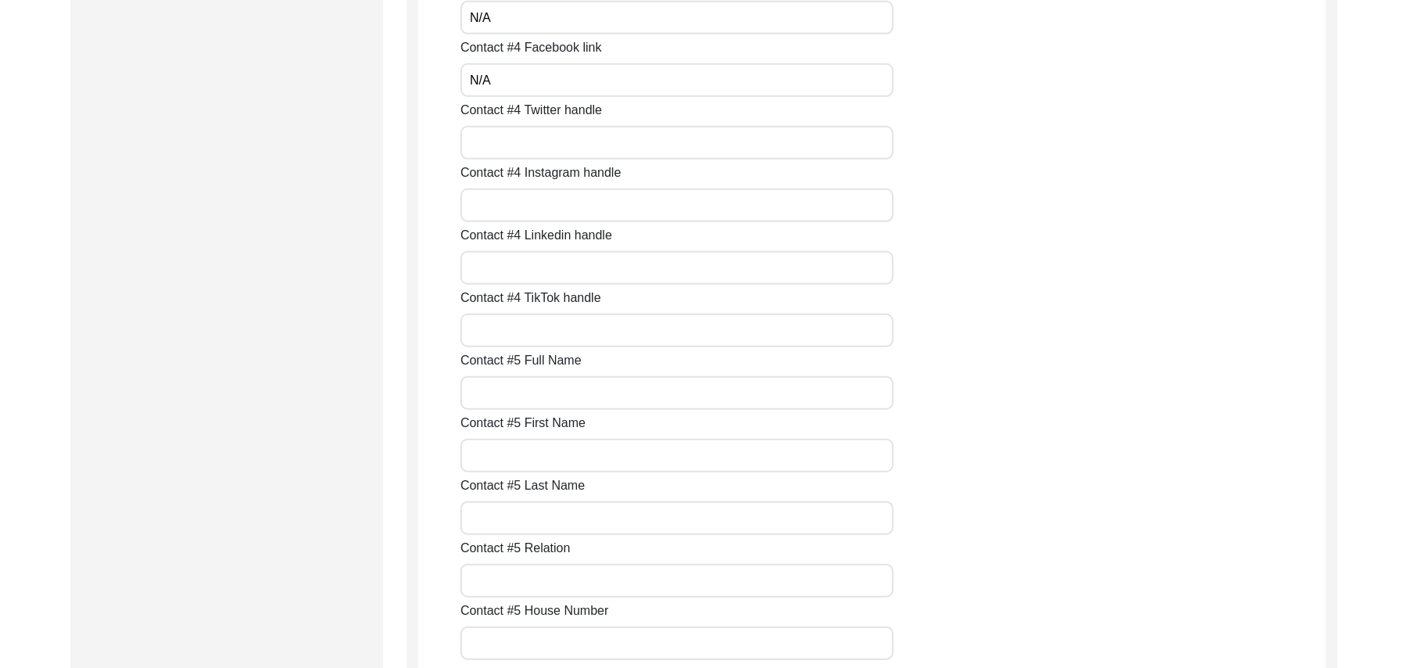
type input "N/A"
click at [565, 152] on input "Contact #4 Twitter handle" at bounding box center [677, 143] width 433 height 34
paste input "N/A"
type input "N/A"
click at [554, 202] on input "Contact #4 Instagram handle" at bounding box center [677, 205] width 433 height 34
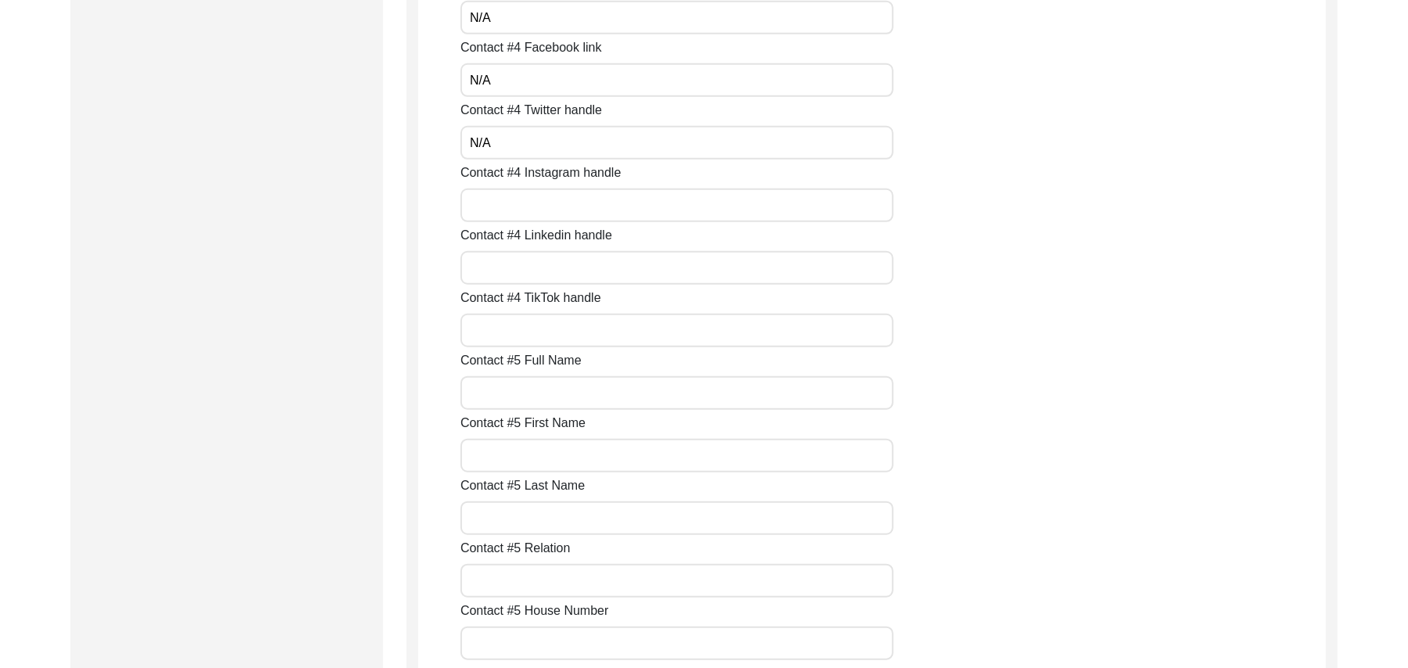
paste input "N/A"
type input "N/A"
click at [554, 260] on input "Contact #4 Linkedin handle" at bounding box center [677, 268] width 433 height 34
paste input "N/A"
type input "N/A"
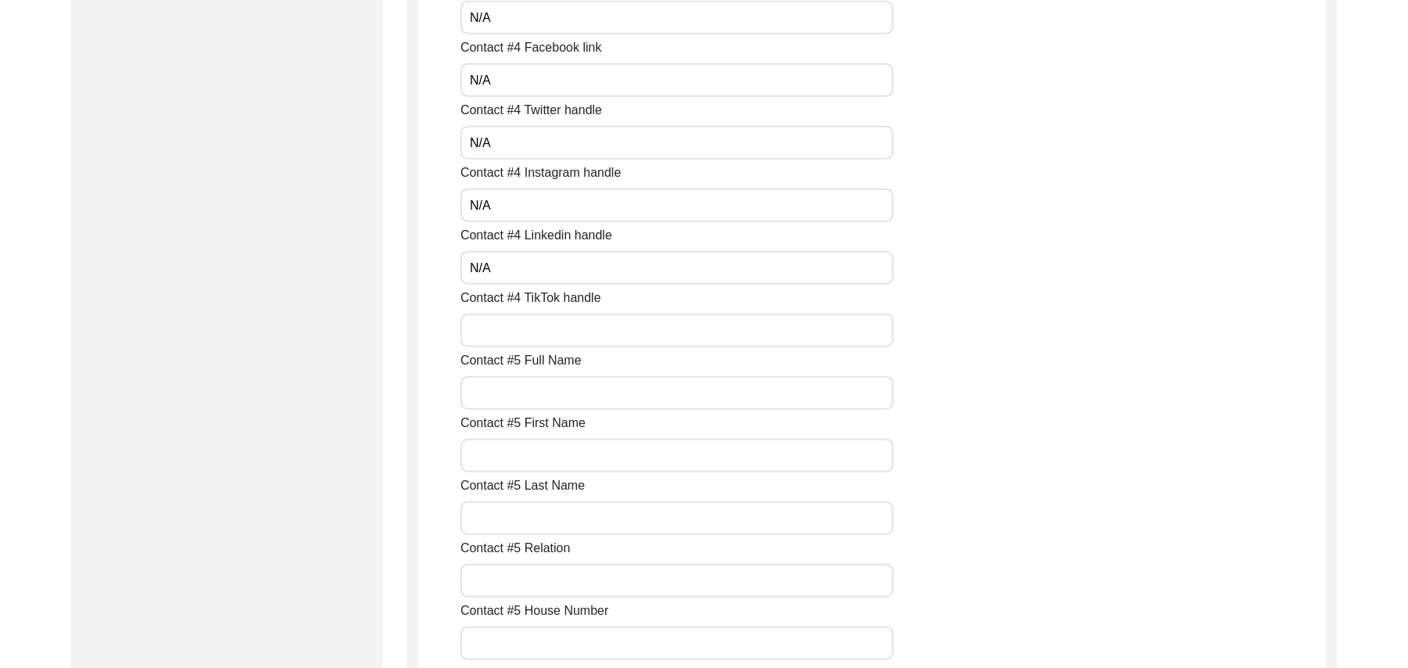
click at [551, 329] on input "Contact #4 TikTok handle" at bounding box center [677, 331] width 433 height 34
paste input "N/A"
type input "N/A"
click at [549, 391] on input "Contact #5 Full Name" at bounding box center [677, 393] width 433 height 34
paste input "N/A"
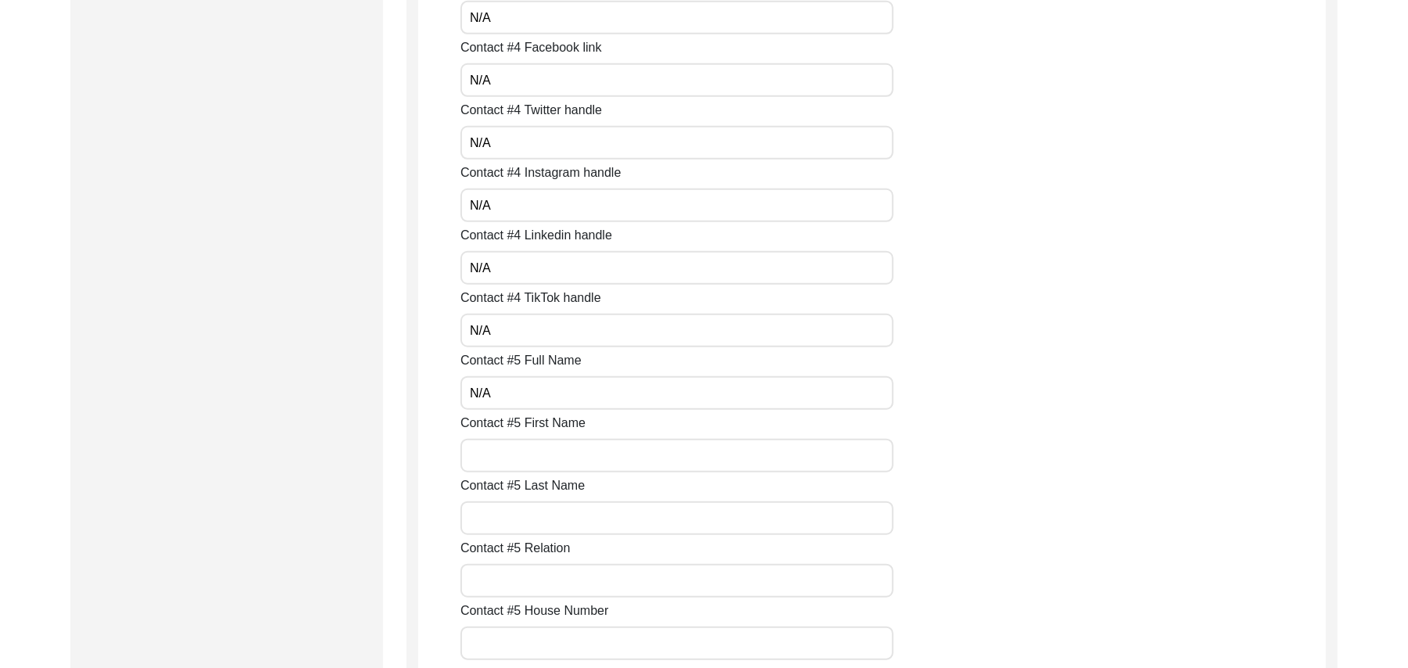
type input "N/A"
click at [536, 461] on input "Contact #5 First Name" at bounding box center [677, 456] width 433 height 34
paste input "N/A"
type input "N/A"
click at [536, 514] on input "Contact #5 Last Name" at bounding box center [677, 518] width 433 height 34
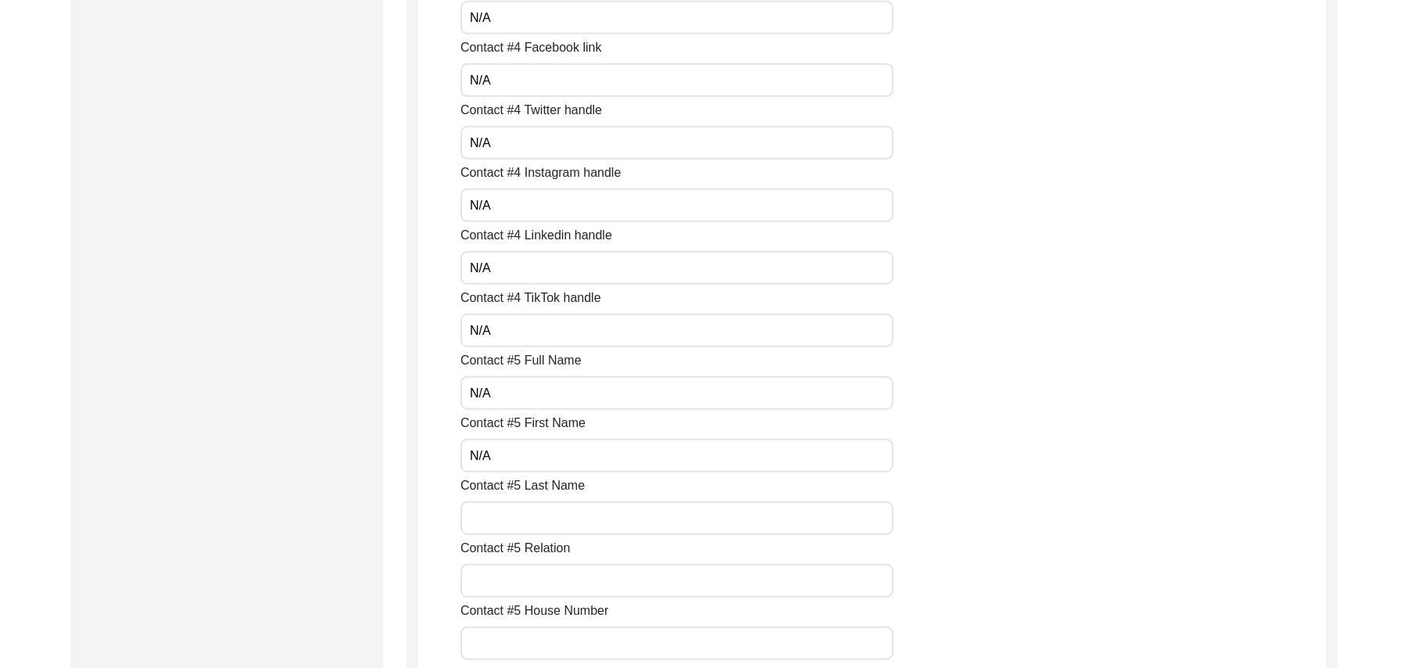
paste input "N/A"
type input "N/A"
click at [530, 582] on input "Contact #5 Relation" at bounding box center [677, 581] width 433 height 34
paste input "N/A"
type input "N/A"
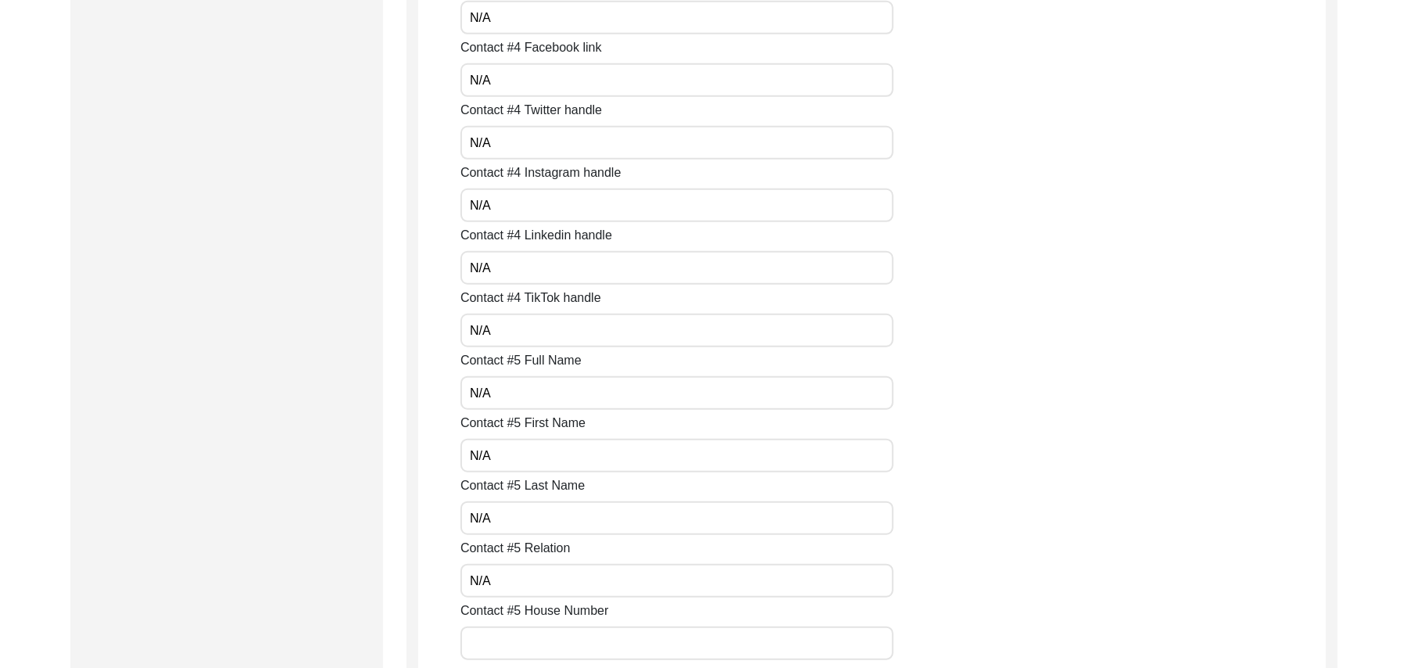
click at [539, 638] on input "Contact #5 House Number" at bounding box center [677, 643] width 433 height 34
paste input "N/A"
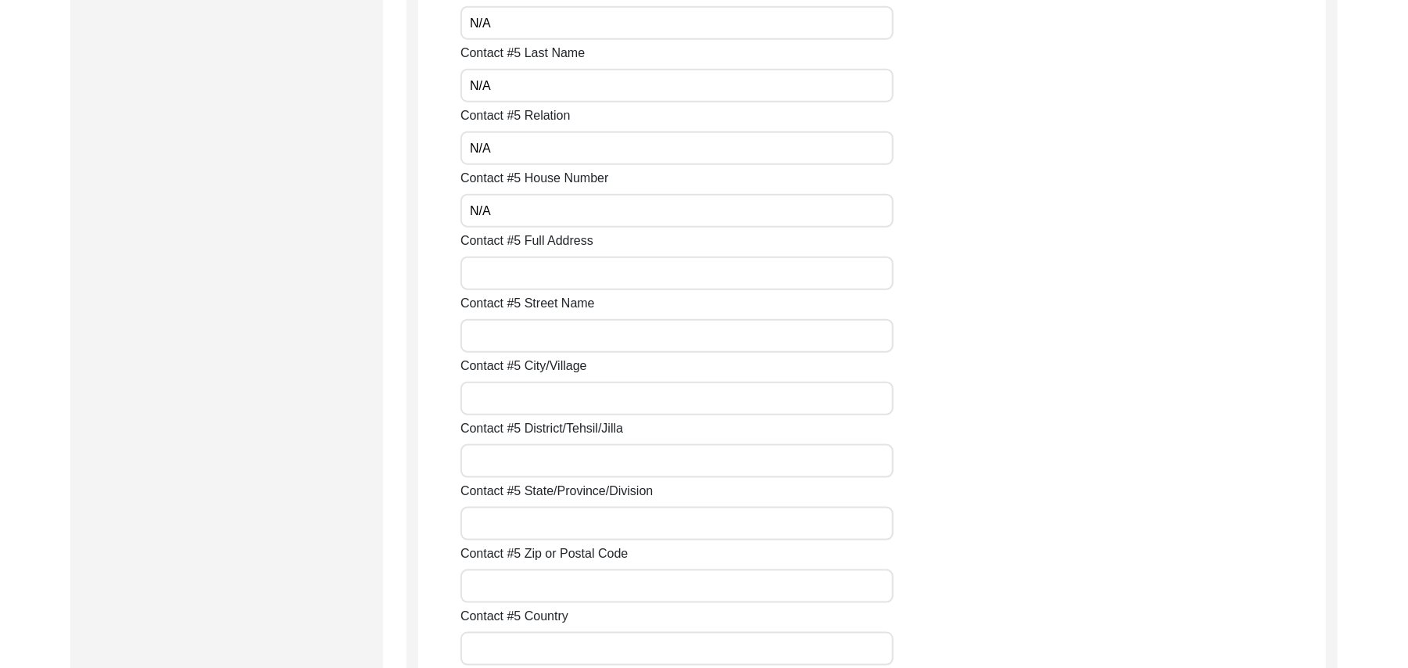
scroll to position [5490, 0]
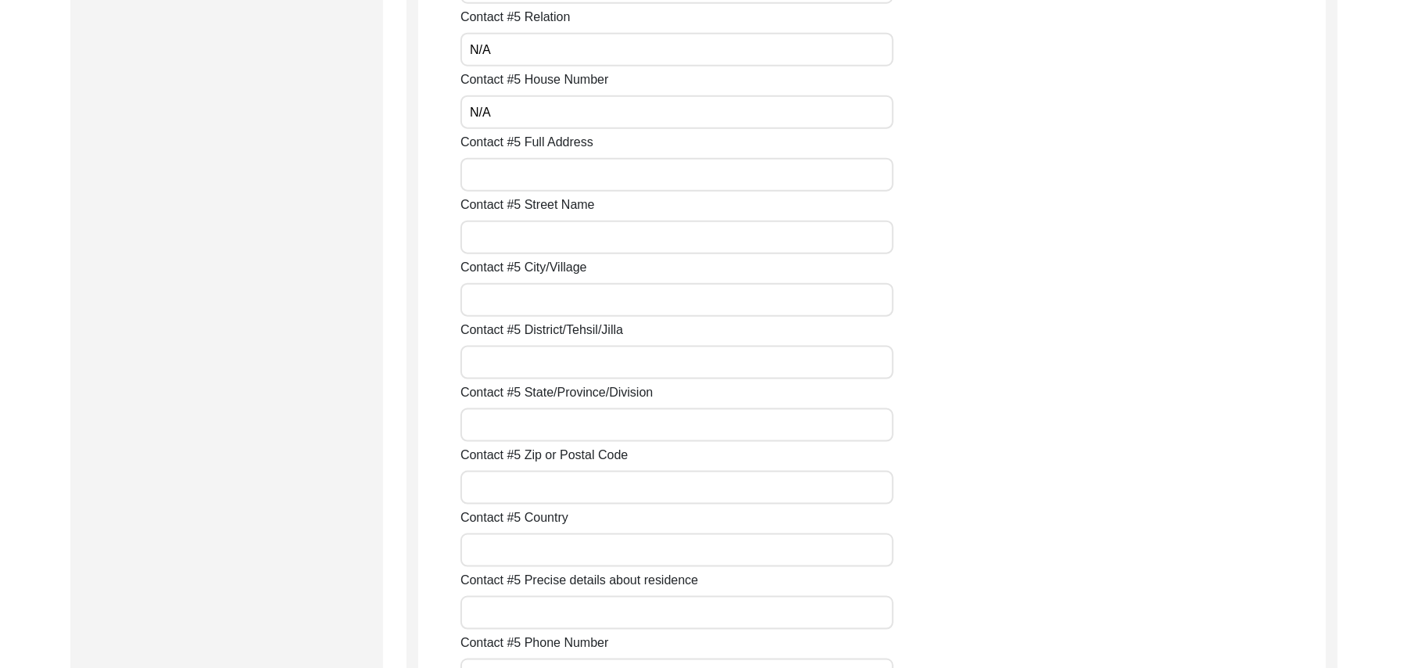
type input "N/A"
click at [566, 181] on input "Contact #5 Full Address" at bounding box center [677, 175] width 433 height 34
paste input "N/A"
type input "N/A"
click at [552, 236] on input "Contact #5 Street Name" at bounding box center [677, 238] width 433 height 34
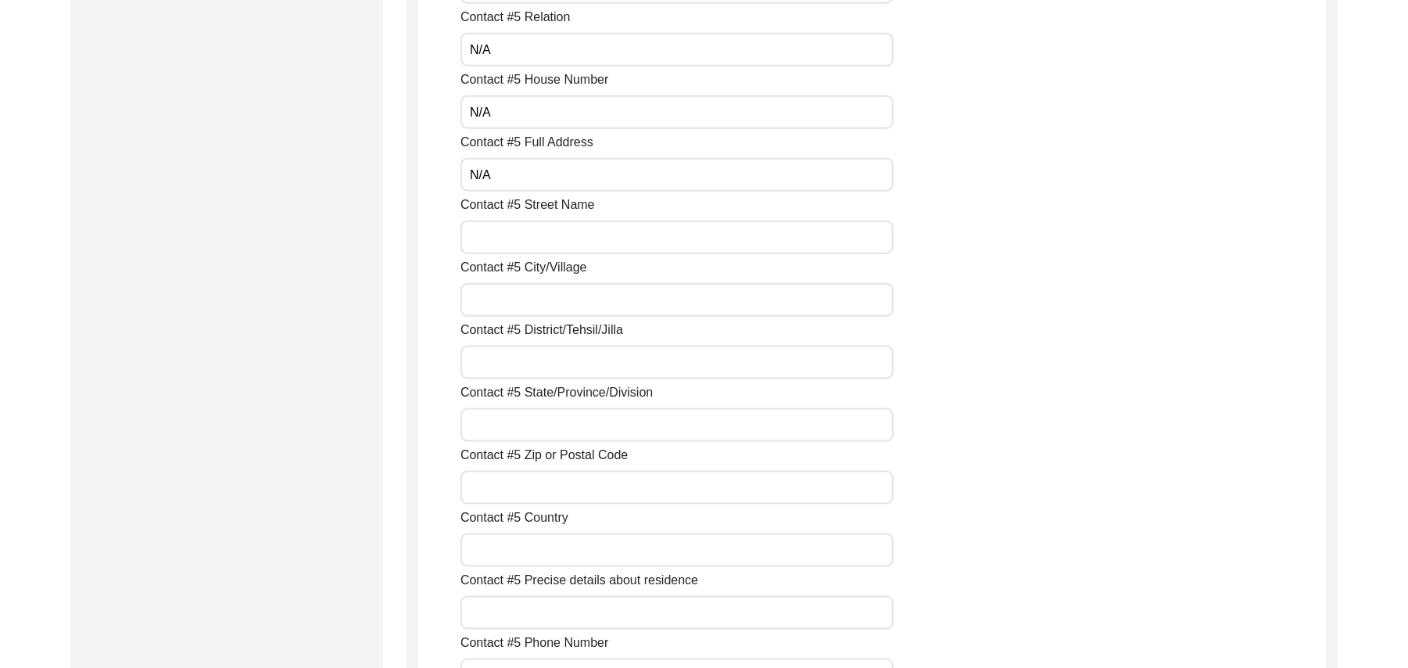
paste input "N/A"
type input "N/A"
click at [558, 298] on input "Contact #5 City/Village" at bounding box center [677, 300] width 433 height 34
paste input "N/A"
type input "N/A"
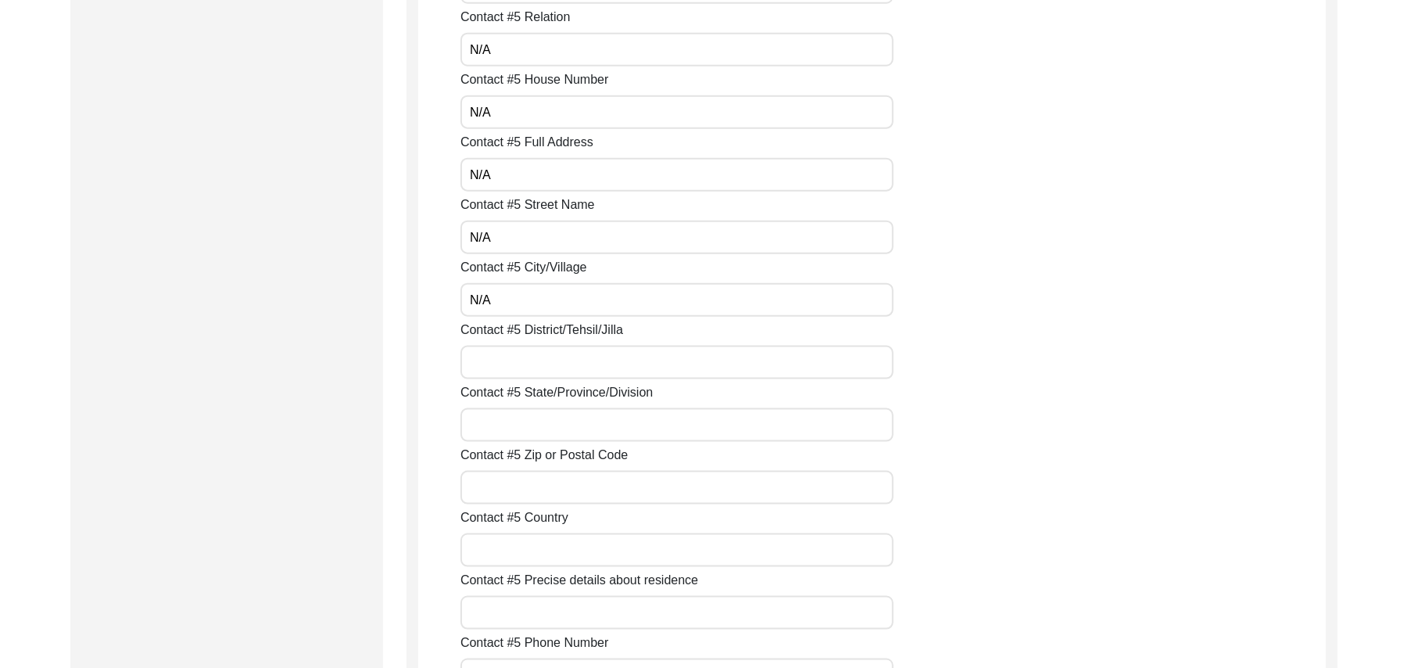
click at [551, 361] on input "Contact #5 District/Tehsil/Jilla" at bounding box center [677, 363] width 433 height 34
paste input "N/A"
type input "N/A"
click at [544, 429] on input "Contact #5 State/Province/Division" at bounding box center [677, 425] width 433 height 34
paste input "N/A"
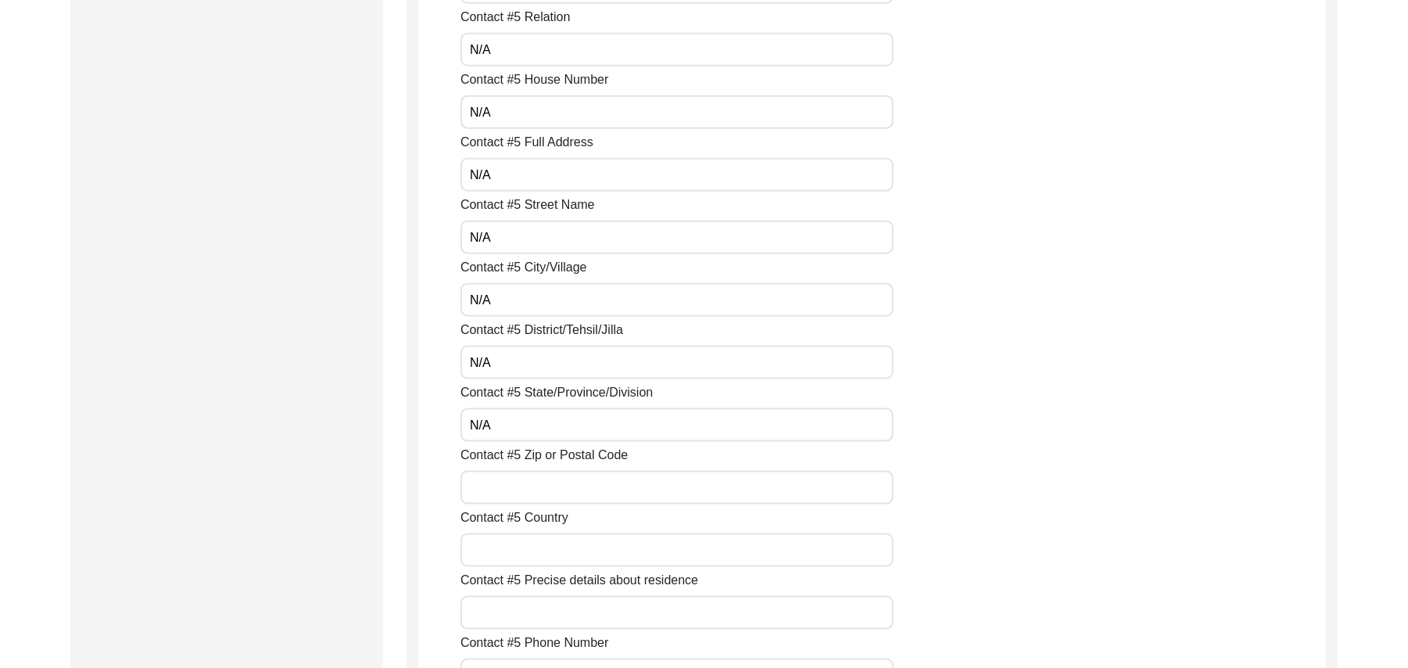
type input "N/A"
click at [535, 494] on input "Contact #5 Zip or Postal Code" at bounding box center [677, 488] width 433 height 34
paste input "N/A"
type input "N/A"
click at [555, 554] on input "Contact #5 Country" at bounding box center [677, 550] width 433 height 34
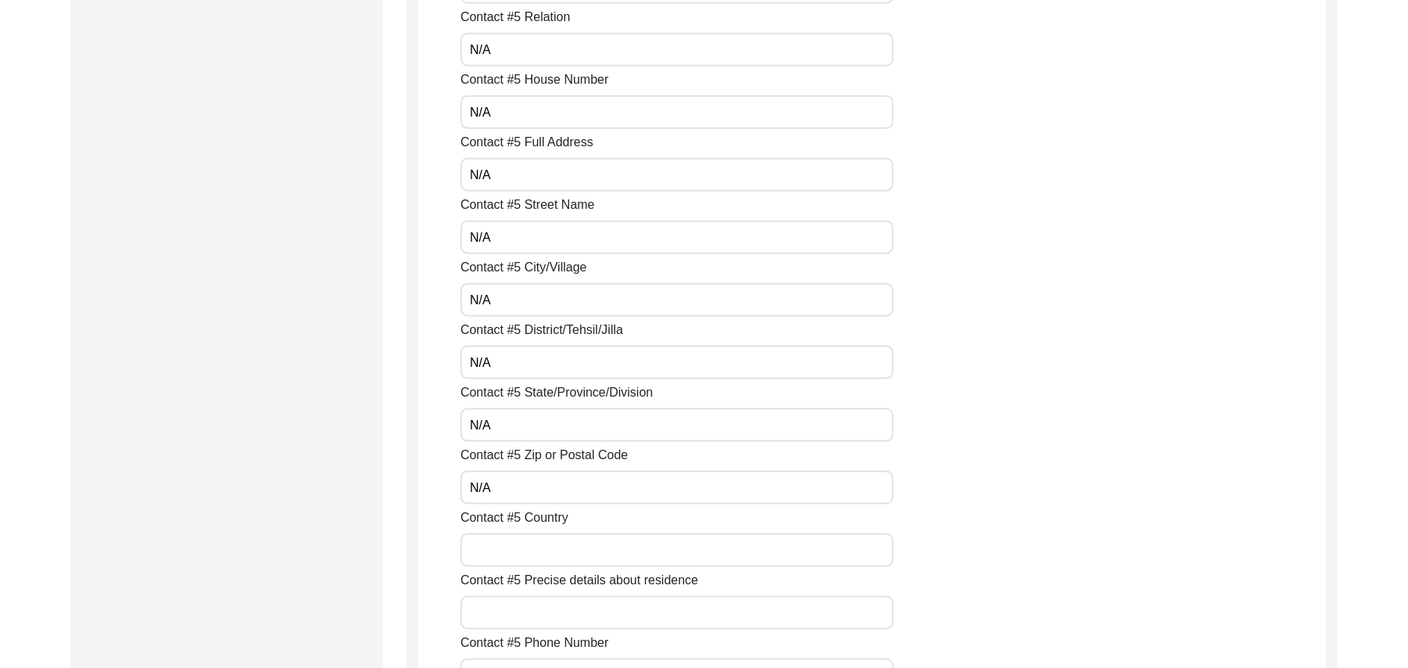
paste input "N/A"
type input "N/A"
click at [555, 608] on input "Contact #5 Precise details about residence" at bounding box center [677, 613] width 433 height 34
paste input "N/A"
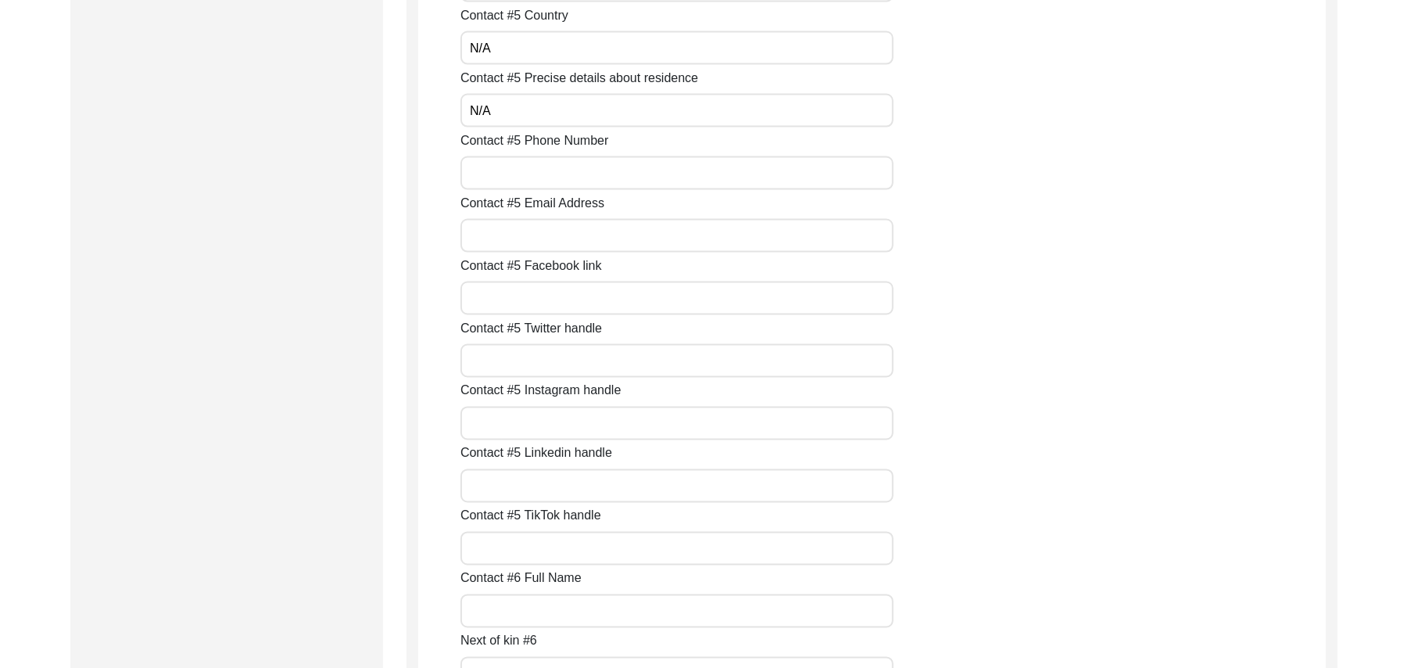
scroll to position [6035, 0]
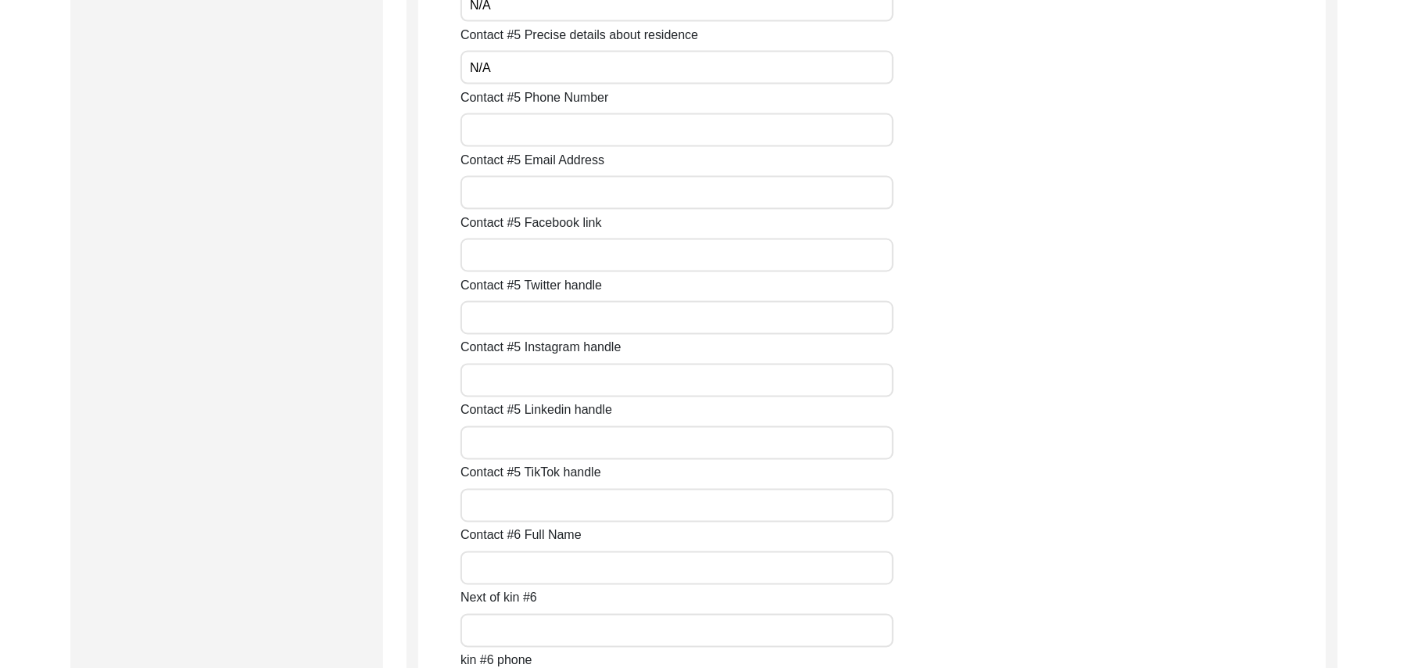
type input "N/A"
click at [569, 138] on input "Contact #5 Phone Number" at bounding box center [677, 130] width 433 height 34
paste input "N/A"
type input "N/A"
click at [555, 192] on input "Contact #5 Email Address" at bounding box center [677, 193] width 433 height 34
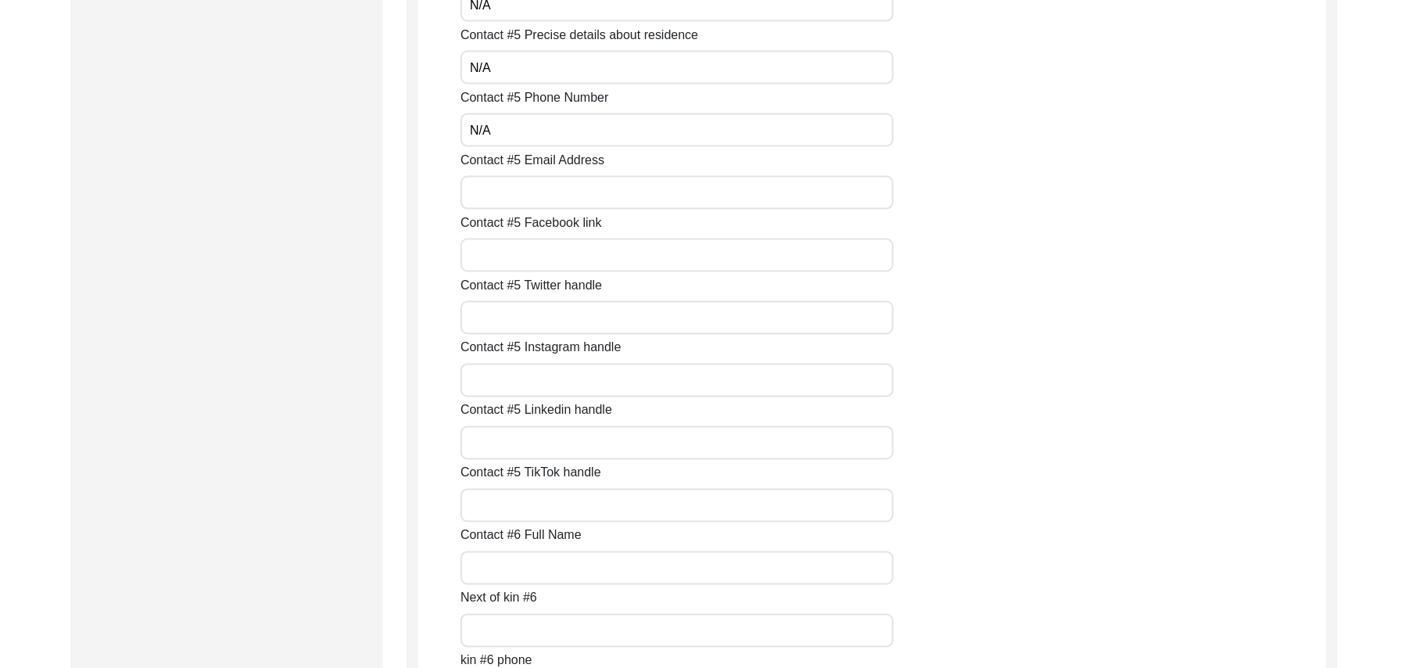
paste input "N/A"
type input "N/A"
click at [557, 258] on input "Contact #5 Facebook link" at bounding box center [677, 256] width 433 height 34
paste input "N/A"
click at [554, 326] on input "Contact #5 Twitter handle" at bounding box center [677, 318] width 433 height 34
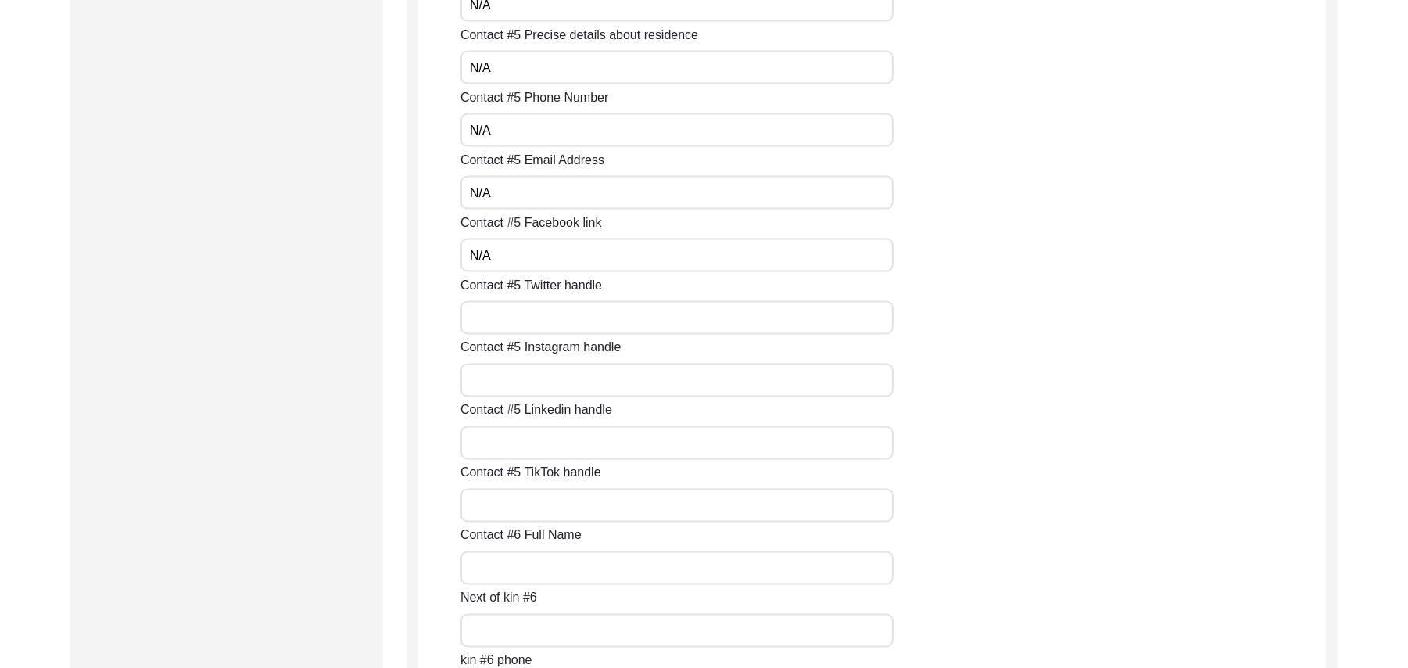
paste input "N/A"
click at [561, 369] on input "Contact #5 Instagram handle" at bounding box center [677, 381] width 433 height 34
paste input "N/A"
click at [558, 435] on input "Contact #5 Linkedin handle" at bounding box center [677, 443] width 433 height 34
paste
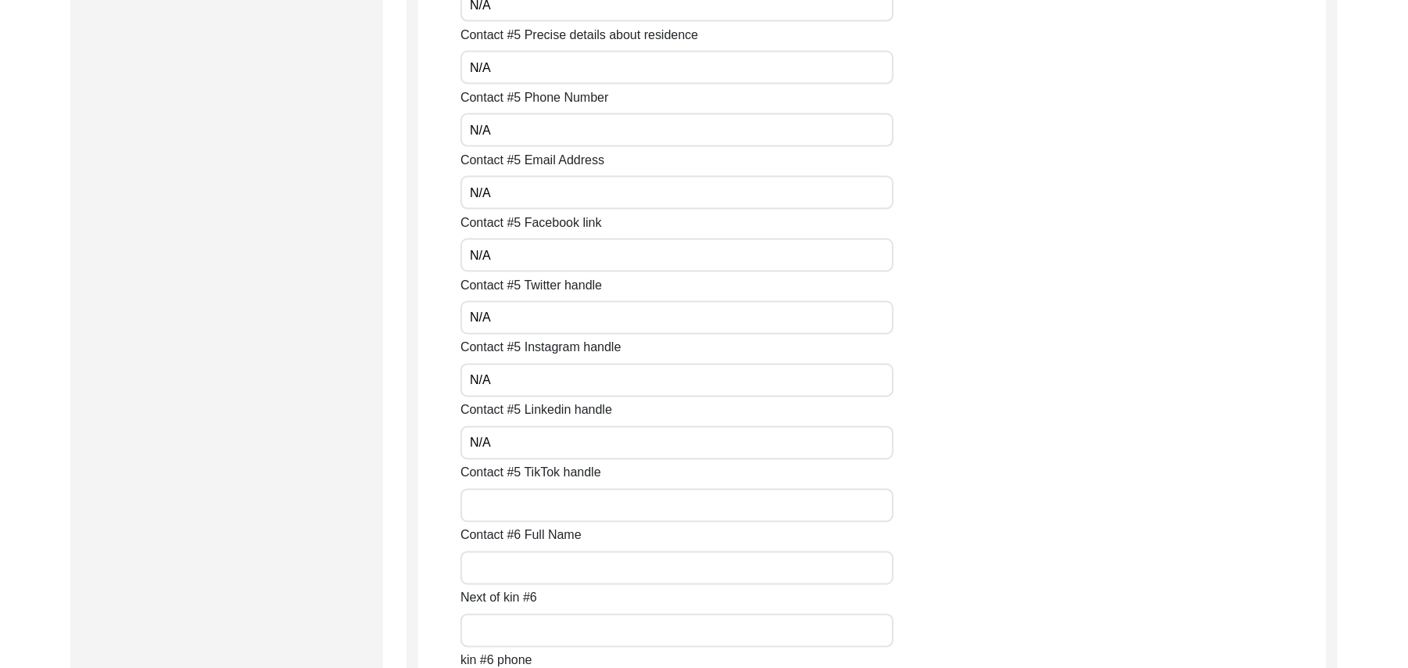
click at [558, 497] on input "Contact #5 TikTok handle" at bounding box center [677, 506] width 433 height 34
click at [551, 565] on input "Contact #6 Full Name" at bounding box center [677, 568] width 433 height 34
click at [548, 624] on input "Next of kin #6" at bounding box center [677, 631] width 433 height 34
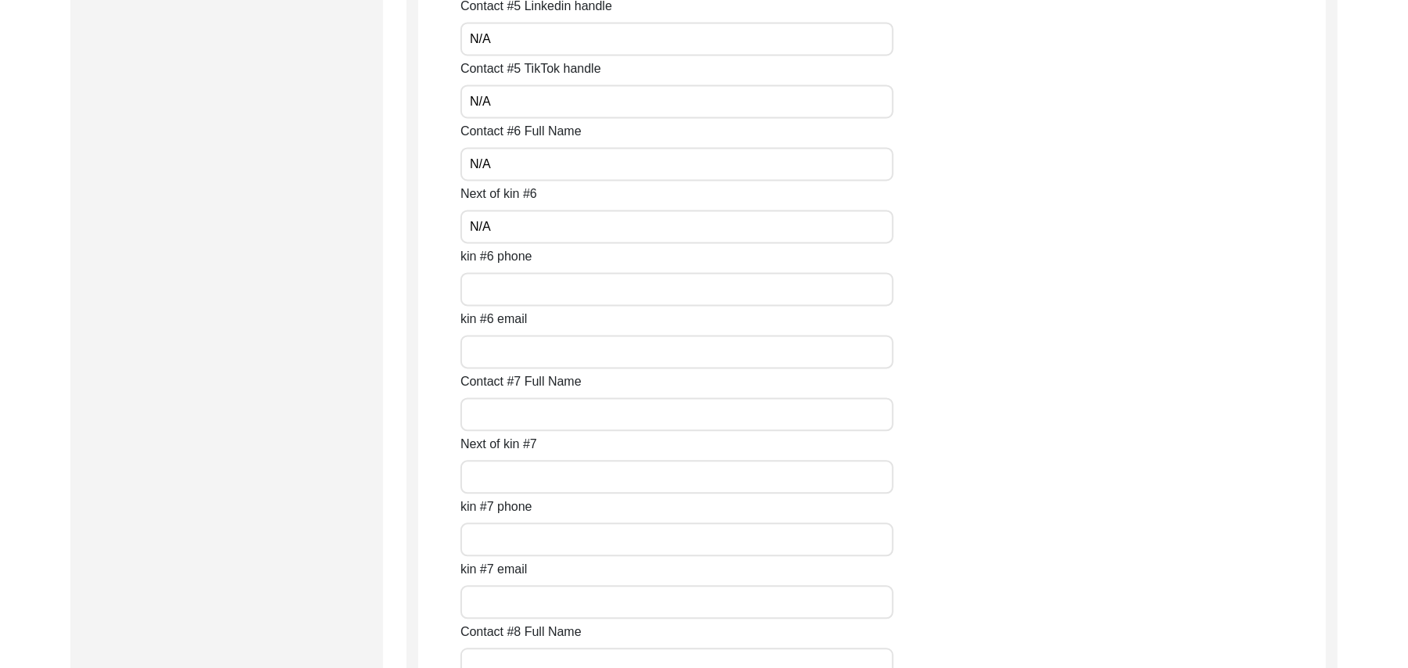
scroll to position [6566, 0]
click at [518, 175] on input "kin #6 phone" at bounding box center [677, 162] width 433 height 34
click at [518, 224] on input "kin #6 email" at bounding box center [677, 225] width 433 height 34
click at [522, 275] on input "Contact #7 Full Name" at bounding box center [677, 288] width 433 height 34
click at [523, 347] on input "Next of kin #7" at bounding box center [677, 350] width 433 height 34
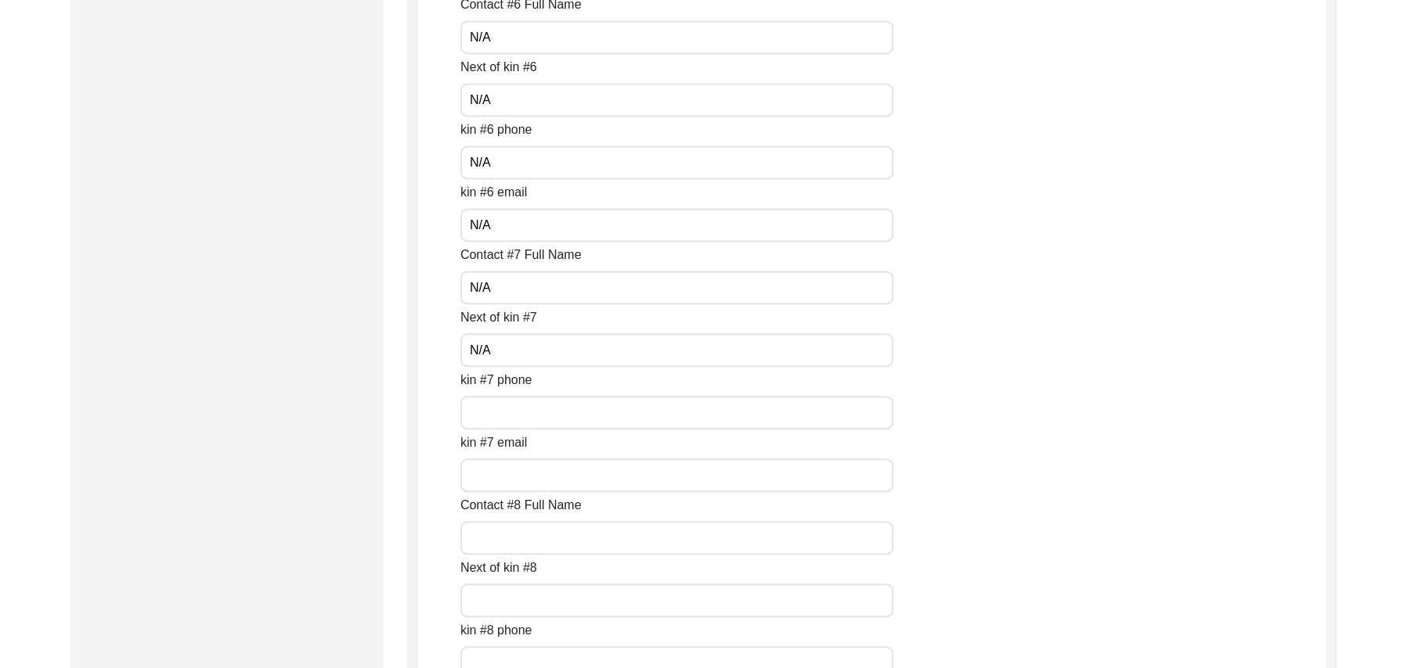
click at [526, 420] on input "kin #7 phone" at bounding box center [677, 413] width 433 height 34
click at [520, 471] on input "kin #7 email" at bounding box center [677, 475] width 433 height 34
click at [520, 538] on input "Contact #8 Full Name" at bounding box center [677, 538] width 433 height 34
click at [522, 601] on input "Next of kin #8" at bounding box center [677, 600] width 433 height 34
click at [536, 655] on input "text" at bounding box center [677, 663] width 433 height 34
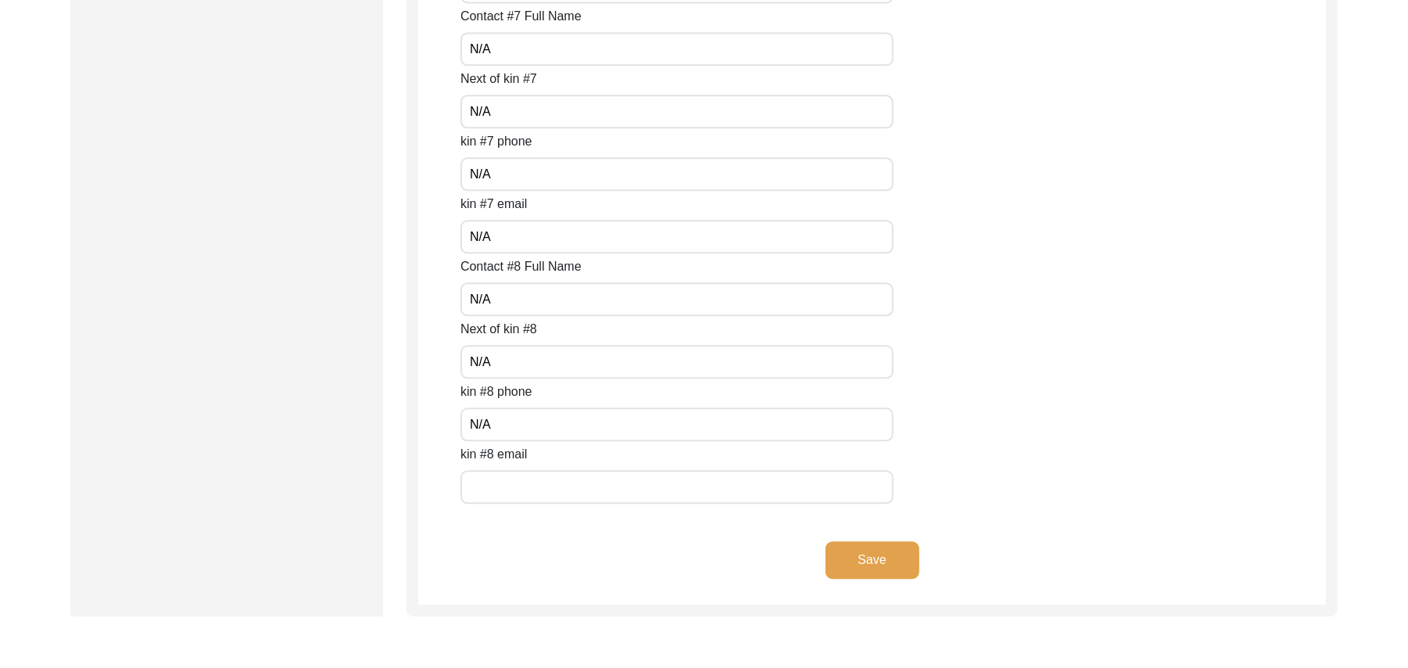
scroll to position [6976, 0]
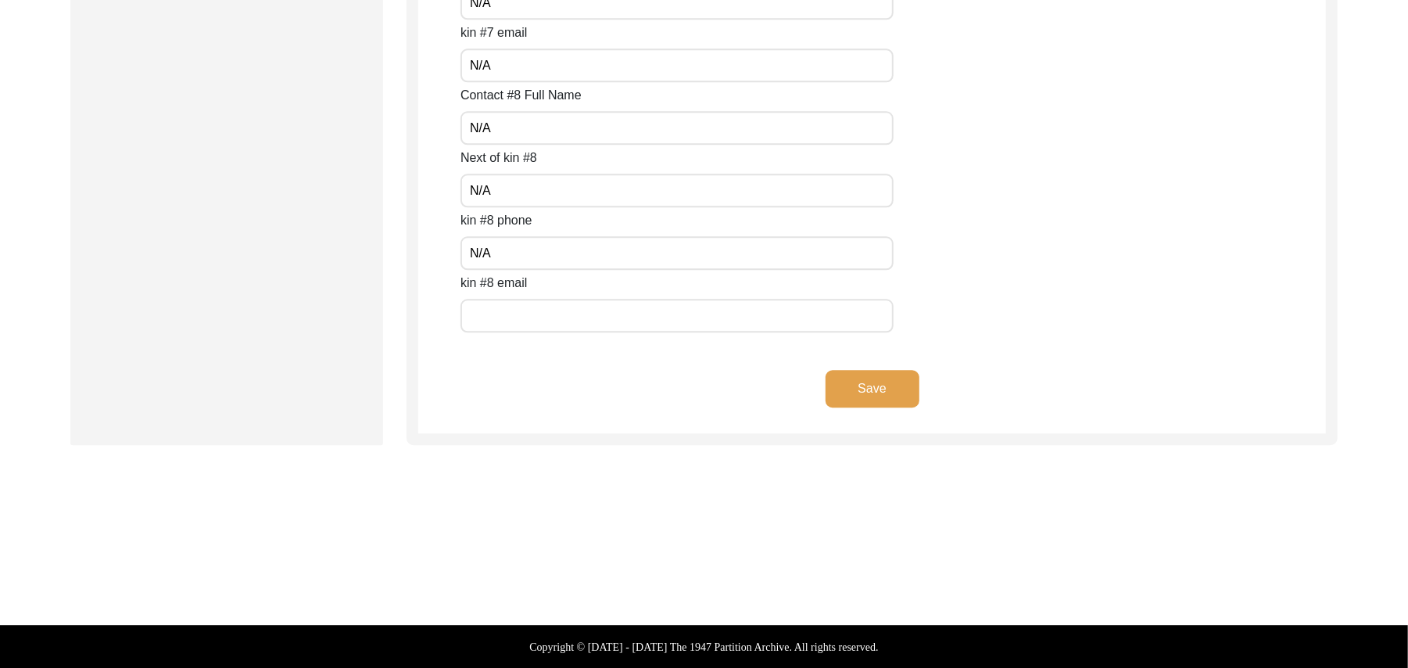
click at [573, 321] on input "text" at bounding box center [677, 316] width 433 height 34
click at [845, 382] on button "Save" at bounding box center [873, 389] width 94 height 38
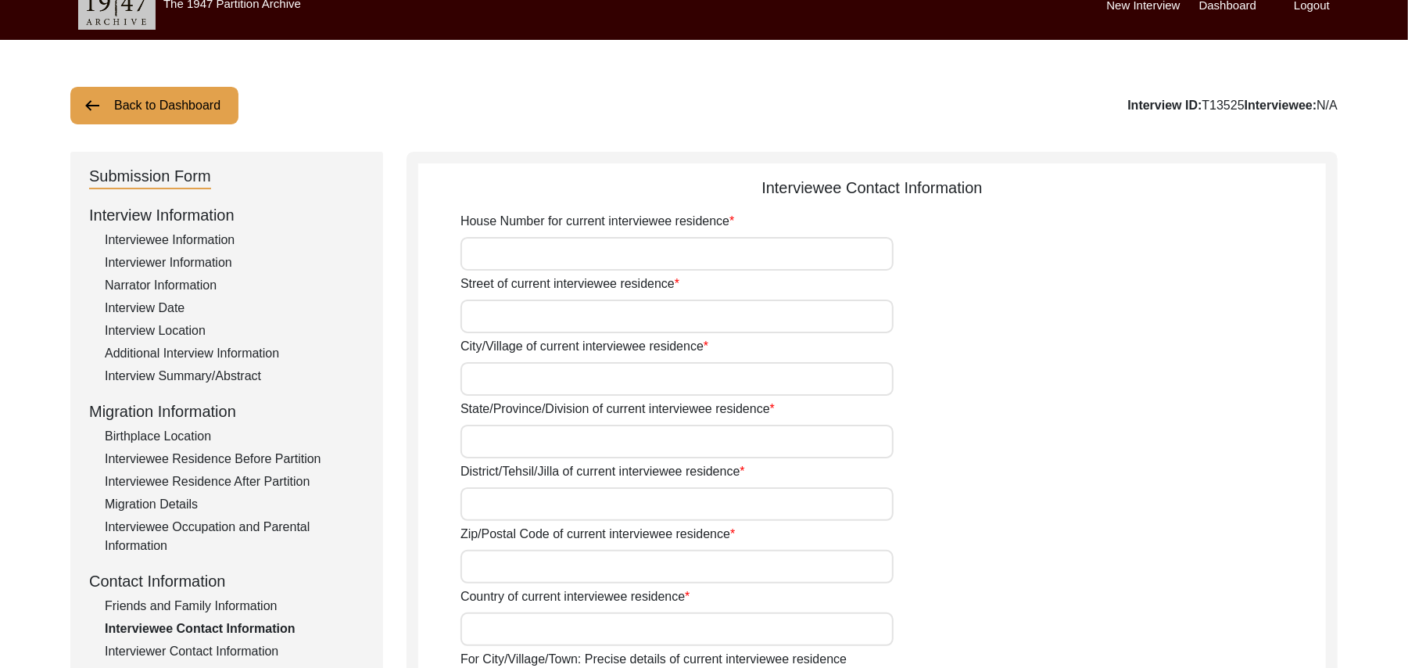
scroll to position [0, 0]
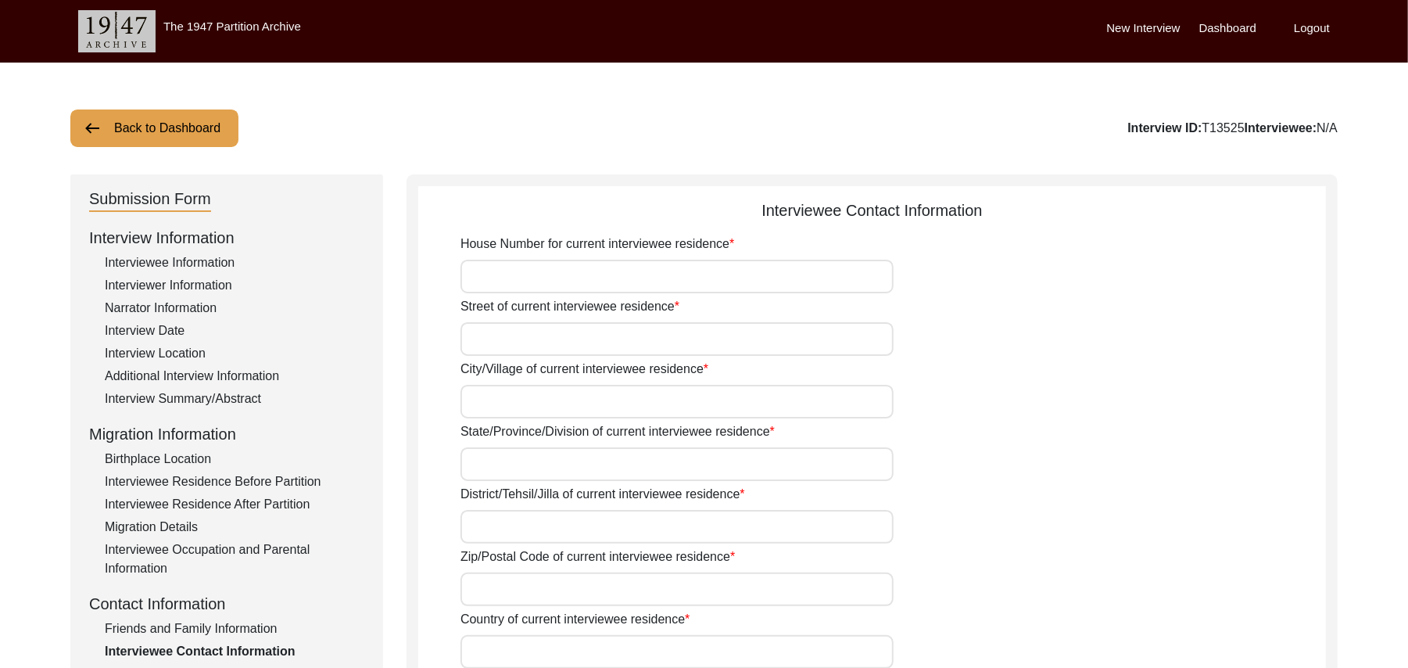
click at [692, 271] on input "House Number for current interviewee residence" at bounding box center [677, 277] width 433 height 34
click at [654, 338] on input "Street of current interviewee residence" at bounding box center [677, 339] width 433 height 34
click at [613, 402] on input "City/Village of current interviewee residence" at bounding box center [677, 402] width 433 height 34
click at [601, 468] on input "State/Province/Division of current interviewee residence" at bounding box center [677, 464] width 433 height 34
click at [585, 526] on input "District/Tehsil/Jilla of current interviewee residence" at bounding box center [677, 527] width 433 height 34
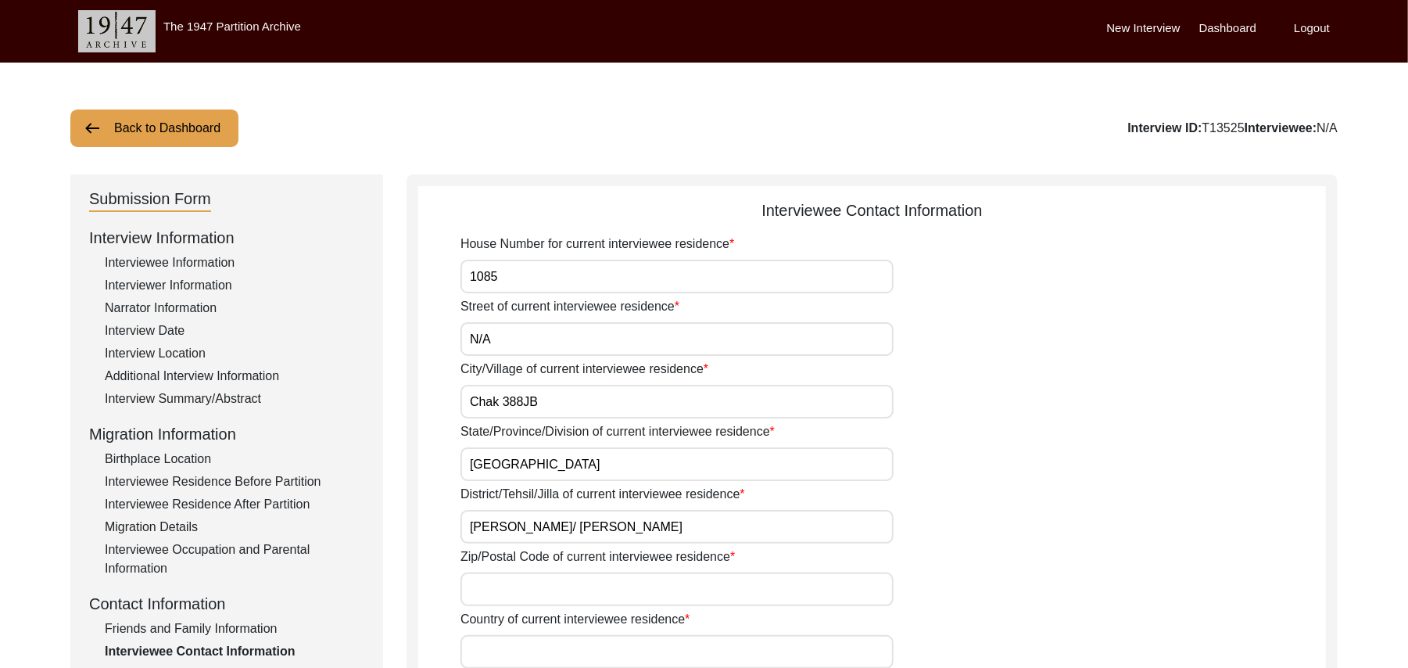
click at [582, 592] on input "Zip/Postal Code of current interviewee residence" at bounding box center [677, 589] width 433 height 34
click at [570, 654] on input "Country of current interviewee residence" at bounding box center [677, 652] width 433 height 34
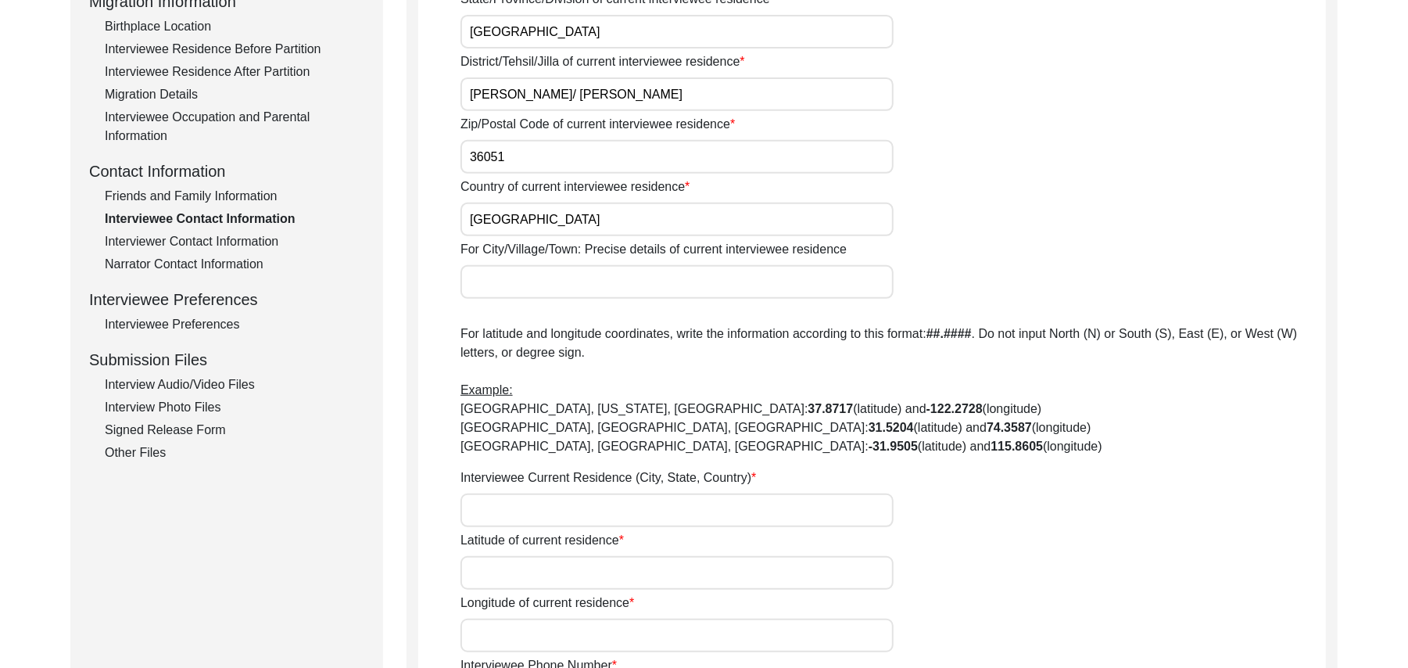
scroll to position [489, 0]
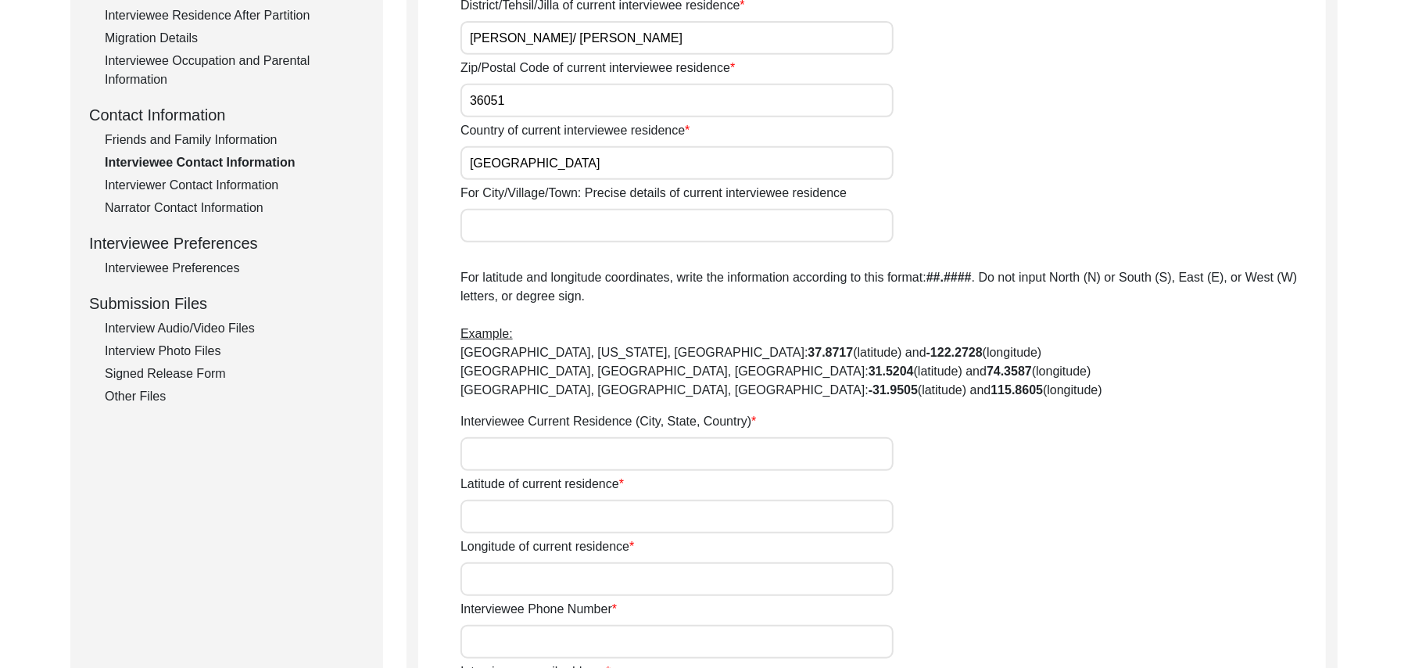
click at [611, 229] on input "For City/Village/Town: Precise details of current interviewee residence" at bounding box center [677, 226] width 433 height 34
click at [565, 451] on input "Interviewee Current Residence (City, State, Country)" at bounding box center [677, 454] width 433 height 34
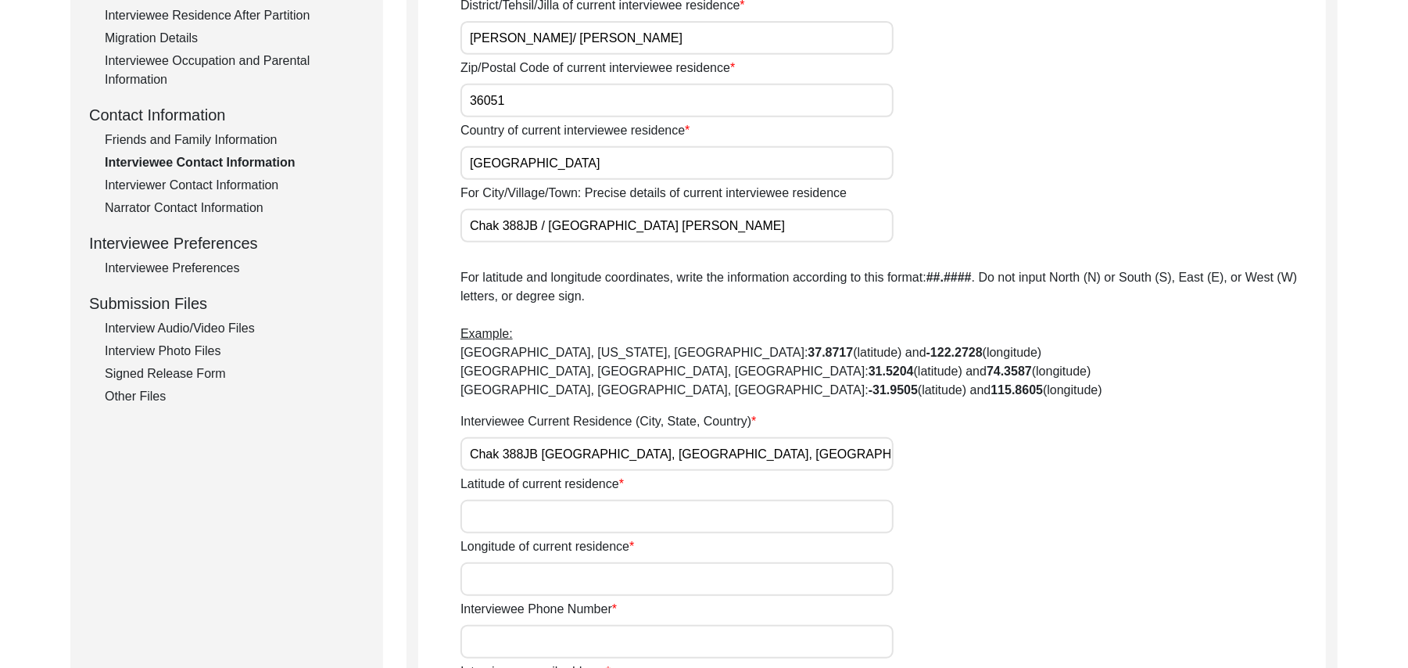
click at [548, 515] on input "Latitude of current residence" at bounding box center [677, 517] width 433 height 34
click at [554, 579] on input "Longitude of current residence" at bounding box center [677, 579] width 433 height 34
click at [561, 648] on input "Interviewee Phone Number" at bounding box center [677, 642] width 433 height 34
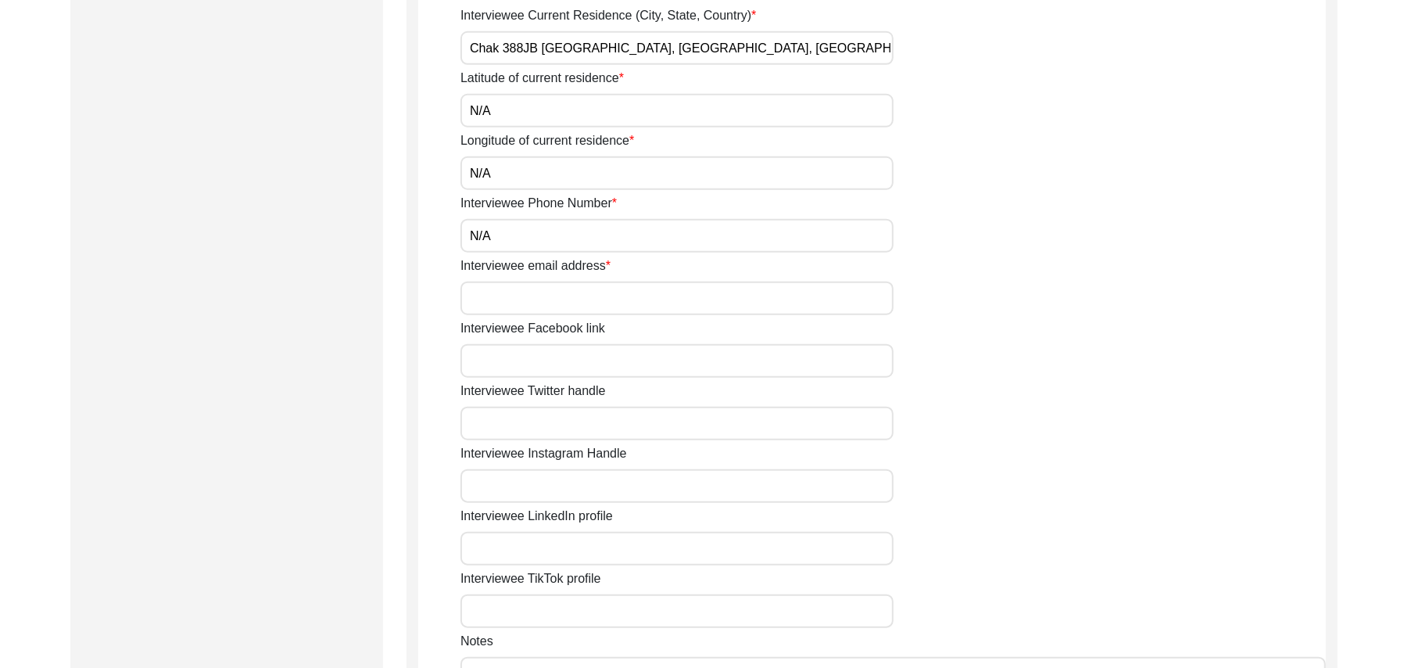
scroll to position [992, 0]
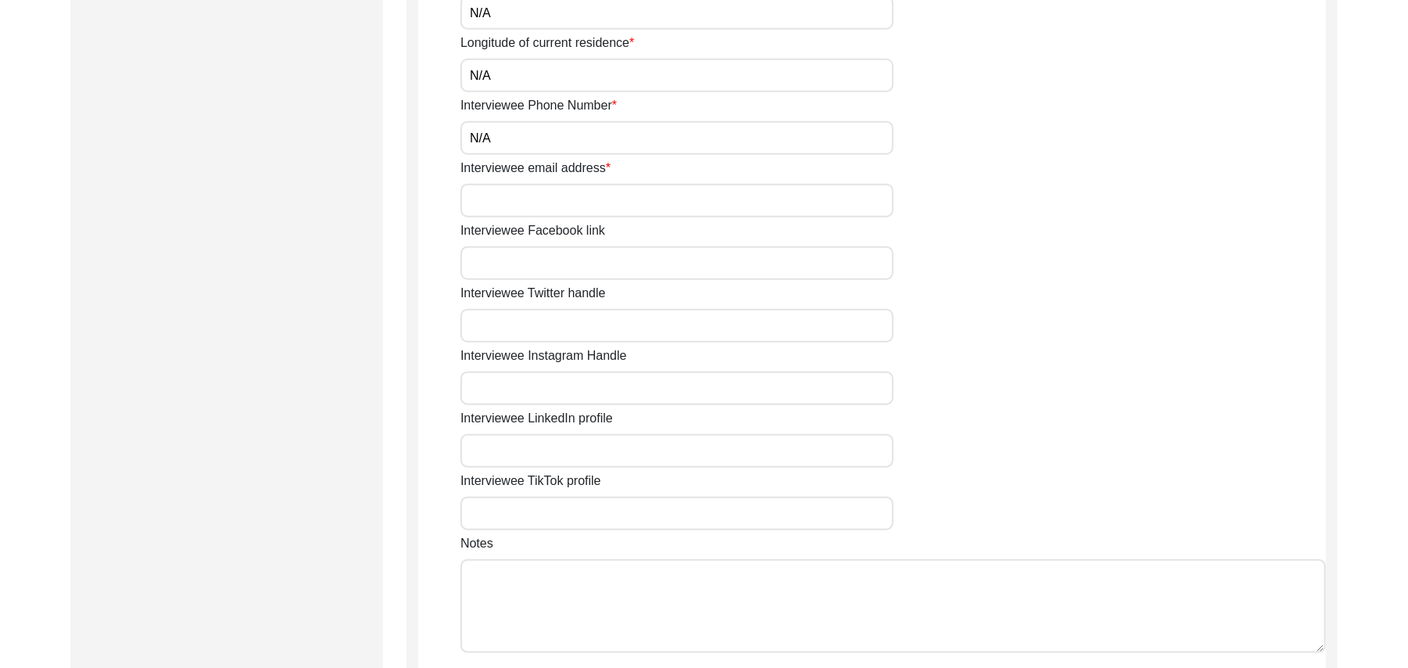
click at [547, 213] on input "Interviewee email address" at bounding box center [677, 201] width 433 height 34
click at [548, 264] on input "Interviewee Facebook link" at bounding box center [677, 263] width 433 height 34
click at [557, 319] on input "Interviewee Twitter handle" at bounding box center [677, 326] width 433 height 34
click at [561, 383] on input "Interviewee Instagram Handle" at bounding box center [677, 388] width 433 height 34
click at [566, 454] on input "Interviewee LinkedIn profile" at bounding box center [677, 451] width 433 height 34
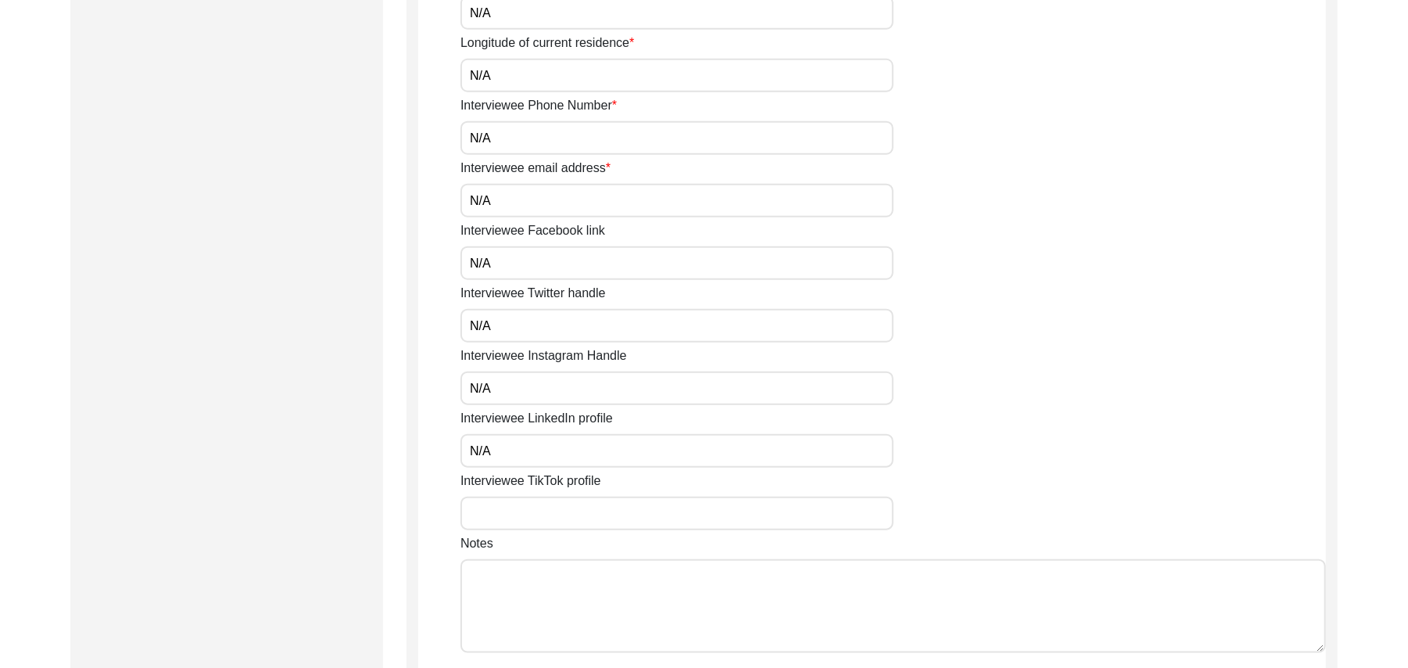
click at [565, 514] on input "Interviewee TikTok profile" at bounding box center [677, 514] width 433 height 34
click at [567, 596] on textarea "Notes" at bounding box center [894, 606] width 866 height 94
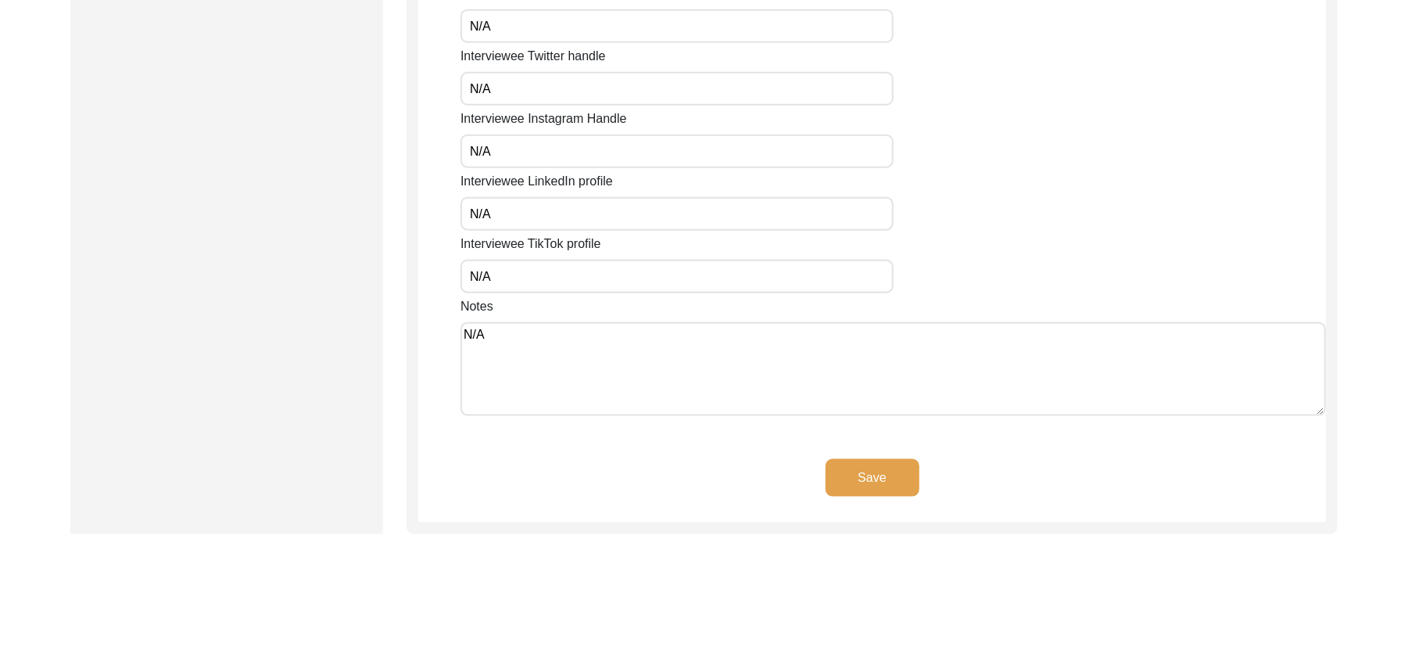
scroll to position [1318, 0]
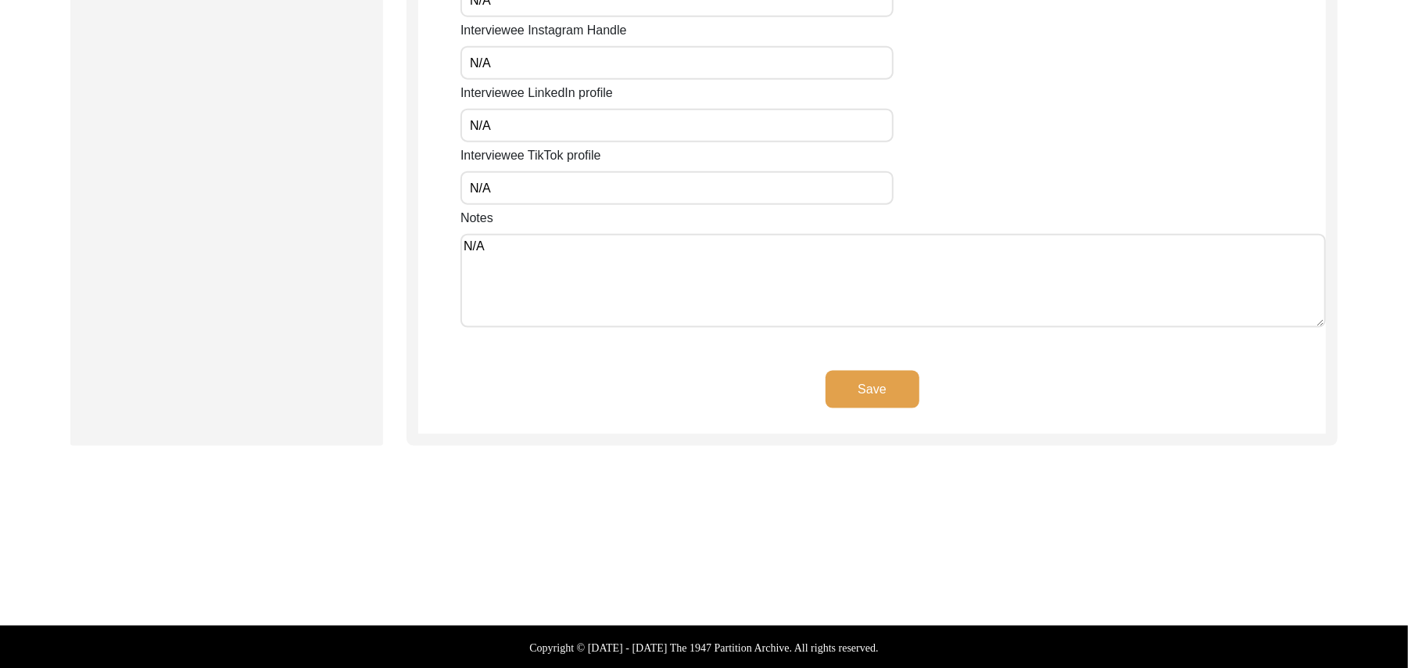
click at [846, 389] on button "Save" at bounding box center [873, 390] width 94 height 38
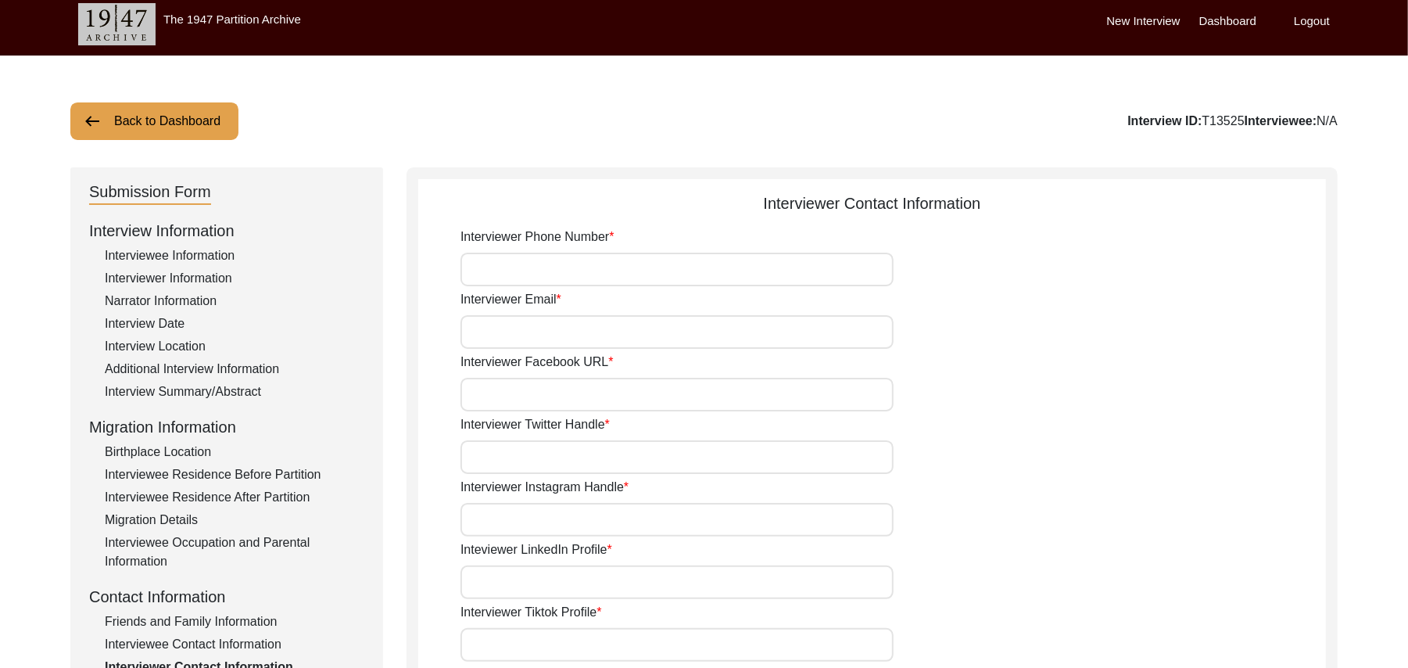
scroll to position [2, 0]
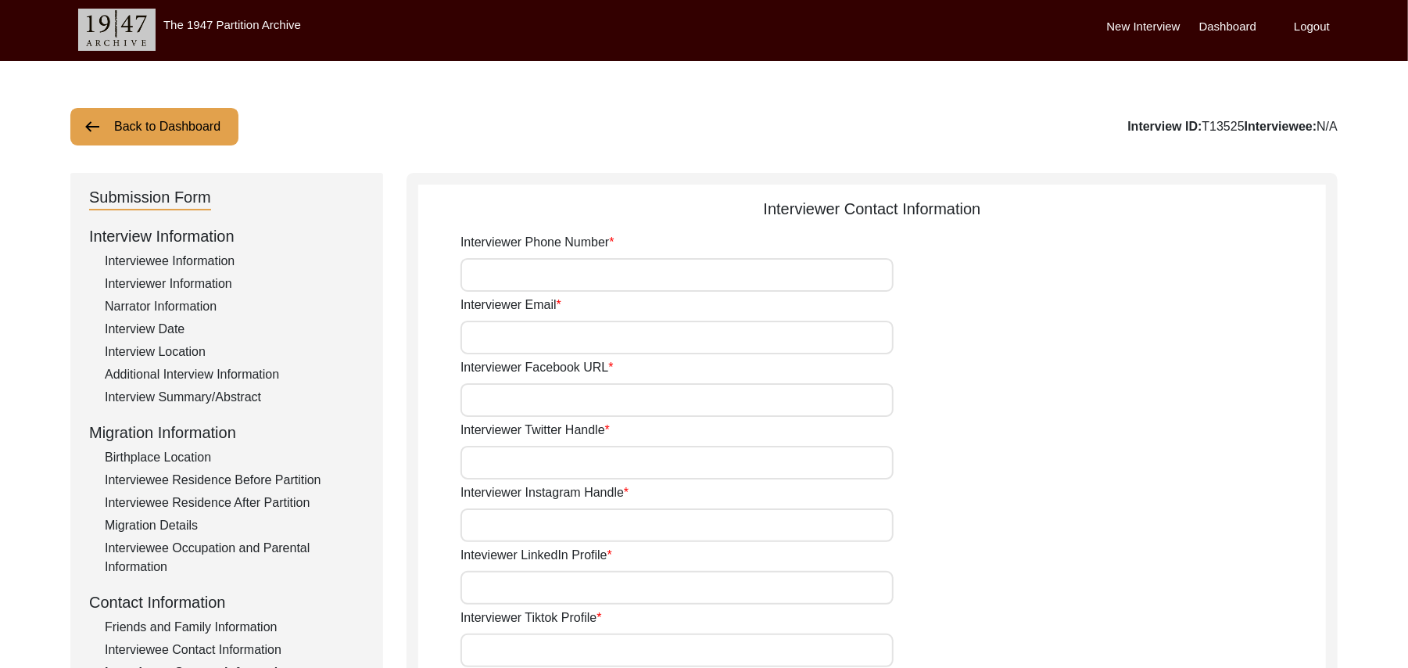
click at [615, 282] on input "Interviewer Phone Number" at bounding box center [677, 275] width 433 height 34
click at [613, 341] on input "Interviewer Email" at bounding box center [677, 338] width 433 height 34
click at [596, 400] on input "Interviewer Facebook URL" at bounding box center [677, 400] width 433 height 34
click at [592, 461] on input "Interviewer Twitter Handle" at bounding box center [677, 463] width 433 height 34
click at [585, 524] on input "Interviewer Instagram Handle" at bounding box center [677, 525] width 433 height 34
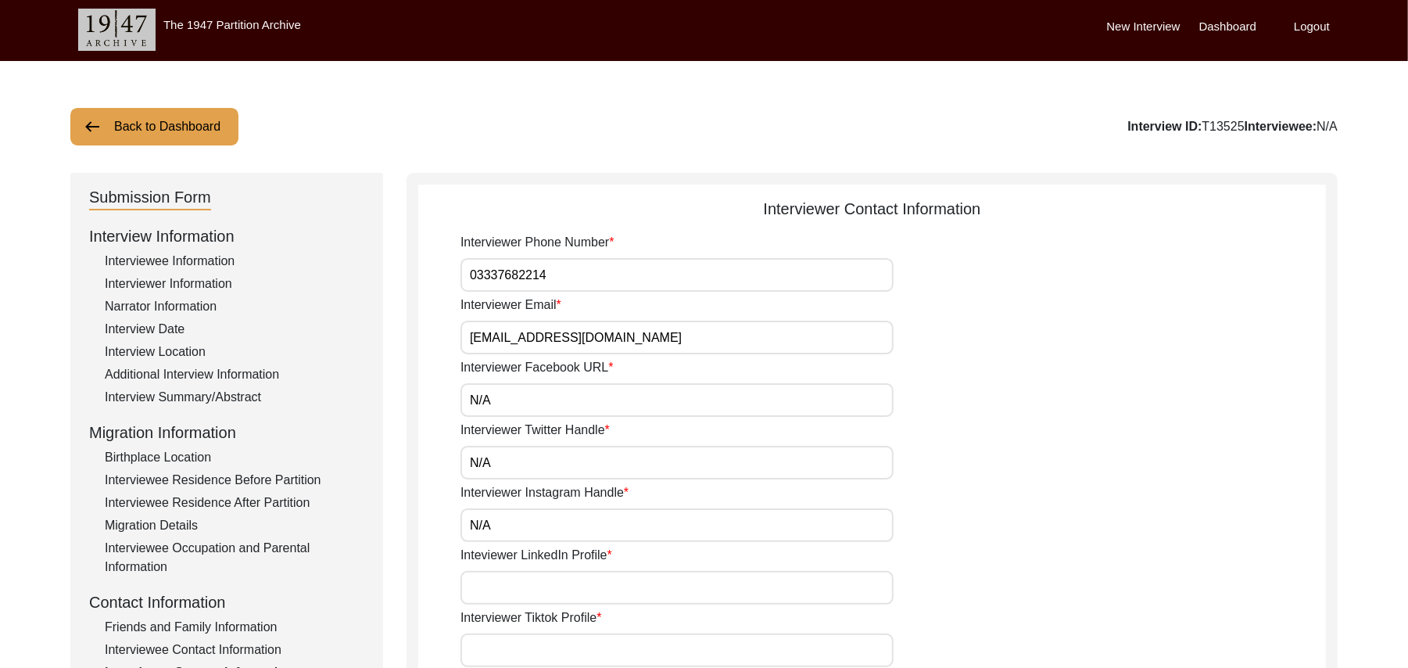
click at [582, 579] on input "Inteviewer LinkedIn Profile" at bounding box center [677, 588] width 433 height 34
click at [573, 641] on input "Interviewer Tiktok Profile" at bounding box center [677, 650] width 433 height 34
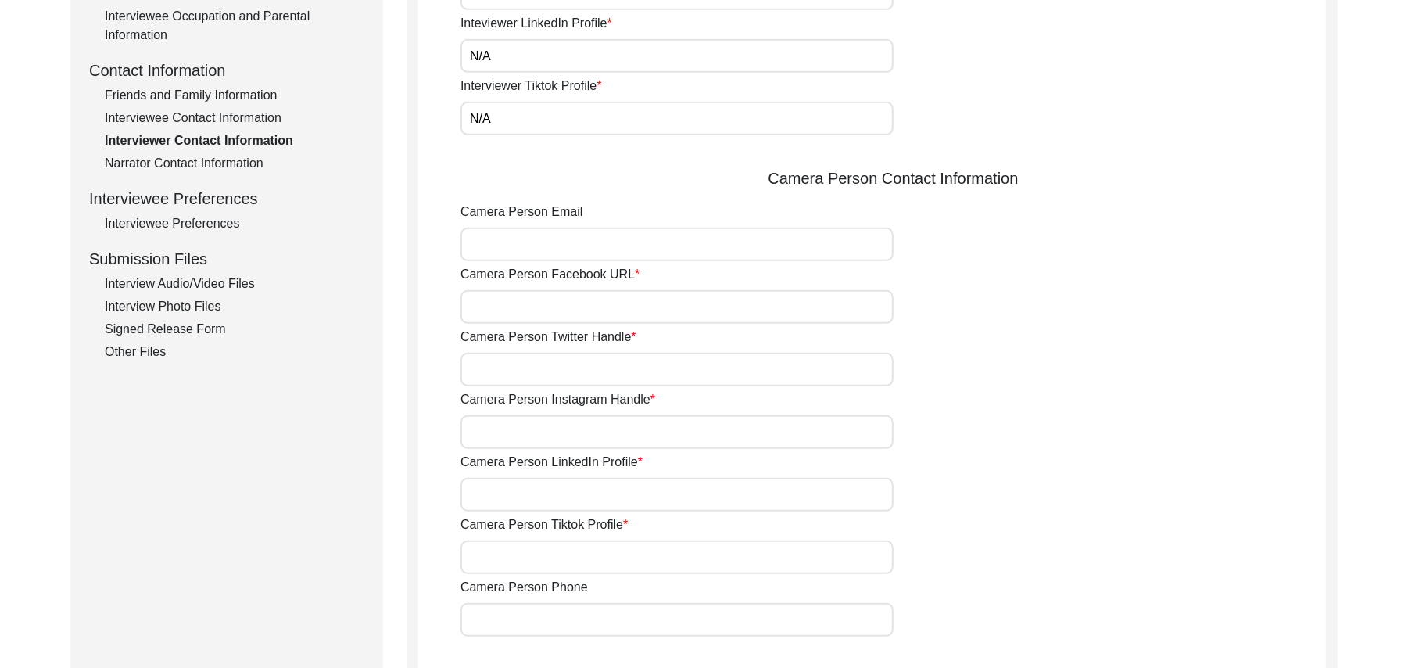
scroll to position [547, 0]
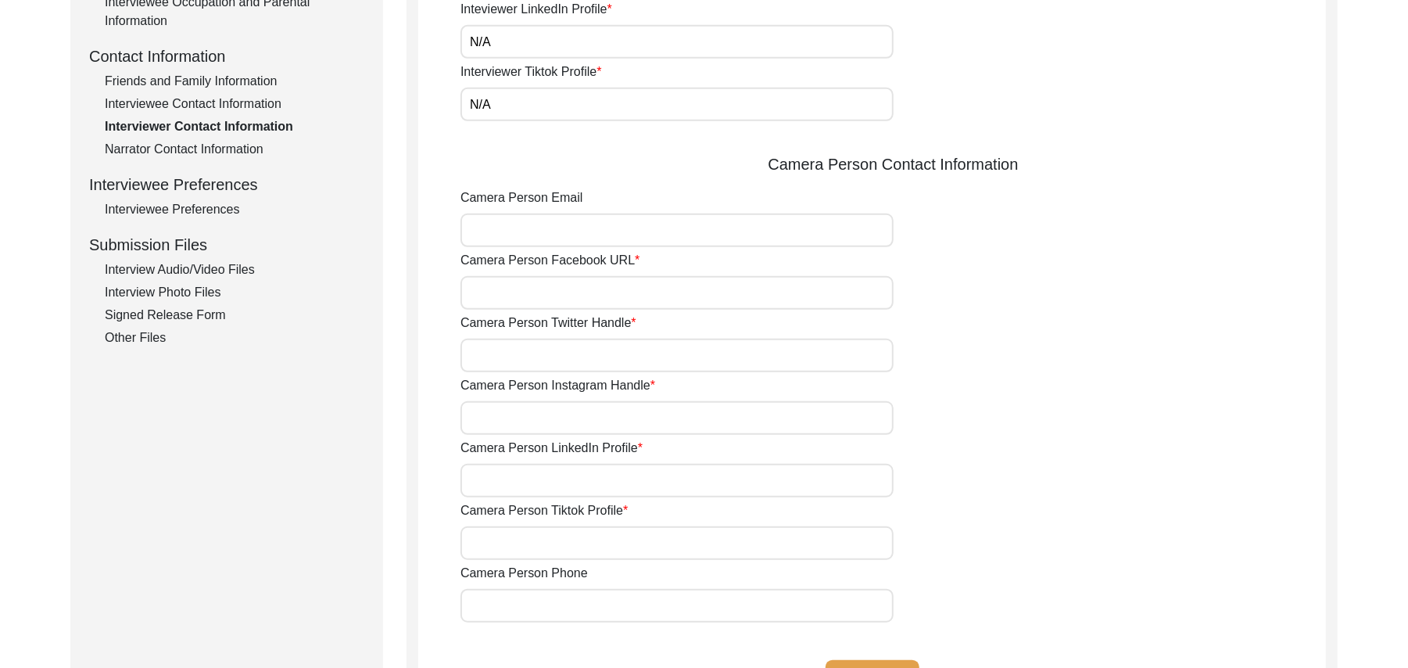
click at [515, 241] on input "Camera Person Email" at bounding box center [677, 230] width 433 height 34
click at [514, 291] on input "Camera Person Facebook URL" at bounding box center [677, 293] width 433 height 34
click at [520, 349] on input "Camera Person Twitter Handle" at bounding box center [677, 356] width 433 height 34
click at [524, 421] on input "Camera Person Instagram Handle" at bounding box center [677, 418] width 433 height 34
click at [523, 479] on input "Camera Person LinkedIn Profile" at bounding box center [677, 481] width 433 height 34
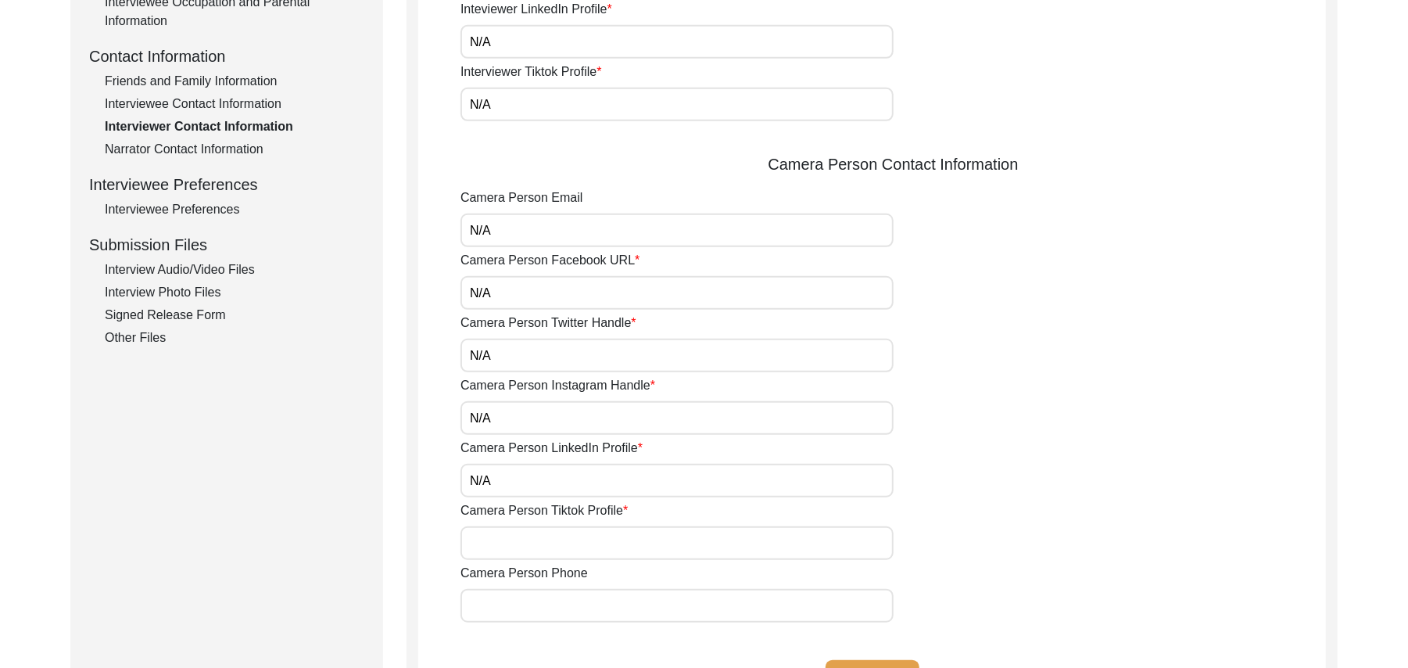
click at [532, 538] on input "Camera Person Tiktok Profile" at bounding box center [677, 543] width 433 height 34
click at [536, 596] on input "Camera Person Phone" at bounding box center [677, 606] width 433 height 34
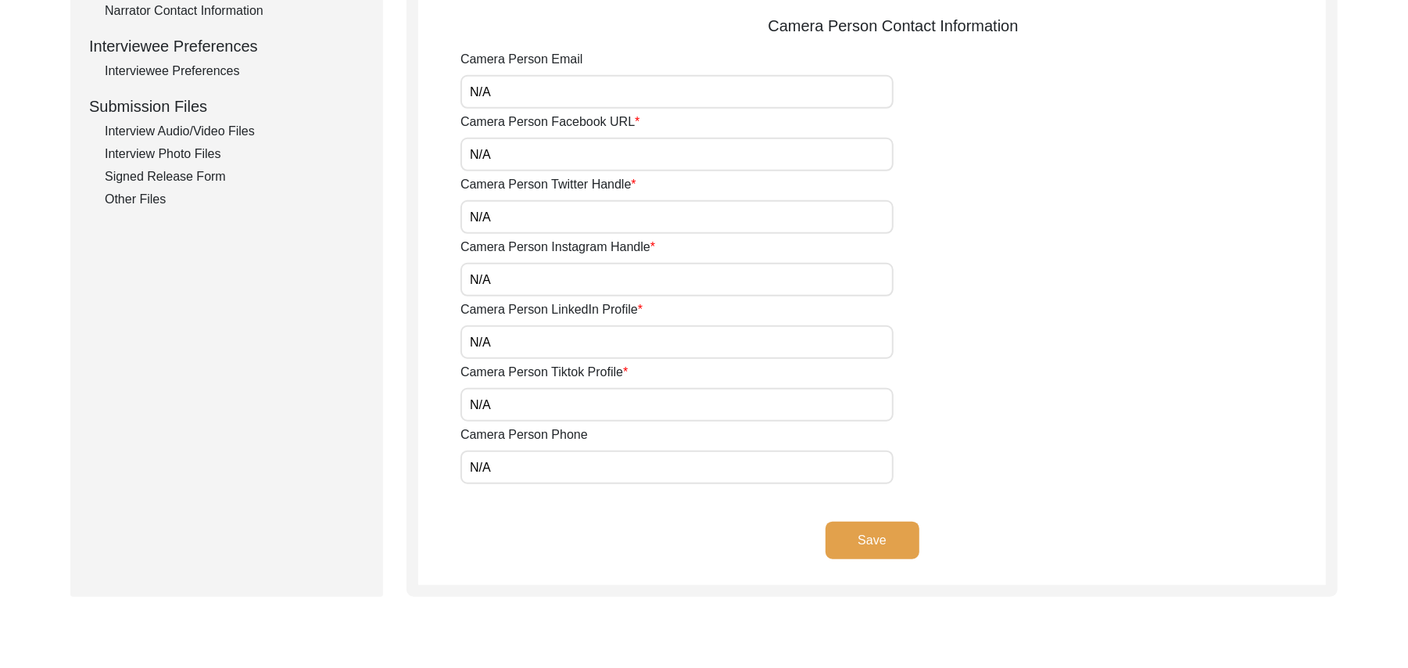
scroll to position [701, 0]
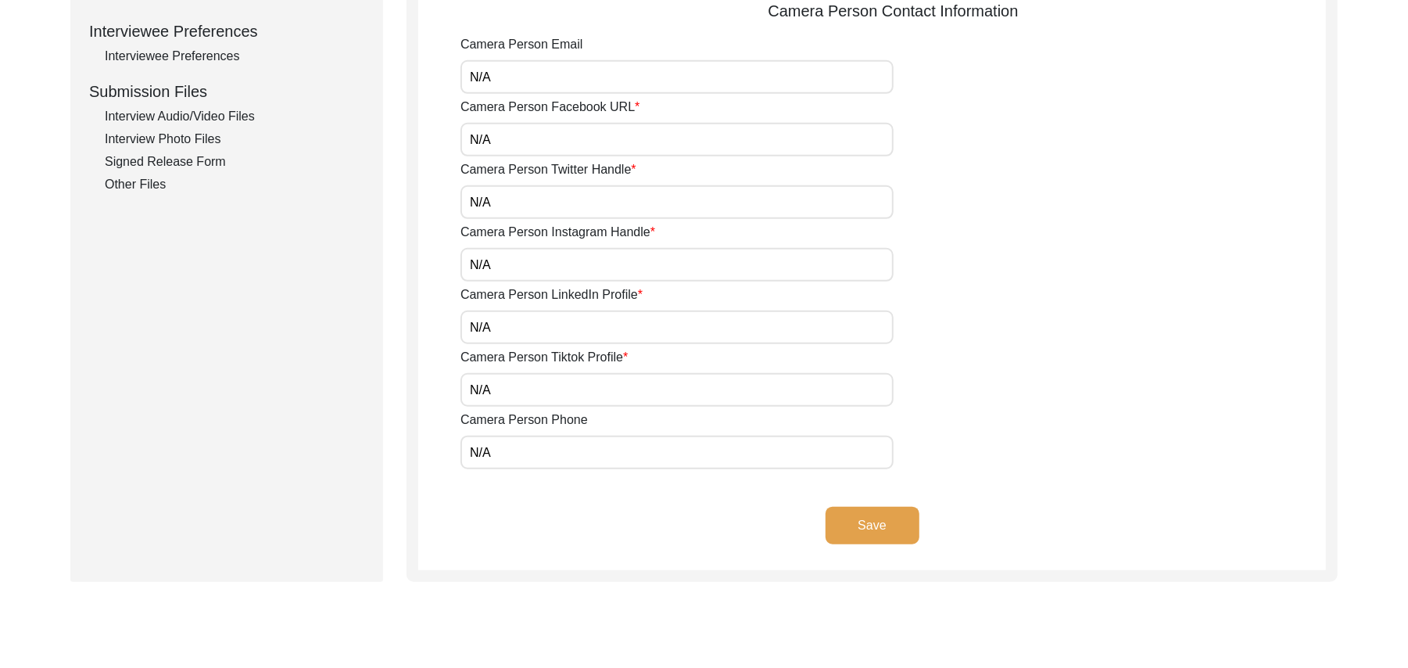
click at [896, 524] on button "Save" at bounding box center [873, 526] width 94 height 38
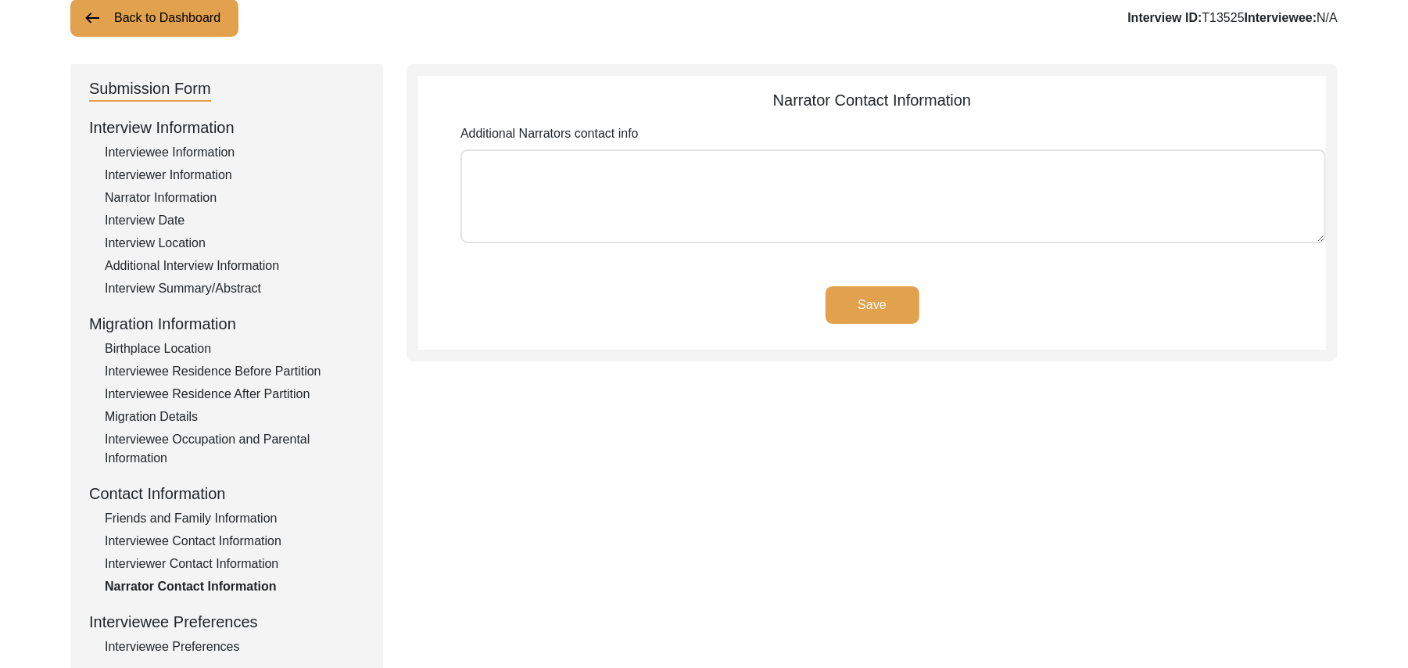
scroll to position [110, 0]
click at [907, 208] on textarea "Additional Narrators contact info" at bounding box center [894, 196] width 866 height 94
click at [893, 292] on button "Save" at bounding box center [873, 305] width 94 height 38
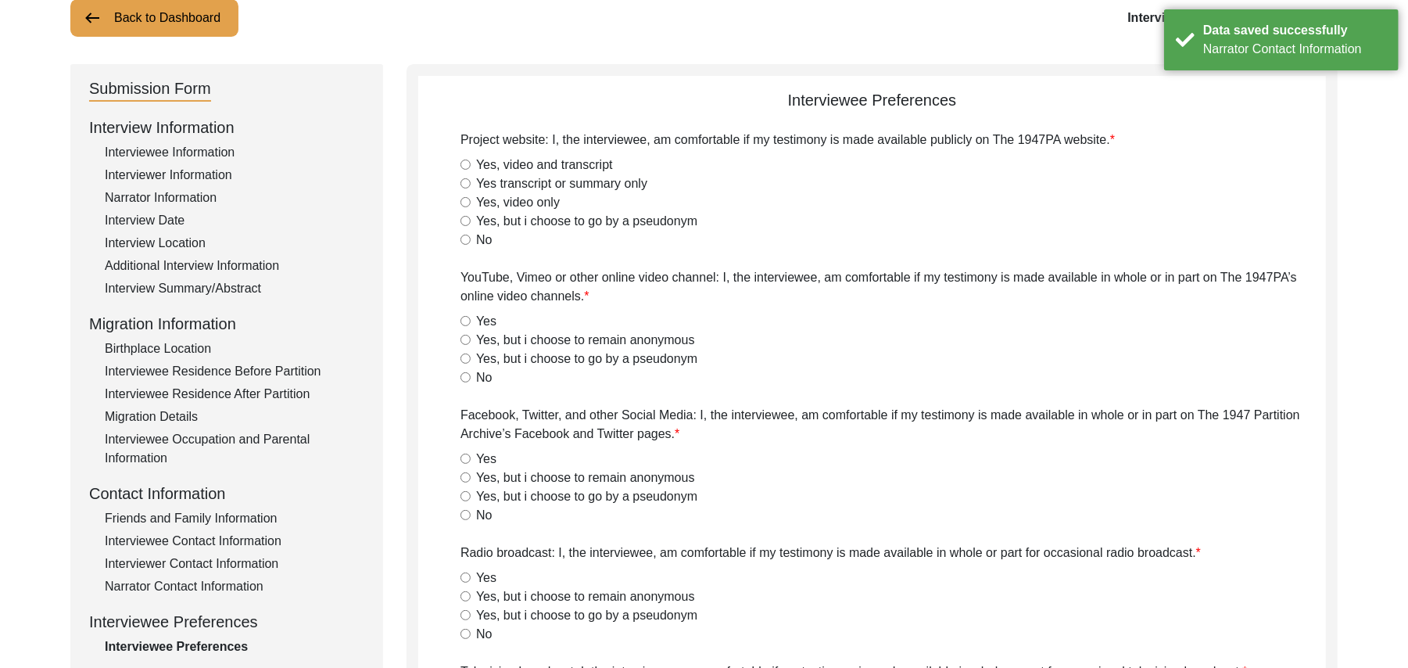
click at [469, 163] on input "Yes, video and transcript" at bounding box center [466, 165] width 10 height 10
click at [467, 321] on input "Yes" at bounding box center [466, 321] width 10 height 10
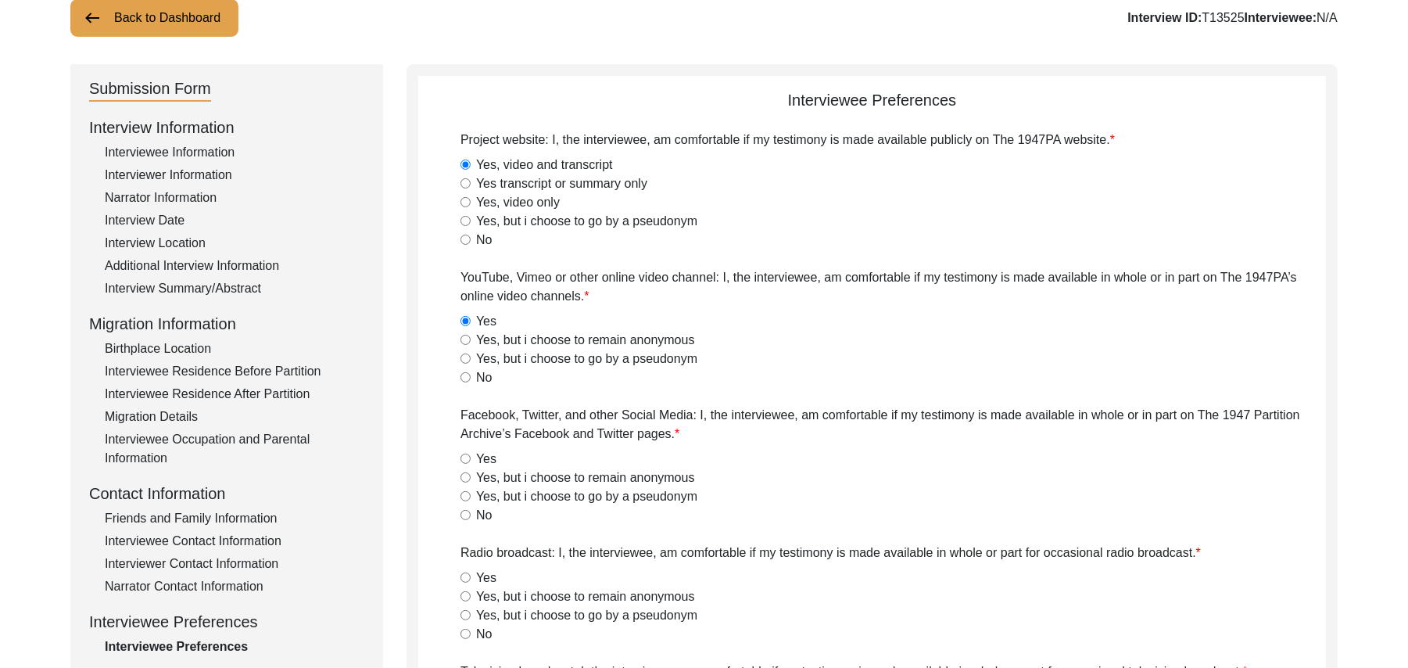
click at [466, 458] on input "Yes" at bounding box center [466, 459] width 10 height 10
click at [463, 577] on input "Yes" at bounding box center [466, 577] width 10 height 10
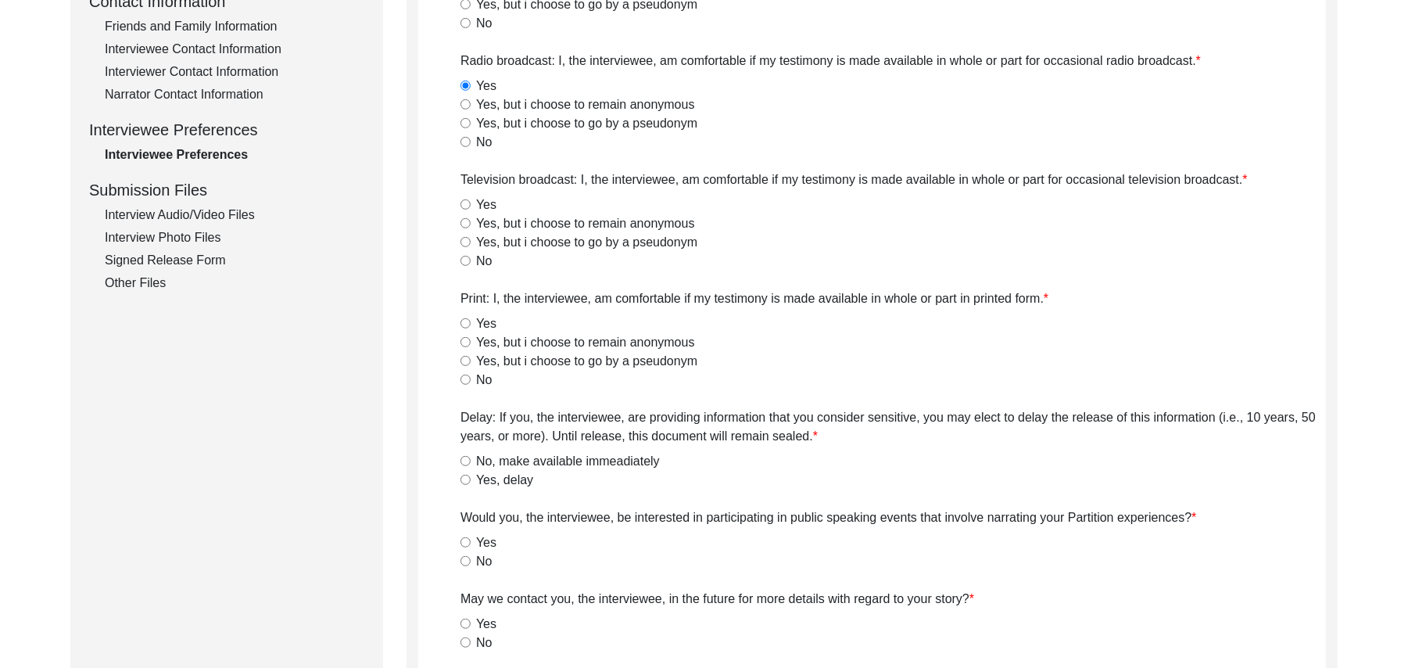
scroll to position [605, 0]
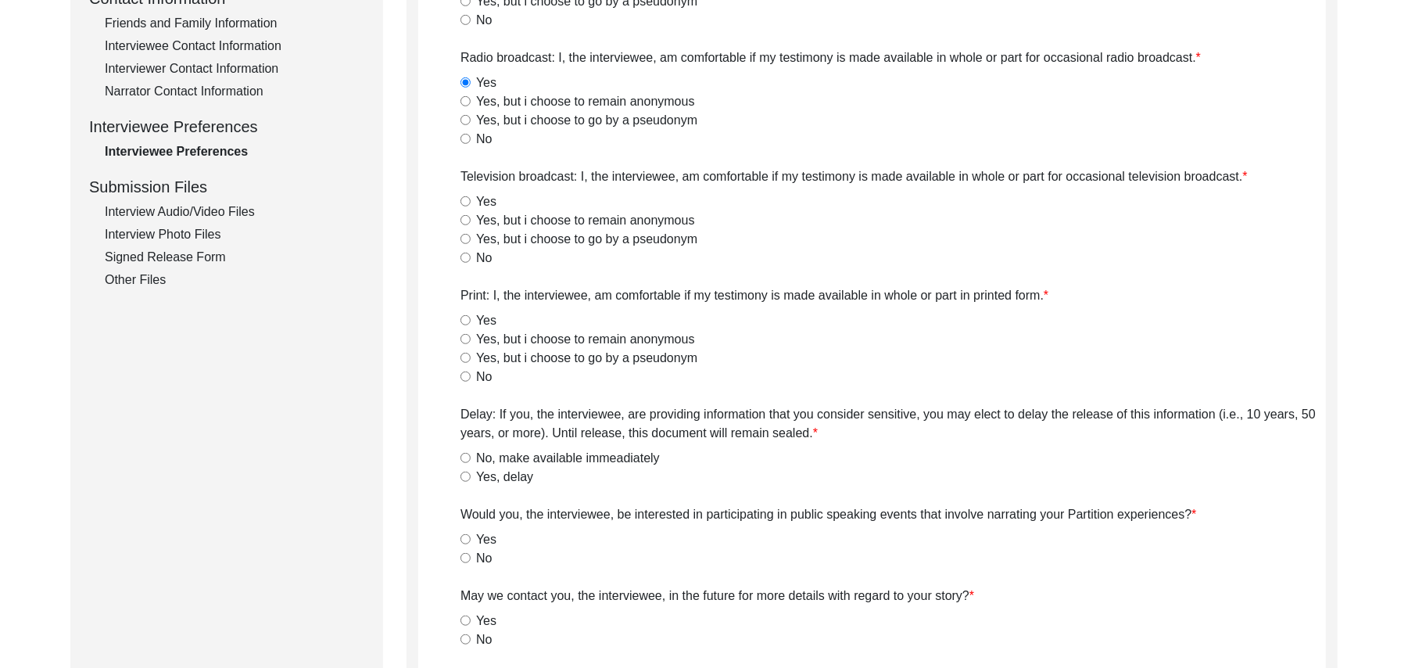
click at [468, 204] on input "Yes" at bounding box center [466, 201] width 10 height 10
click at [463, 317] on input "Yes" at bounding box center [466, 320] width 10 height 10
click at [466, 455] on input "No, make available immeadiately" at bounding box center [466, 458] width 10 height 10
click at [466, 554] on input "No" at bounding box center [466, 558] width 10 height 10
click at [467, 618] on input "Yes" at bounding box center [466, 620] width 10 height 10
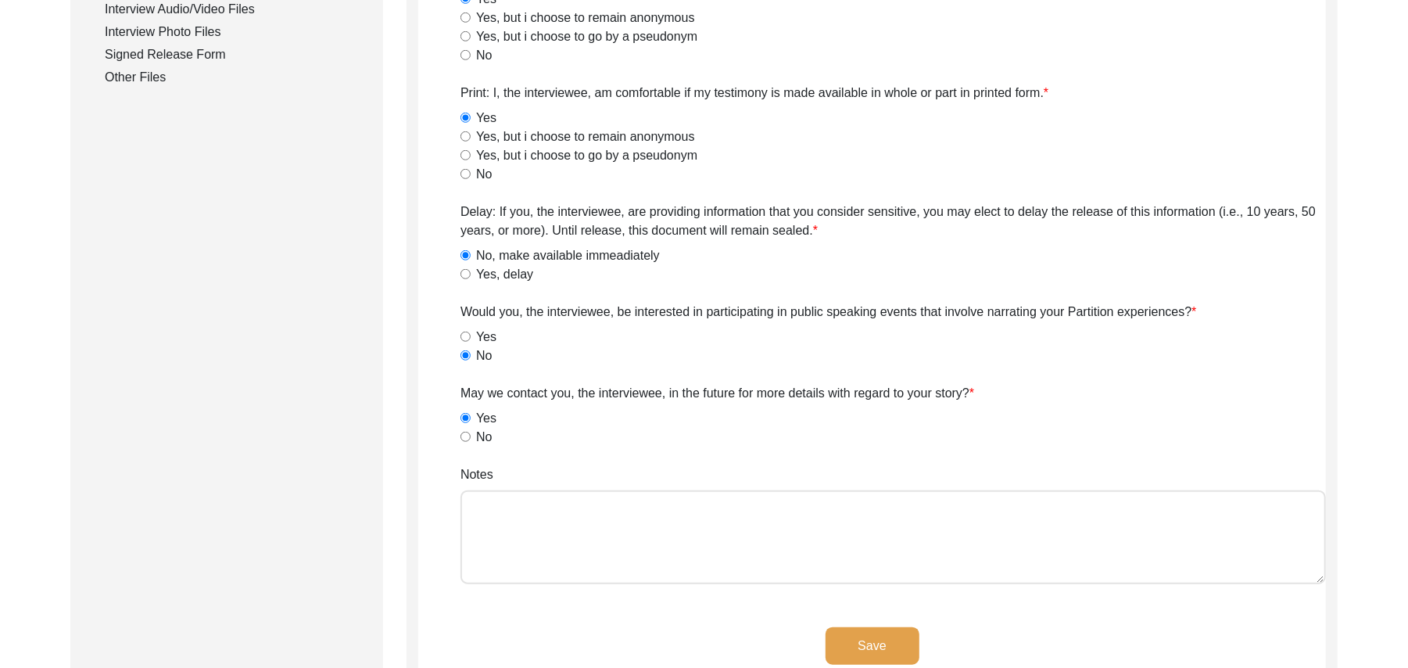
scroll to position [934, 0]
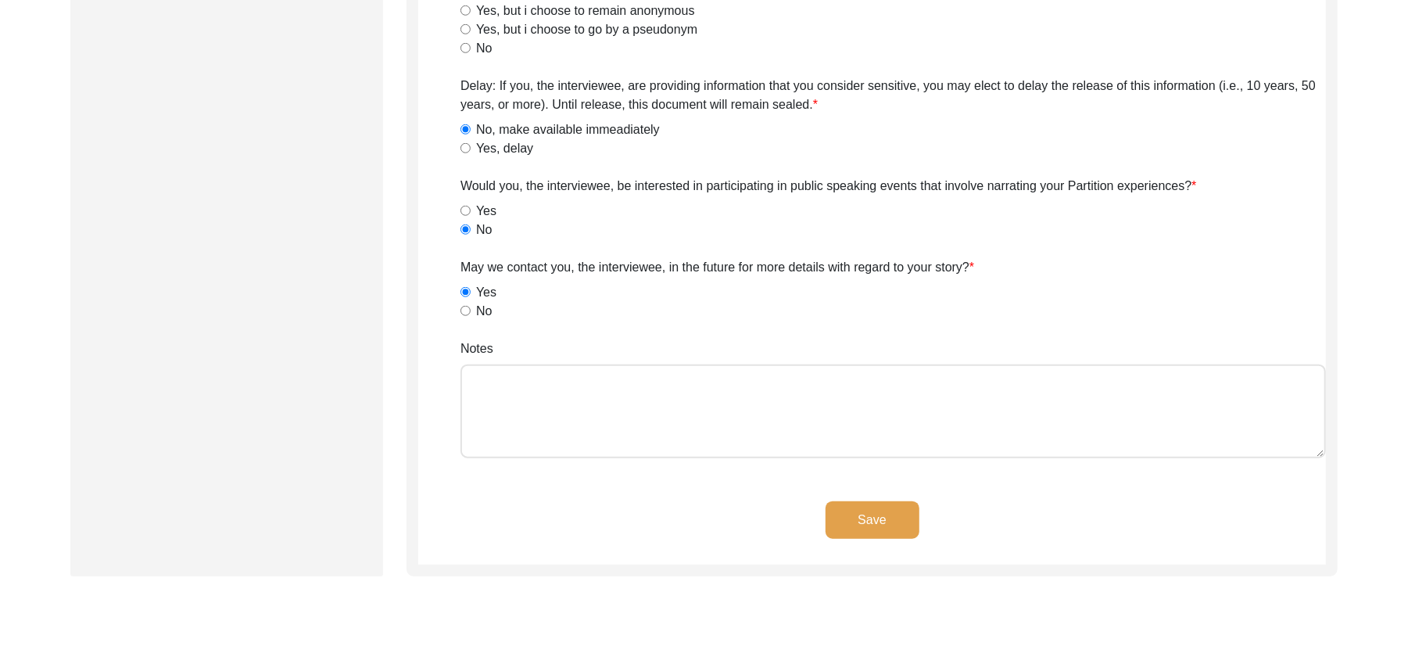
click at [715, 398] on textarea "Notes" at bounding box center [894, 411] width 866 height 94
click at [866, 510] on button "Save" at bounding box center [873, 520] width 94 height 38
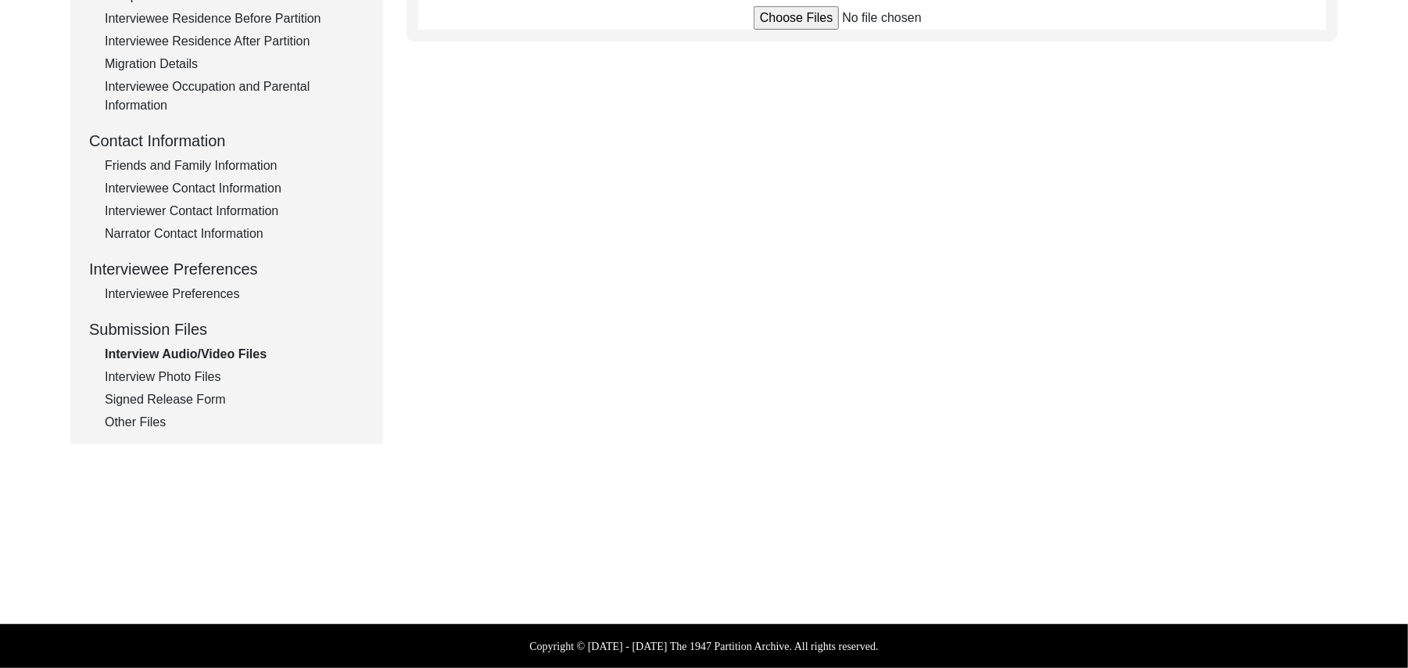
scroll to position [461, 0]
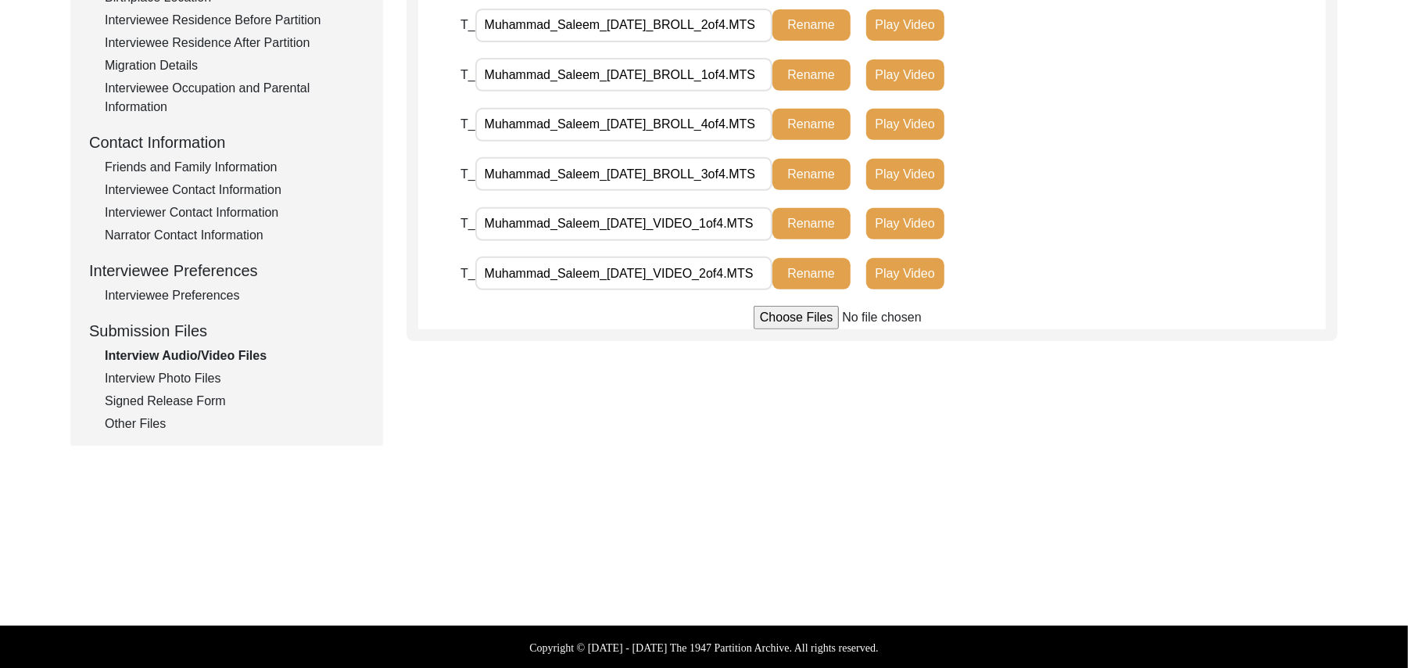
click at [196, 375] on div "Interview Photo Files" at bounding box center [235, 378] width 260 height 19
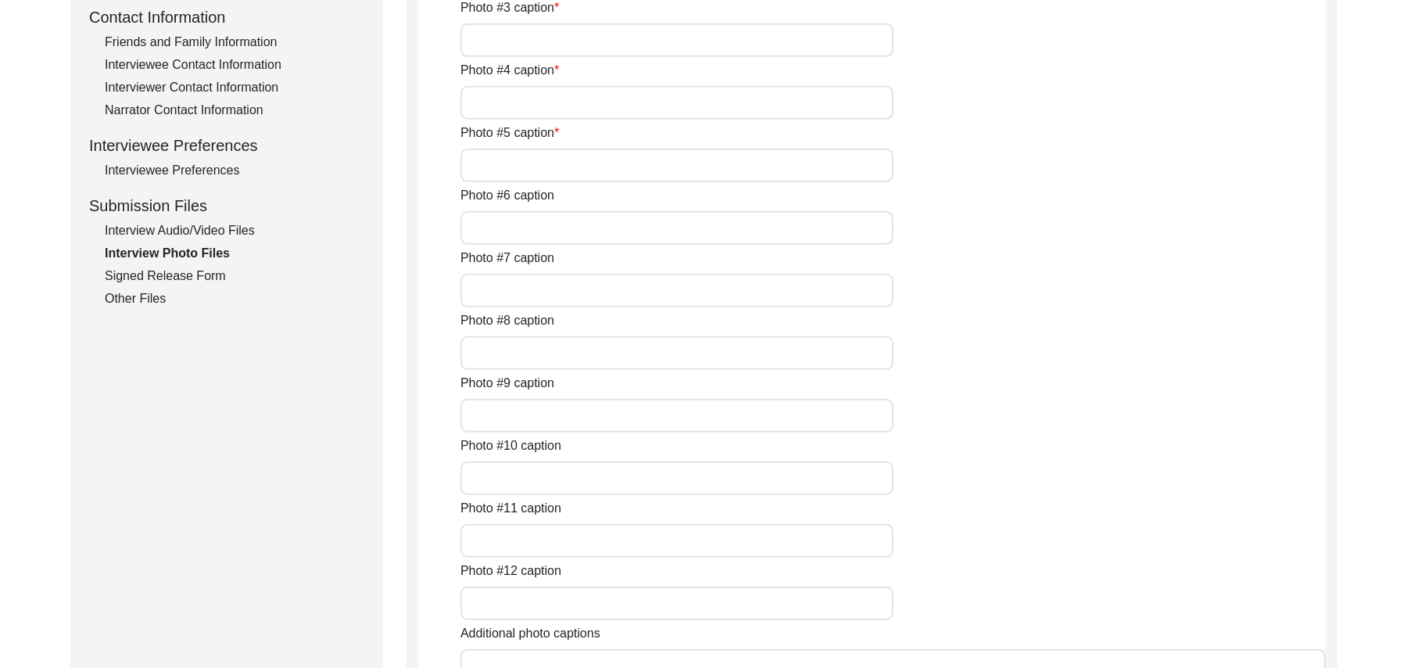
scroll to position [344, 0]
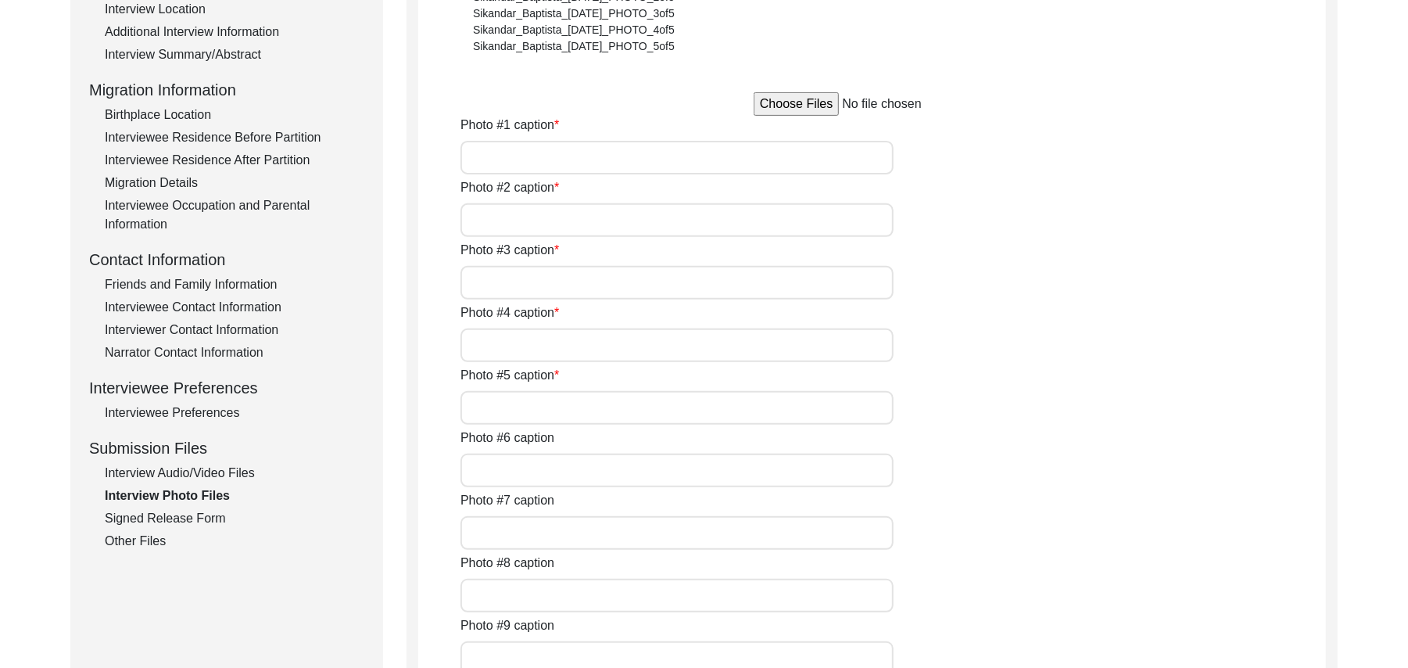
click at [783, 106] on input "file" at bounding box center [872, 103] width 237 height 23
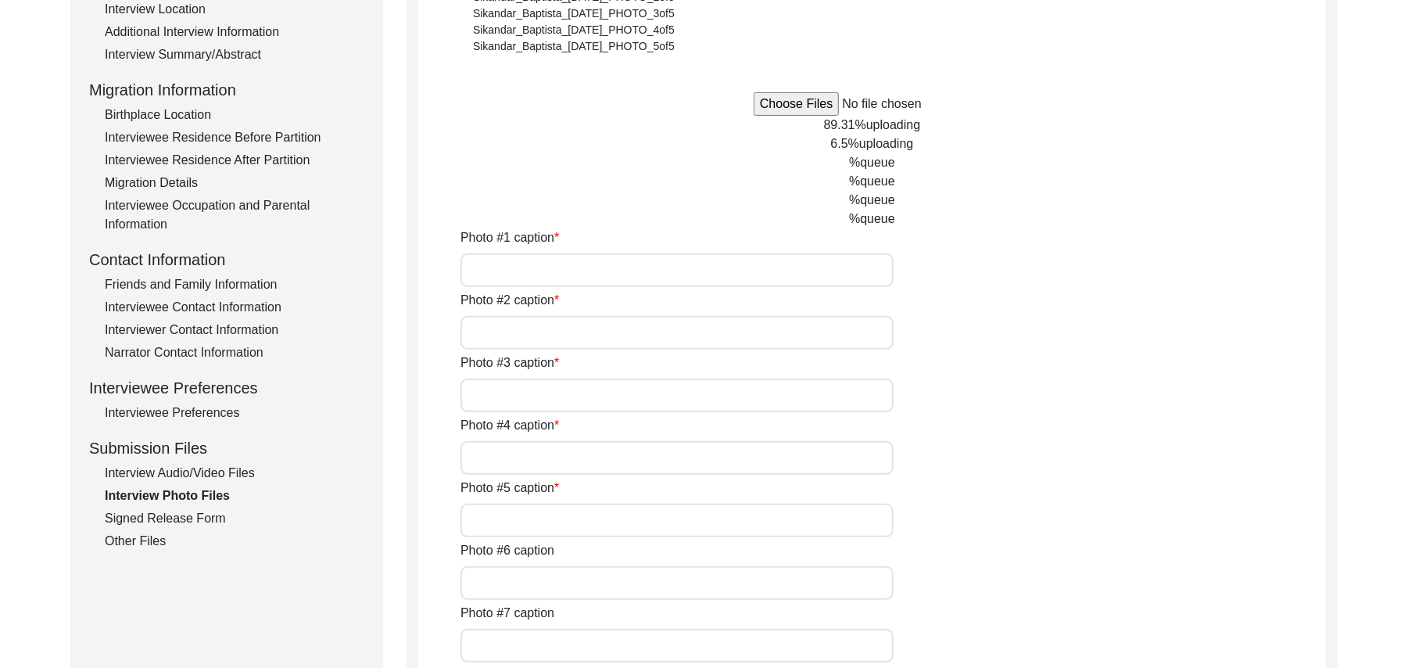
click at [643, 276] on input "Photo #1 caption" at bounding box center [677, 270] width 433 height 34
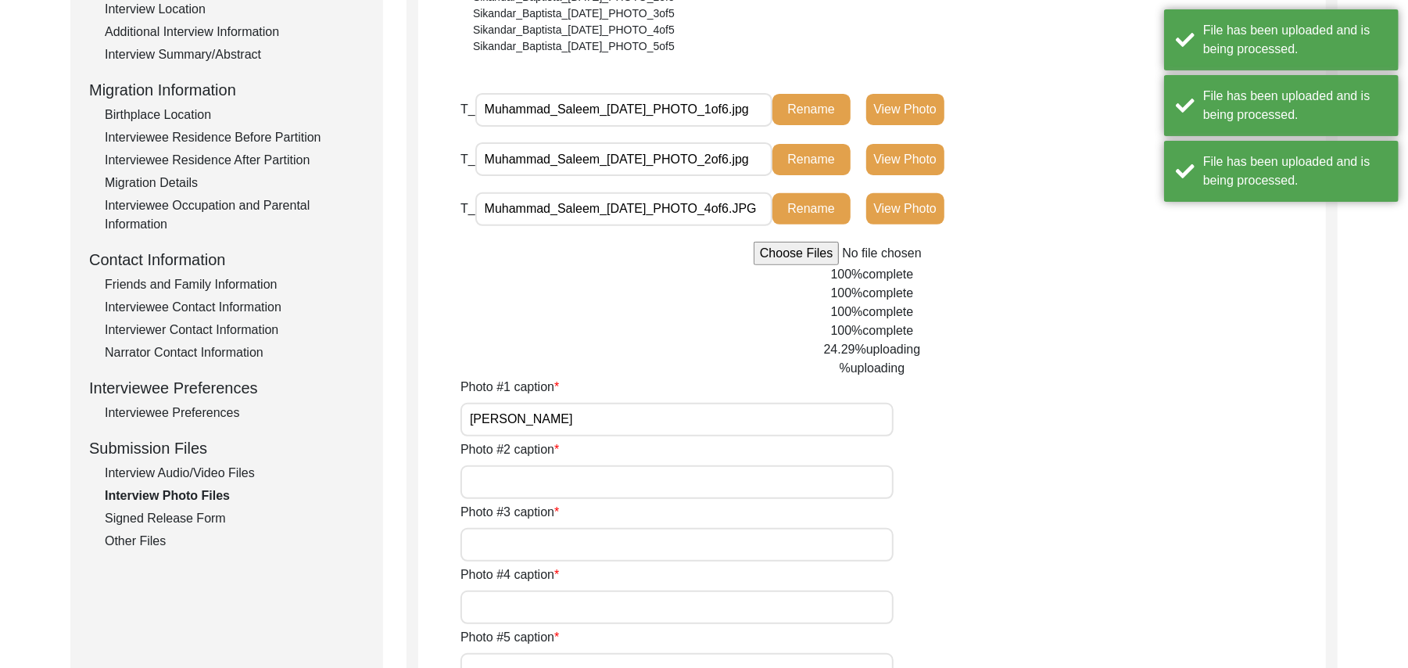
click at [568, 429] on input "[PERSON_NAME]" at bounding box center [677, 420] width 433 height 34
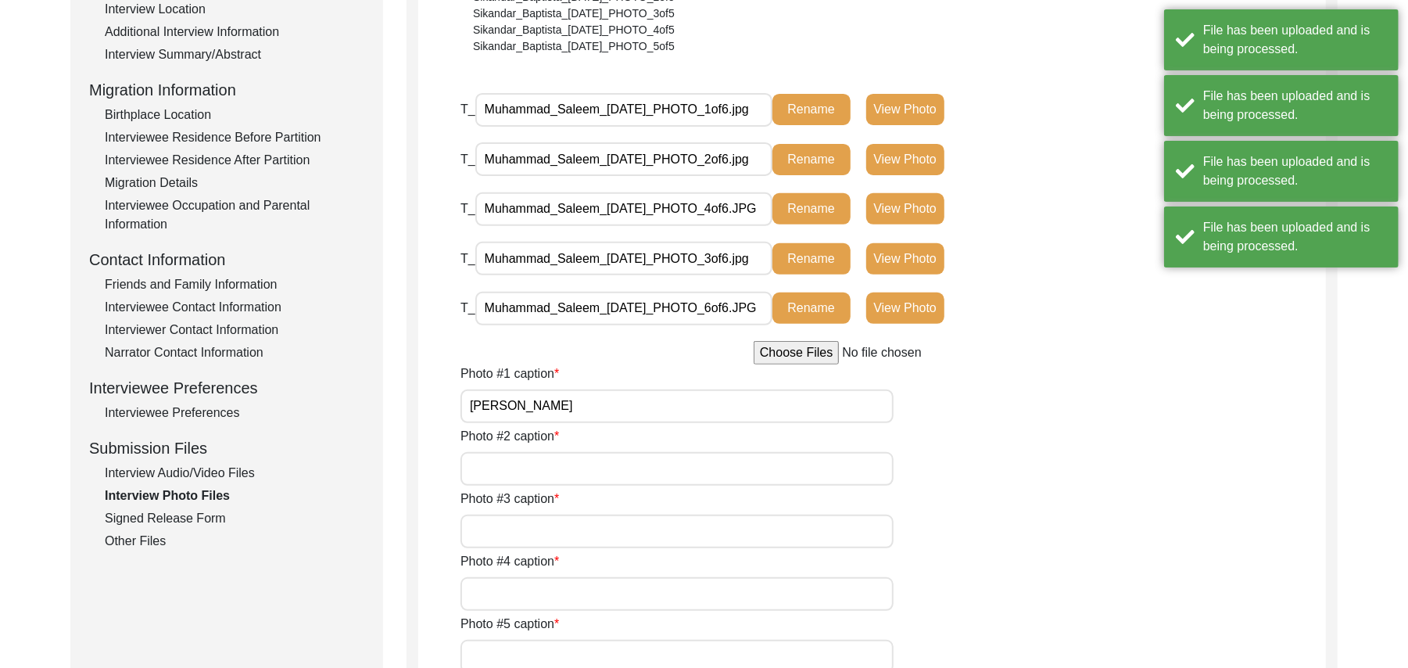
click at [541, 573] on div "Photo #4 caption" at bounding box center [894, 581] width 866 height 59
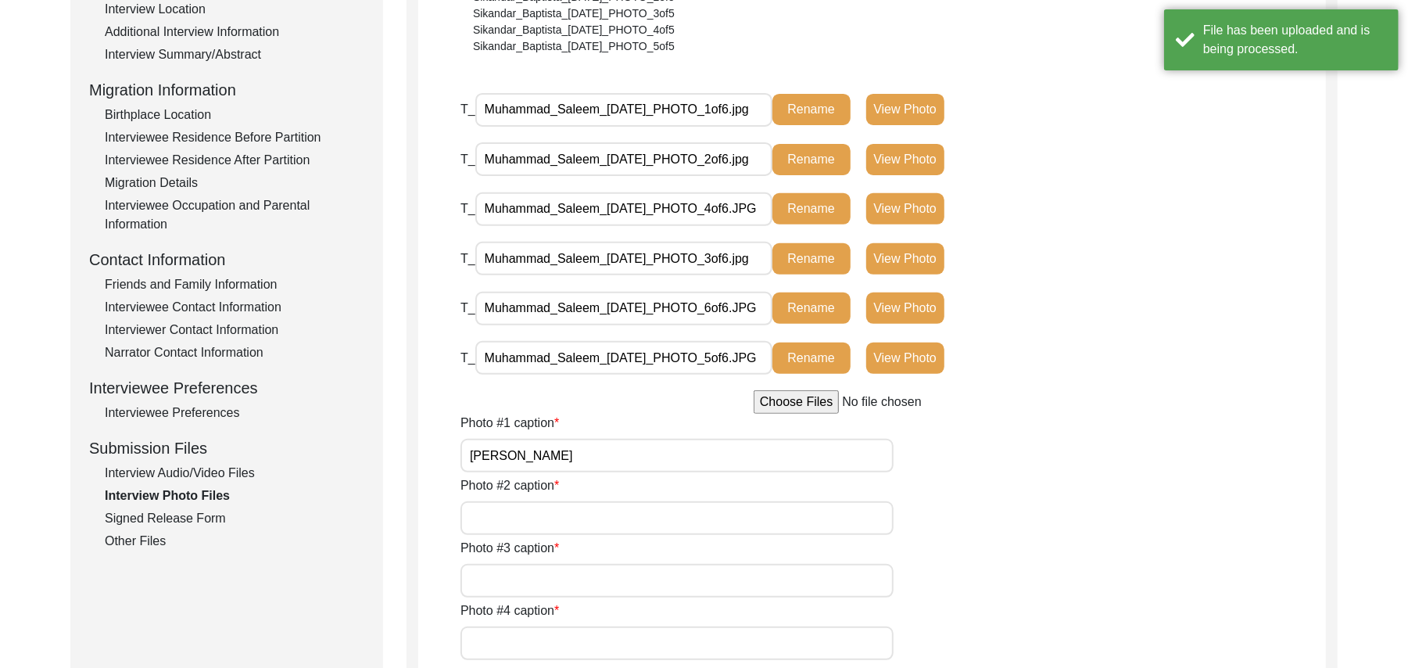
click at [536, 518] on input "Photo #2 caption" at bounding box center [677, 518] width 433 height 34
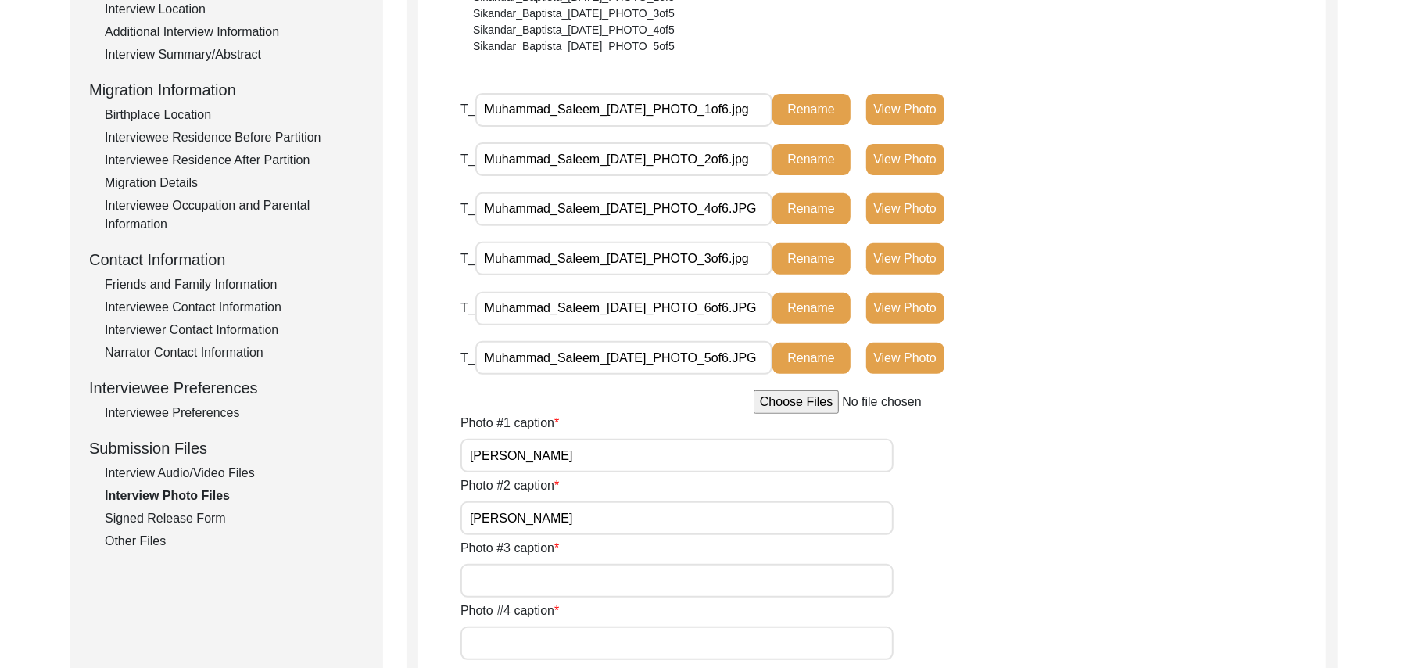
click at [529, 572] on input "Photo #3 caption" at bounding box center [677, 581] width 433 height 34
click at [524, 629] on input "Photo #4 caption" at bounding box center [677, 643] width 433 height 34
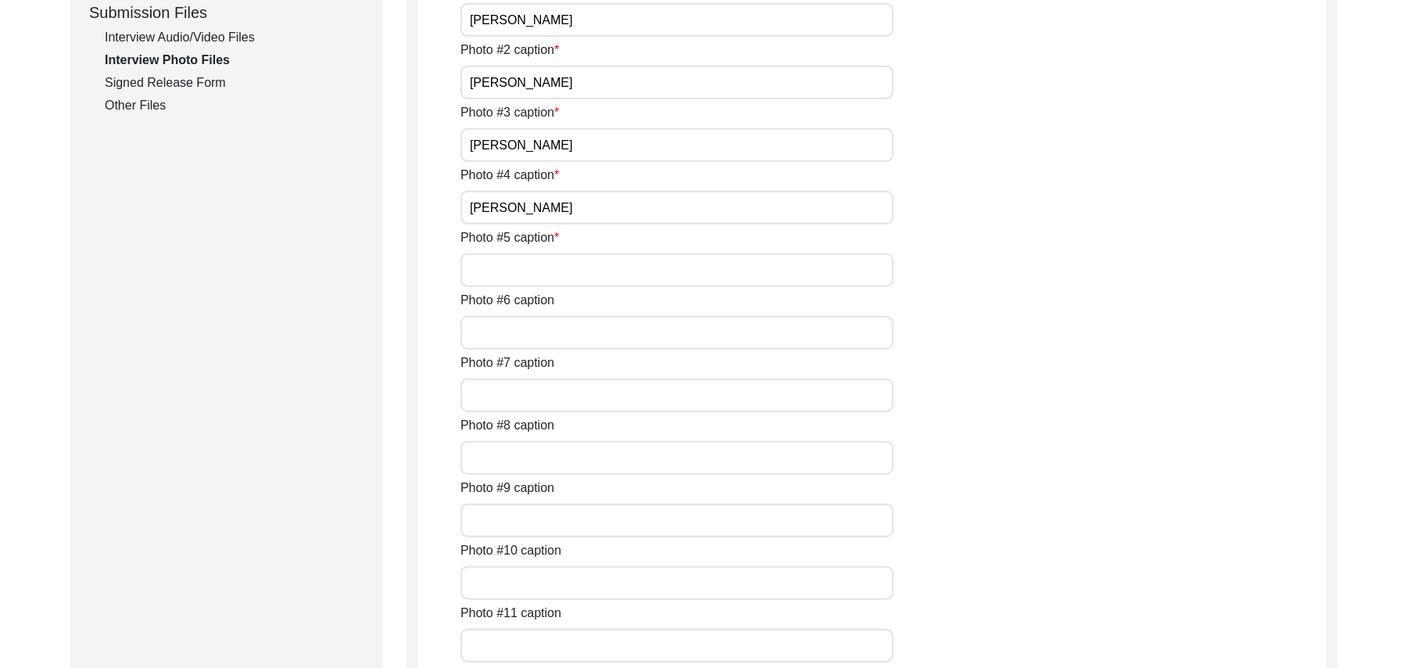
scroll to position [832, 0]
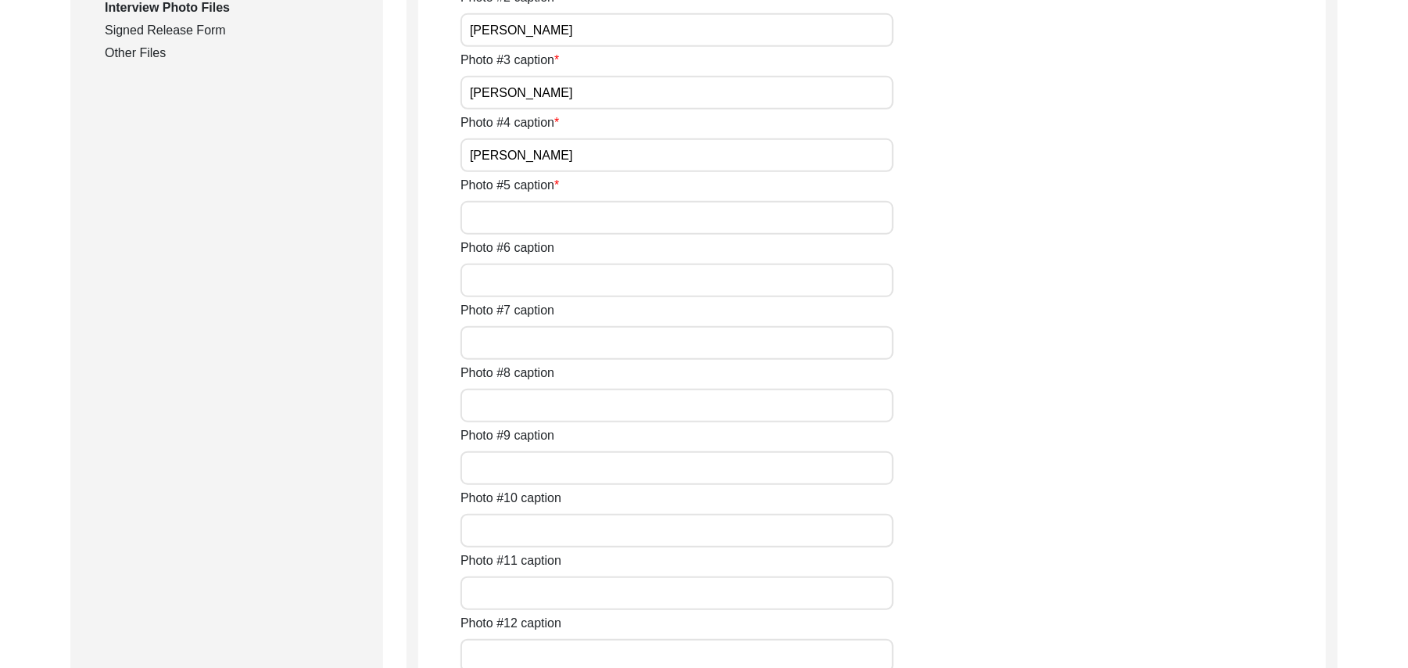
click at [576, 217] on input "Photo #5 caption" at bounding box center [677, 218] width 433 height 34
click at [551, 282] on input "Photo #6 caption" at bounding box center [677, 281] width 433 height 34
click at [511, 346] on input "Photo #7 caption" at bounding box center [677, 343] width 433 height 34
click at [521, 407] on input "Photo #8 caption" at bounding box center [677, 406] width 433 height 34
click at [519, 461] on input "Photo #9 caption" at bounding box center [677, 468] width 433 height 34
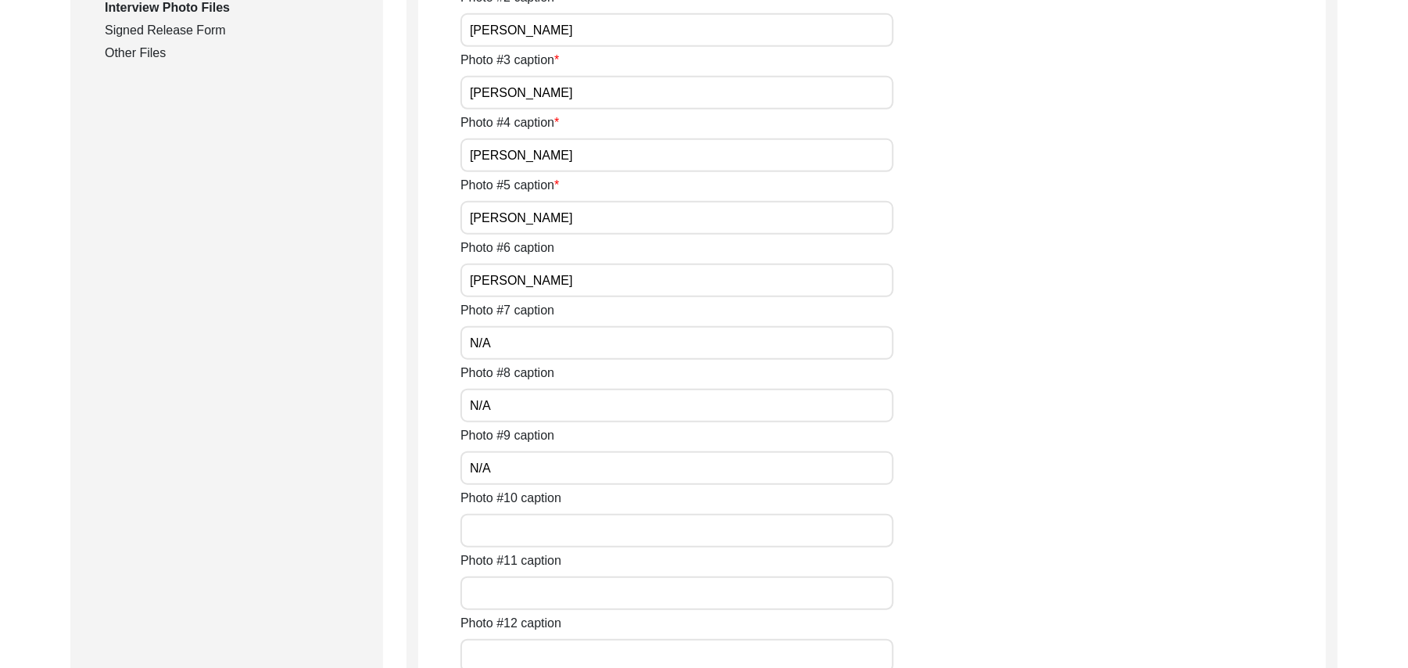
click at [519, 532] on input "Photo #10 caption" at bounding box center [677, 531] width 433 height 34
click at [517, 588] on input "Photo #11 caption" at bounding box center [677, 593] width 433 height 34
click at [526, 661] on input "Photo #12 caption" at bounding box center [677, 656] width 433 height 34
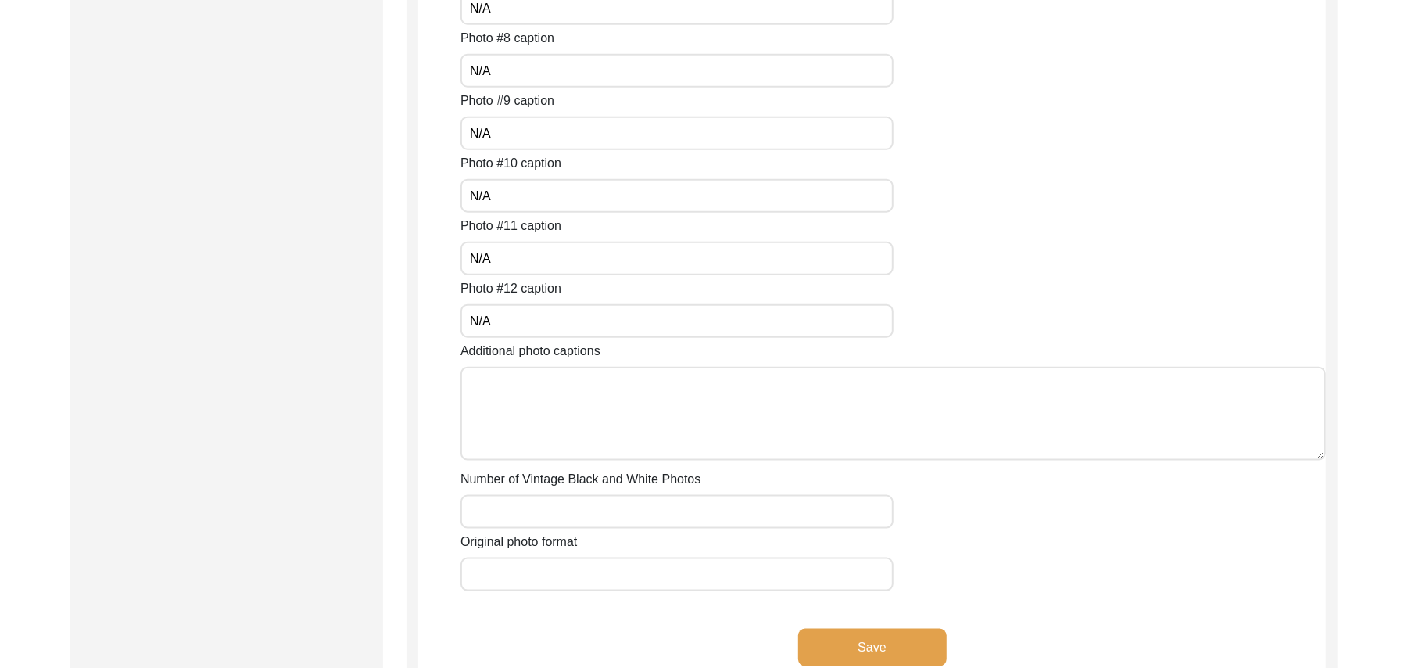
scroll to position [1293, 0]
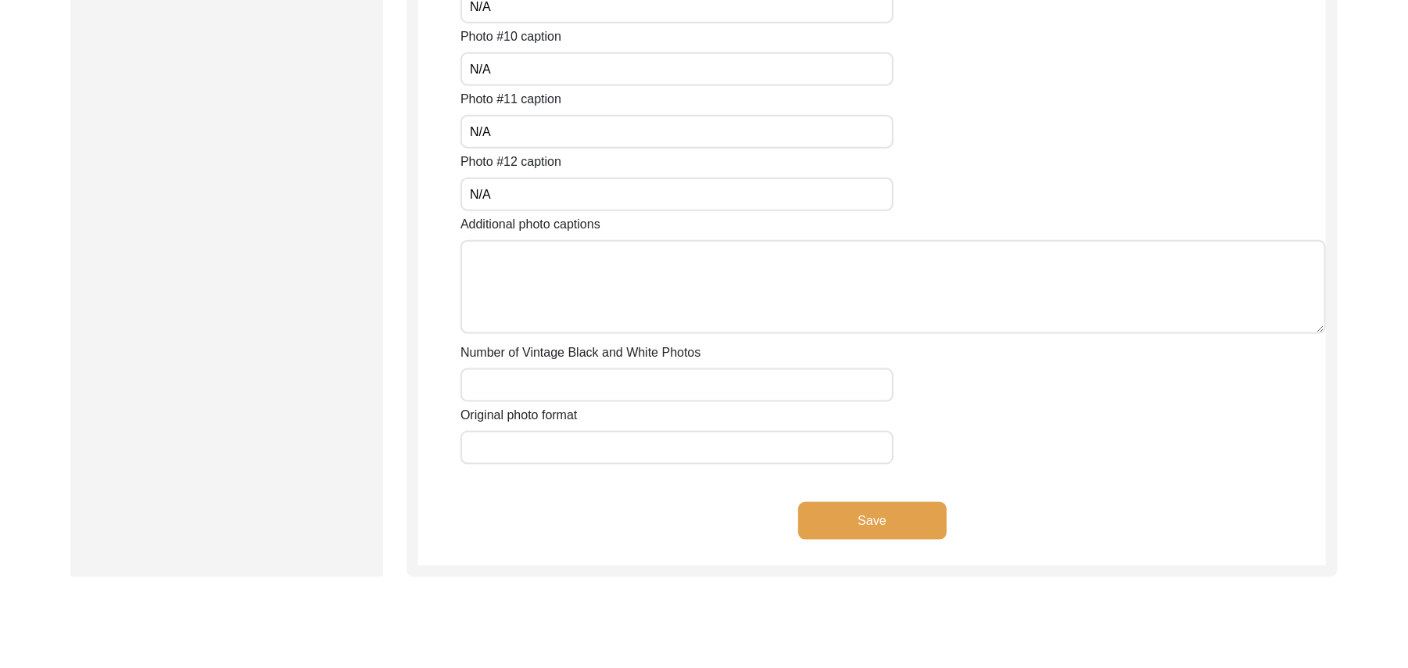
click at [621, 285] on textarea "Additional photo captions" at bounding box center [894, 287] width 866 height 94
click at [610, 376] on input "Number of Vintage Black and White Photos" at bounding box center [677, 385] width 433 height 34
click at [617, 452] on input "Original photo format" at bounding box center [677, 448] width 433 height 34
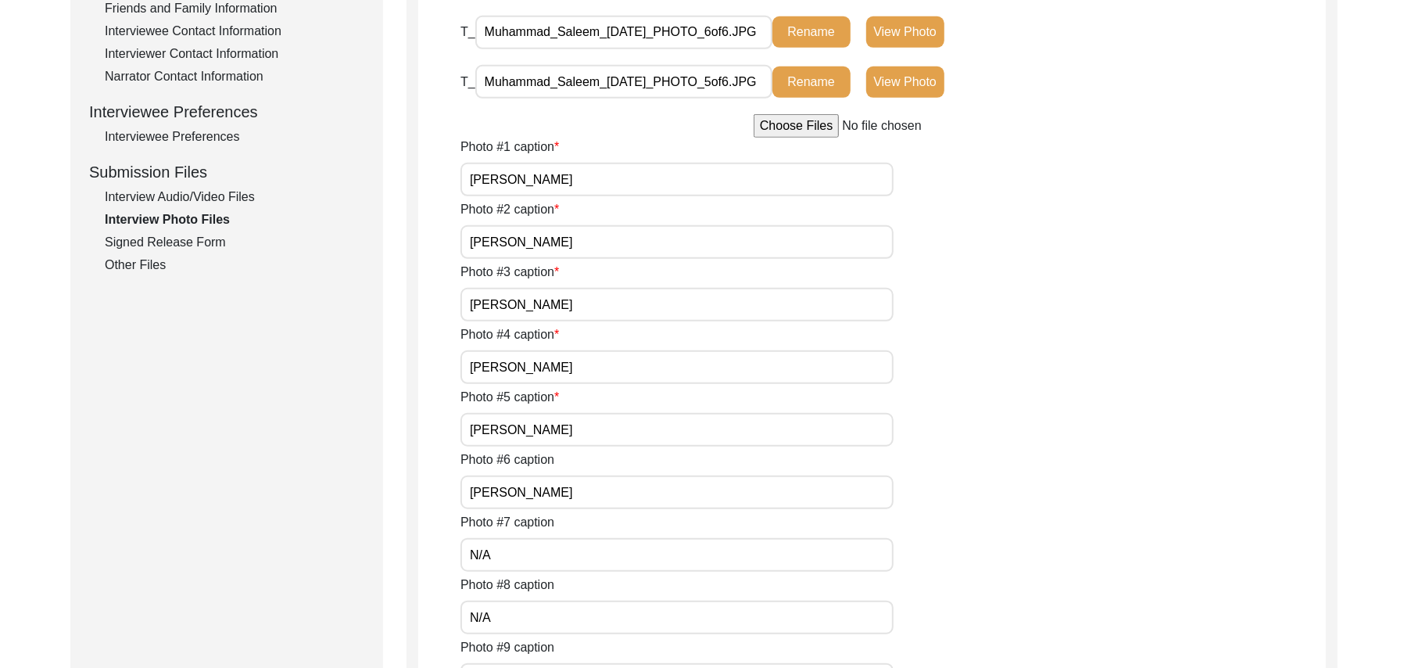
scroll to position [589, 0]
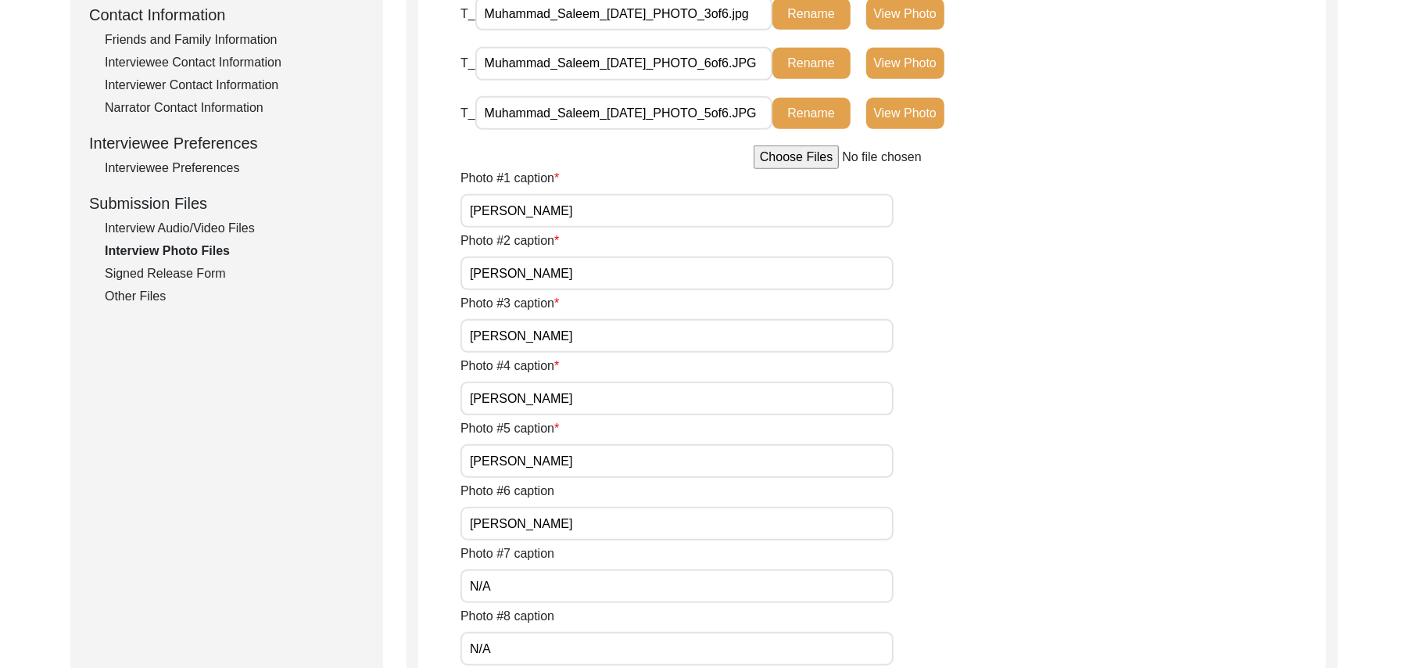
click at [640, 277] on input "[PERSON_NAME]" at bounding box center [677, 273] width 433 height 34
click at [630, 335] on input "[PERSON_NAME]" at bounding box center [677, 336] width 433 height 34
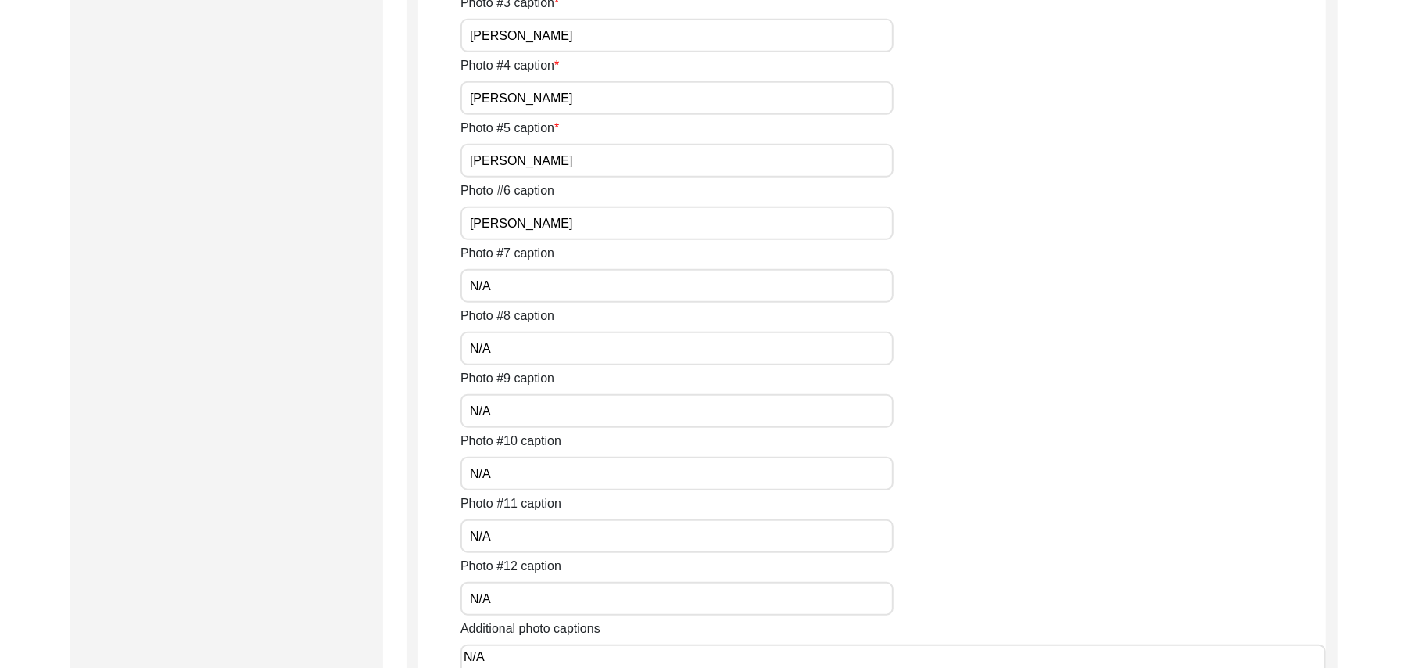
scroll to position [1196, 0]
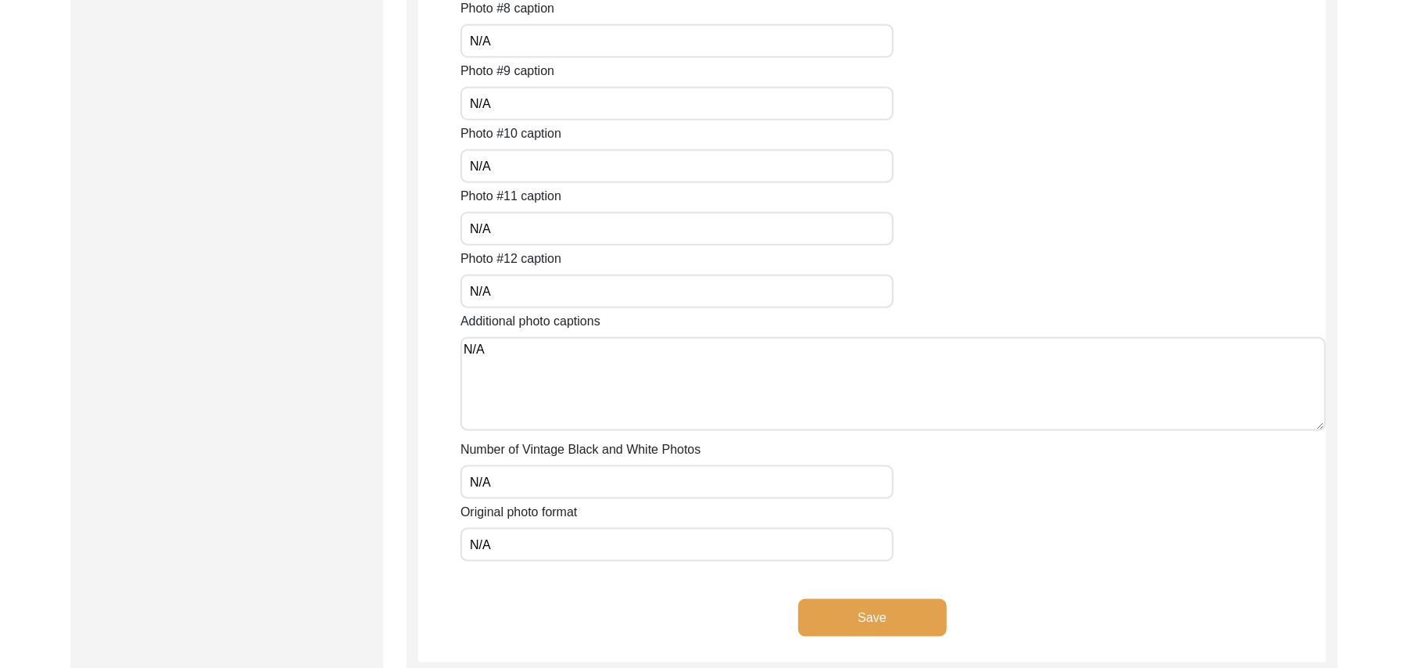
click at [896, 611] on button "Save" at bounding box center [872, 618] width 149 height 38
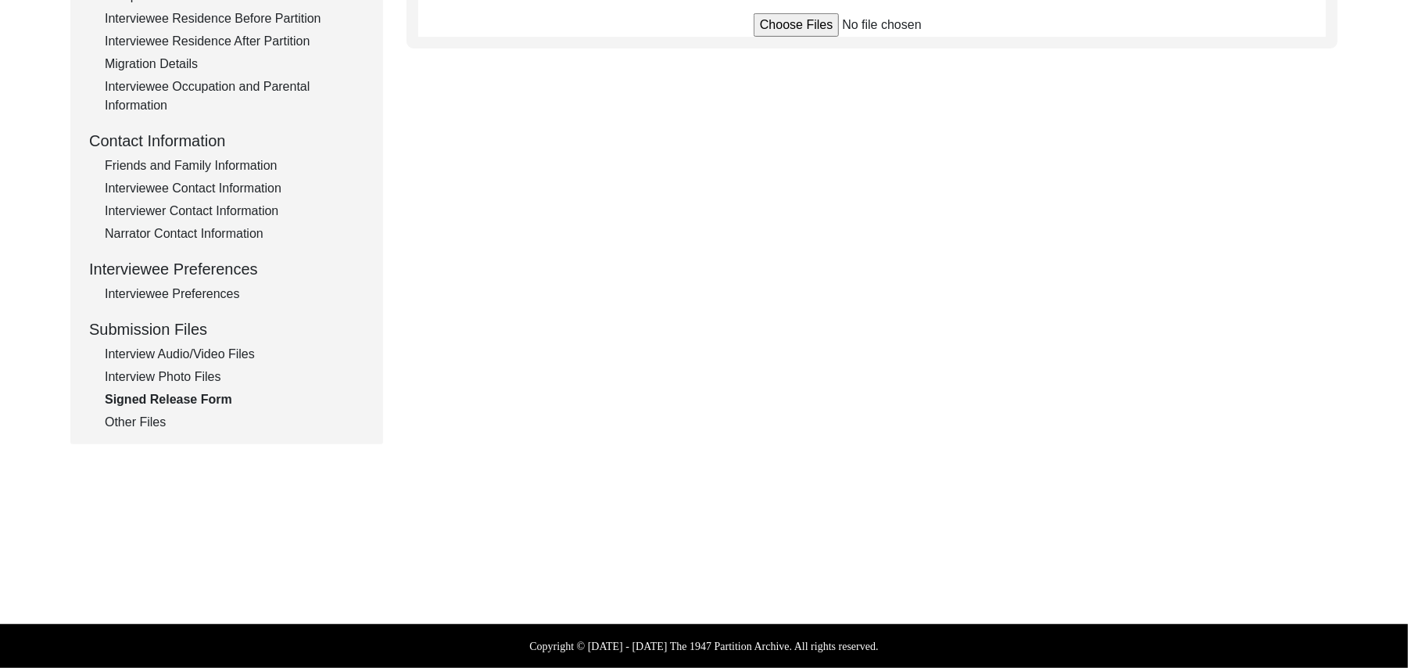
scroll to position [461, 0]
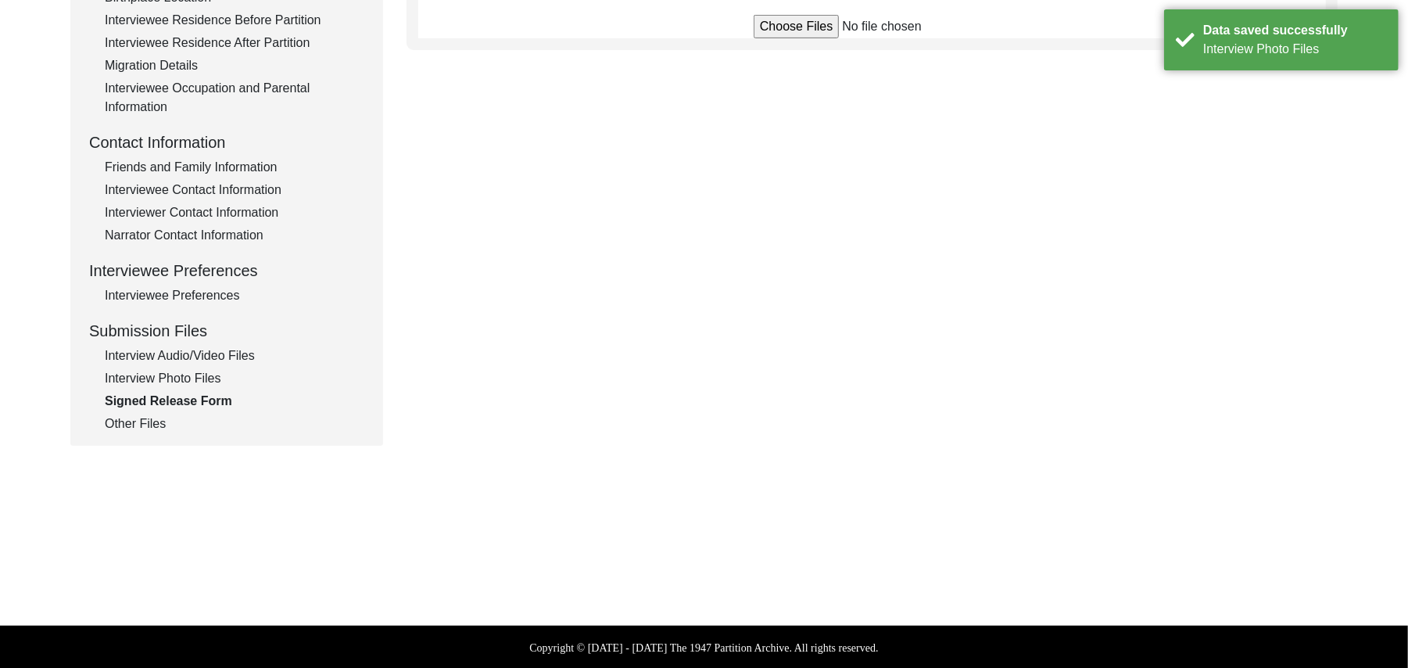
click at [805, 27] on input "file" at bounding box center [872, 26] width 237 height 23
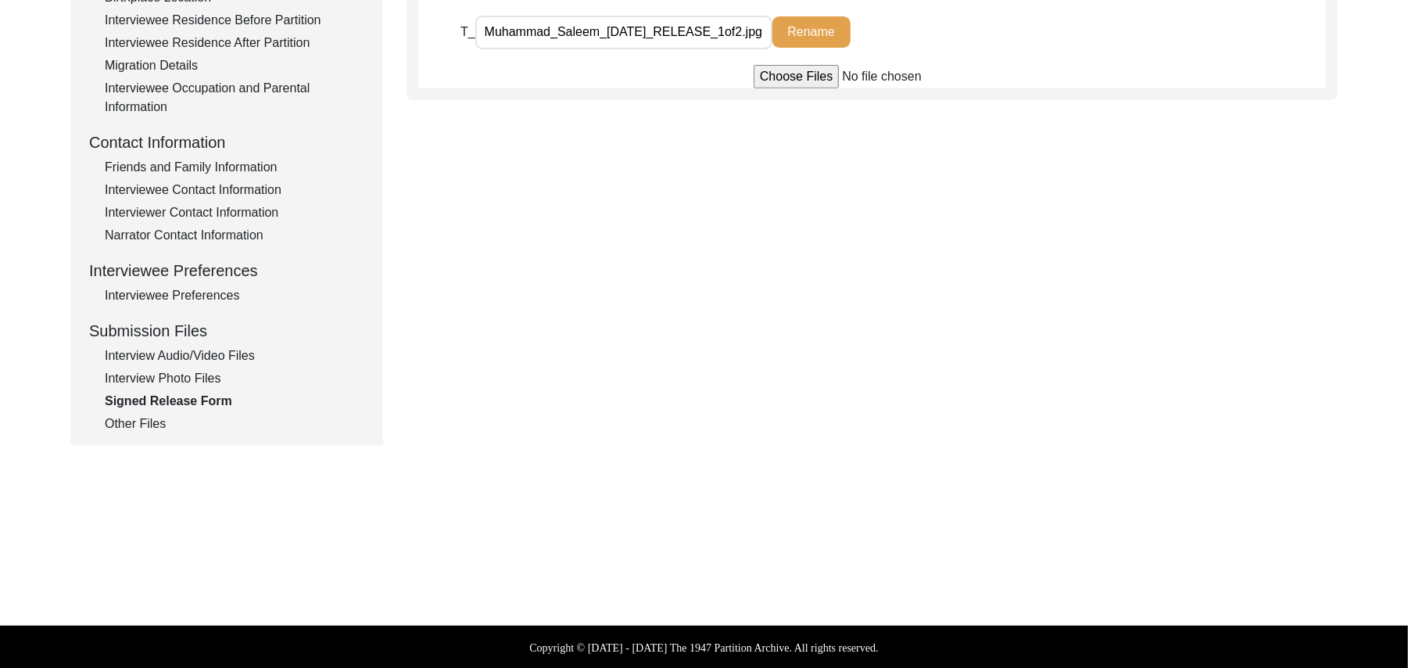
click at [792, 78] on input "file" at bounding box center [872, 76] width 237 height 23
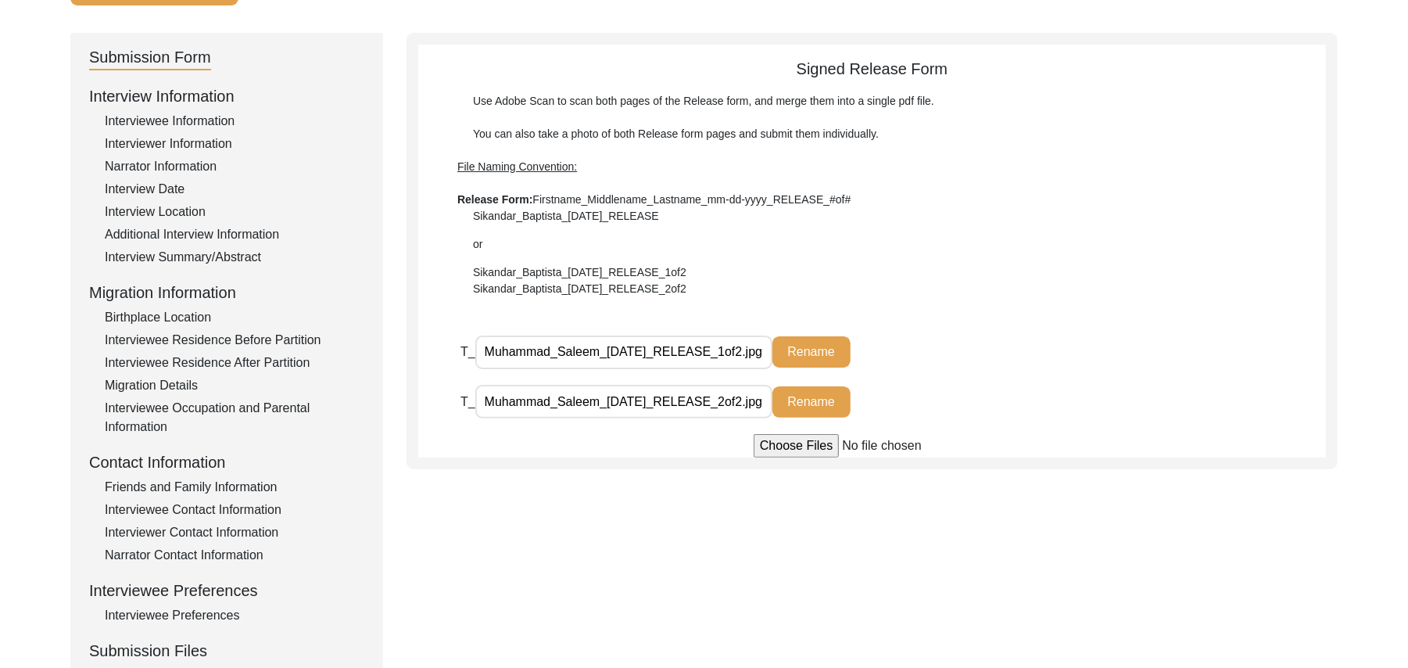
scroll to position [0, 0]
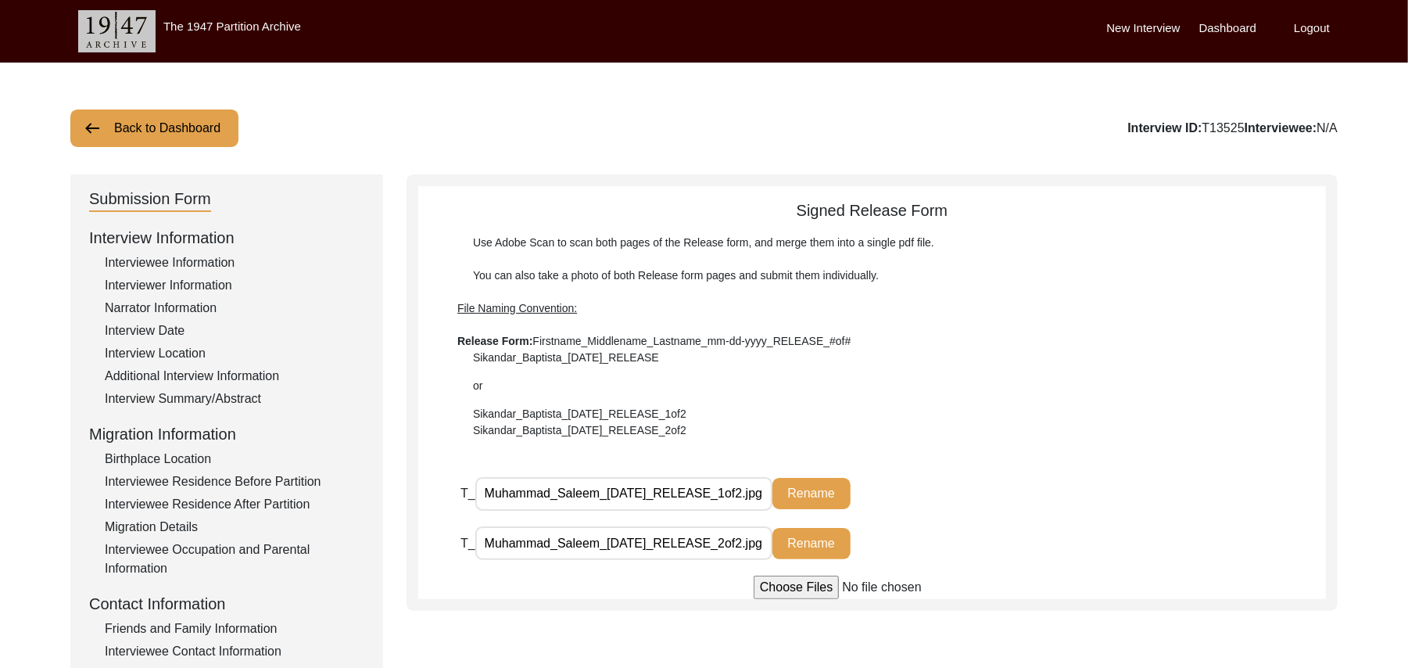
click at [166, 127] on button "Back to Dashboard" at bounding box center [154, 128] width 168 height 38
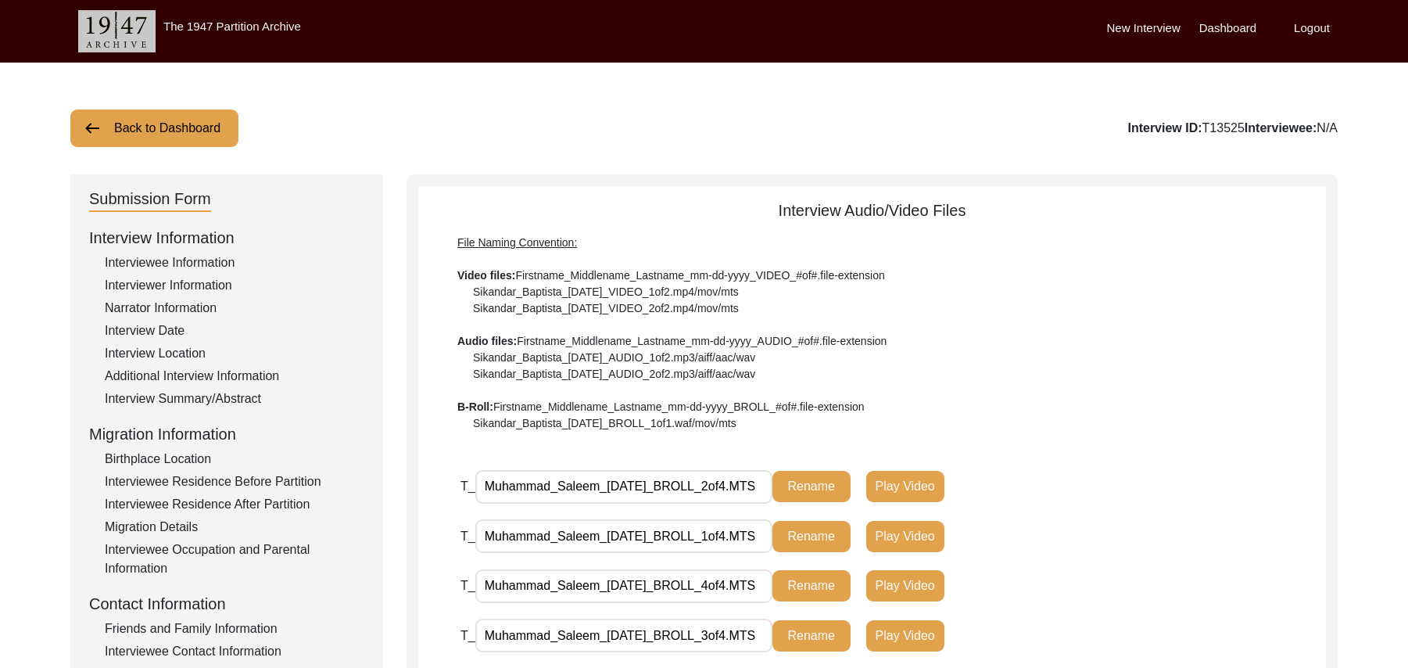
scroll to position [432, 0]
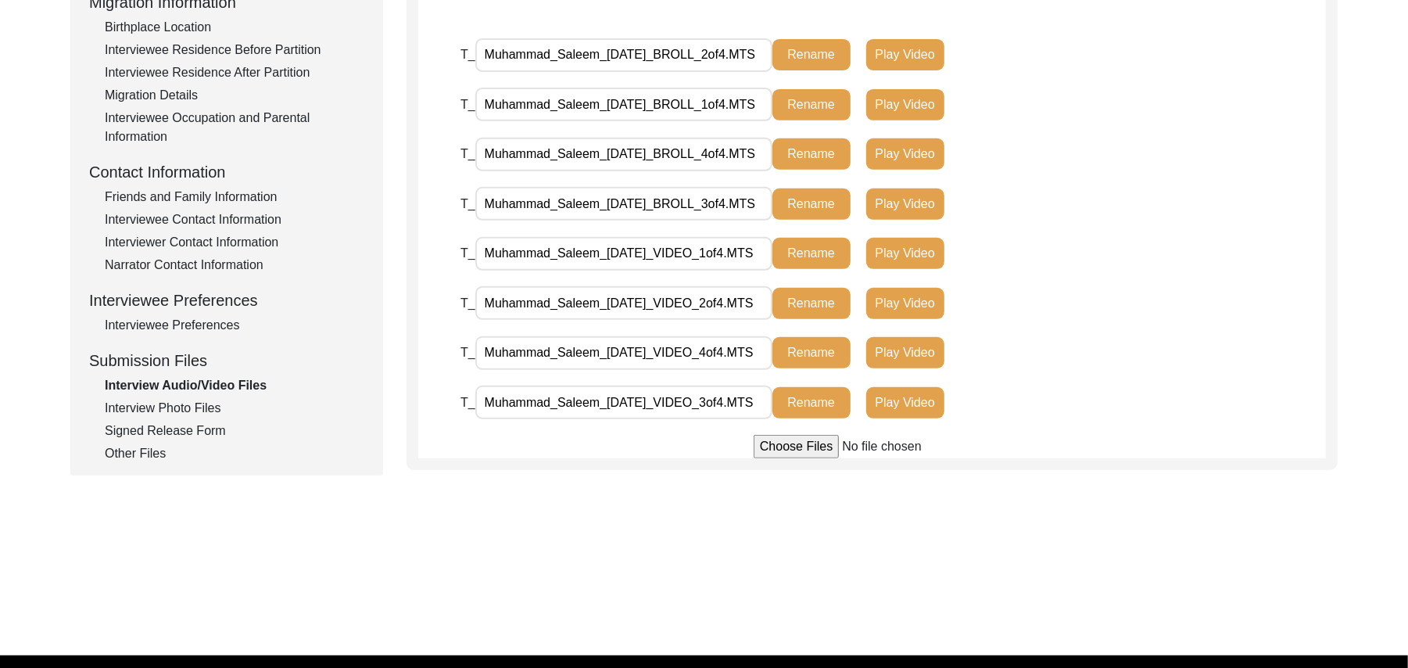
click at [196, 407] on div "Interview Photo Files" at bounding box center [235, 408] width 260 height 19
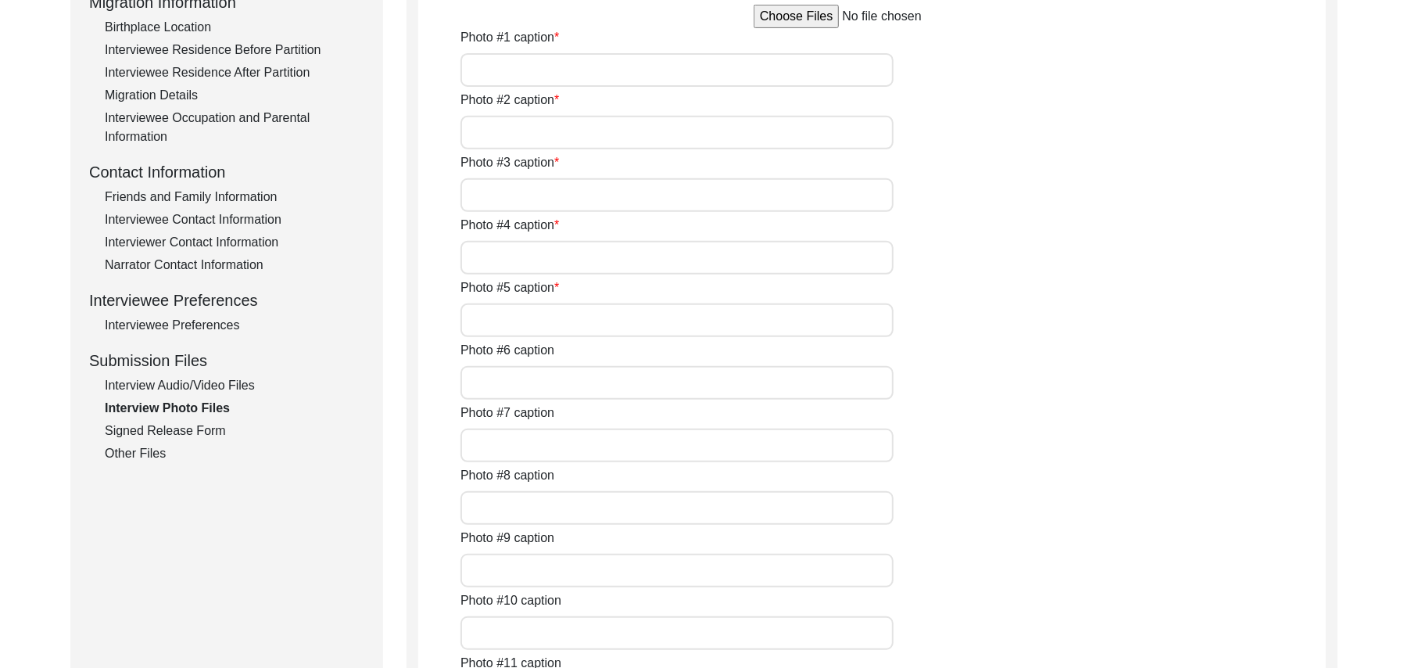
type input "[PERSON_NAME]"
type input "[PERSON_NAME] with [PERSON_NAME]"
type input "[PERSON_NAME]"
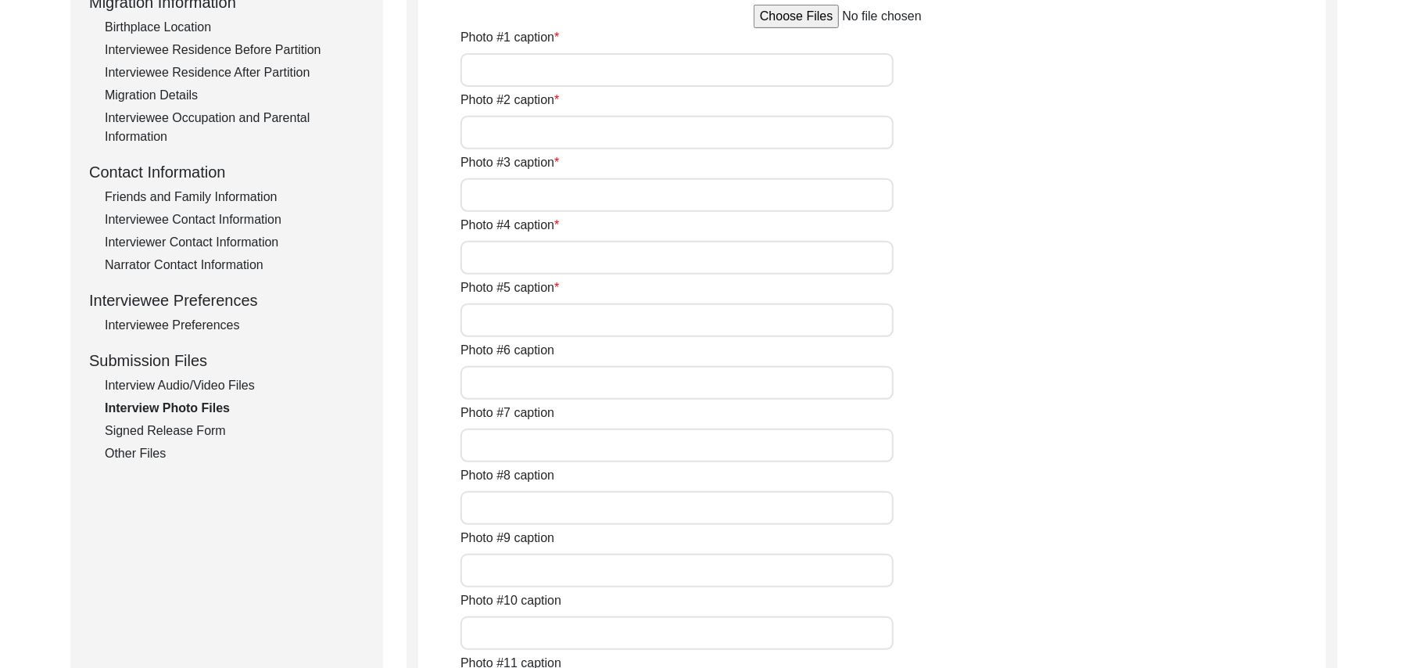
type input "[PERSON_NAME]"
type input "N/A"
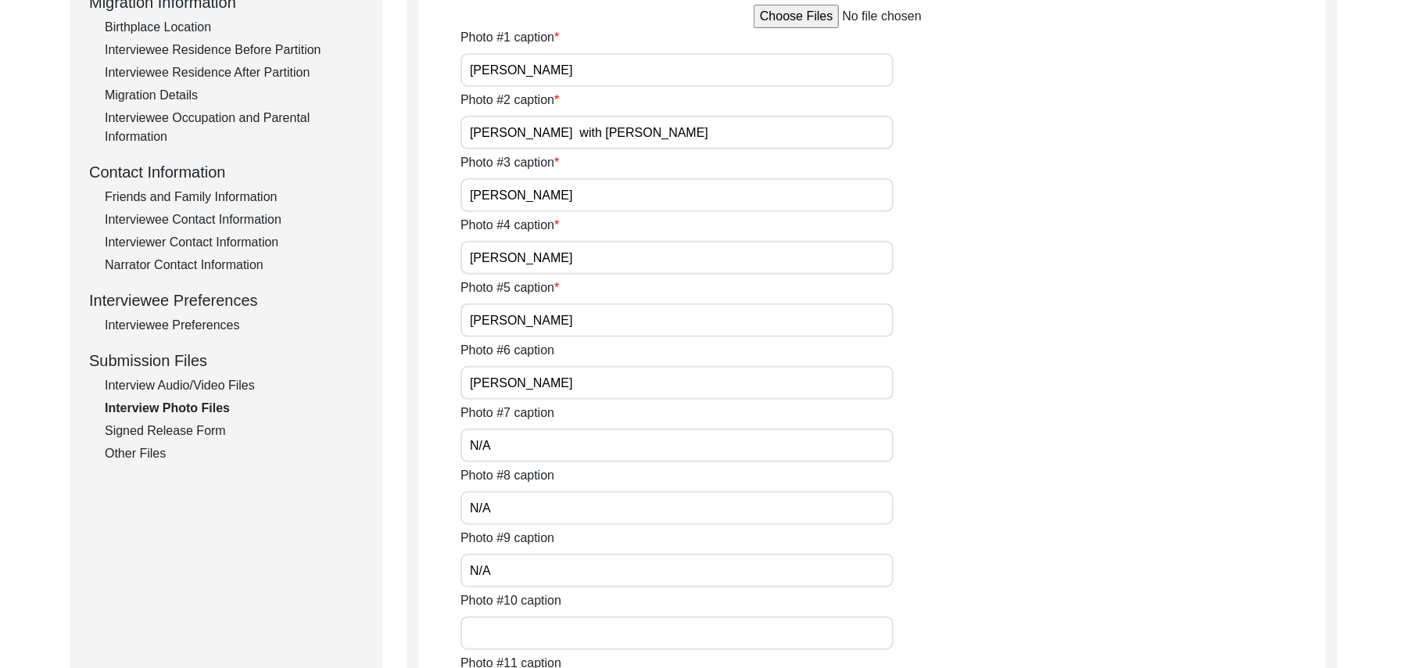
type input "N/A"
type textarea "N/A"
type input "N/A"
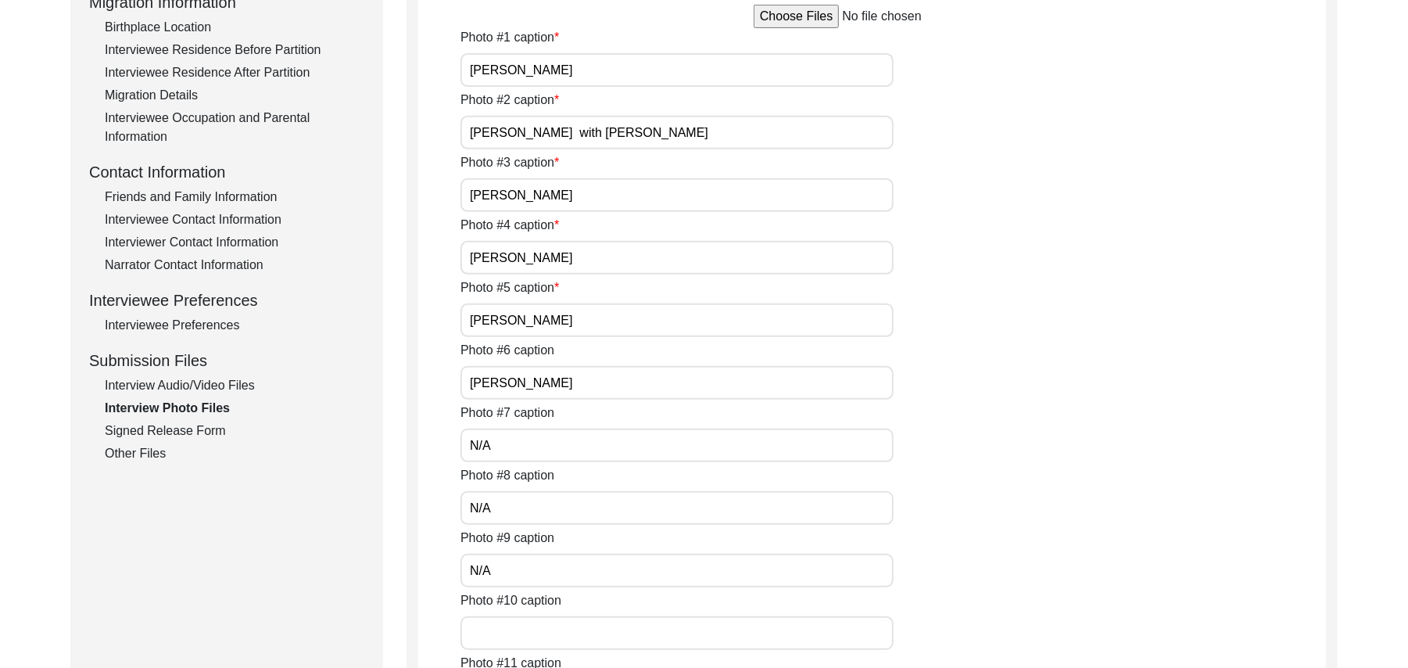
type input "N/A"
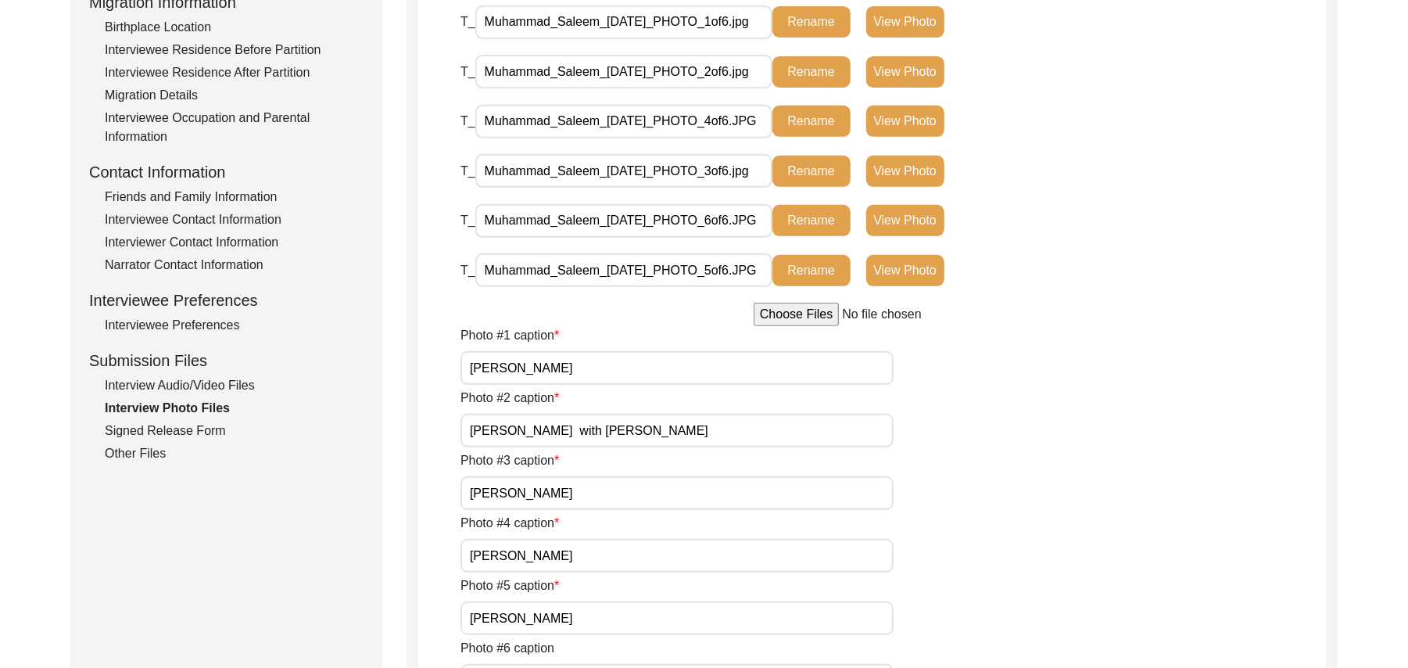
click at [192, 425] on div "Signed Release Form" at bounding box center [235, 431] width 260 height 19
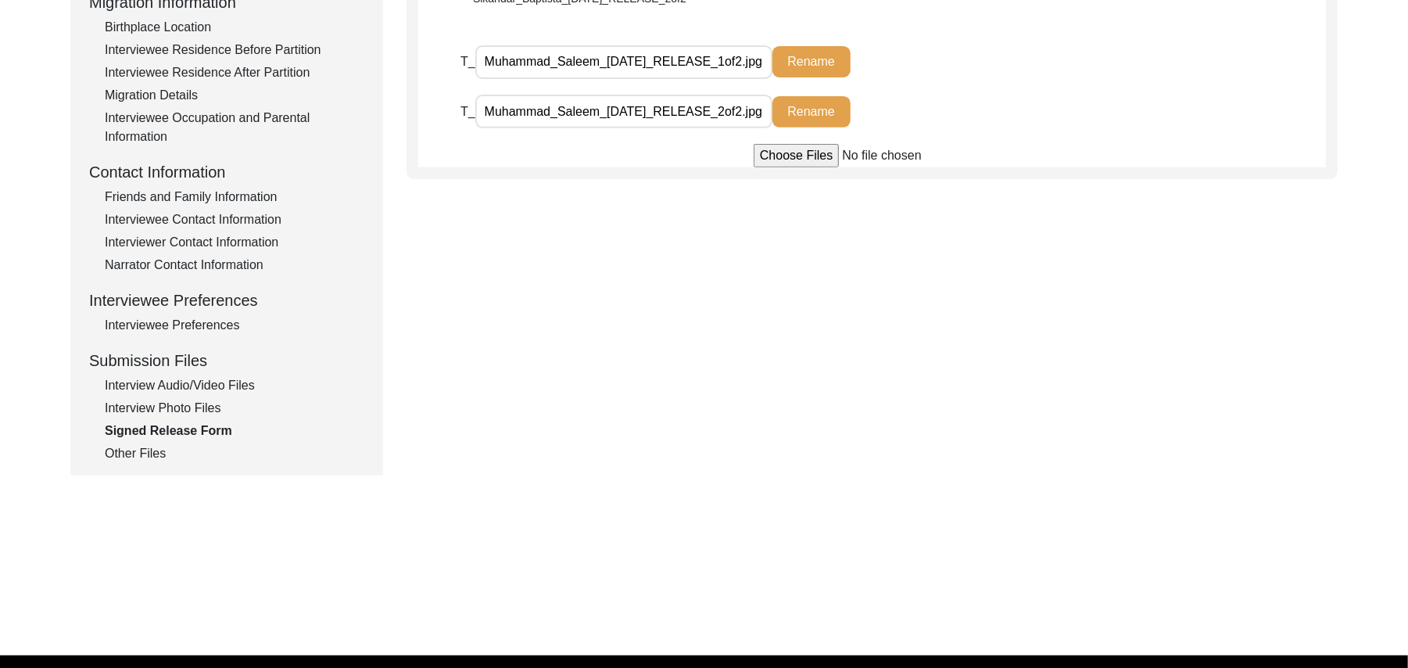
click at [155, 450] on div "Other Files" at bounding box center [235, 453] width 260 height 19
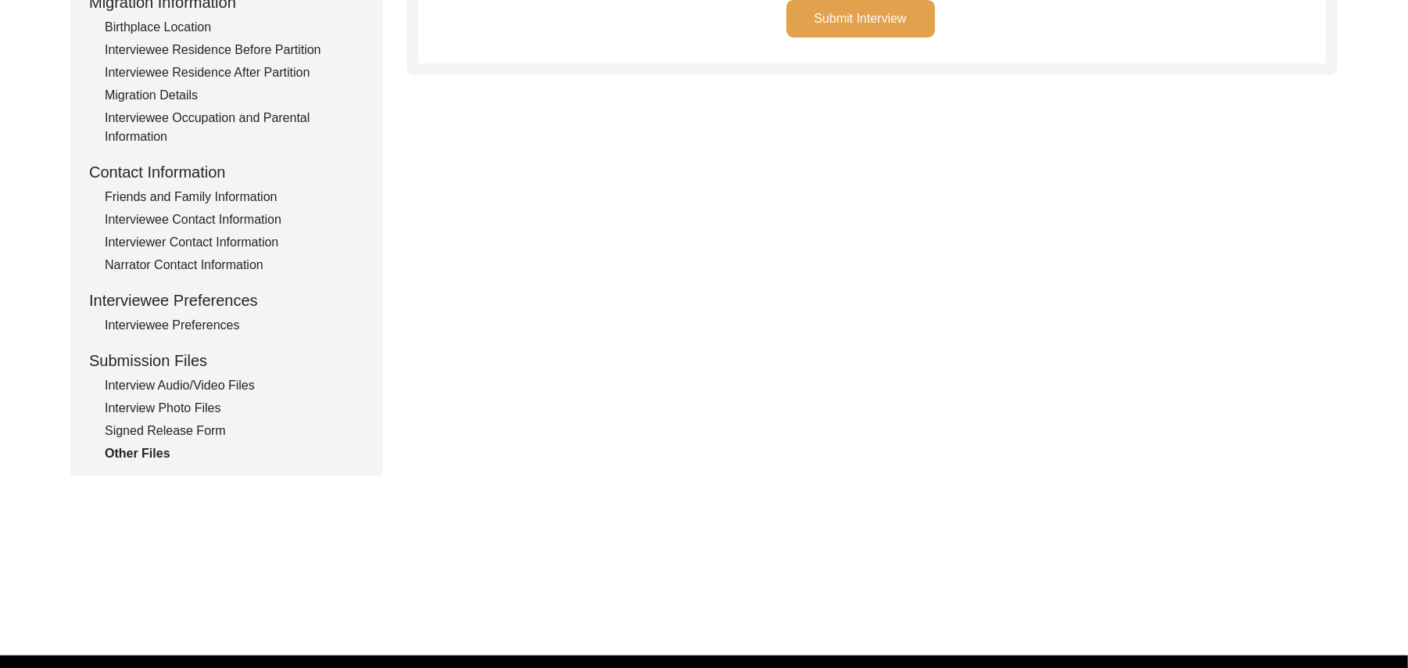
click at [829, 16] on button "Submit Interview" at bounding box center [861, 19] width 149 height 38
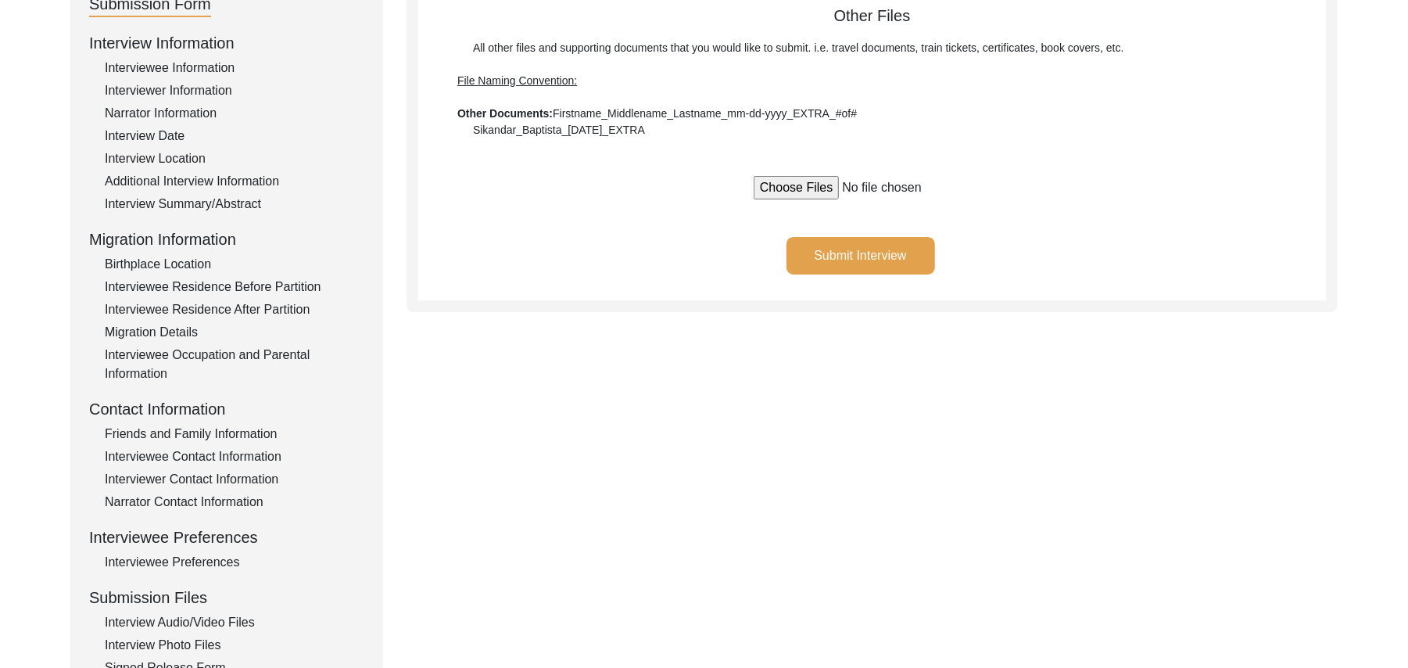
scroll to position [0, 0]
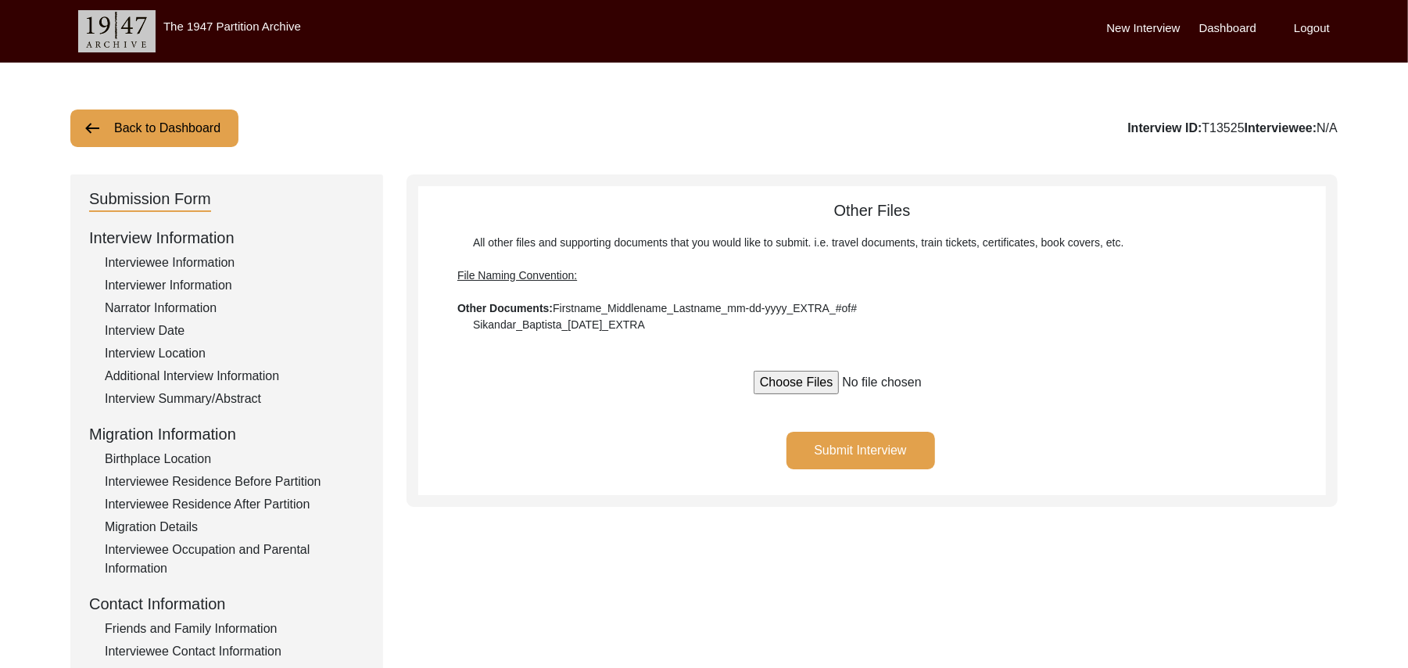
click at [210, 120] on button "Back to Dashboard" at bounding box center [154, 128] width 168 height 38
